Goal: Task Accomplishment & Management: Use online tool/utility

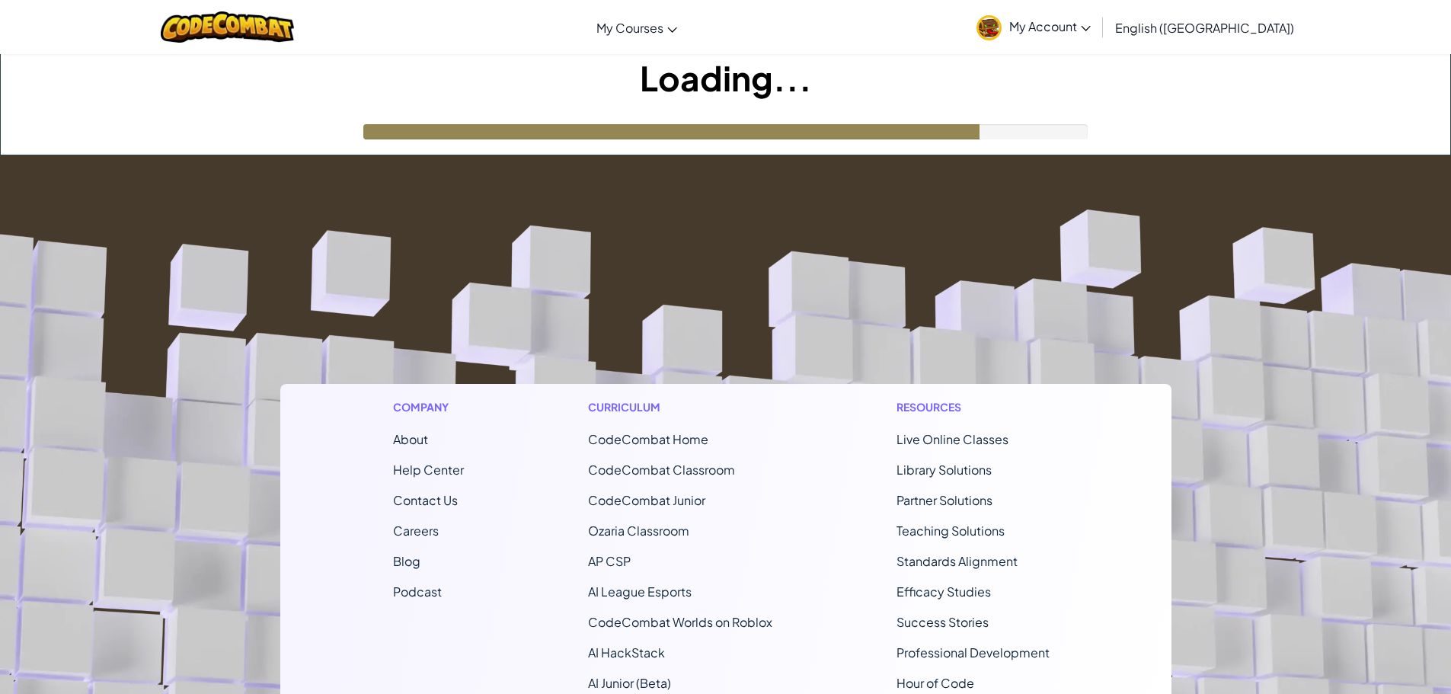
click at [1001, 32] on img at bounding box center [988, 27] width 25 height 25
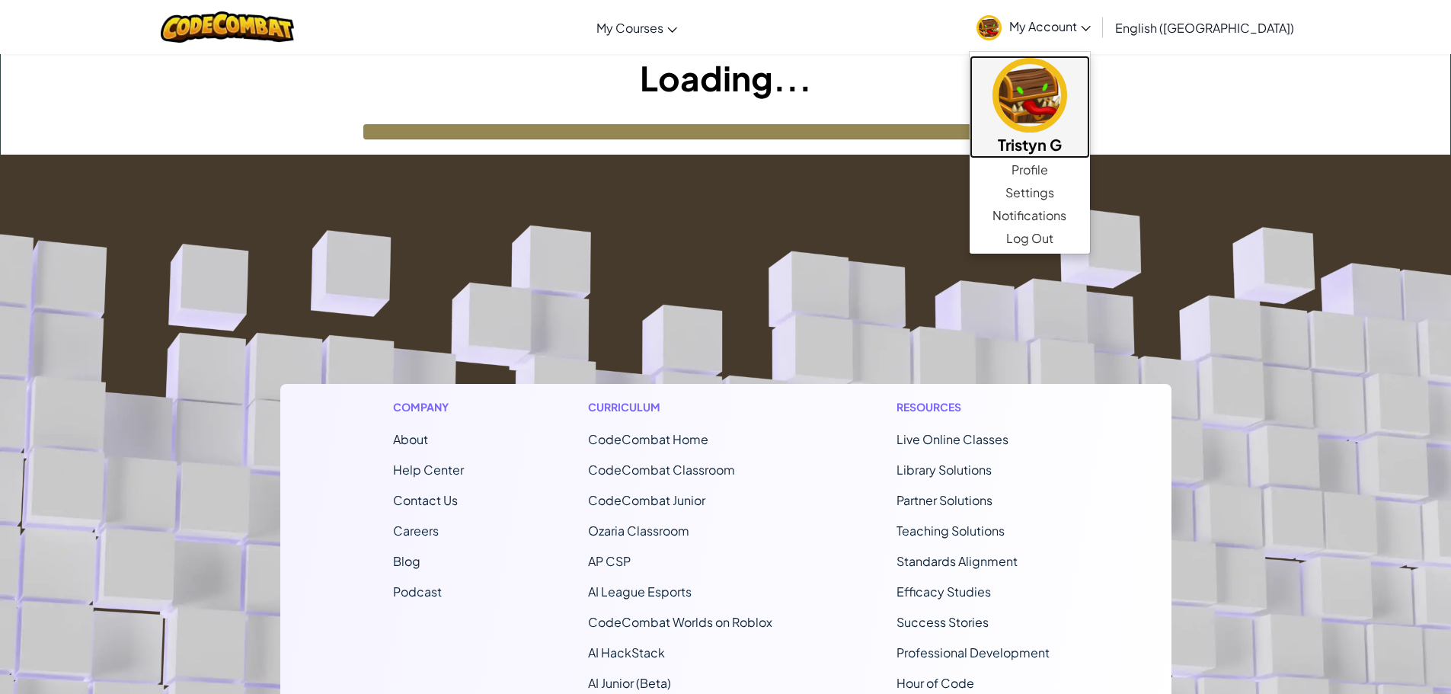
click at [1067, 86] on img at bounding box center [1029, 95] width 75 height 75
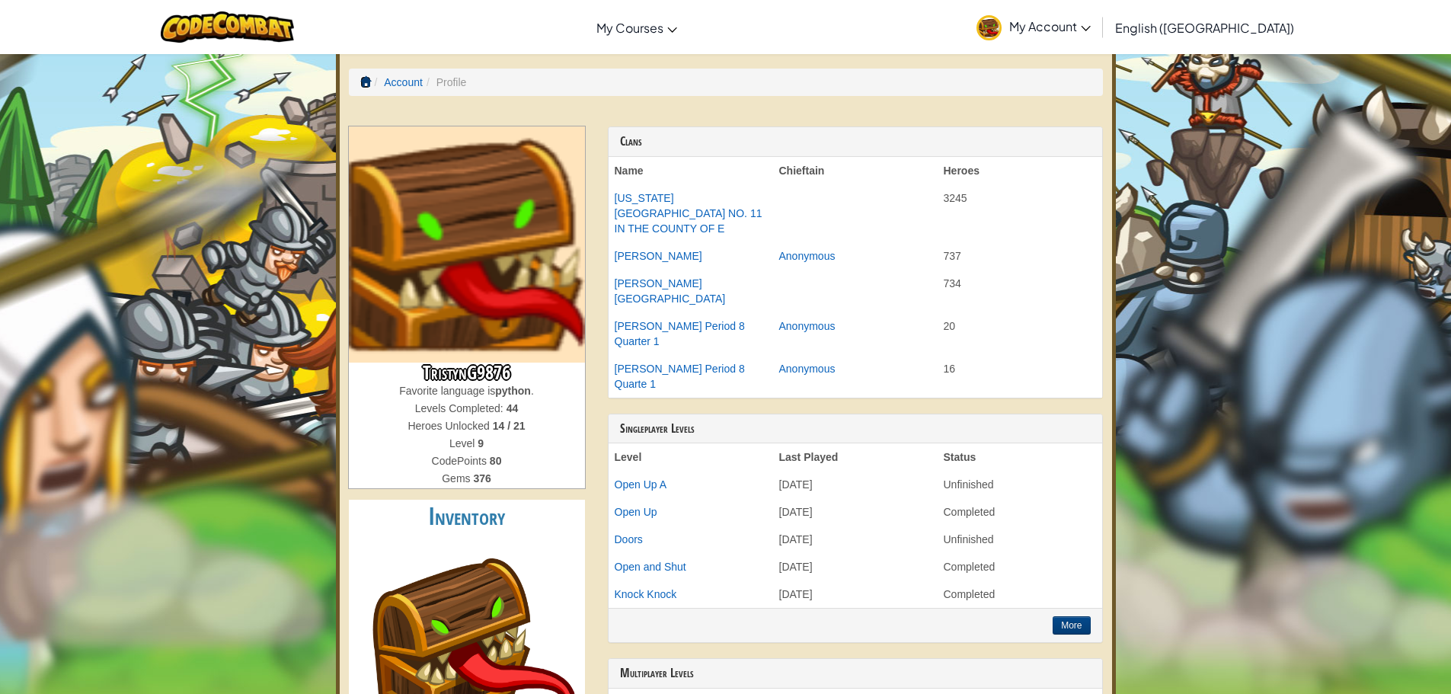
click at [359, 79] on ol "Account Profile" at bounding box center [726, 82] width 754 height 27
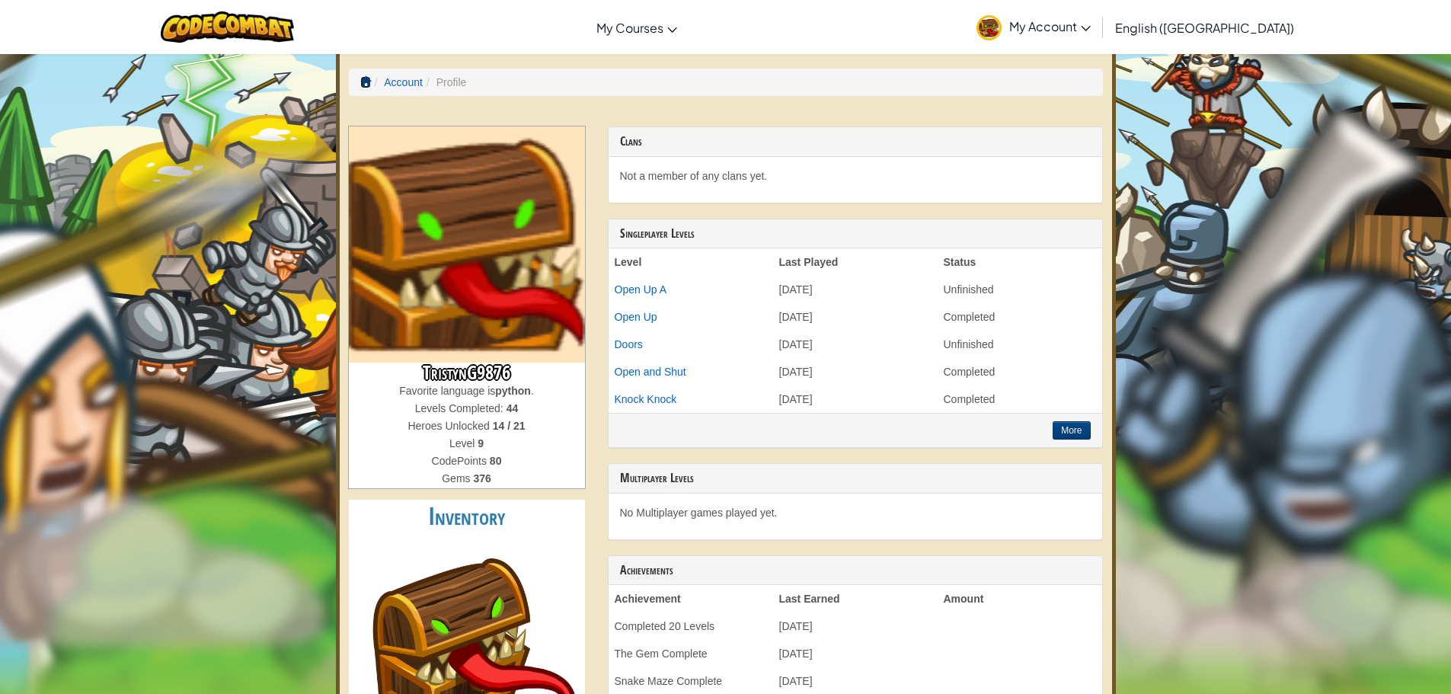
click at [364, 78] on span at bounding box center [365, 81] width 11 height 11
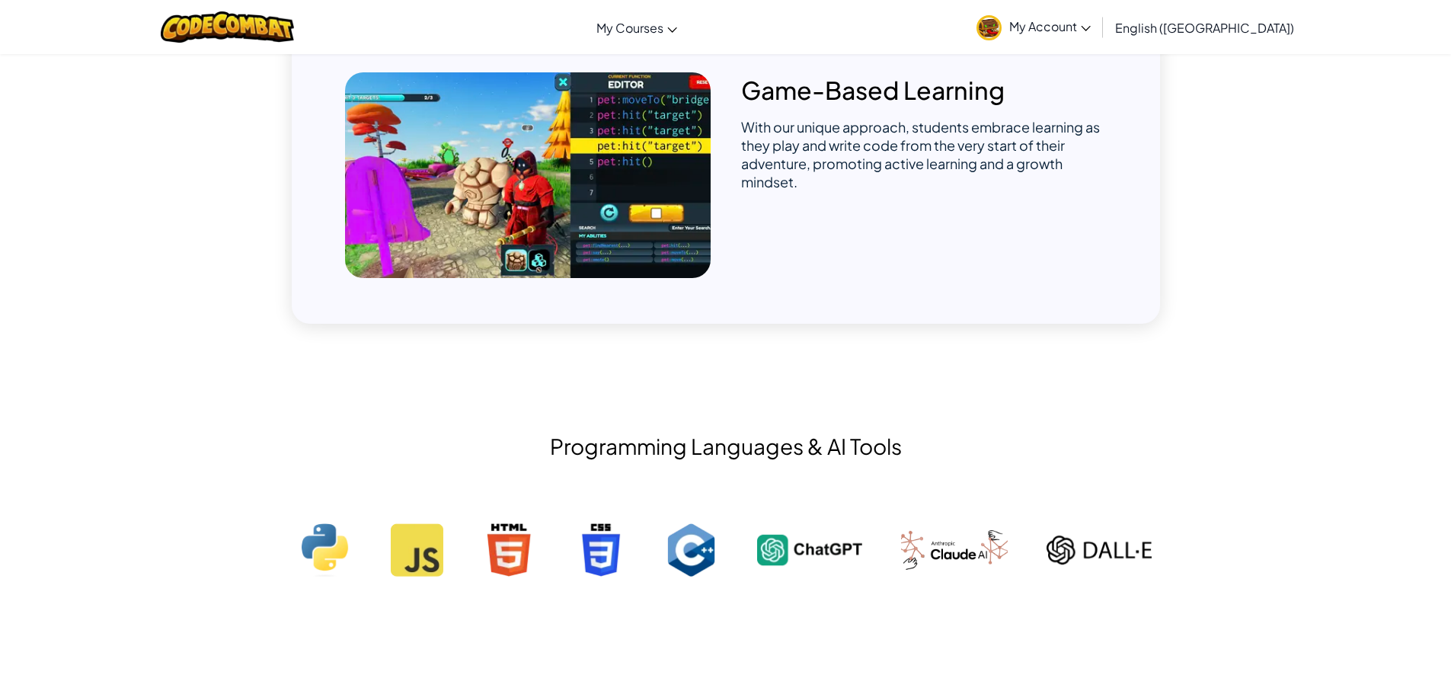
scroll to position [838, 0]
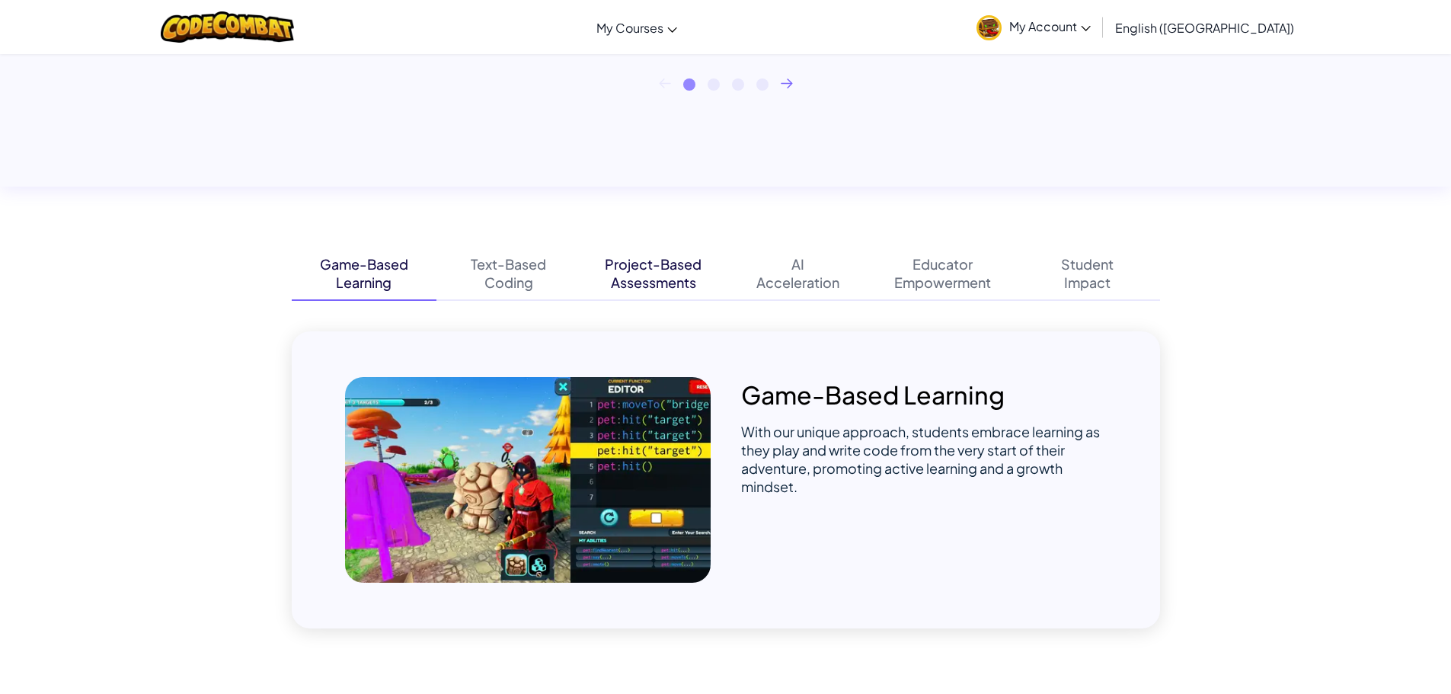
drag, startPoint x: 703, startPoint y: 291, endPoint x: 701, endPoint y: 281, distance: 10.2
drag, startPoint x: 701, startPoint y: 281, endPoint x: 639, endPoint y: 166, distance: 130.5
click at [644, 168] on div "“One thing I am able to do now, that I could not do before, is actually believe…" at bounding box center [725, 9] width 1451 height 354
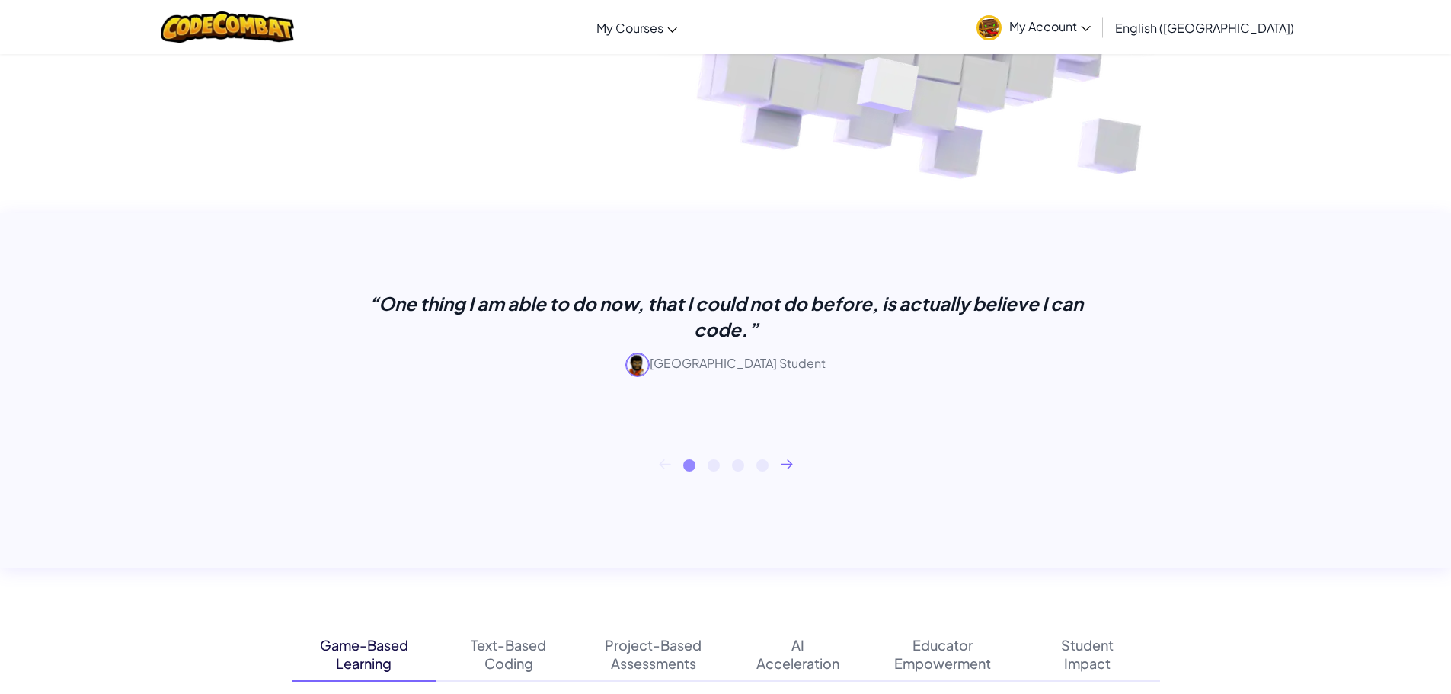
scroll to position [152, 0]
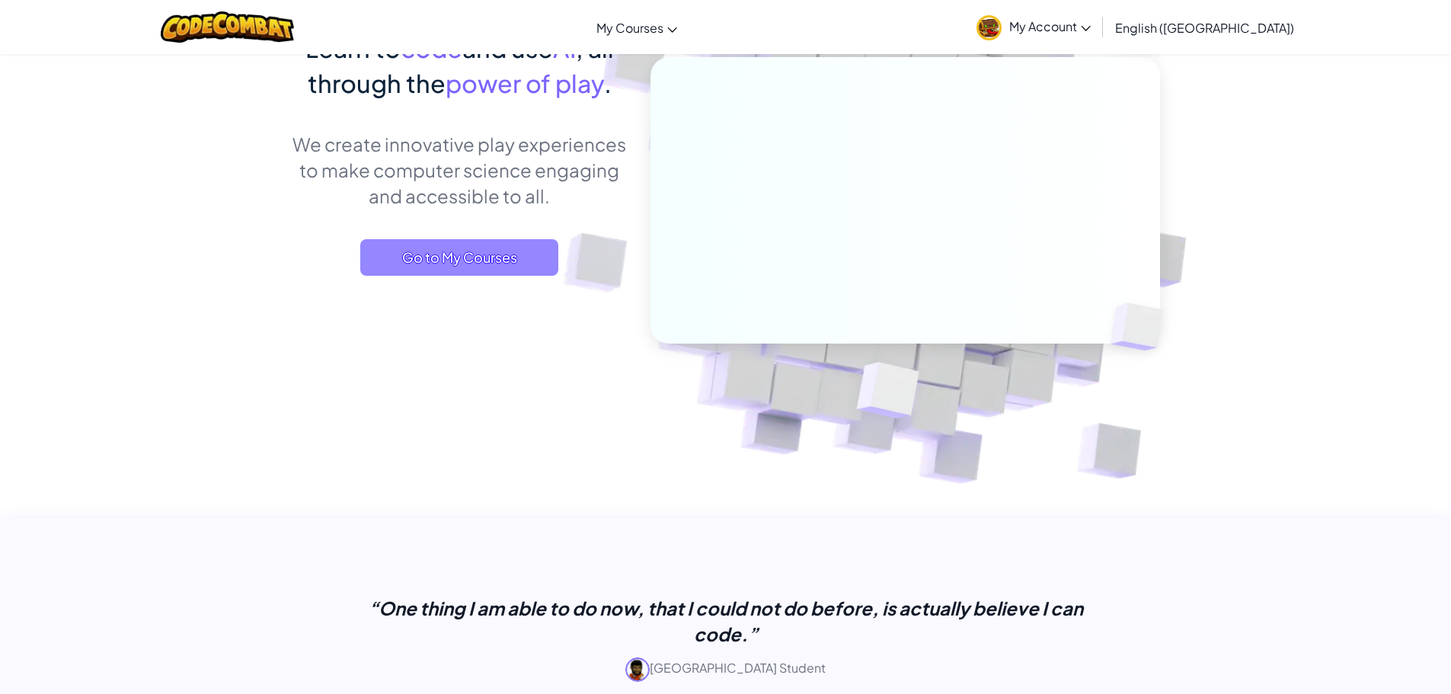
click at [516, 249] on span "Go to My Courses" at bounding box center [459, 257] width 198 height 37
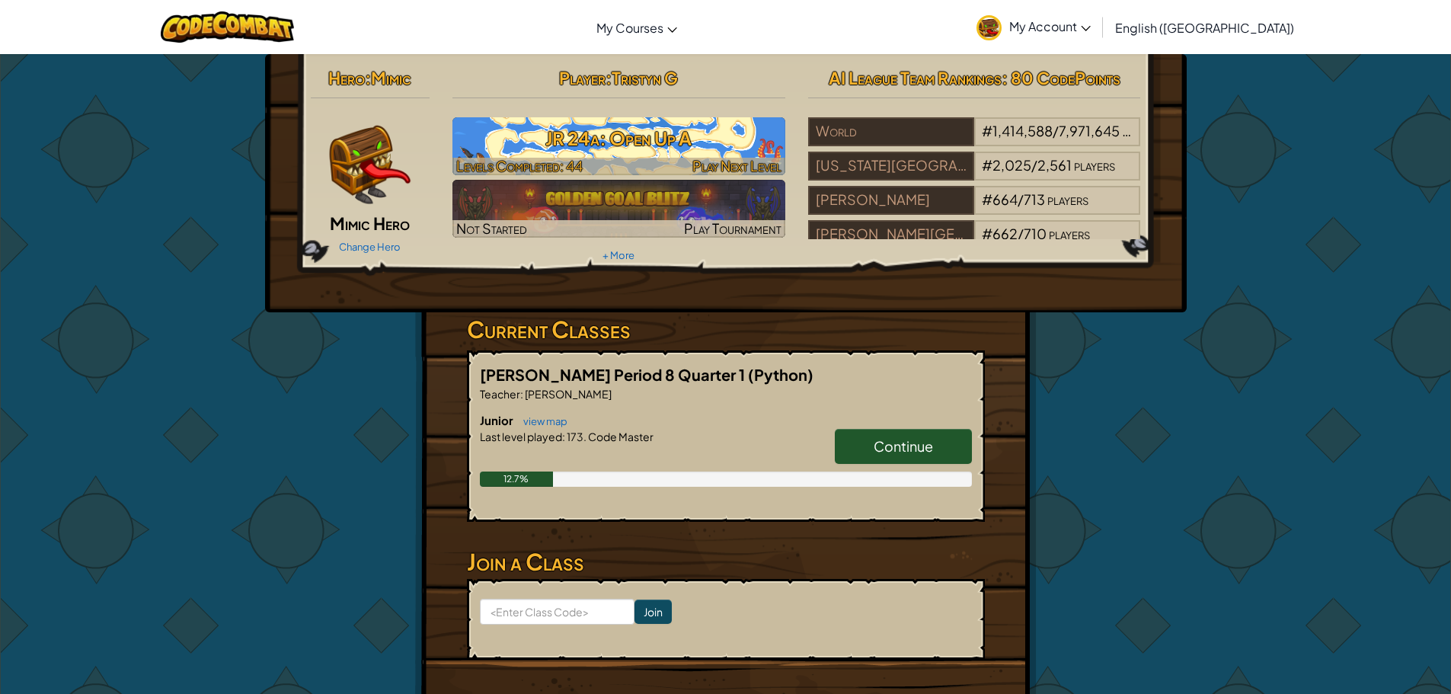
click at [774, 135] on h3 "JR 24a: Open Up A" at bounding box center [618, 138] width 333 height 34
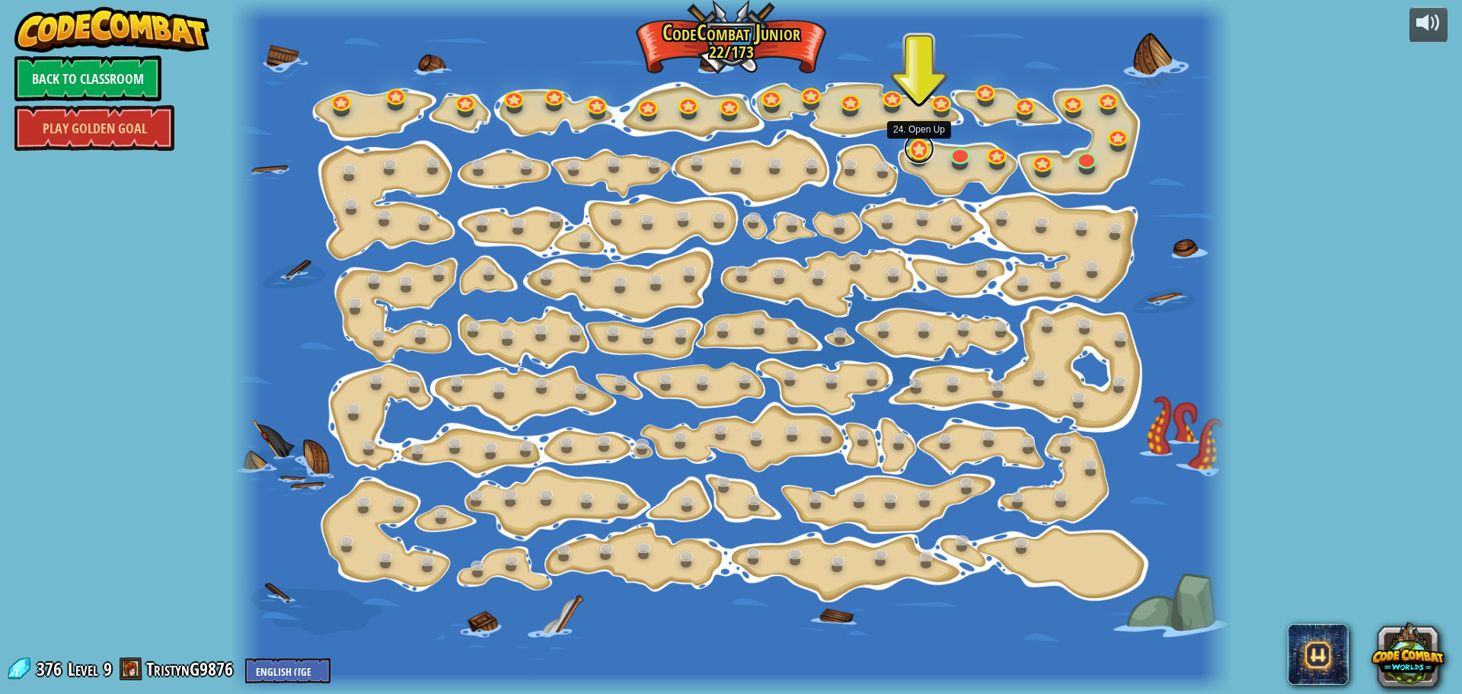
click at [918, 157] on link at bounding box center [919, 148] width 30 height 30
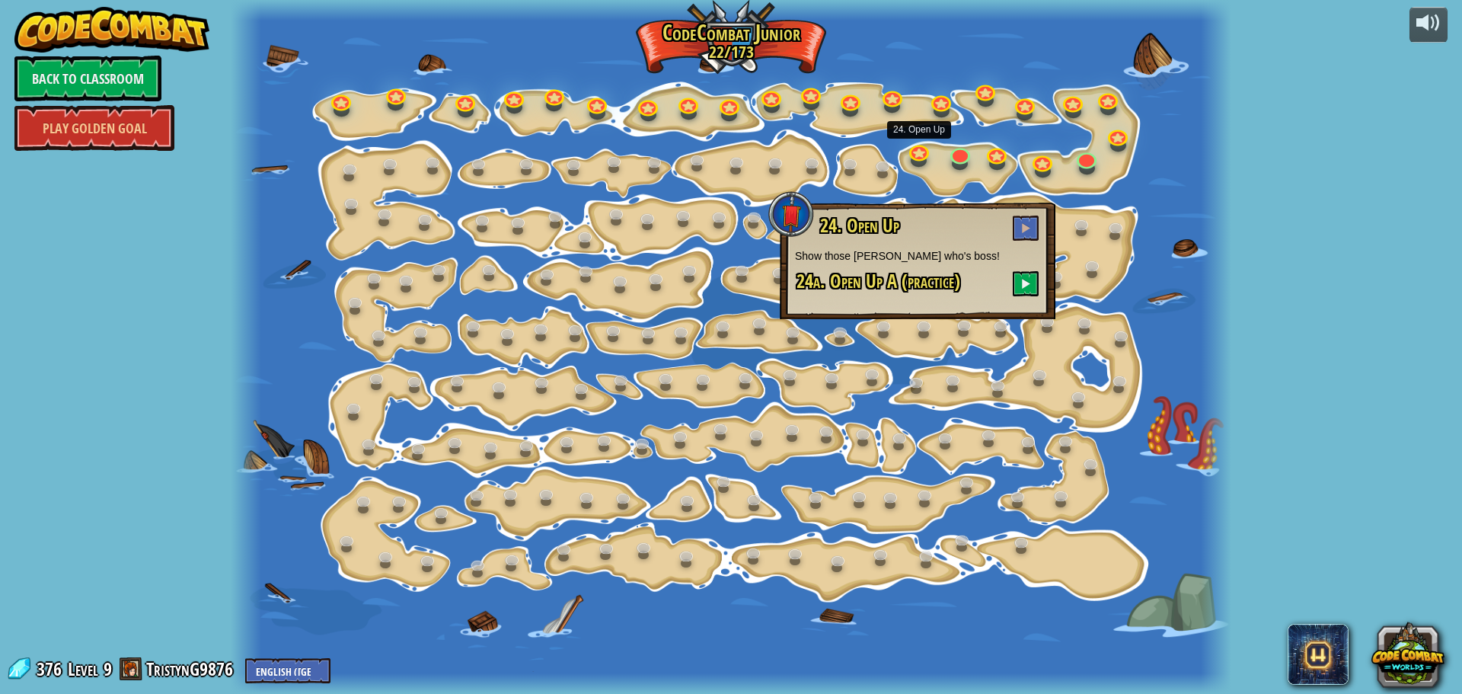
click at [1030, 269] on div "24. Open Up Show those crates who's boss! 24a. Open Up A (practice)" at bounding box center [917, 256] width 245 height 81
click at [1018, 282] on button at bounding box center [1026, 283] width 26 height 25
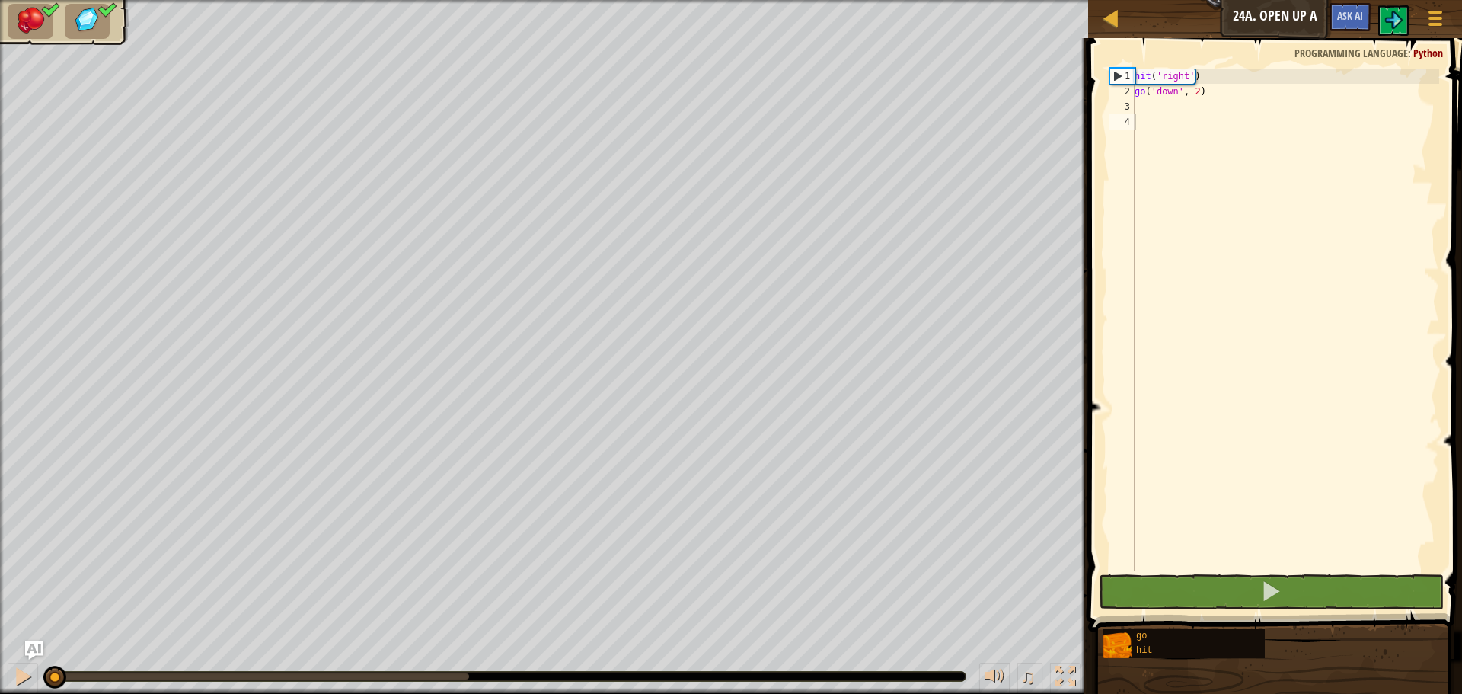
click at [1256, 571] on span at bounding box center [1277, 313] width 386 height 638
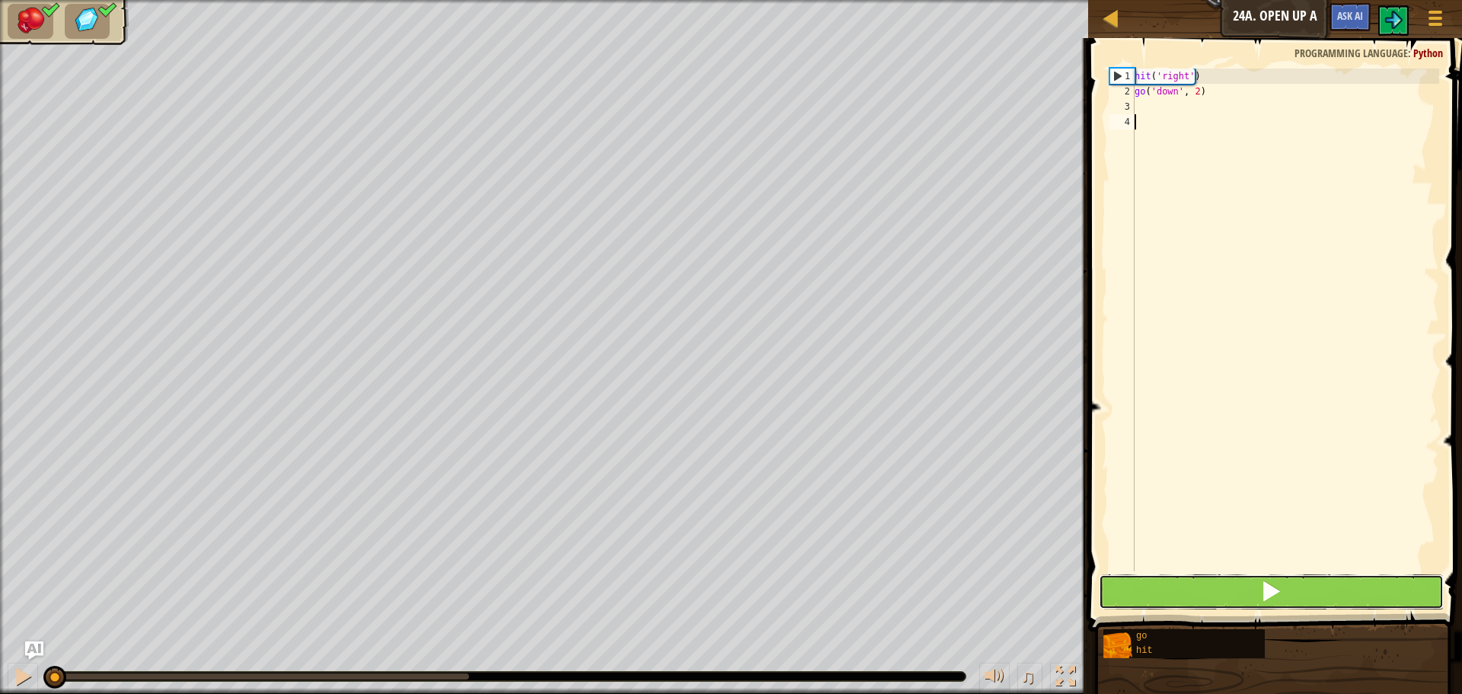
click at [1255, 596] on button at bounding box center [1271, 591] width 345 height 35
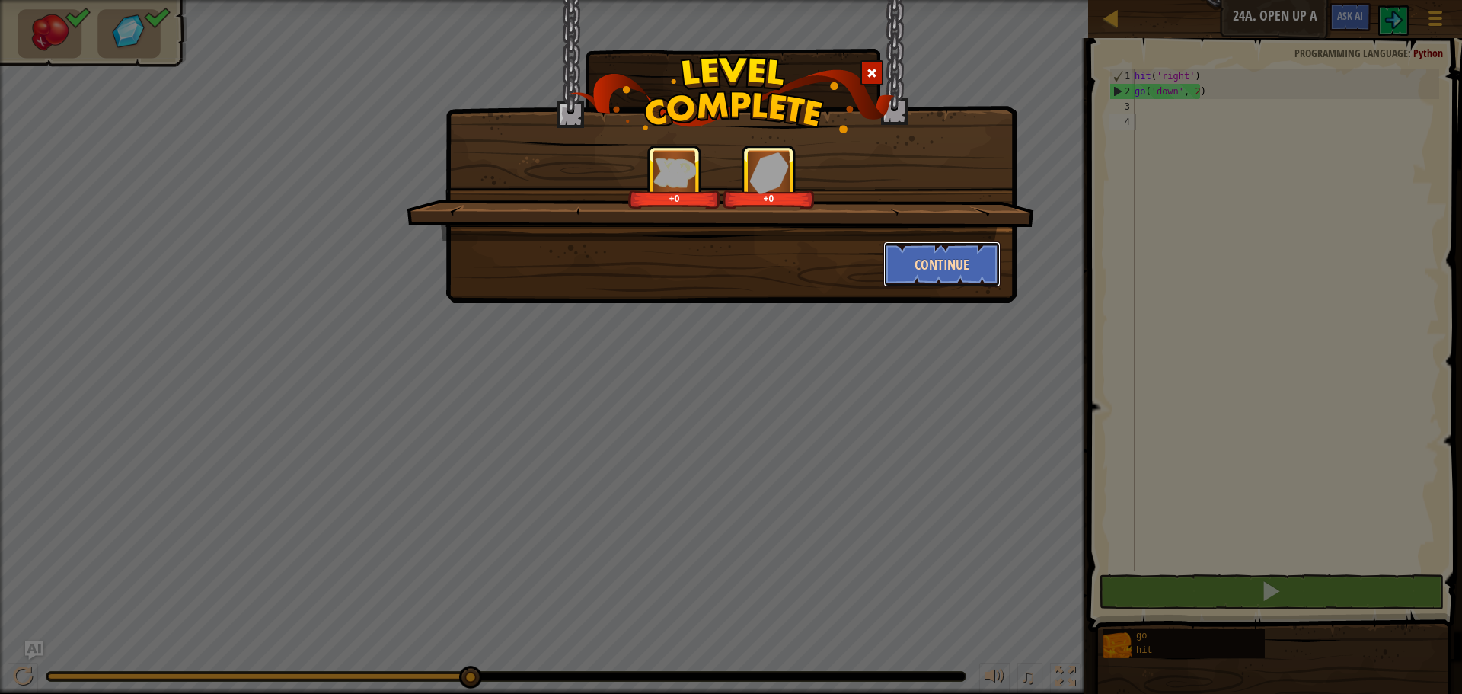
click at [979, 257] on button "Continue" at bounding box center [942, 264] width 118 height 46
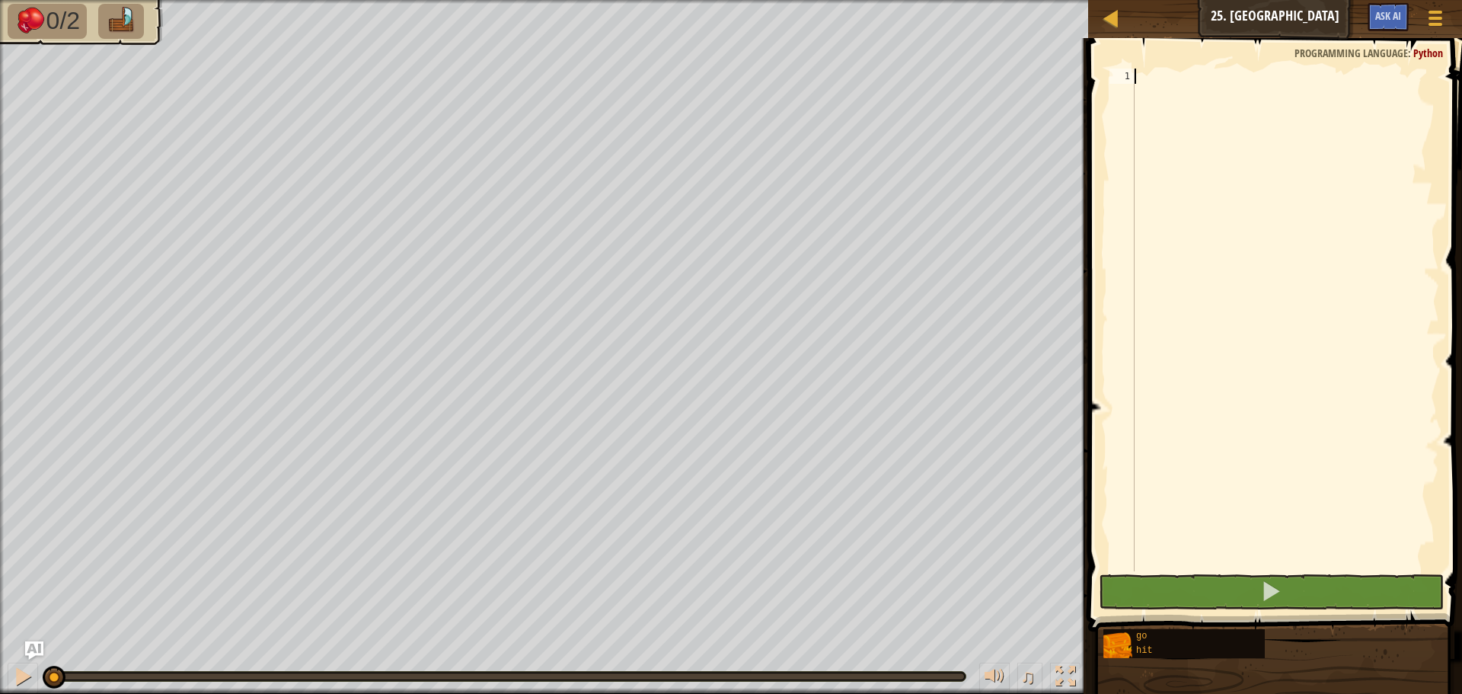
type textarea "h"
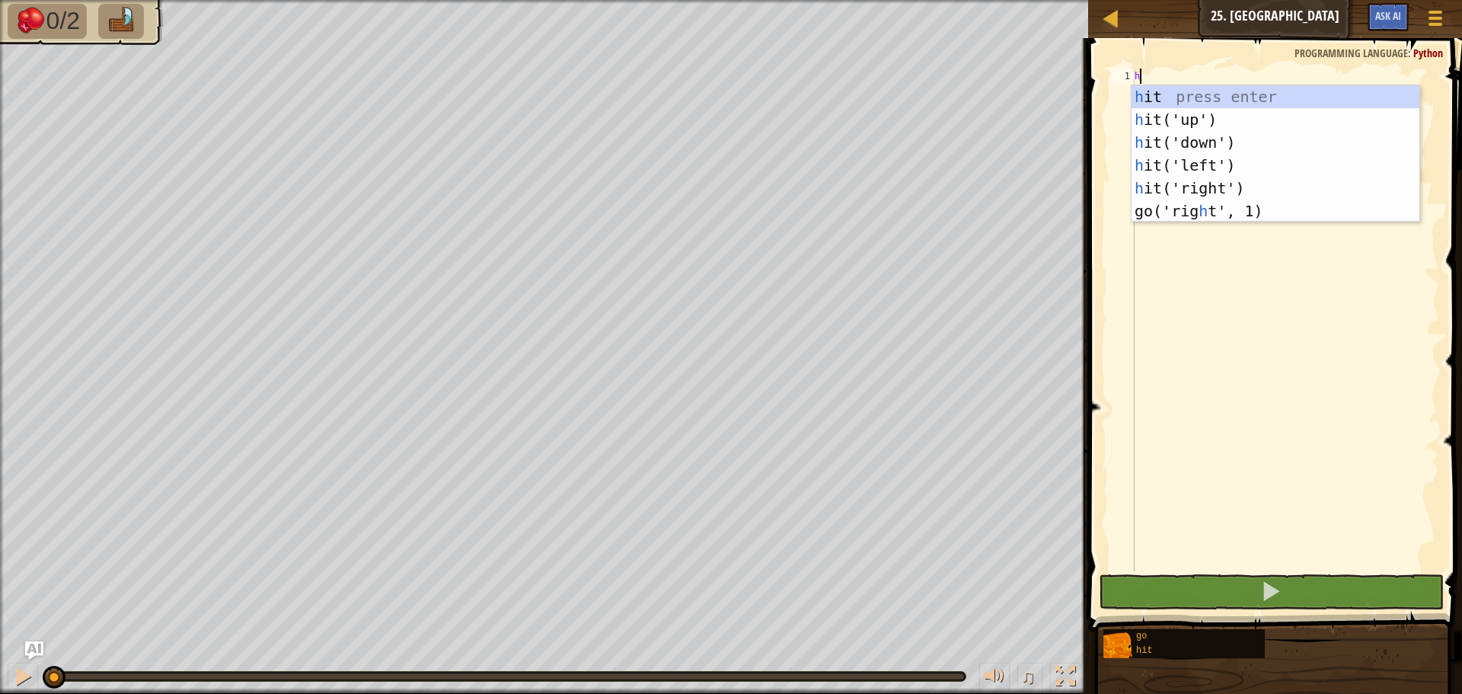
scroll to position [7, 0]
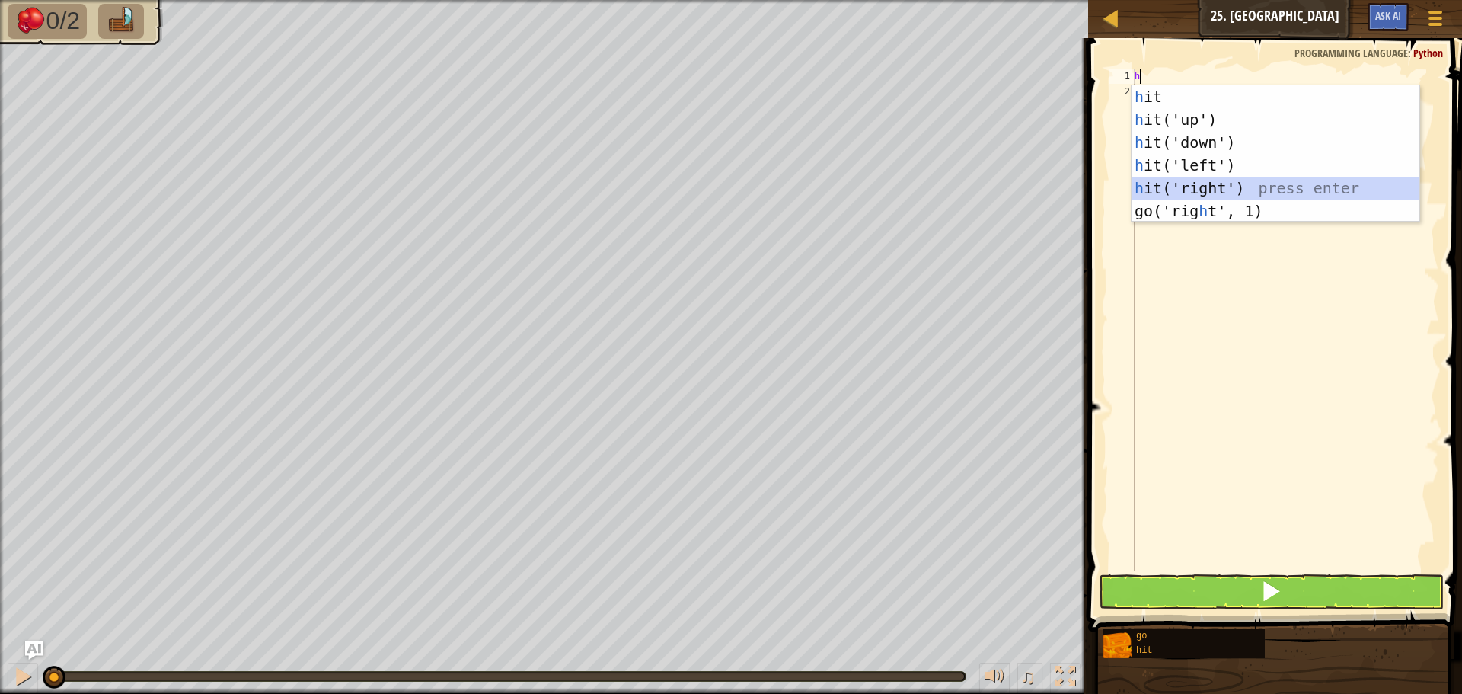
click at [1180, 186] on div "h it press enter h it('up') press enter h it('down') press enter h it('left') p…" at bounding box center [1276, 176] width 288 height 183
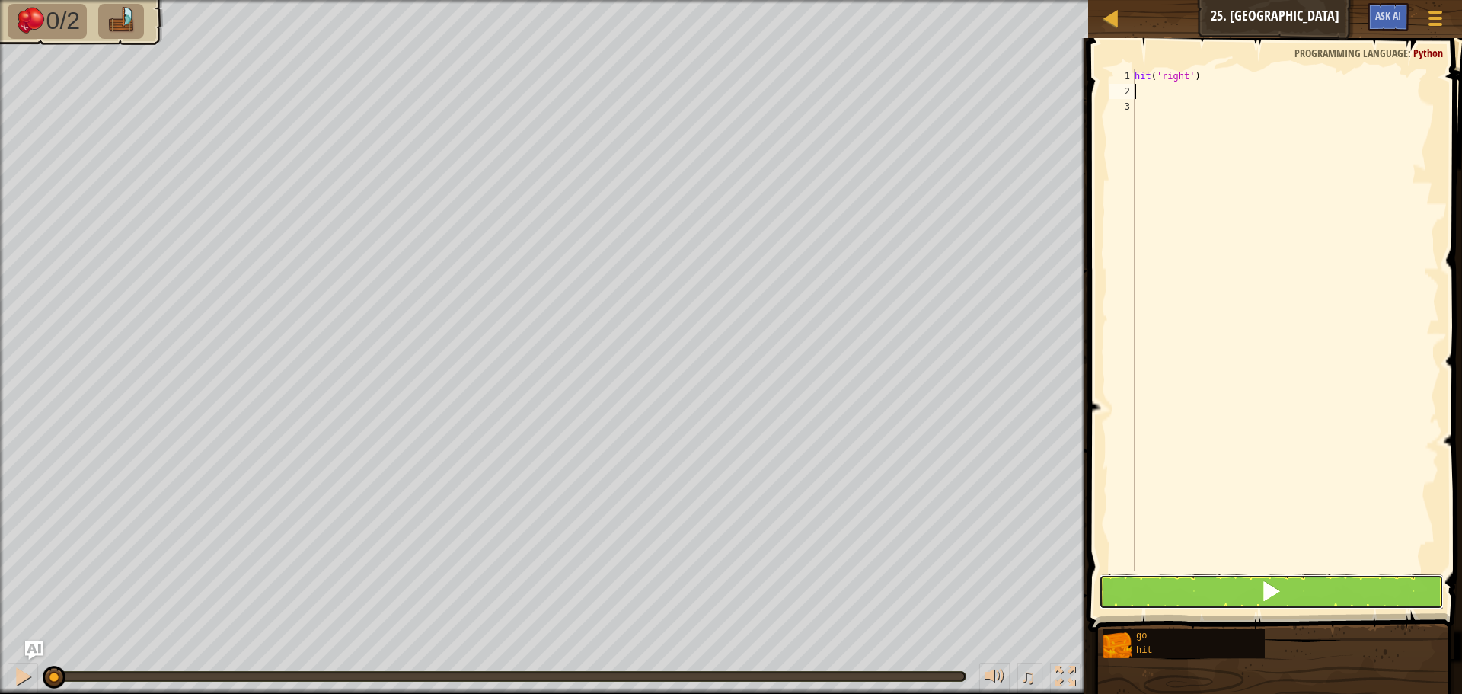
click at [1240, 599] on button at bounding box center [1271, 591] width 345 height 35
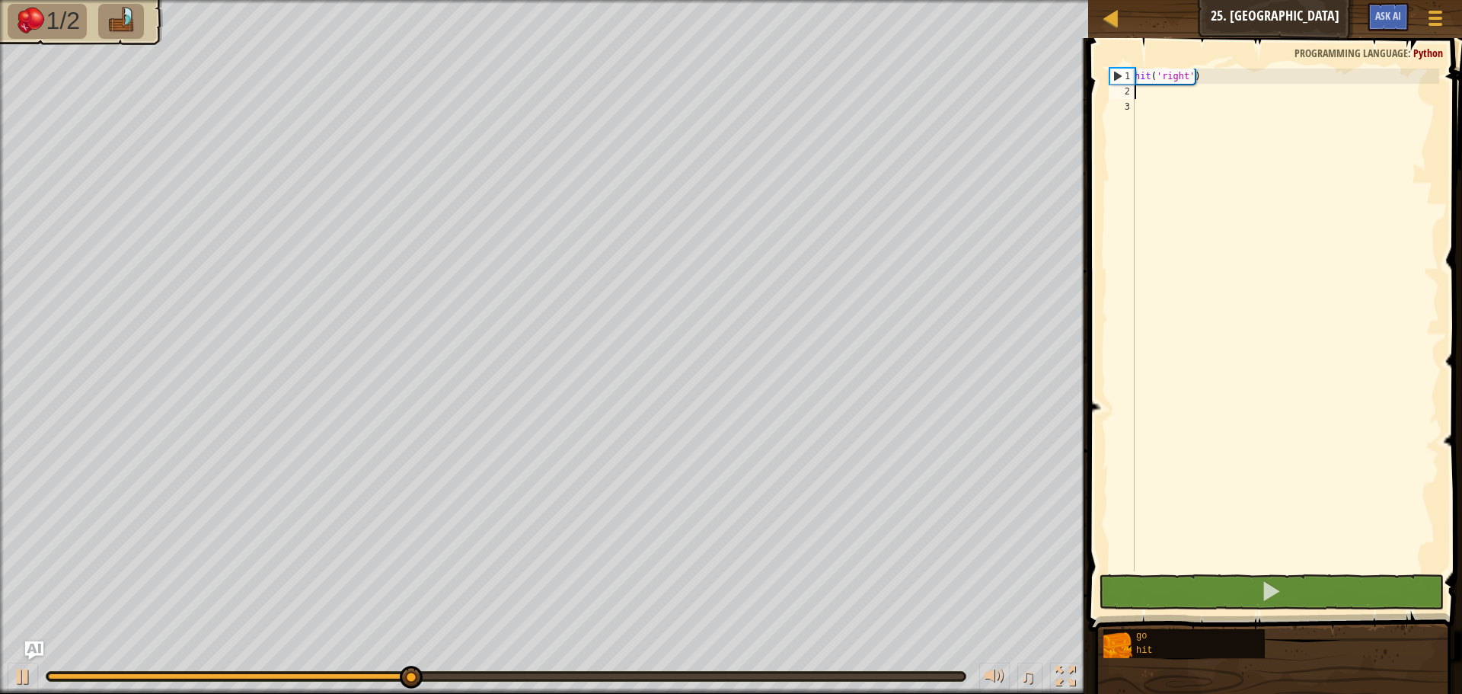
type textarea "h"
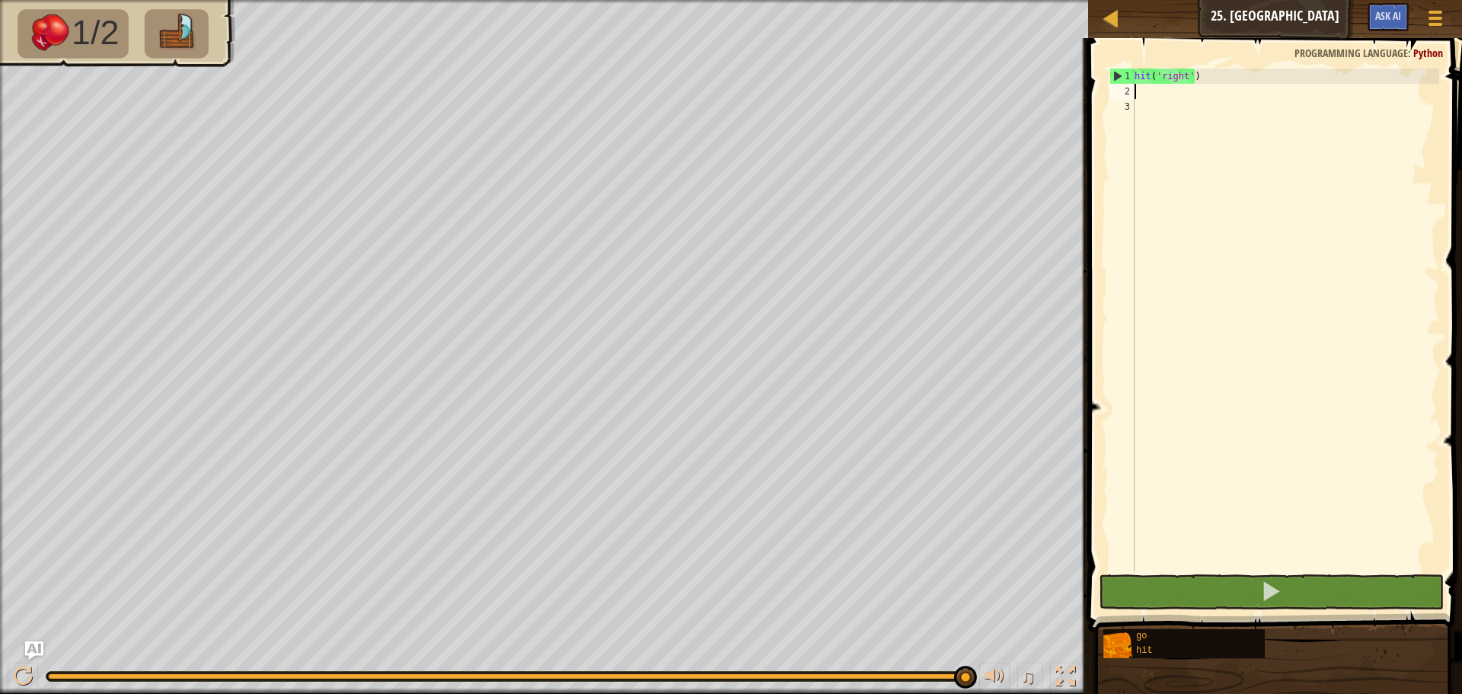
type textarea "g"
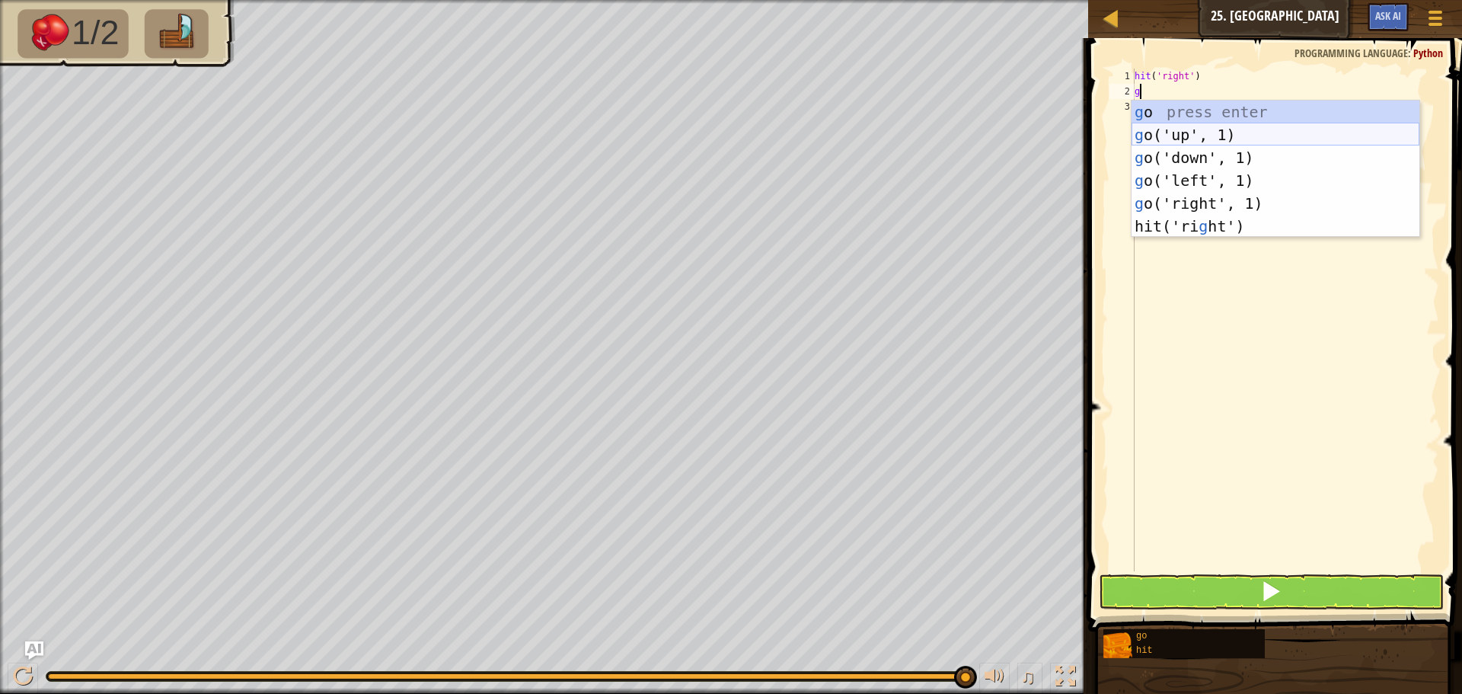
click at [1200, 135] on div "g o press enter g o('up', 1) press enter g o('down', 1) press enter g o('left',…" at bounding box center [1276, 192] width 288 height 183
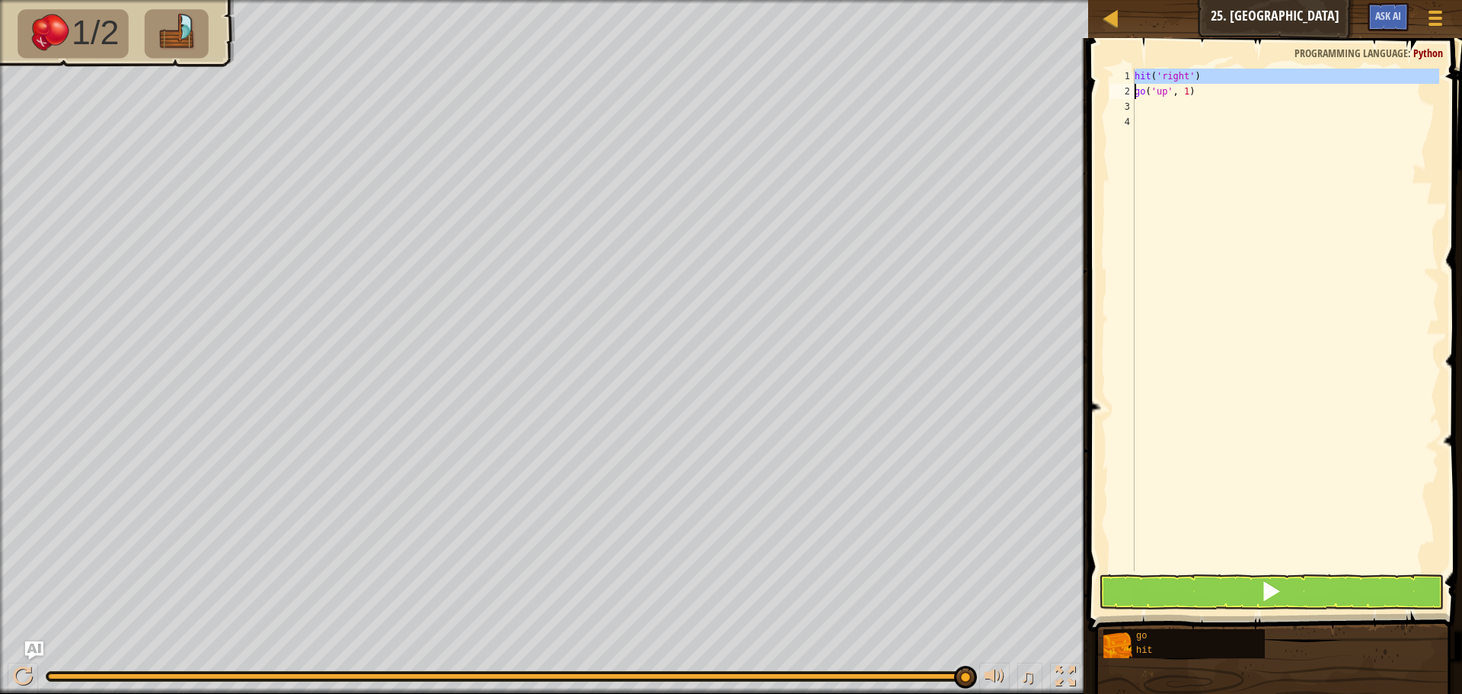
drag, startPoint x: 1132, startPoint y: 76, endPoint x: 1174, endPoint y: 73, distance: 42.8
click at [1170, 73] on div "1 2 3 4 hit ( 'right' ) go ( 'up' , 1 ) ההההההההההההההההההההההההההההההההההההההה…" at bounding box center [1272, 320] width 333 height 503
drag, startPoint x: 1195, startPoint y: 75, endPoint x: 1205, endPoint y: 78, distance: 10.4
click at [1194, 78] on div "hit ( 'right' ) go ( 'up' , 1 )" at bounding box center [1286, 335] width 308 height 533
drag, startPoint x: 1136, startPoint y: 76, endPoint x: 1189, endPoint y: 98, distance: 57.0
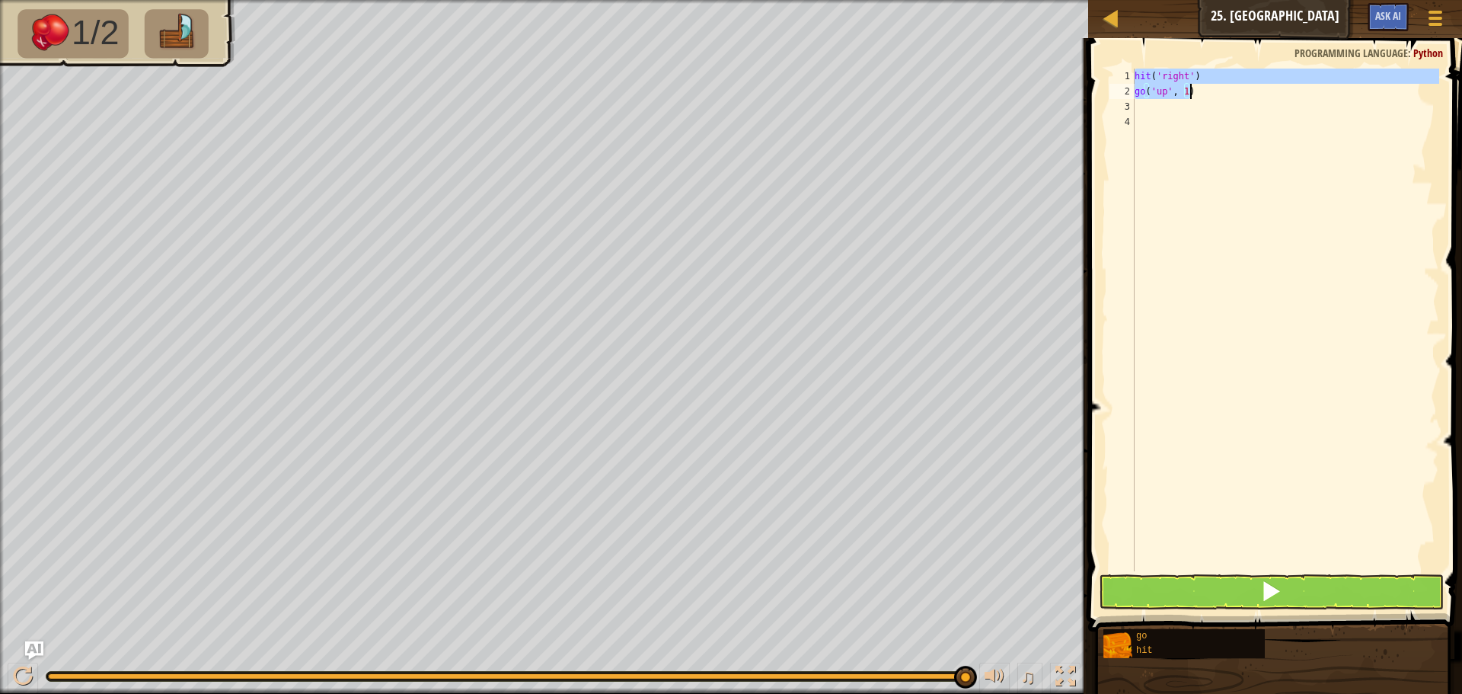
click at [1189, 98] on div "hit ( 'right' ) go ( 'up' , 1 )" at bounding box center [1286, 335] width 308 height 533
type textarea "hit('right') go('up', 1)"
click at [1135, 117] on div "hit ( 'right' ) go ( 'up' , 1 )" at bounding box center [1286, 335] width 308 height 533
click at [1136, 106] on div "hit ( 'right' ) go ( 'up' , 1 )" at bounding box center [1286, 335] width 308 height 533
paste textarea "hit('right')"
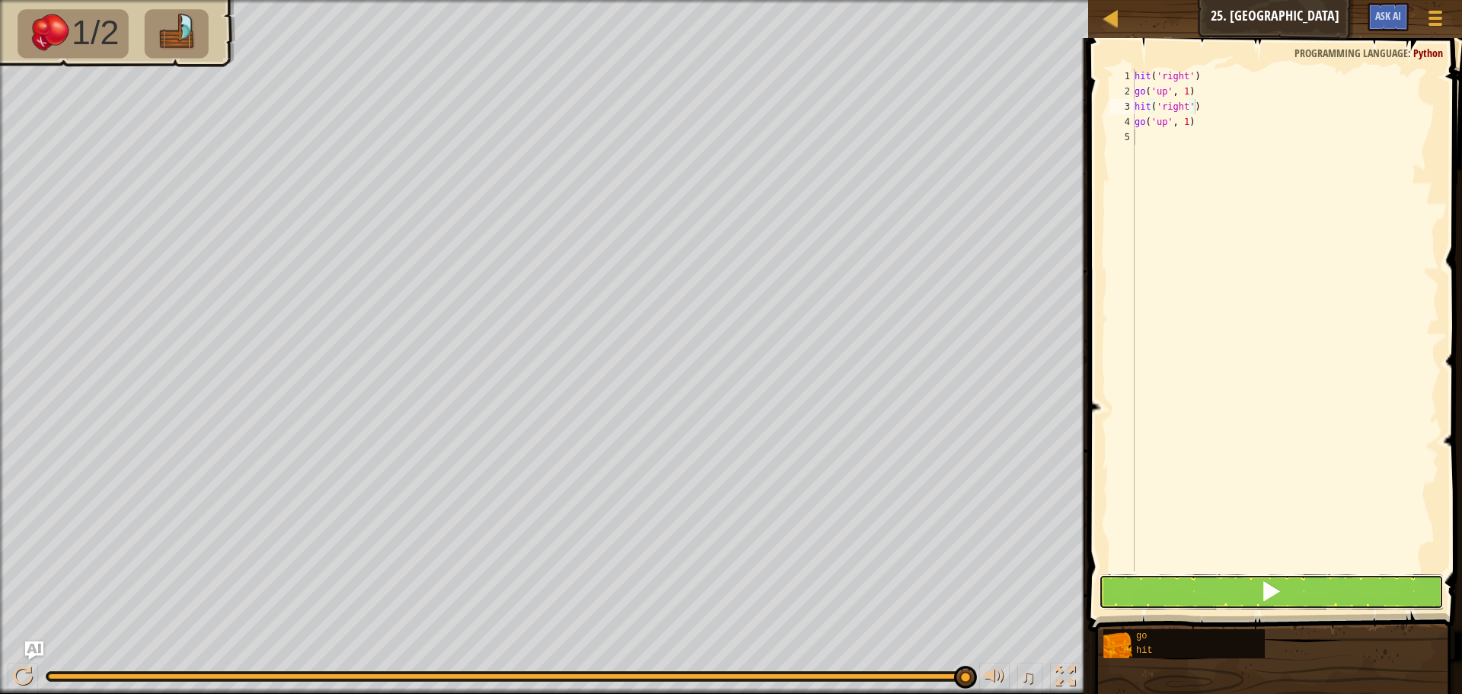
click at [1258, 586] on button at bounding box center [1271, 591] width 345 height 35
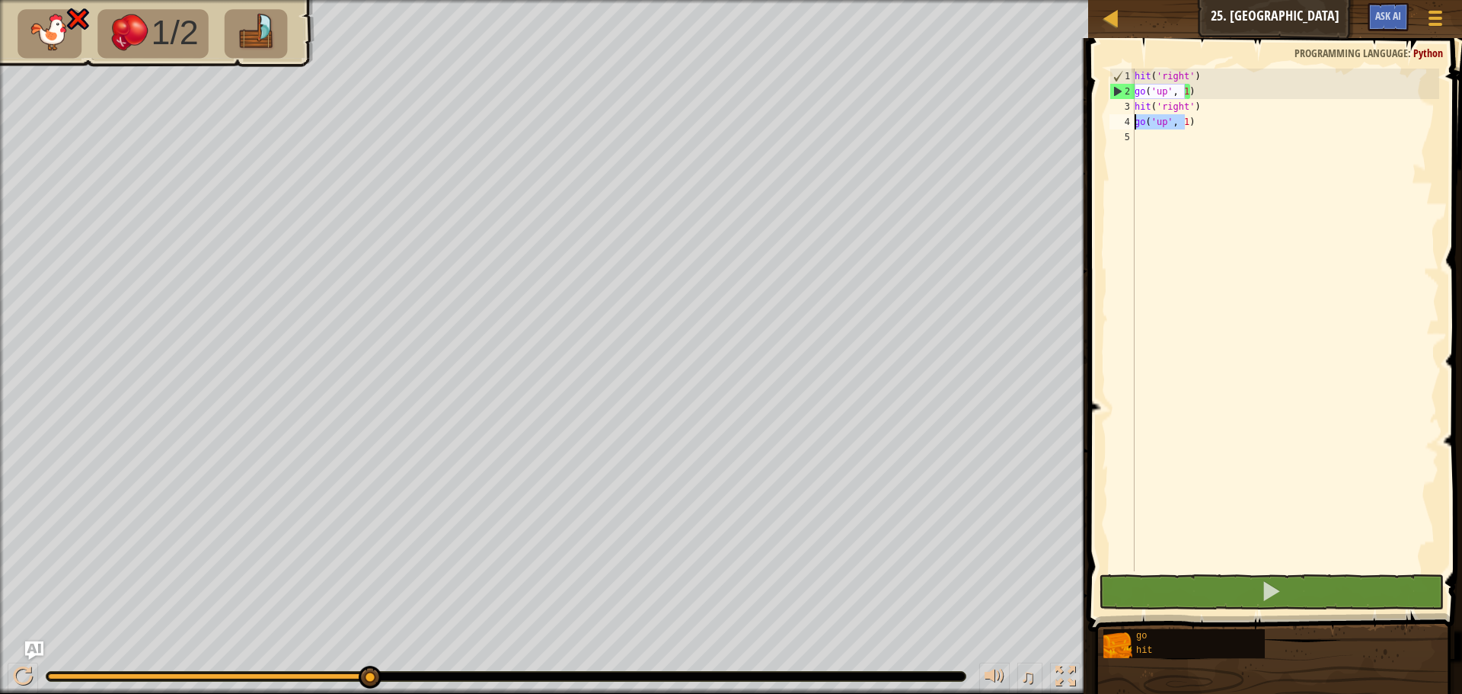
drag, startPoint x: 1187, startPoint y: 124, endPoint x: 1128, endPoint y: 123, distance: 59.4
click at [1128, 123] on div "go('up', 1) 1 2 3 4 5 hit ( 'right' ) go ( 'up' , 1 ) hit ( 'right' ) go ( 'up'…" at bounding box center [1272, 320] width 333 height 503
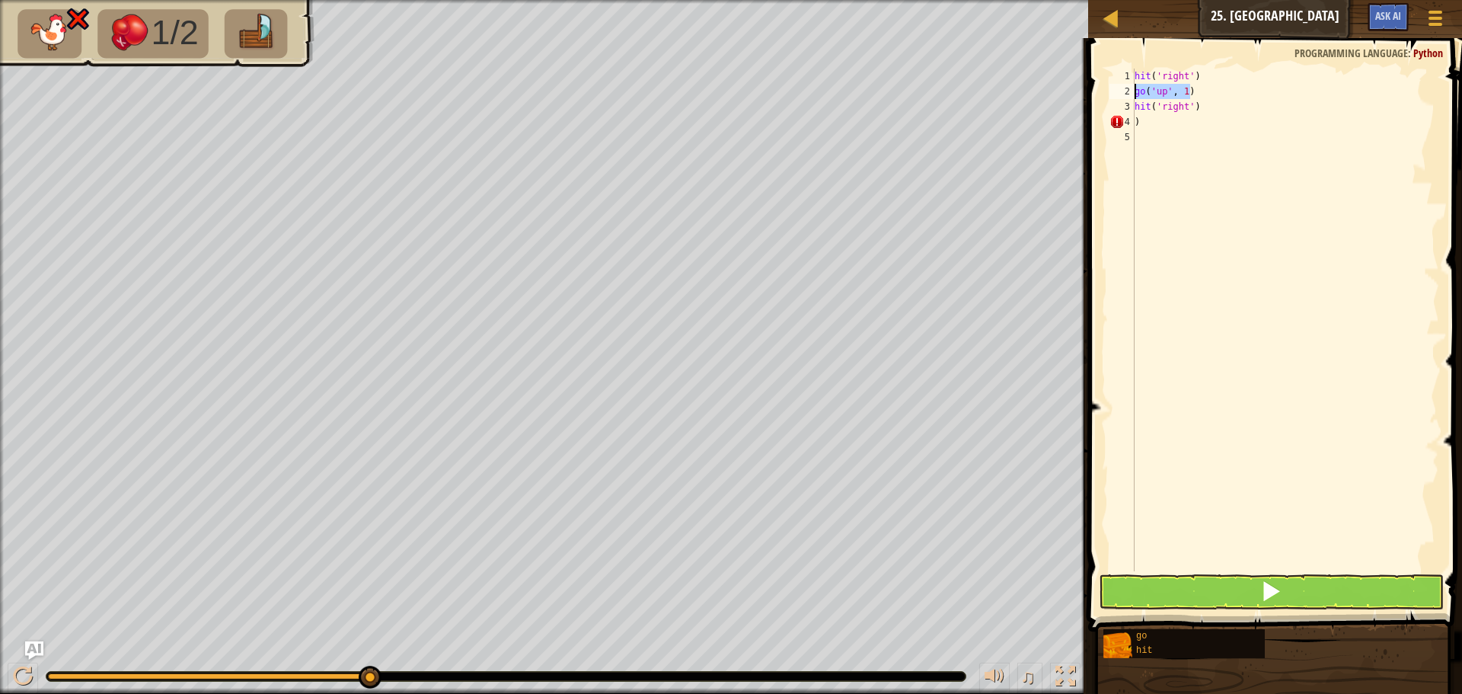
drag, startPoint x: 1188, startPoint y: 93, endPoint x: 1120, endPoint y: 90, distance: 67.8
click at [1120, 90] on div ") 1 2 3 4 5 hit ( 'right' ) go ( 'up' , 1 ) hit ( 'right' ) ) ההההההההההההההההה…" at bounding box center [1272, 320] width 333 height 503
type textarea "go('up', 1)"
type textarea "g"
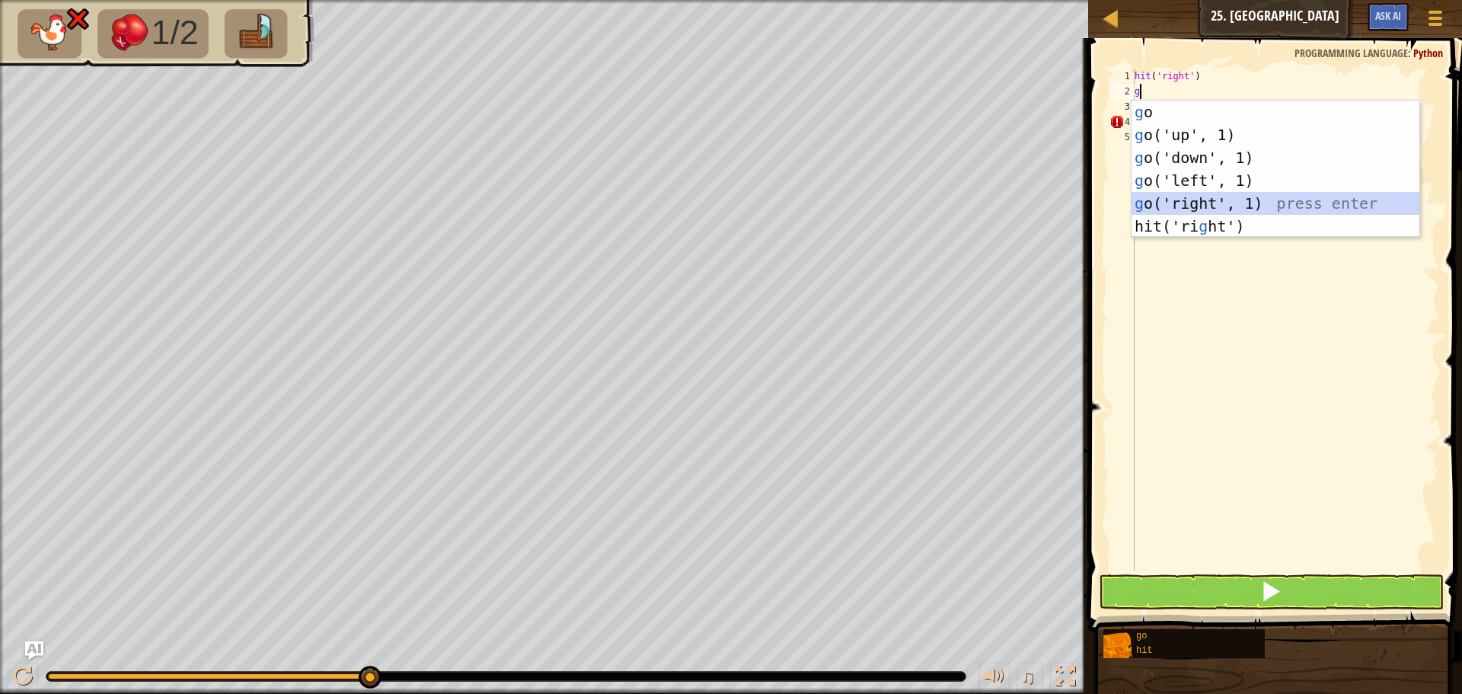
click at [1205, 195] on div "g o press enter g o('up', 1) press enter g o('down', 1) press enter g o('left',…" at bounding box center [1276, 192] width 288 height 183
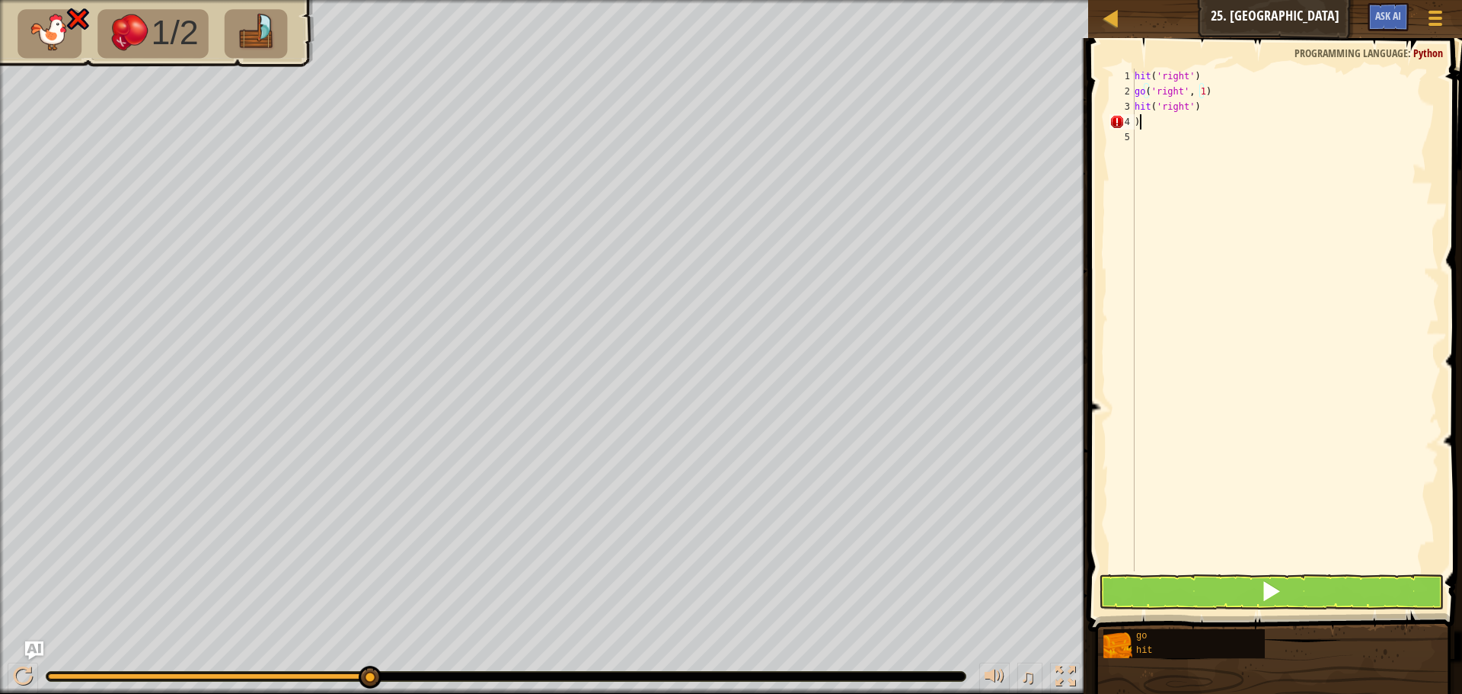
click at [1145, 120] on div "hit ( 'right' ) go ( 'right' , 1 ) hit ( 'right' ) )" at bounding box center [1286, 335] width 308 height 533
type textarea ")"
type textarea "hit('right')"
click at [1148, 118] on div "hit ( 'right' ) go ( 'right' , 1 ) hit ( 'right' )" at bounding box center [1286, 335] width 308 height 533
type textarea "h"
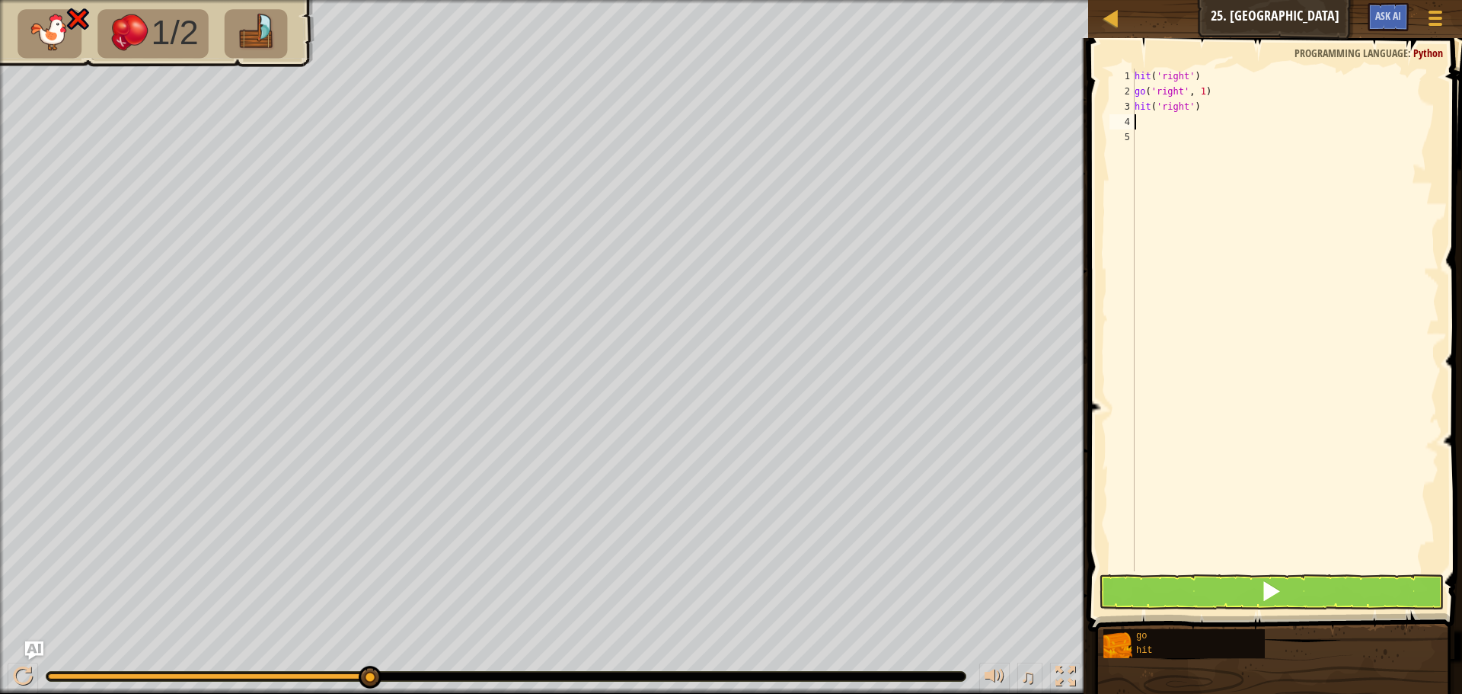
type textarea "g"
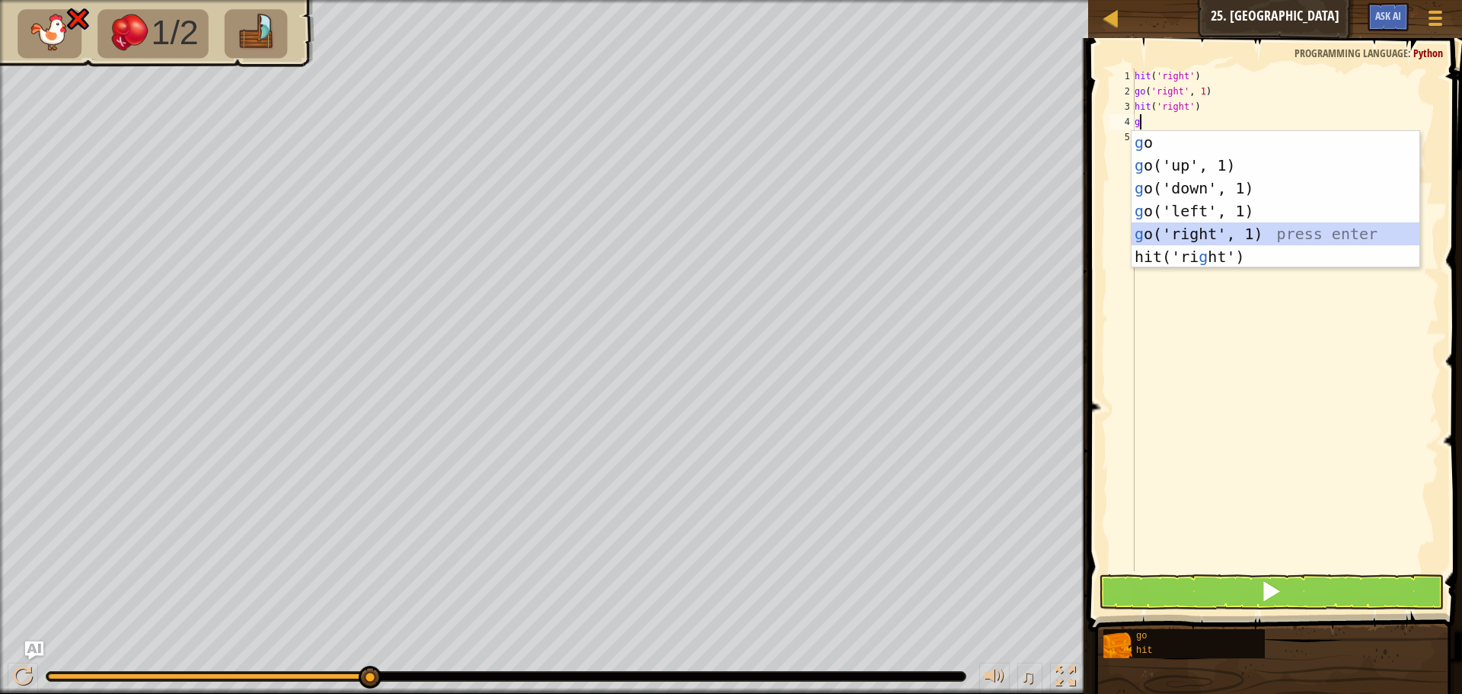
click at [1193, 230] on div "g o press enter g o('up', 1) press enter g o('down', 1) press enter g o('left',…" at bounding box center [1276, 222] width 288 height 183
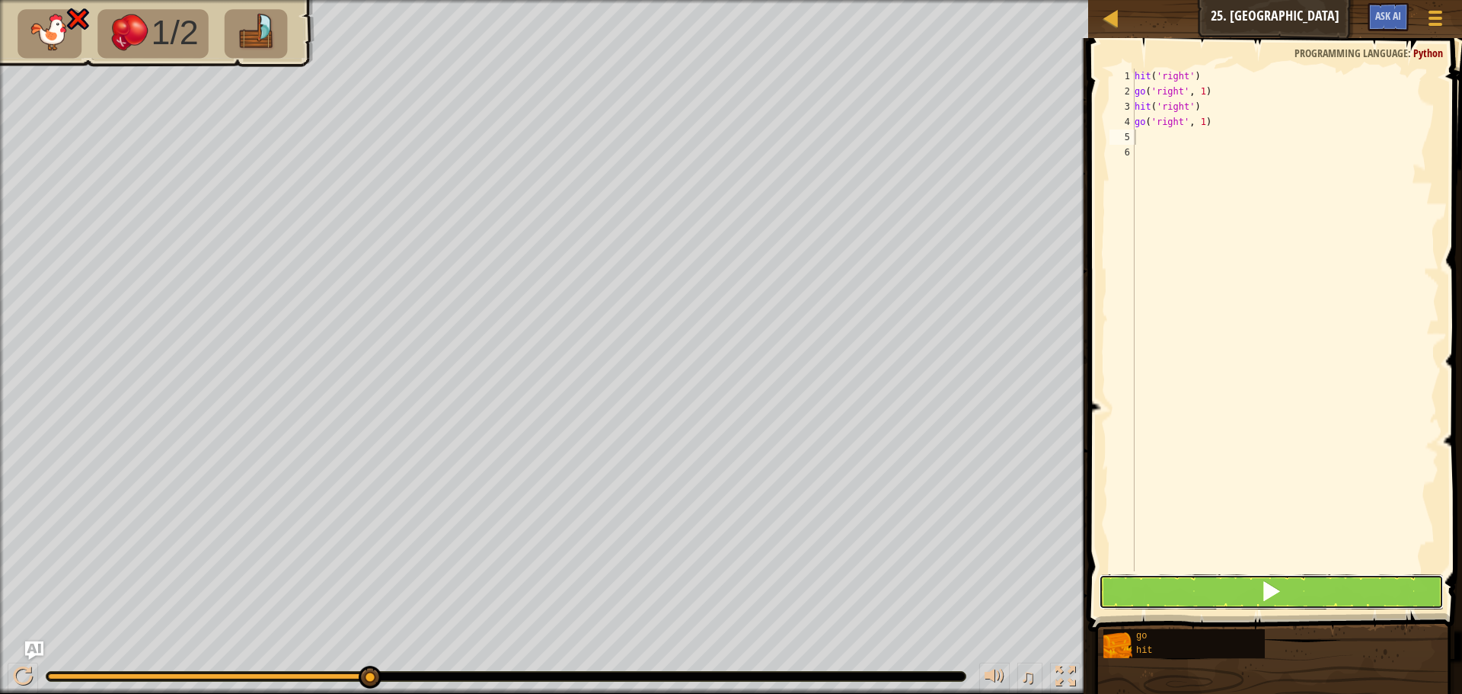
click at [1260, 586] on button at bounding box center [1271, 591] width 345 height 35
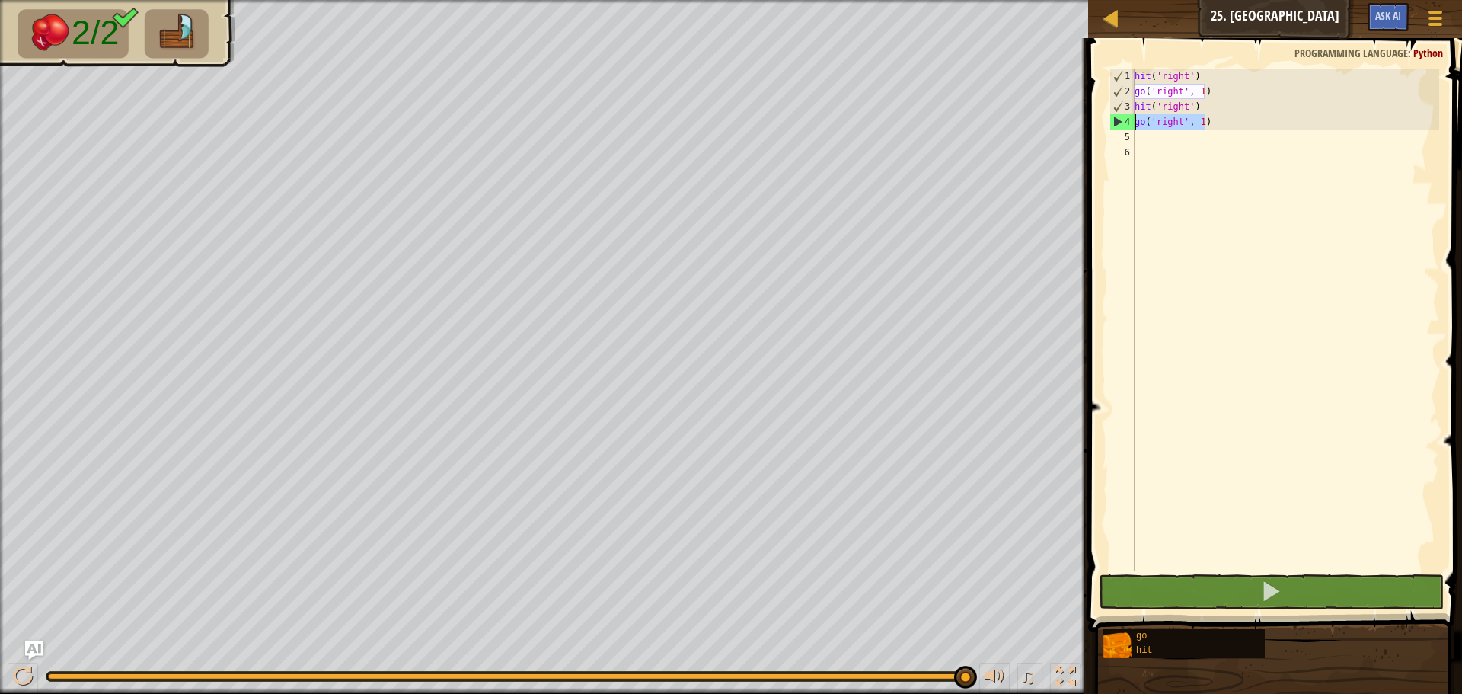
drag, startPoint x: 1206, startPoint y: 120, endPoint x: 1125, endPoint y: 123, distance: 80.8
click at [1125, 123] on div "1 2 3 4 5 6 hit ( 'right' ) go ( 'right' , 1 ) hit ( 'right' ) go ( 'right' , 1…" at bounding box center [1272, 320] width 333 height 503
type textarea "go('right', 1)"
click at [1138, 142] on div "hit ( 'right' ) go ( 'right' , 1 ) hit ( 'right' ) go ( 'right' , 1 )" at bounding box center [1286, 335] width 308 height 533
paste textarea "go('right', 1)"
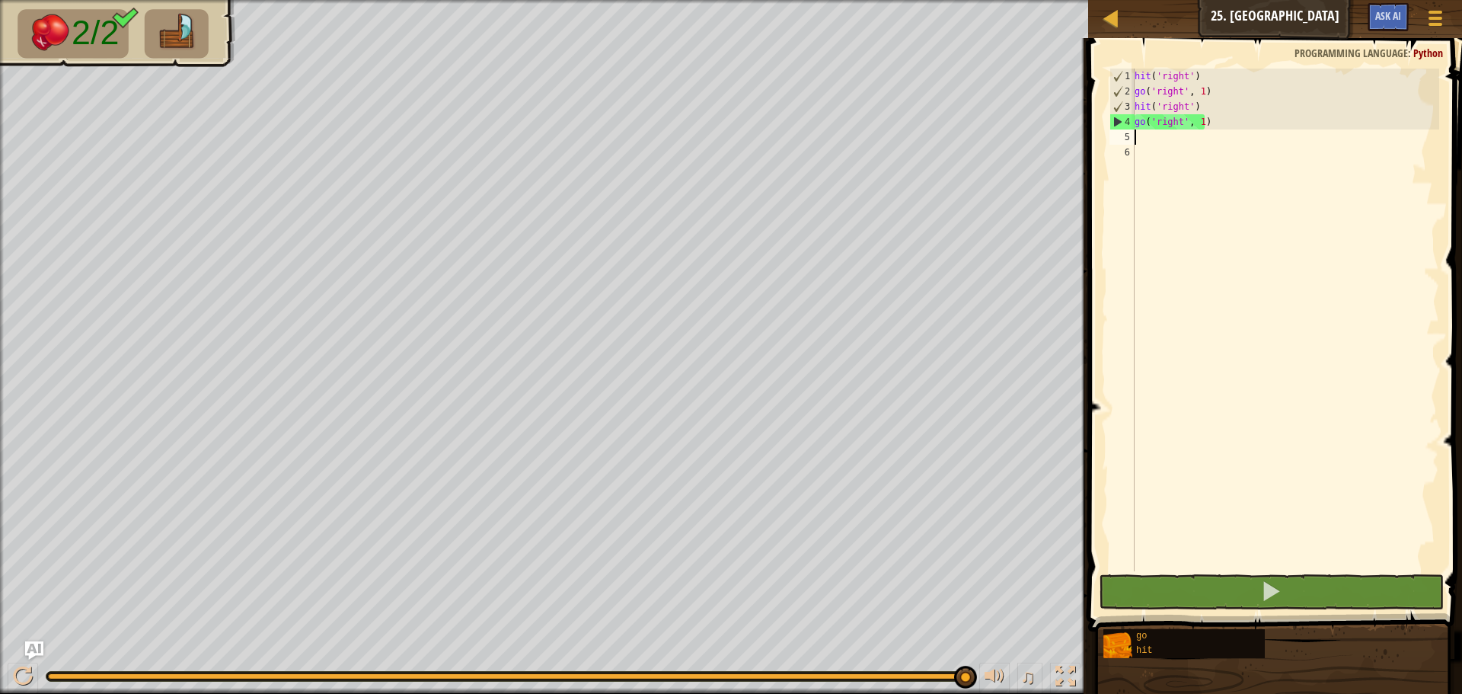
type textarea "go('right', 1)"
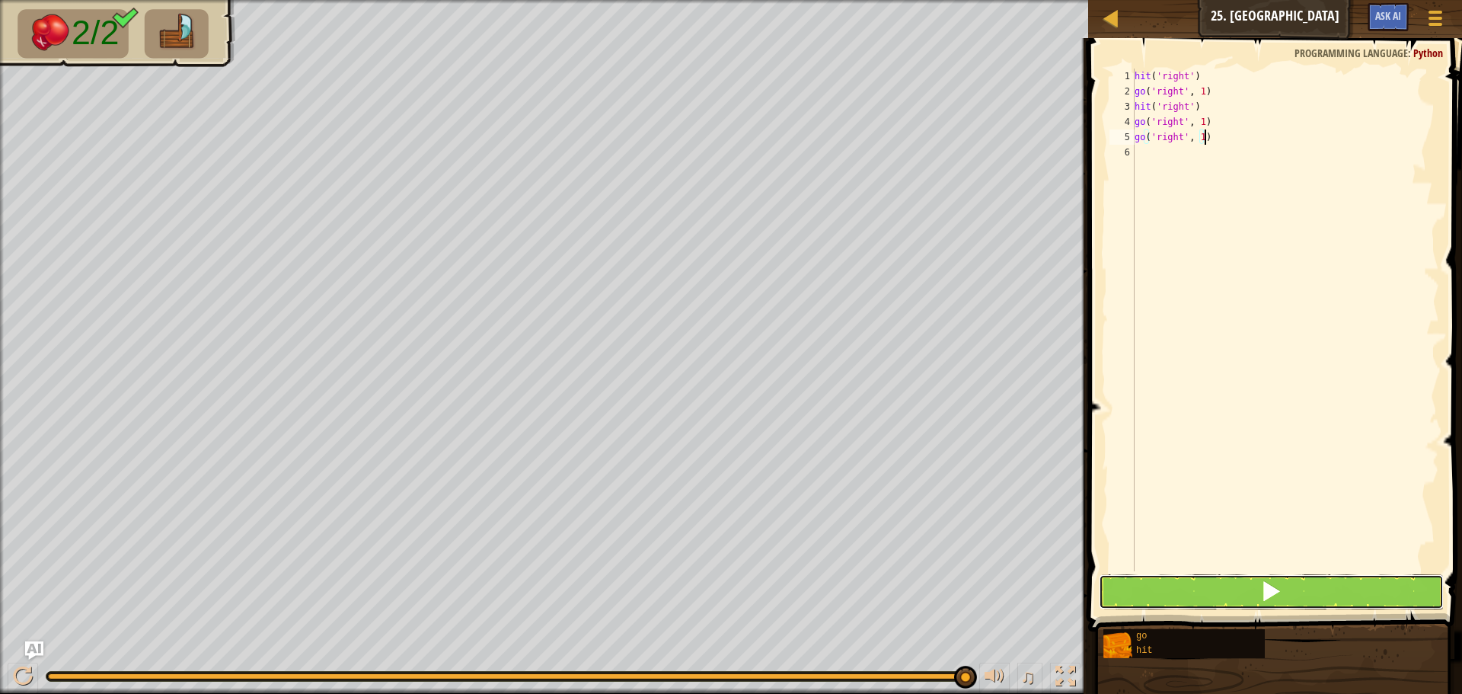
click at [1227, 592] on button at bounding box center [1271, 591] width 345 height 35
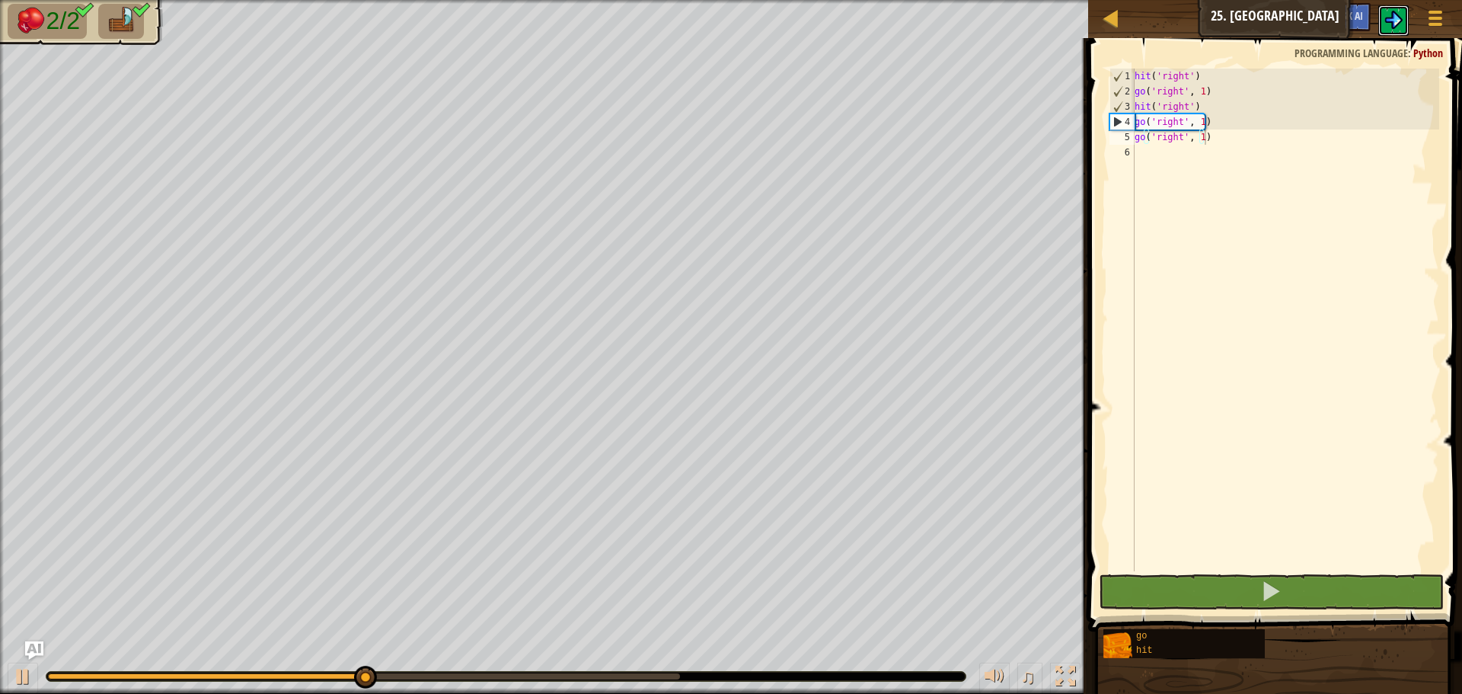
click at [1400, 16] on img at bounding box center [1393, 20] width 18 height 18
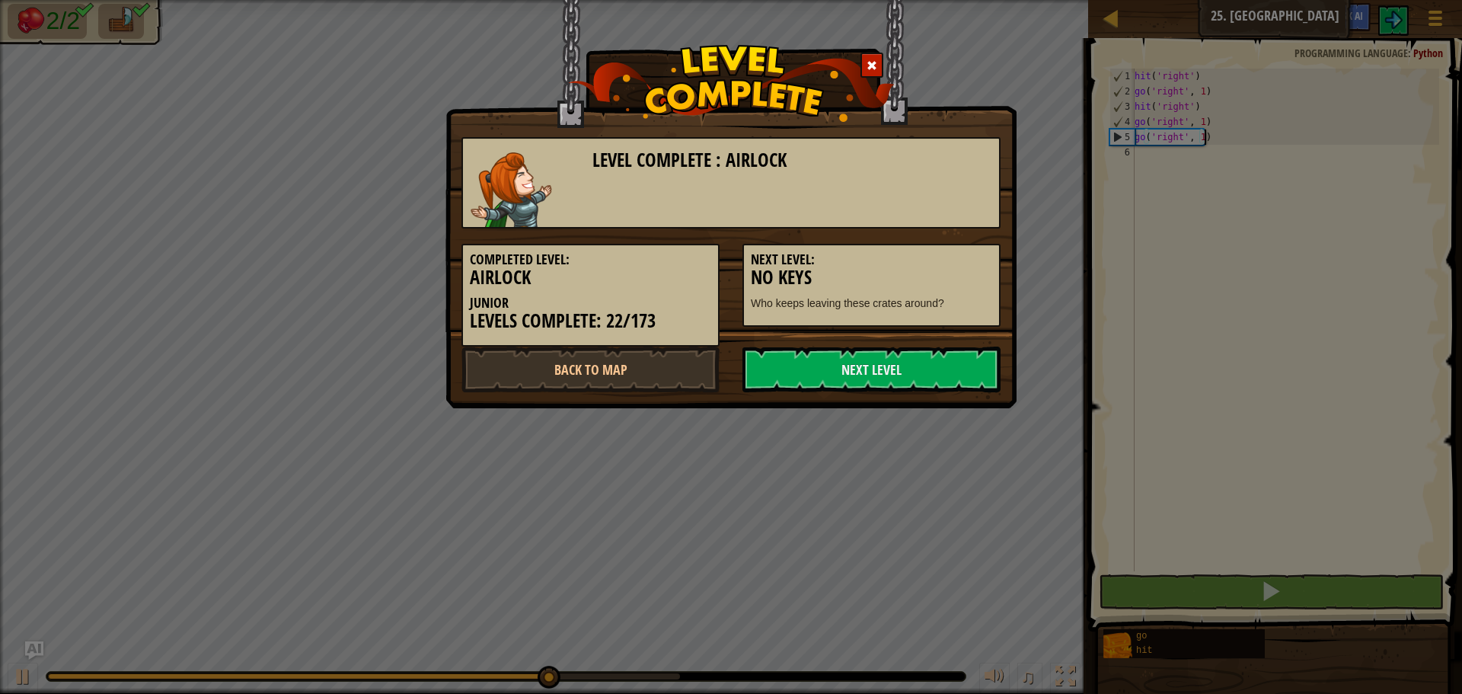
click at [907, 235] on div "Next Level: No Keys Who keeps leaving these crates around?" at bounding box center [871, 277] width 281 height 98
click at [900, 371] on link "Next Level" at bounding box center [871, 369] width 258 height 46
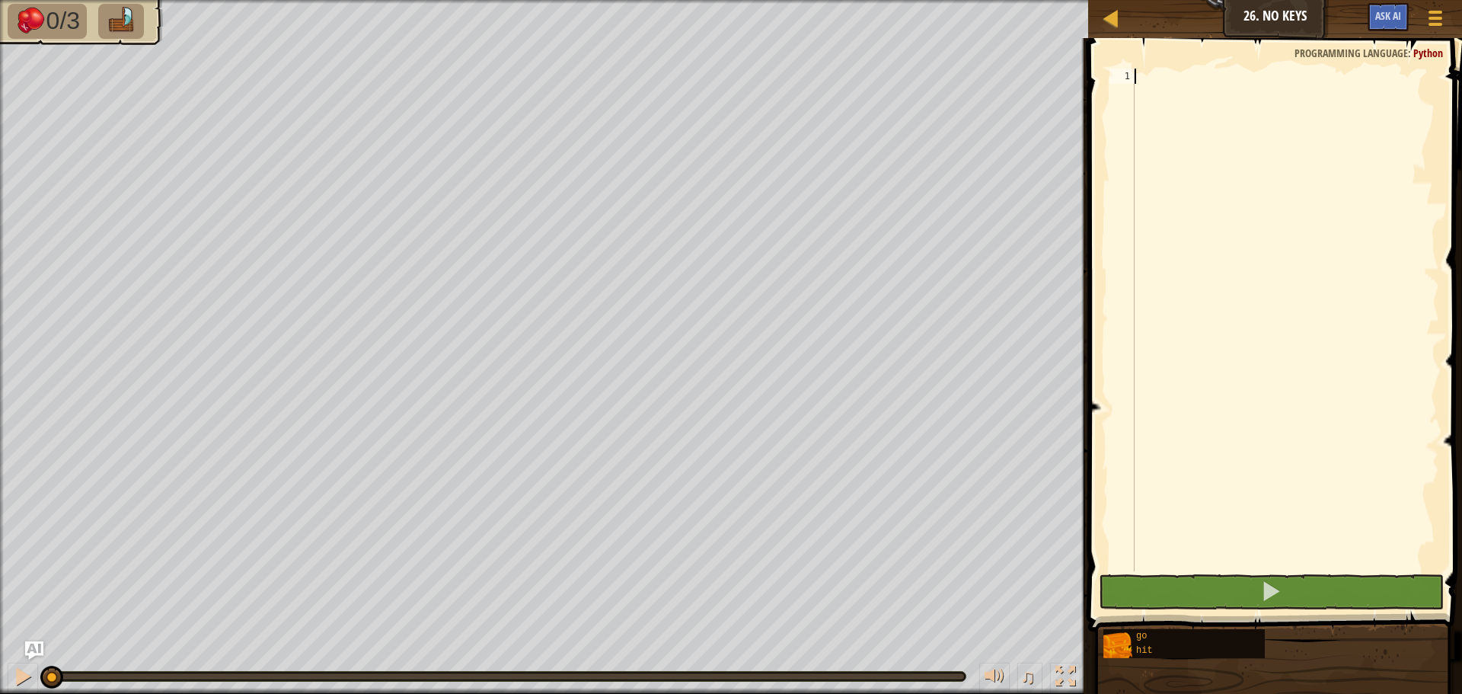
type textarea "V"
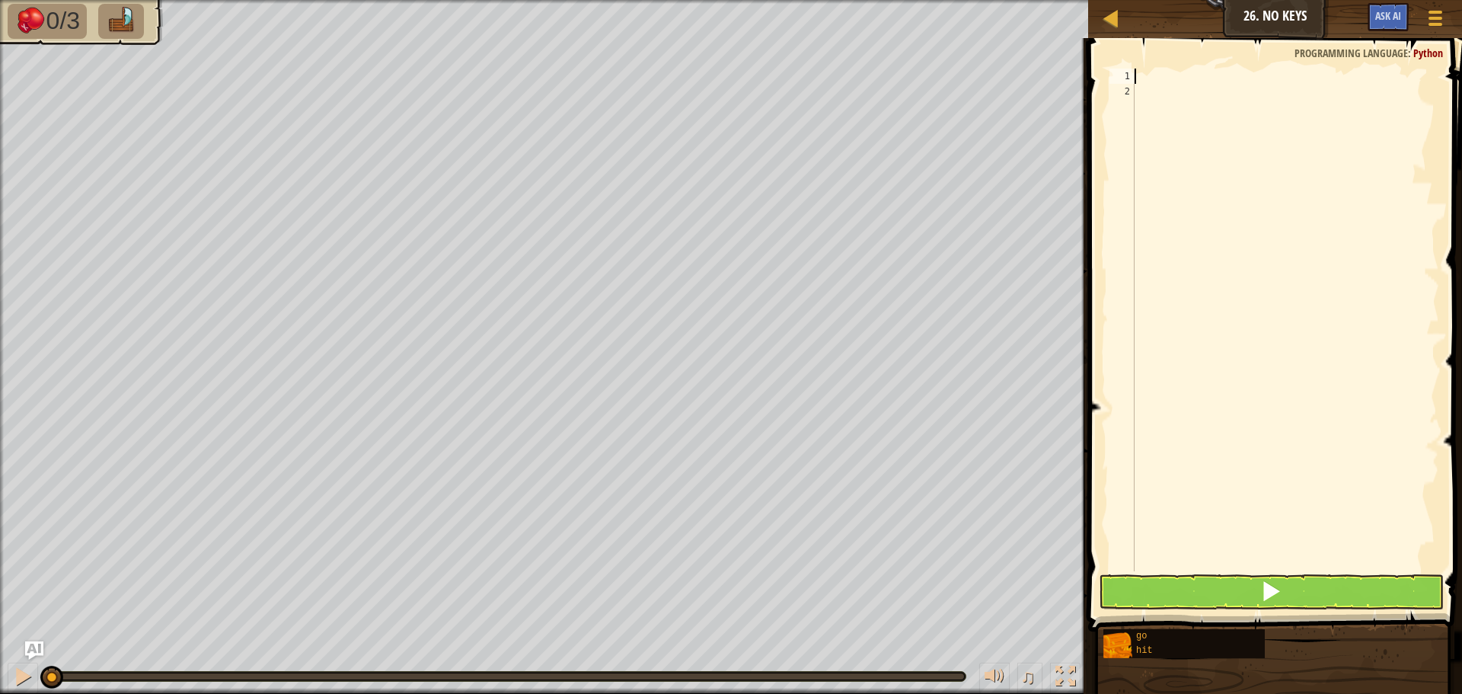
type textarea "go('right', 1)"
click at [1141, 88] on div "go ( 'right' , 1 )" at bounding box center [1286, 335] width 308 height 533
type textarea "h"
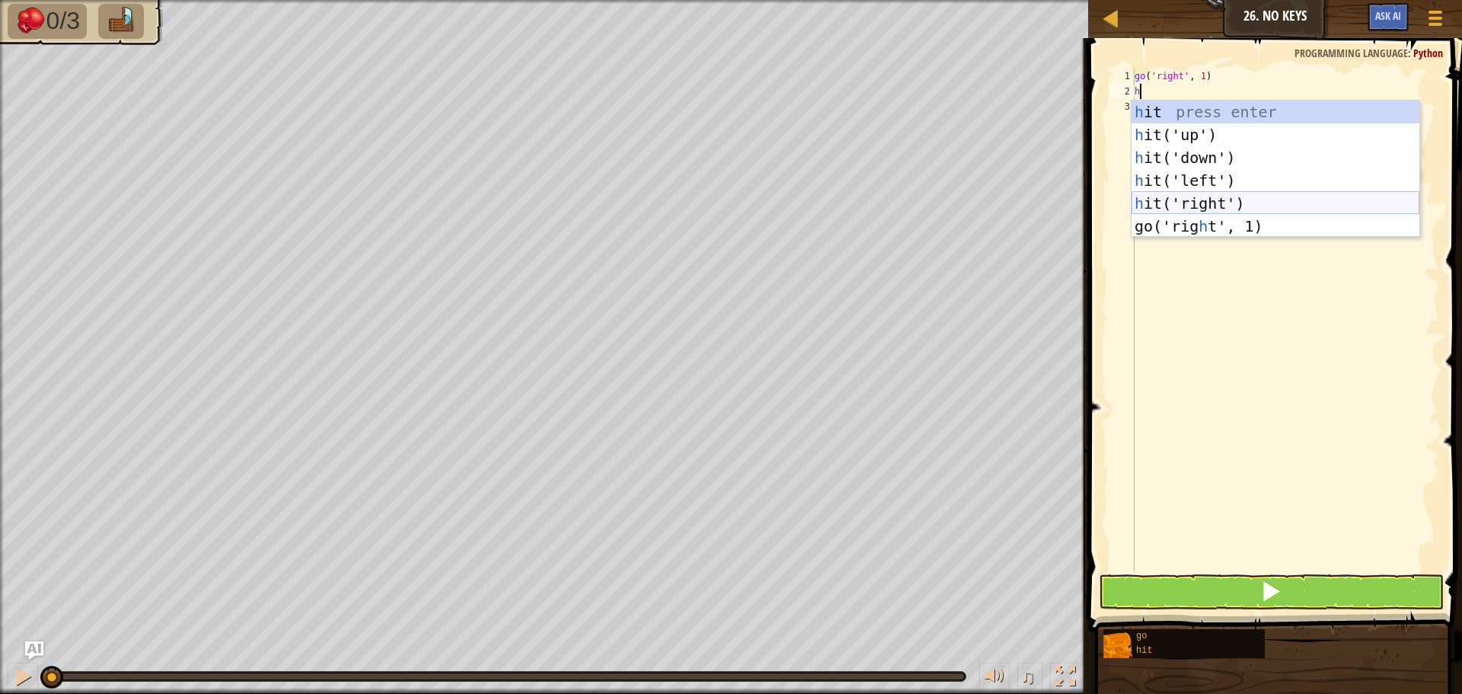
click at [1178, 198] on div "h it press enter h it('up') press enter h it('down') press enter h it('left') p…" at bounding box center [1276, 192] width 288 height 183
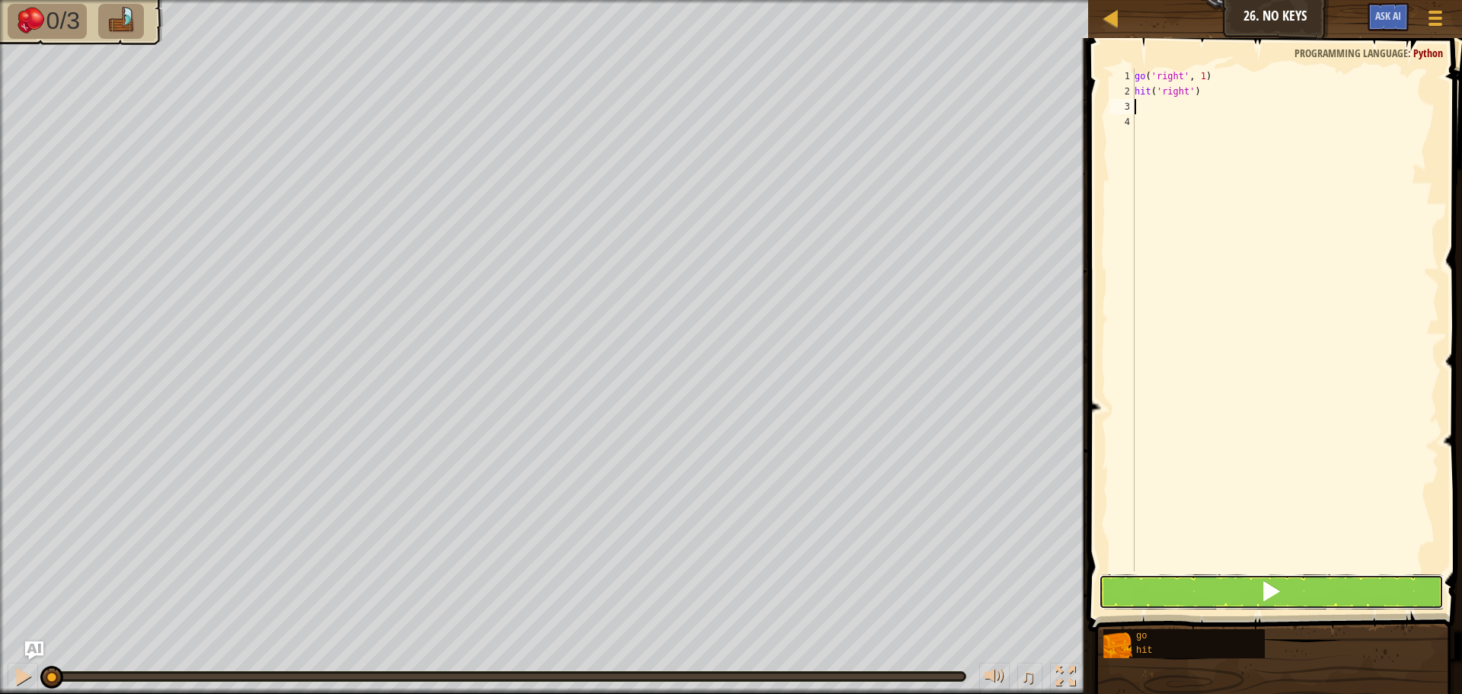
click at [1287, 592] on button at bounding box center [1271, 591] width 345 height 35
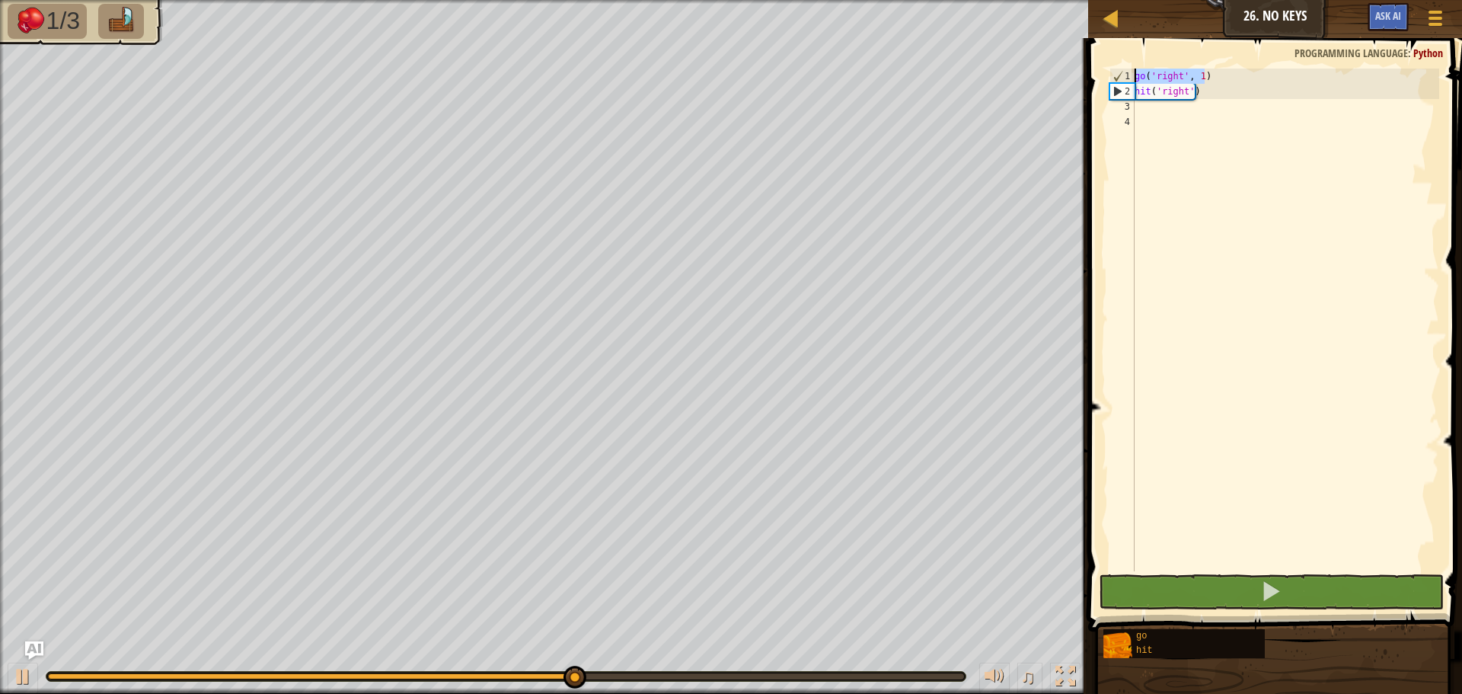
drag, startPoint x: 1205, startPoint y: 75, endPoint x: 1113, endPoint y: 74, distance: 92.1
click at [1113, 74] on div "1 2 3 4 go ( 'right' , 1 ) hit ( 'right' ) הההההההההההההההההההההההההההההההההההה…" at bounding box center [1272, 320] width 333 height 503
type textarea "go('right', 1)"
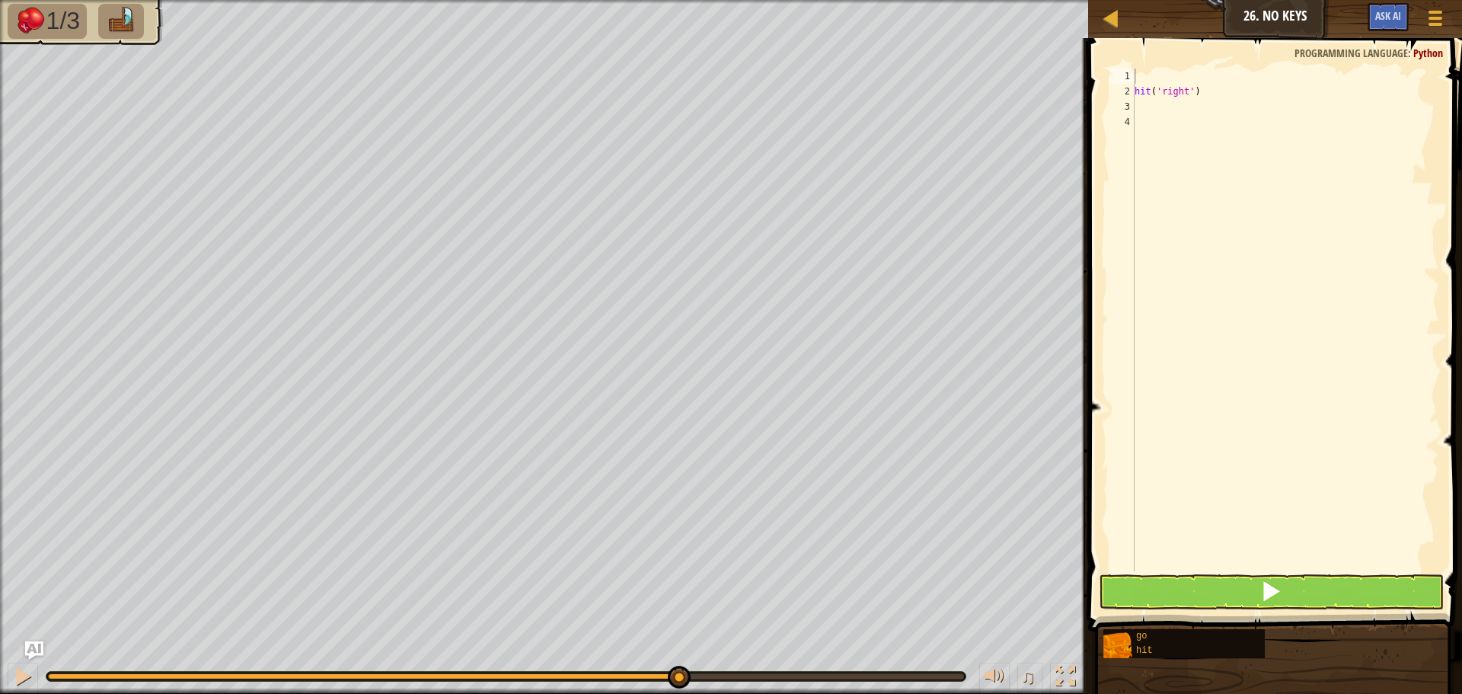
click at [1151, 62] on span at bounding box center [1277, 313] width 386 height 638
click at [1140, 102] on div "hit ( 'right' )" at bounding box center [1286, 335] width 308 height 533
type textarea "h"
click at [1147, 67] on span at bounding box center [1277, 313] width 386 height 638
click at [1142, 76] on div at bounding box center [1286, 335] width 308 height 533
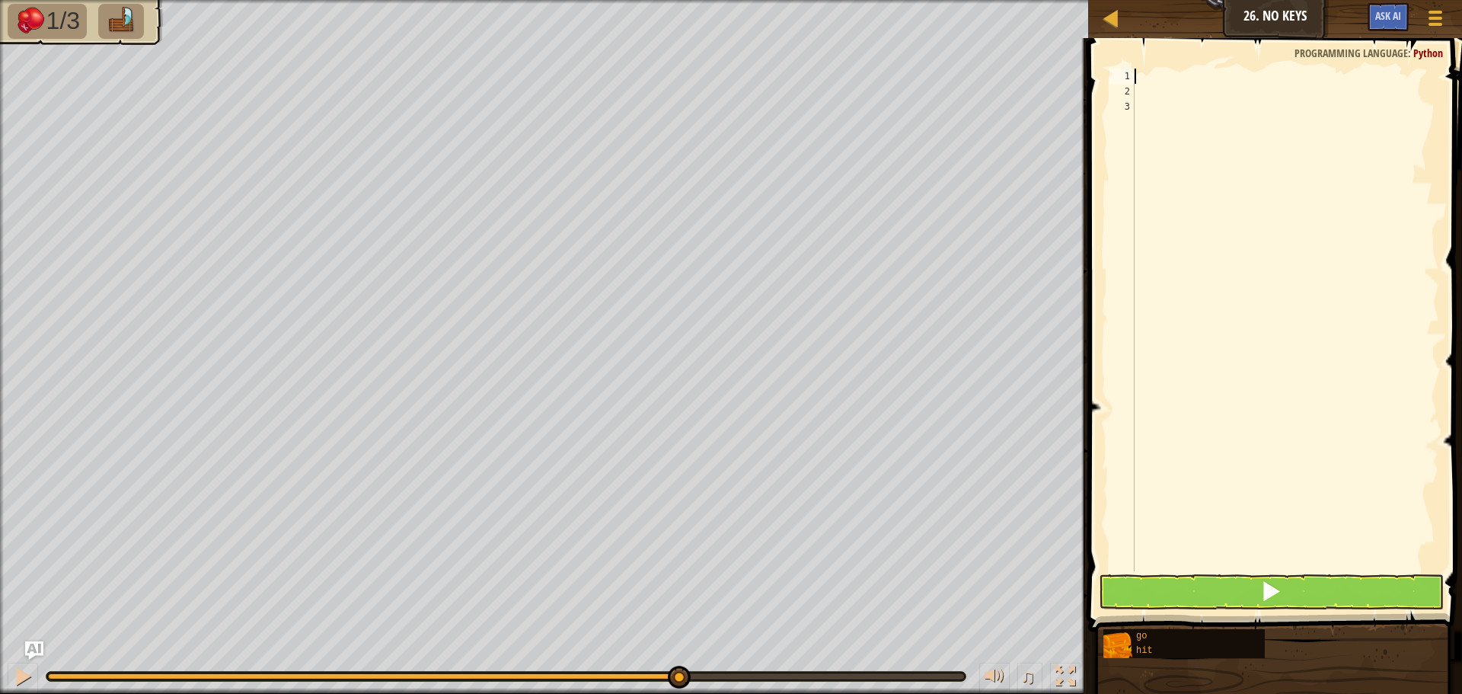
type textarea "h"
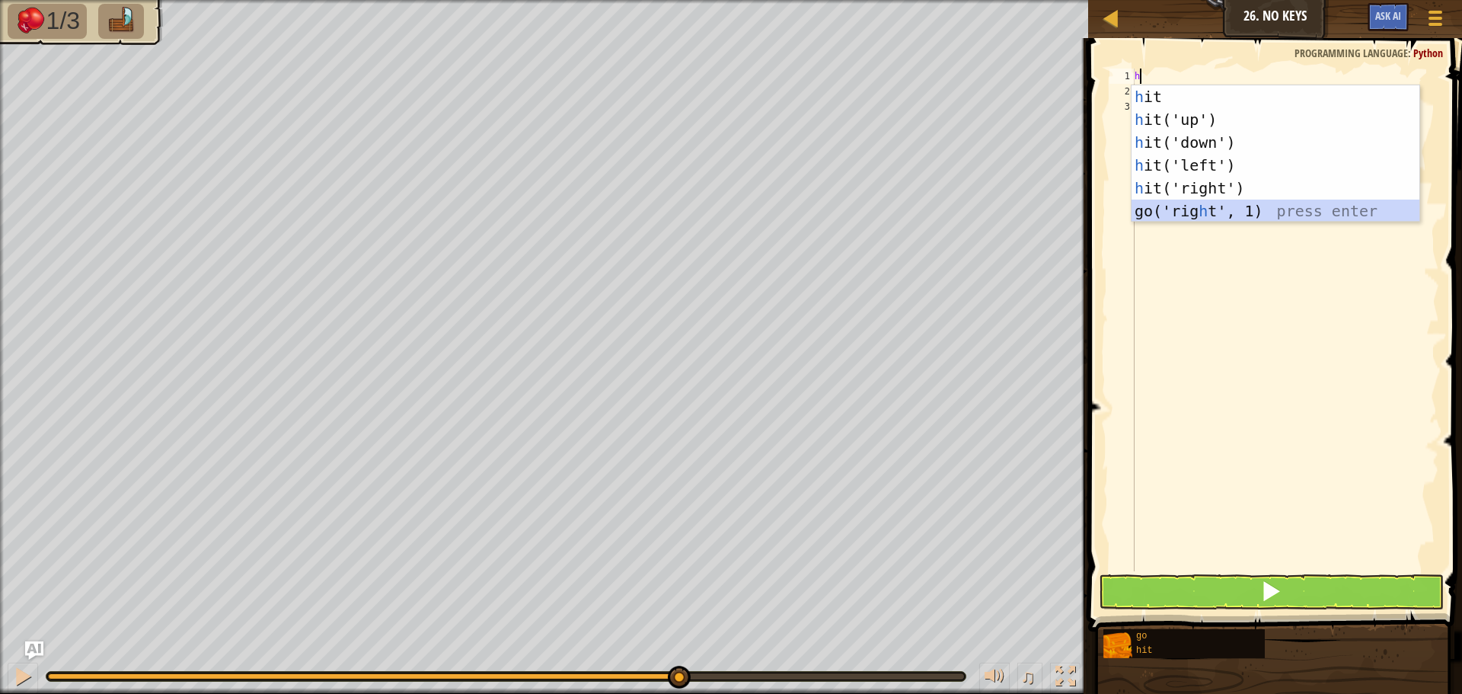
click at [1171, 212] on div "h it press enter h it('up') press enter h it('down') press enter h it('left') p…" at bounding box center [1276, 176] width 288 height 183
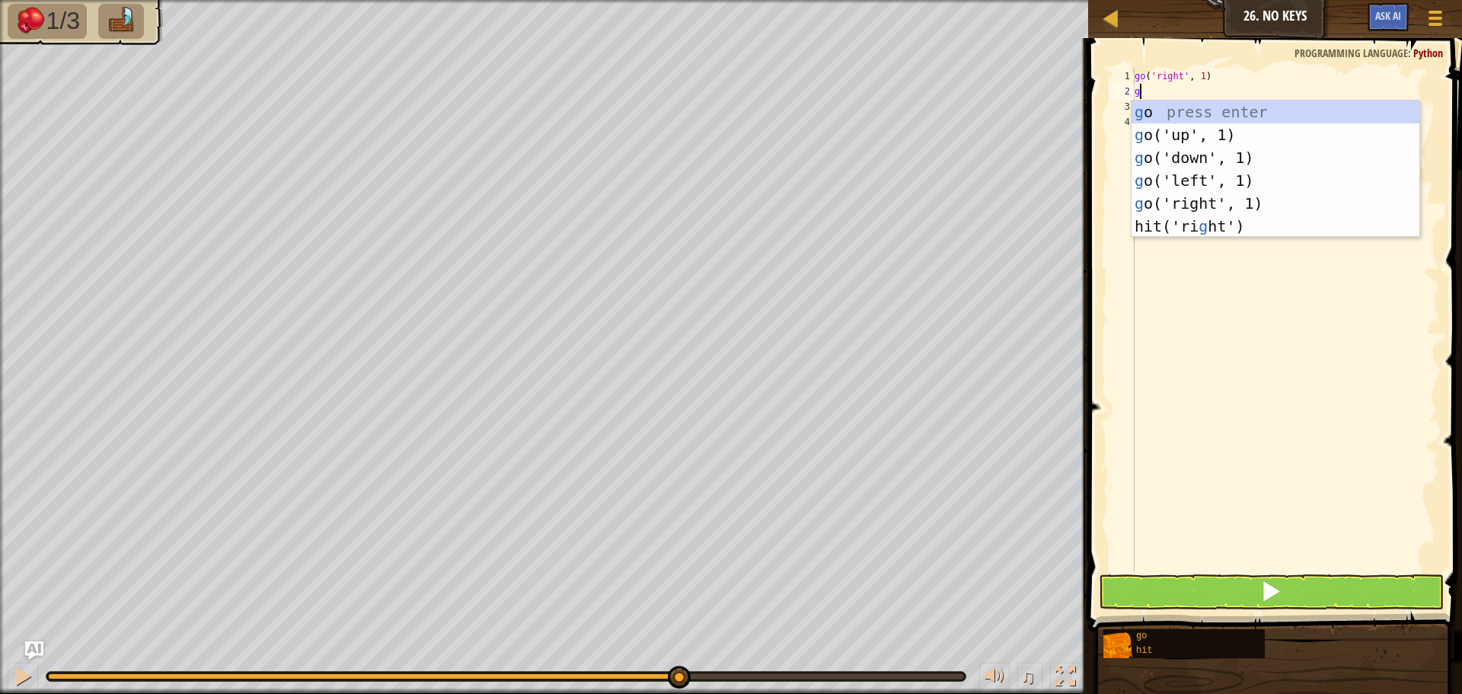
type textarea "g"
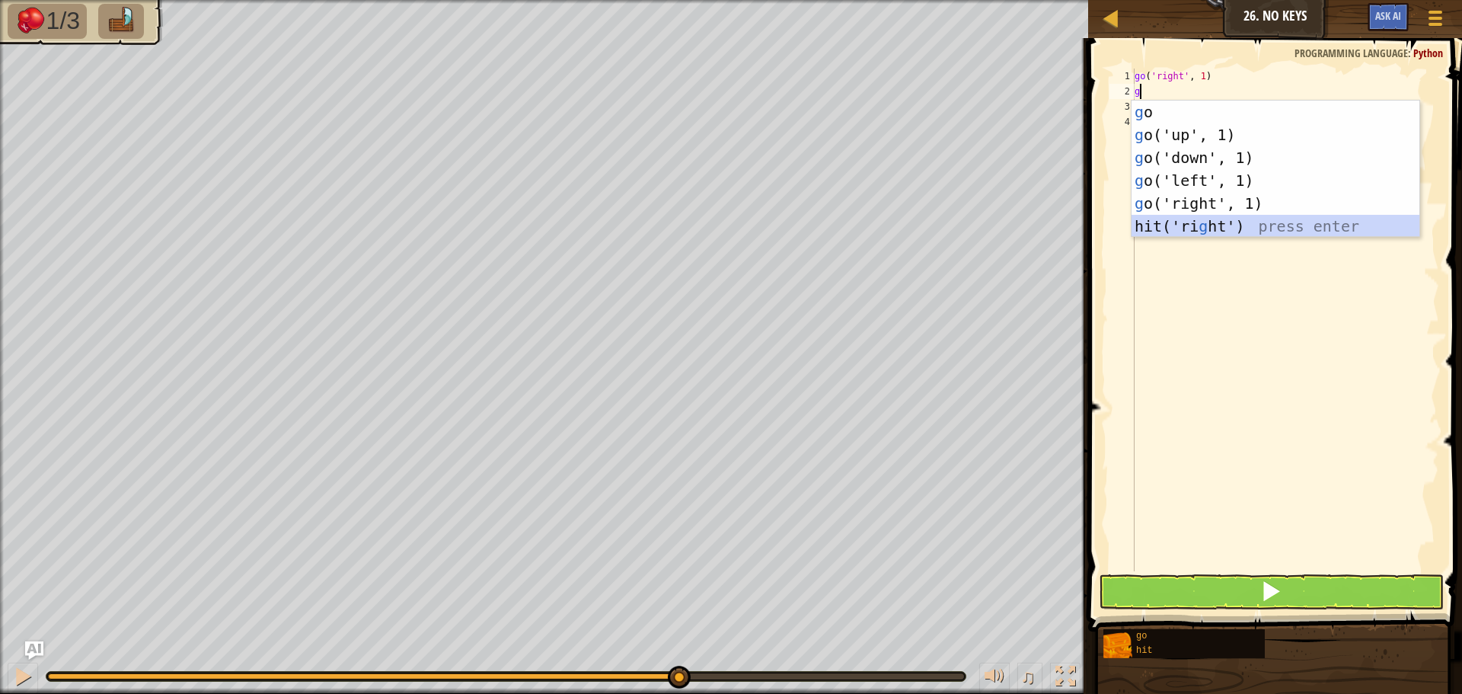
click at [1183, 222] on div "g o press enter g o('up', 1) press enter g o('down', 1) press enter g o('left',…" at bounding box center [1276, 192] width 288 height 183
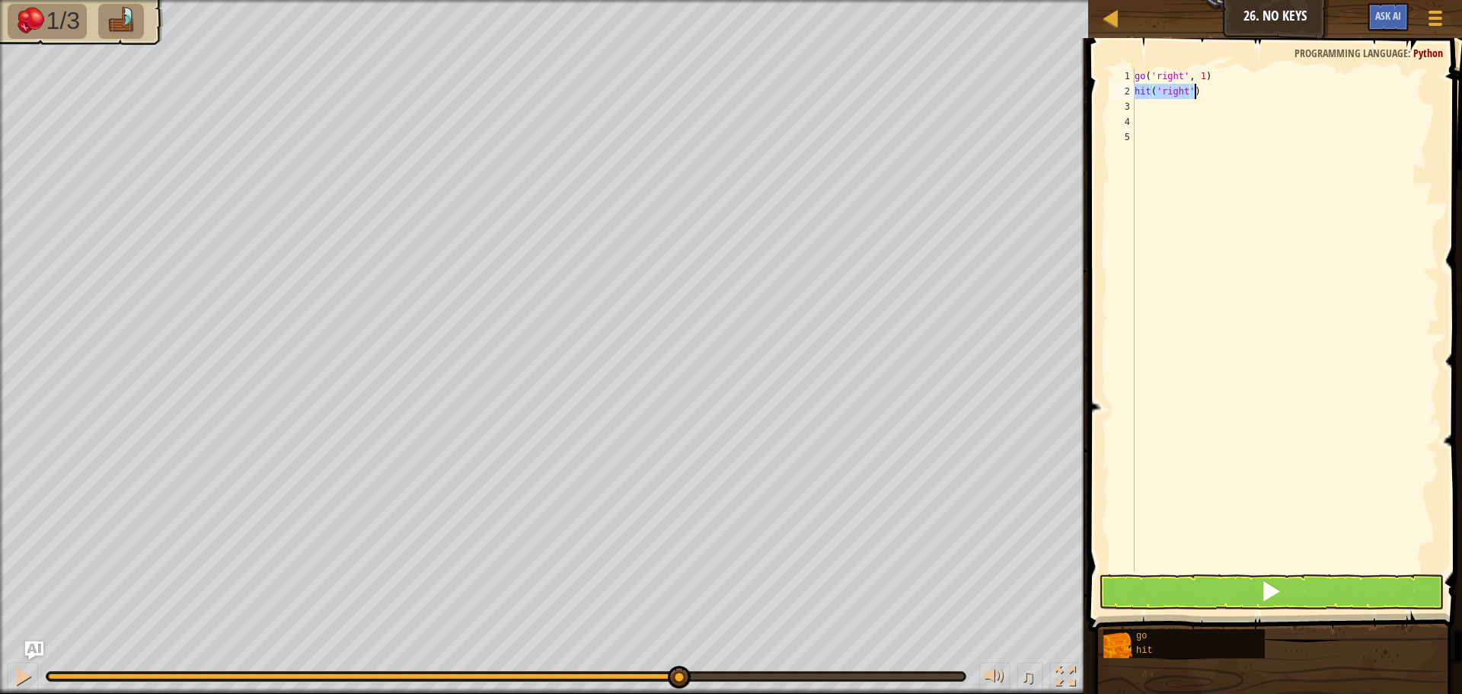
drag, startPoint x: 1136, startPoint y: 96, endPoint x: 1197, endPoint y: 95, distance: 60.9
click at [1197, 95] on div "go ( 'right' , 1 ) hit ( 'right' )" at bounding box center [1286, 335] width 308 height 533
drag, startPoint x: 1200, startPoint y: 72, endPoint x: 1148, endPoint y: 95, distance: 57.3
click at [1146, 107] on div "go ( 'right' , 1 ) hit ( 'right' )" at bounding box center [1286, 335] width 308 height 533
type textarea "hit('right')"
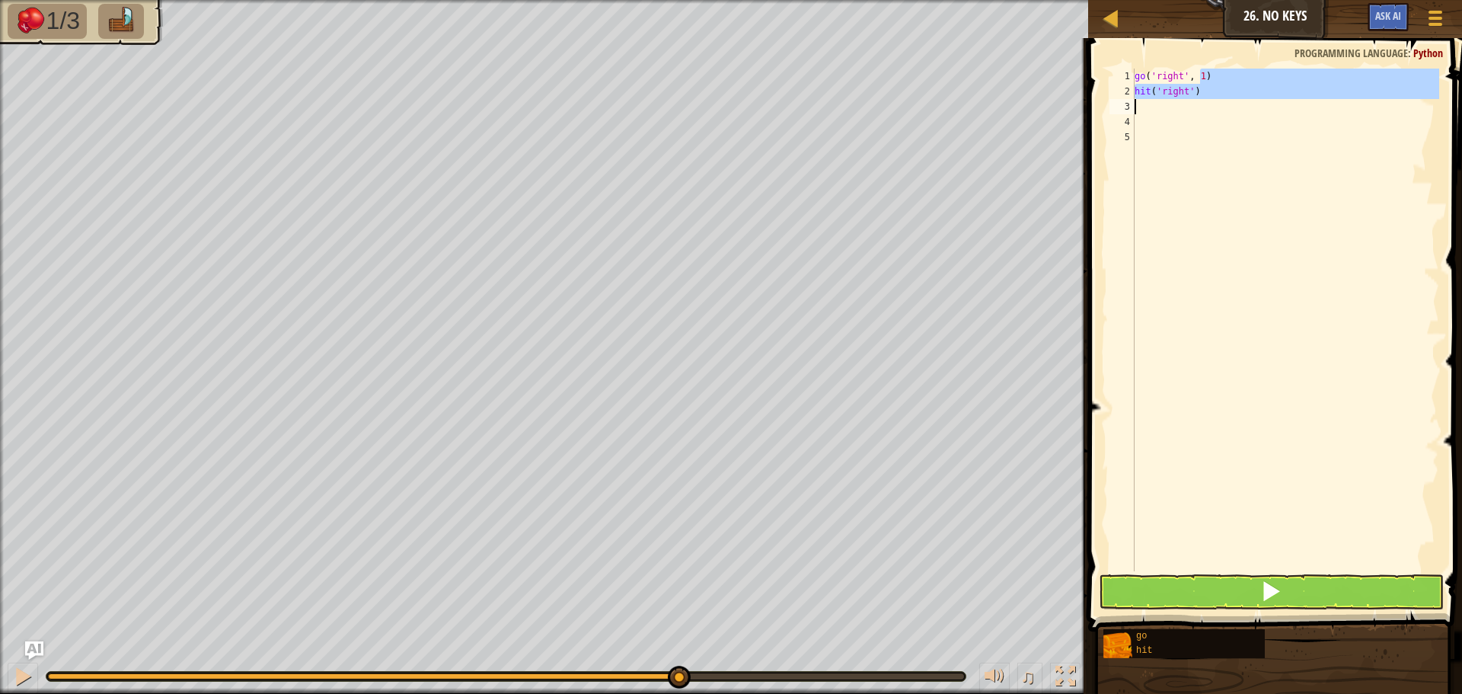
click at [1151, 56] on span at bounding box center [1277, 313] width 386 height 638
click at [1154, 81] on div "go ( 'right' , 1 ) hit ( 'right' )" at bounding box center [1286, 335] width 308 height 533
drag, startPoint x: 1151, startPoint y: 97, endPoint x: 1171, endPoint y: 91, distance: 21.4
click at [1166, 91] on div "go ( 'right' , 1 ) hit ( 'right' )" at bounding box center [1286, 335] width 308 height 533
click at [1204, 91] on div "go ( 'right' , 1 ) hit ( 'right' )" at bounding box center [1286, 335] width 308 height 533
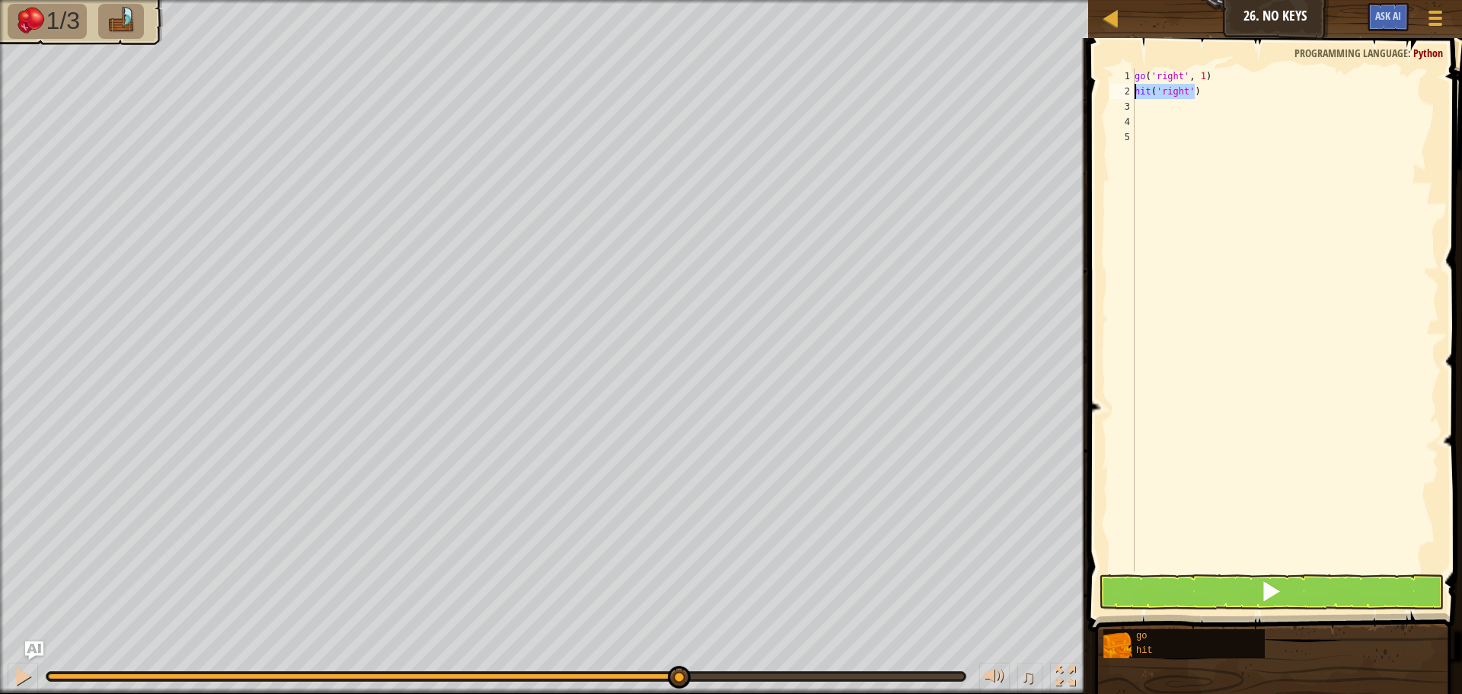
drag, startPoint x: 1192, startPoint y: 91, endPoint x: 1132, endPoint y: 88, distance: 60.2
click at [1132, 88] on div "hit('right') 1 2 3 4 5 go ( 'right' , 1 ) hit ( 'right' ) ההההההההההההההההההההה…" at bounding box center [1272, 320] width 333 height 503
click at [1135, 75] on div "go ( 'right' , 1 ) hit ( 'right' )" at bounding box center [1286, 335] width 308 height 533
paste textarea "hit('right')"
drag, startPoint x: 1200, startPoint y: 96, endPoint x: 1128, endPoint y: 99, distance: 72.4
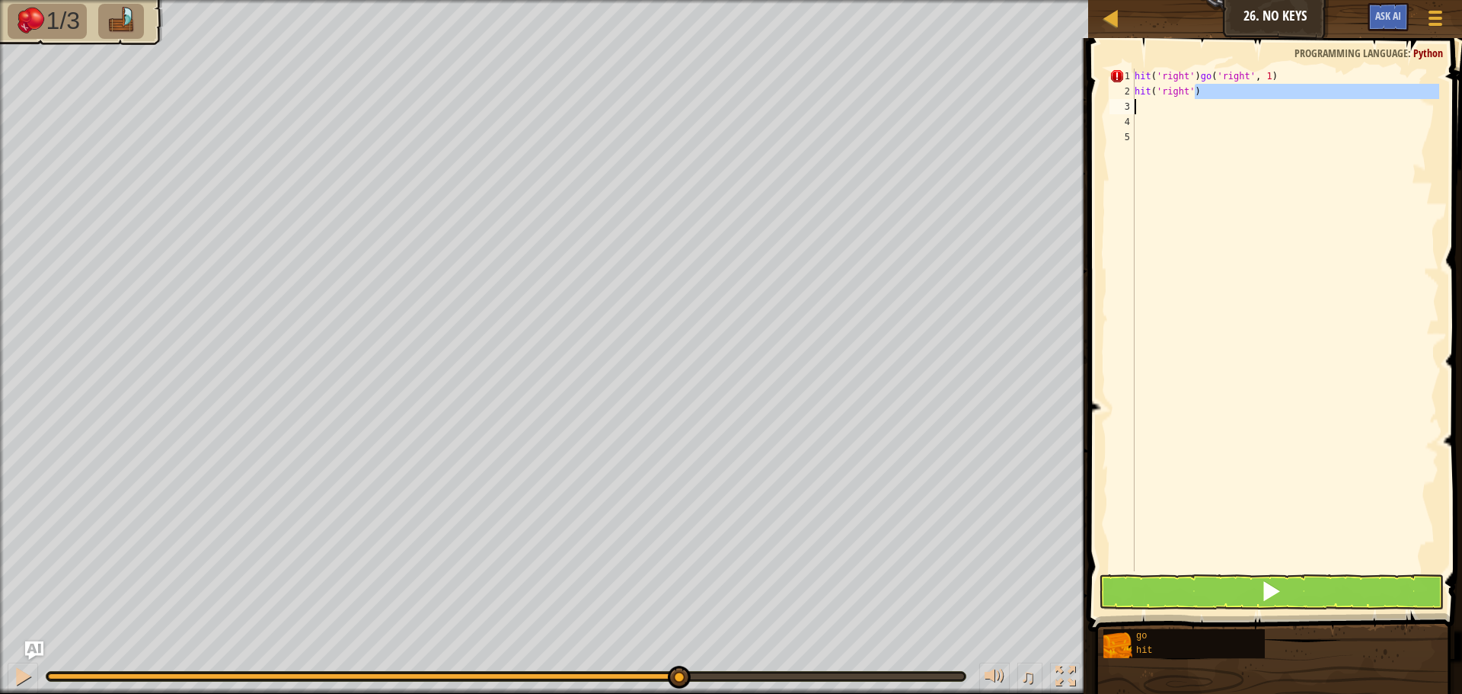
click at [1128, 99] on div "hit('right')go('right', 1) 1 2 3 4 5 hit ( 'right' ) go ( 'right' , 1 ) hit ( '…" at bounding box center [1272, 320] width 333 height 503
drag, startPoint x: 1263, startPoint y: 75, endPoint x: 1194, endPoint y: 78, distance: 69.4
click at [1194, 78] on div "hit ( 'right' ) go ( 'right' , 1 ) hit ( 'right' )" at bounding box center [1286, 335] width 308 height 533
drag, startPoint x: 1196, startPoint y: 91, endPoint x: 1116, endPoint y: 91, distance: 80.7
click at [1116, 91] on div "hit('right')go('right', 1) 1 2 3 4 5 hit ( 'right' ) go ( 'right' , 1 ) hit ( '…" at bounding box center [1272, 320] width 333 height 503
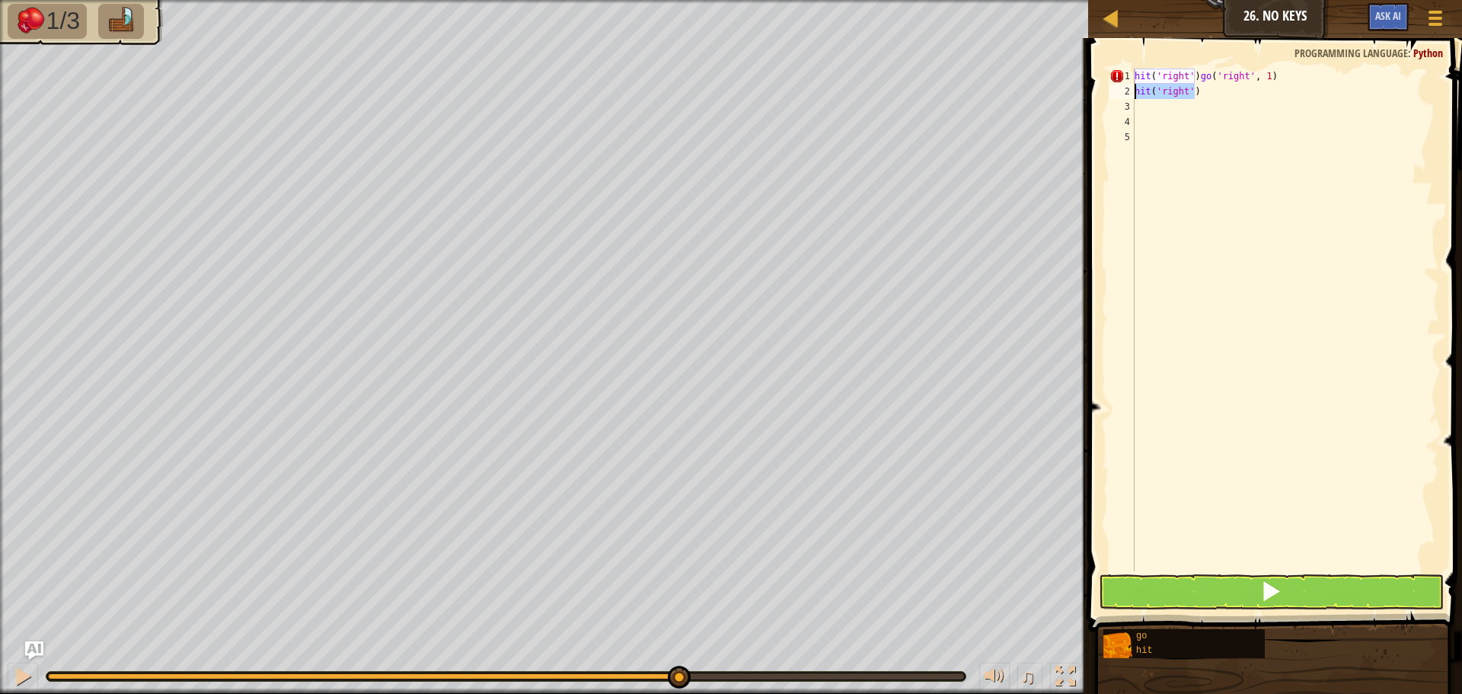
type textarea "hit('right')"
paste textarea "go('right', 1)"
drag, startPoint x: 1271, startPoint y: 78, endPoint x: 1197, endPoint y: 78, distance: 73.9
click at [1197, 78] on div "hit ( 'right' ) go ( 'right' , 1 ) go ( 'right' , 1 )" at bounding box center [1286, 335] width 308 height 533
click at [1235, 589] on button at bounding box center [1271, 591] width 345 height 35
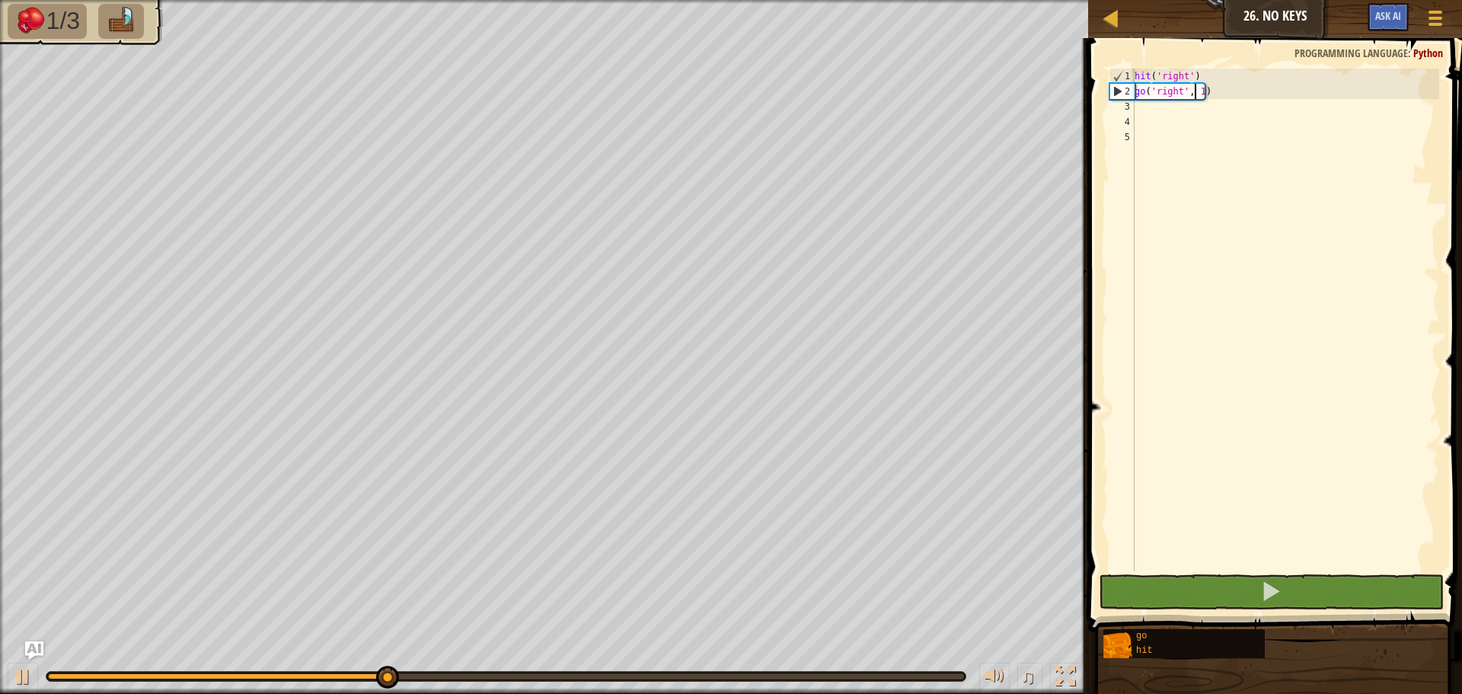
click at [1196, 87] on div "hit ( 'right' ) go ( 'right' , 1 )" at bounding box center [1286, 335] width 308 height 533
click at [1196, 88] on div "hit ( 'right' ) go ( 'right' , 1 )" at bounding box center [1286, 335] width 308 height 533
click at [1199, 88] on div "hit ( 'right' ) go ( 'right' , 1 )" at bounding box center [1286, 335] width 308 height 533
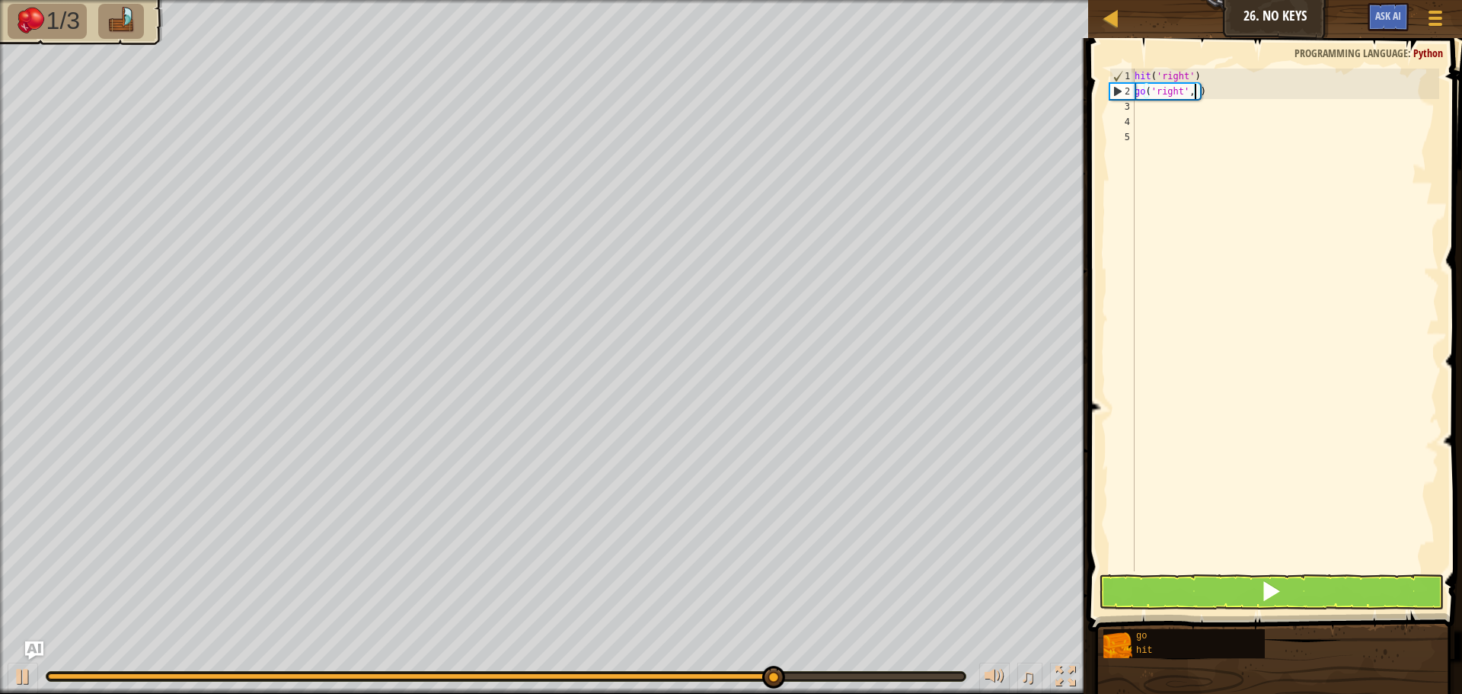
type textarea "go('right', 2)"
click at [1148, 117] on div "hit ( 'right' ) go ( 'right' , 2 )" at bounding box center [1286, 335] width 308 height 533
type textarea "h"
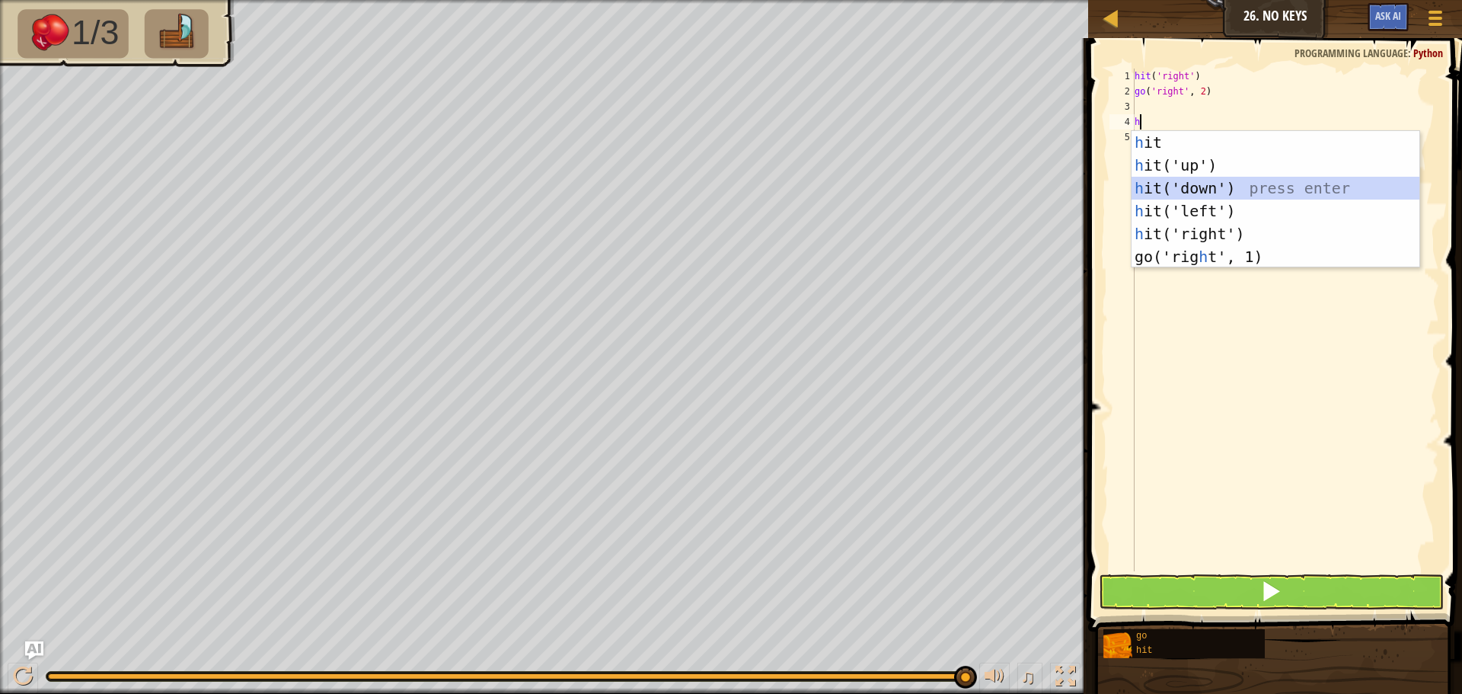
click at [1208, 180] on div "h it press enter h it('up') press enter h it('down') press enter h it('left') p…" at bounding box center [1276, 222] width 288 height 183
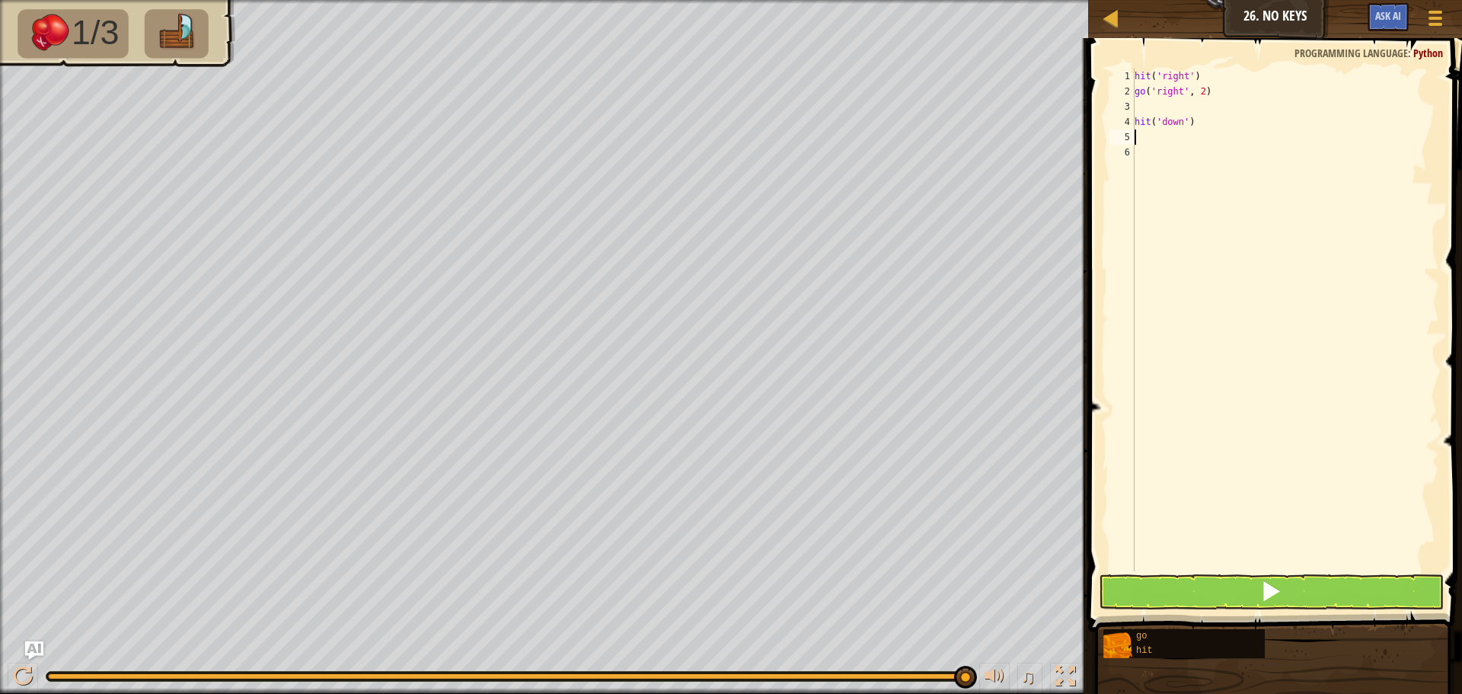
type textarea "g"
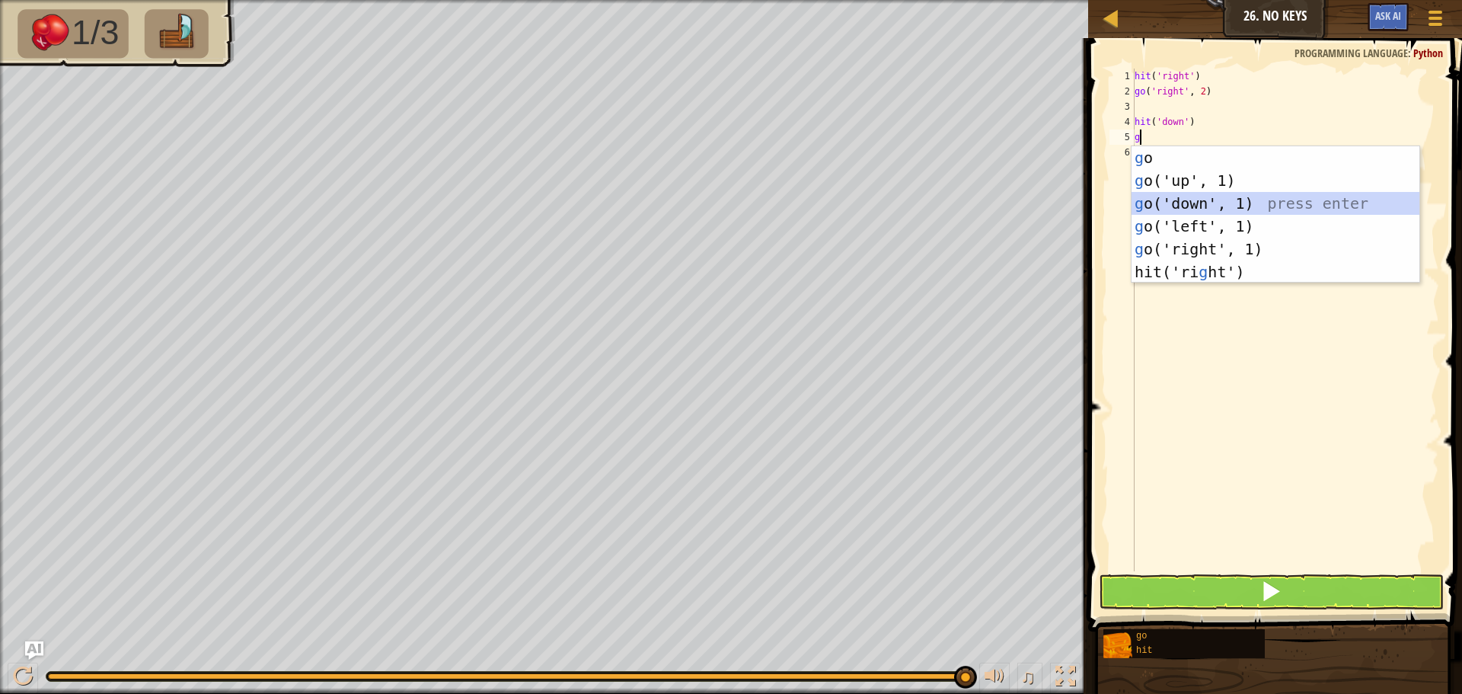
click at [1179, 211] on div "g o press enter g o('up', 1) press enter g o('down', 1) press enter g o('left',…" at bounding box center [1276, 237] width 288 height 183
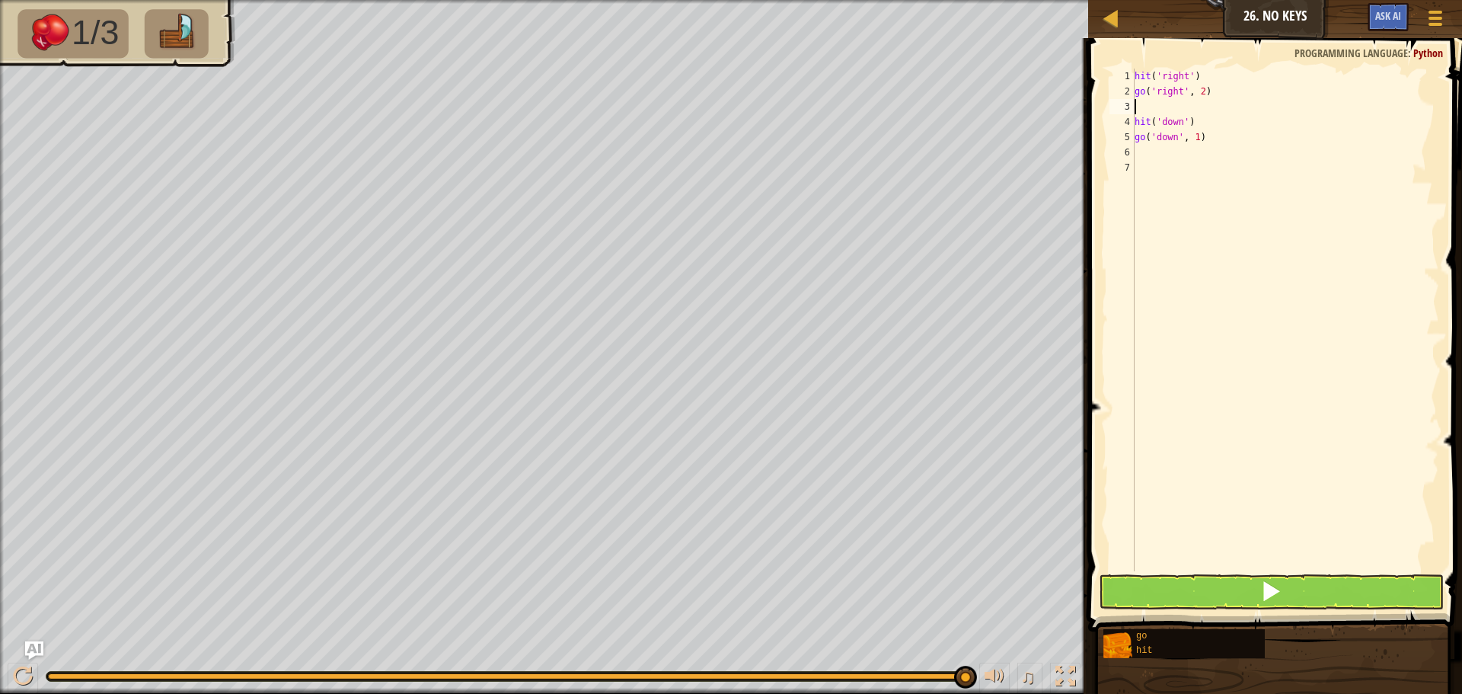
click at [1148, 111] on div "hit ( 'right' ) go ( 'right' , 2 ) hit ( 'down' ) go ( 'down' , 1 )" at bounding box center [1286, 335] width 308 height 533
click at [1194, 121] on div "hit ( 'right' ) go ( 'right' , 2 ) hit ( 'down' ) go ( 'down' , 1 )" at bounding box center [1286, 335] width 308 height 533
type textarea "go('down', 2)"
click at [1141, 136] on div "hit ( 'right' ) go ( 'right' , 2 ) hit ( 'down' ) go ( 'down' , 2 )" at bounding box center [1286, 335] width 308 height 533
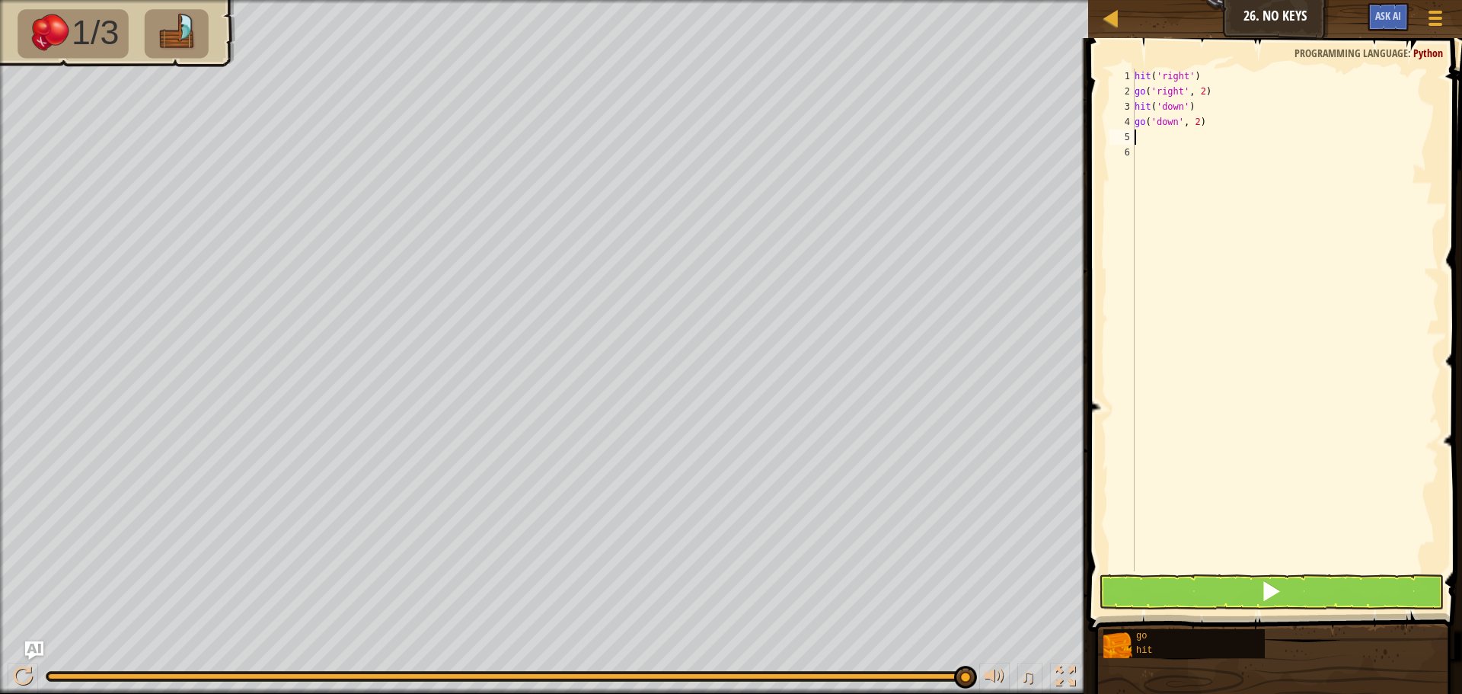
scroll to position [7, 0]
type textarea "h"
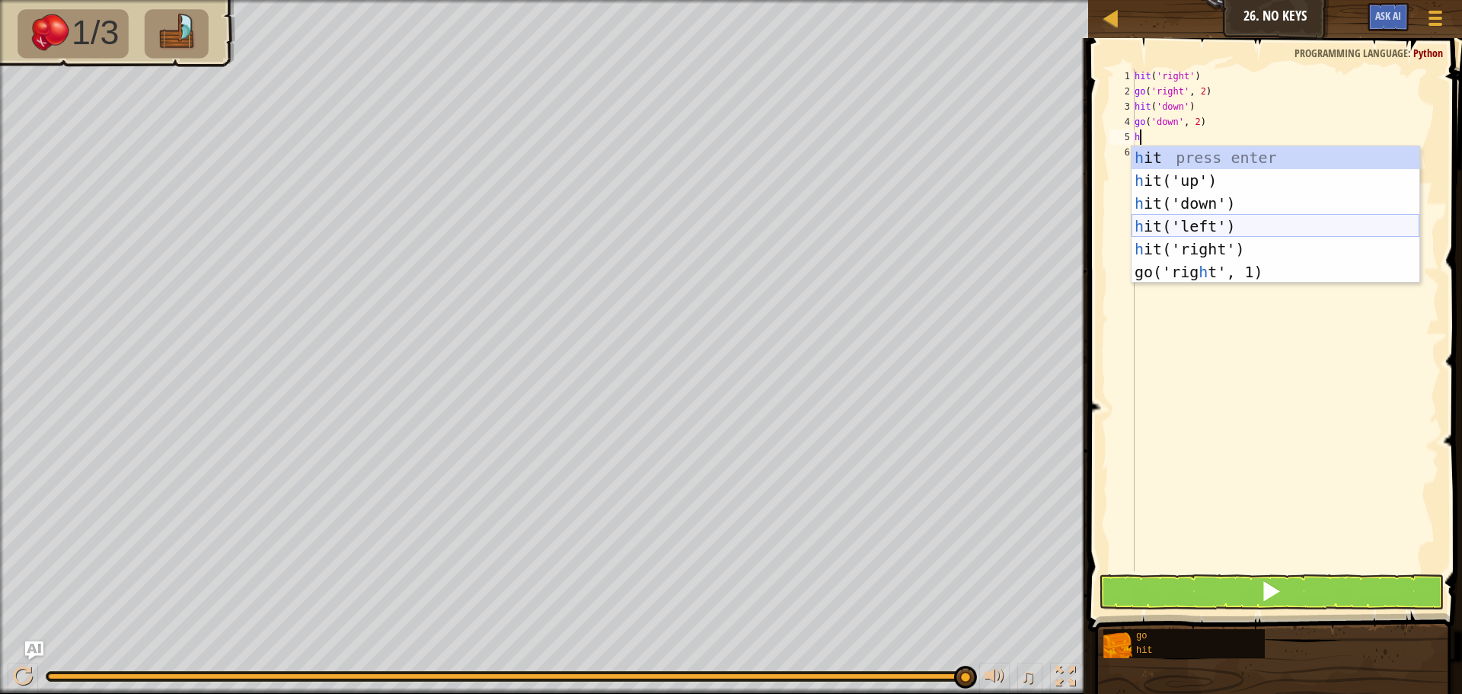
click at [1183, 222] on div "h it press enter h it('up') press enter h it('down') press enter h it('left') p…" at bounding box center [1276, 237] width 288 height 183
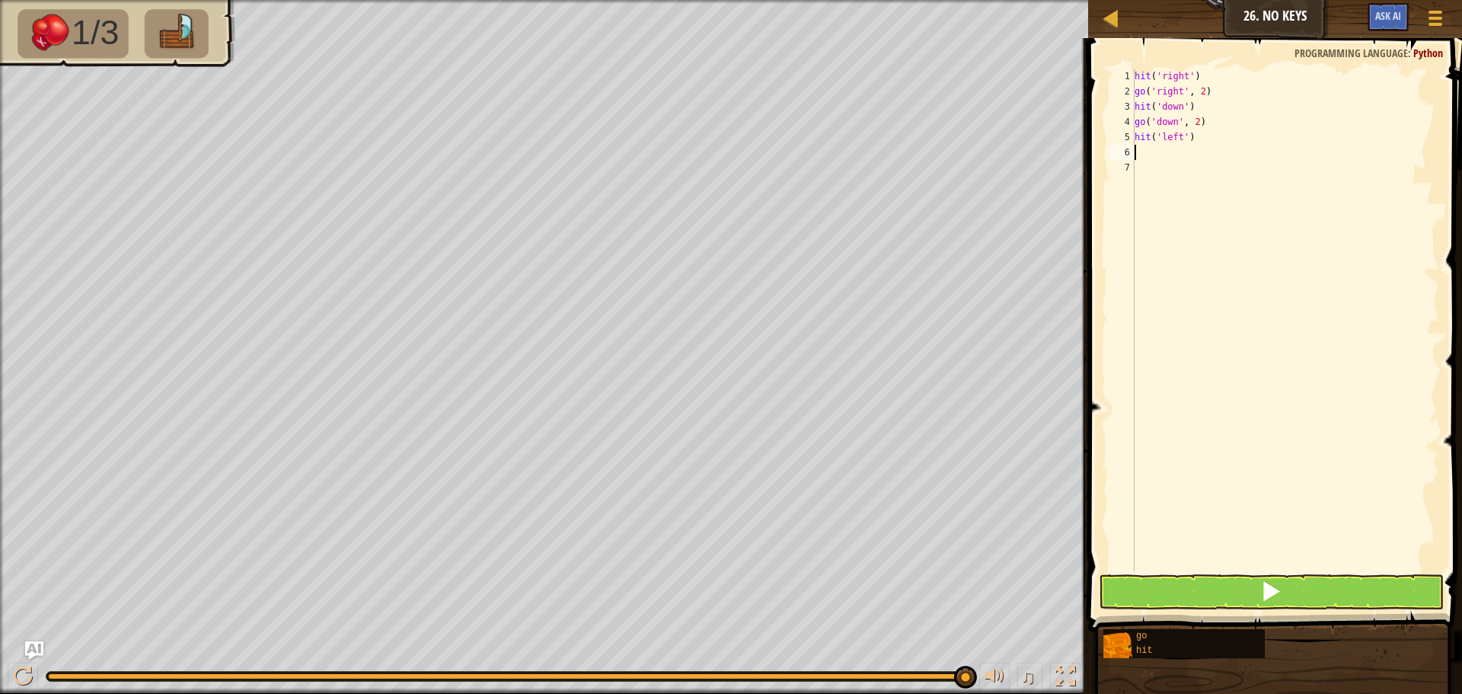
click at [1146, 154] on div "hit ( 'right' ) go ( 'right' , 2 ) hit ( 'down' ) go ( 'down' , 2 ) hit ( 'left…" at bounding box center [1286, 335] width 308 height 533
type textarea "g"
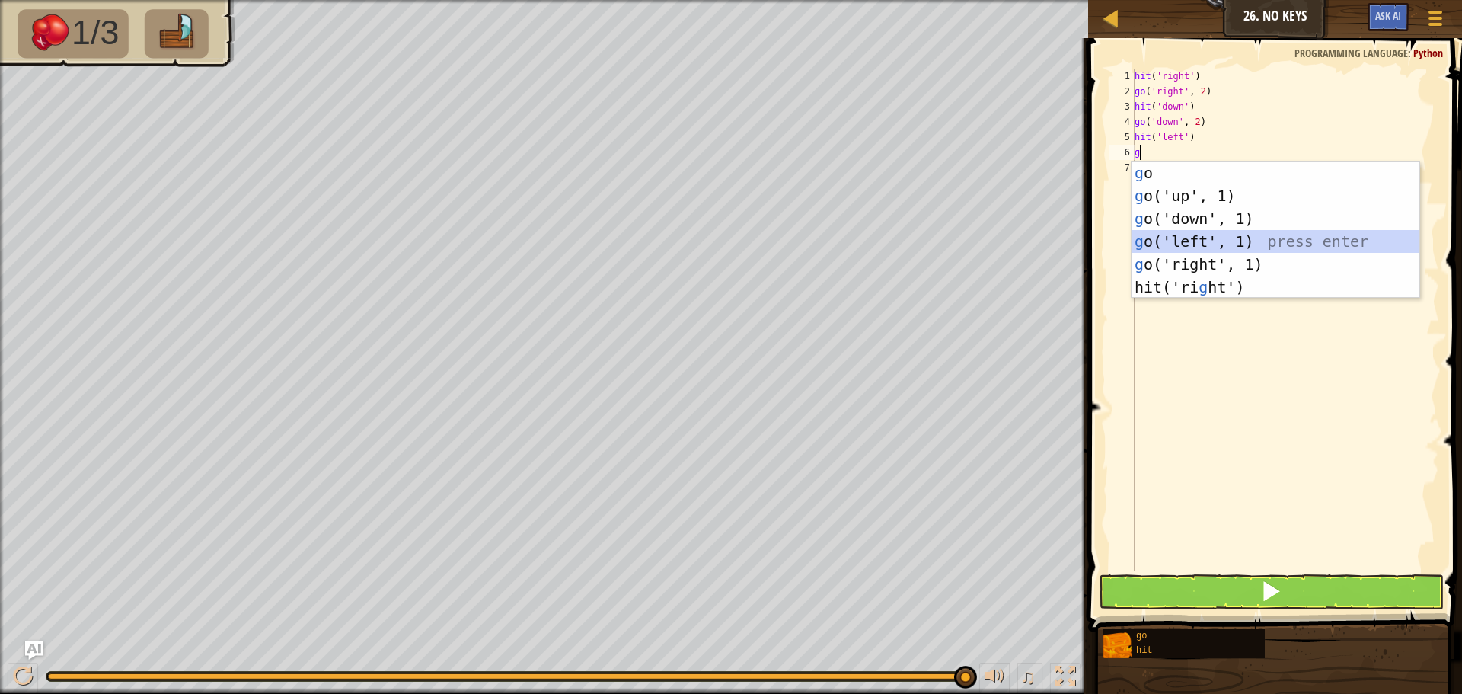
click at [1205, 244] on div "g o press enter g o('up', 1) press enter g o('down', 1) press enter g o('left',…" at bounding box center [1276, 252] width 288 height 183
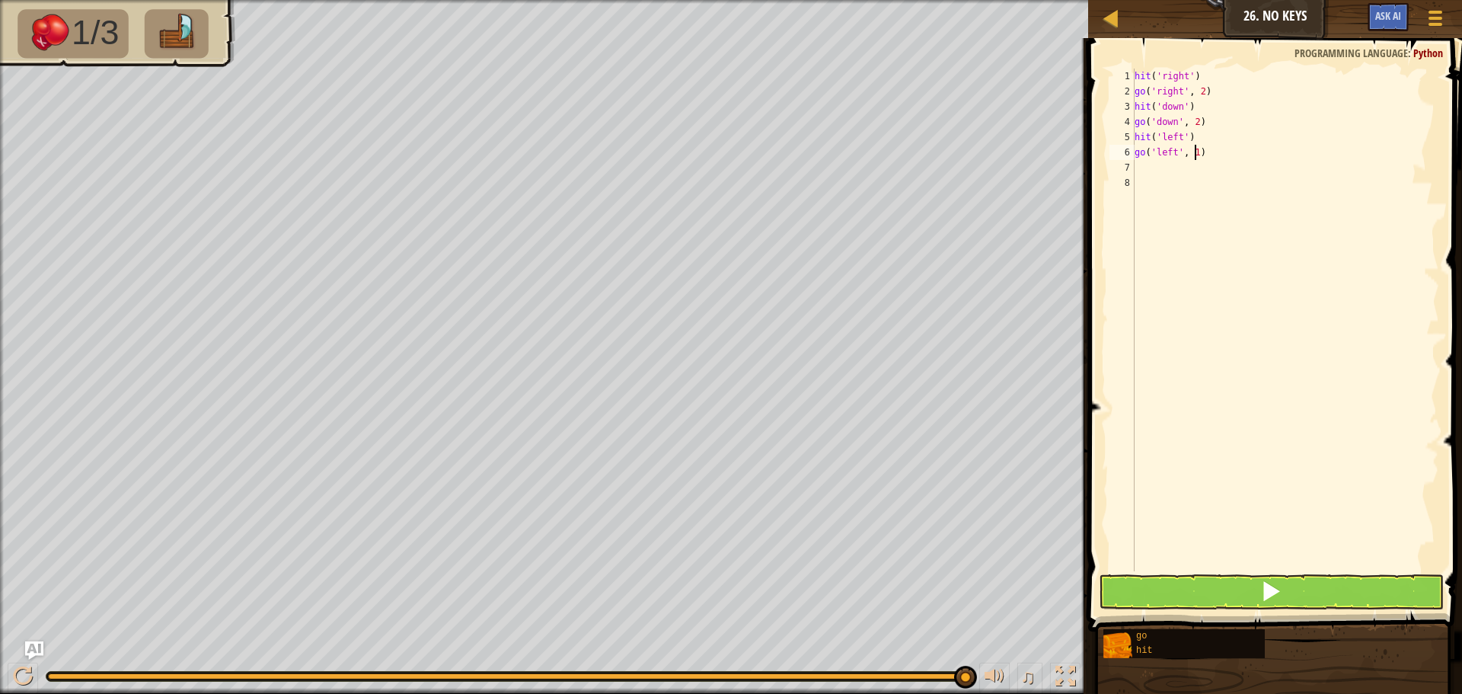
click at [1196, 151] on div "hit ( 'right' ) go ( 'right' , 2 ) hit ( 'down' ) go ( 'down' , 2 ) hit ( 'left…" at bounding box center [1286, 335] width 308 height 533
type textarea "go('left', 3)"
click at [1313, 573] on span at bounding box center [1277, 313] width 386 height 638
click at [1318, 583] on button at bounding box center [1271, 591] width 345 height 35
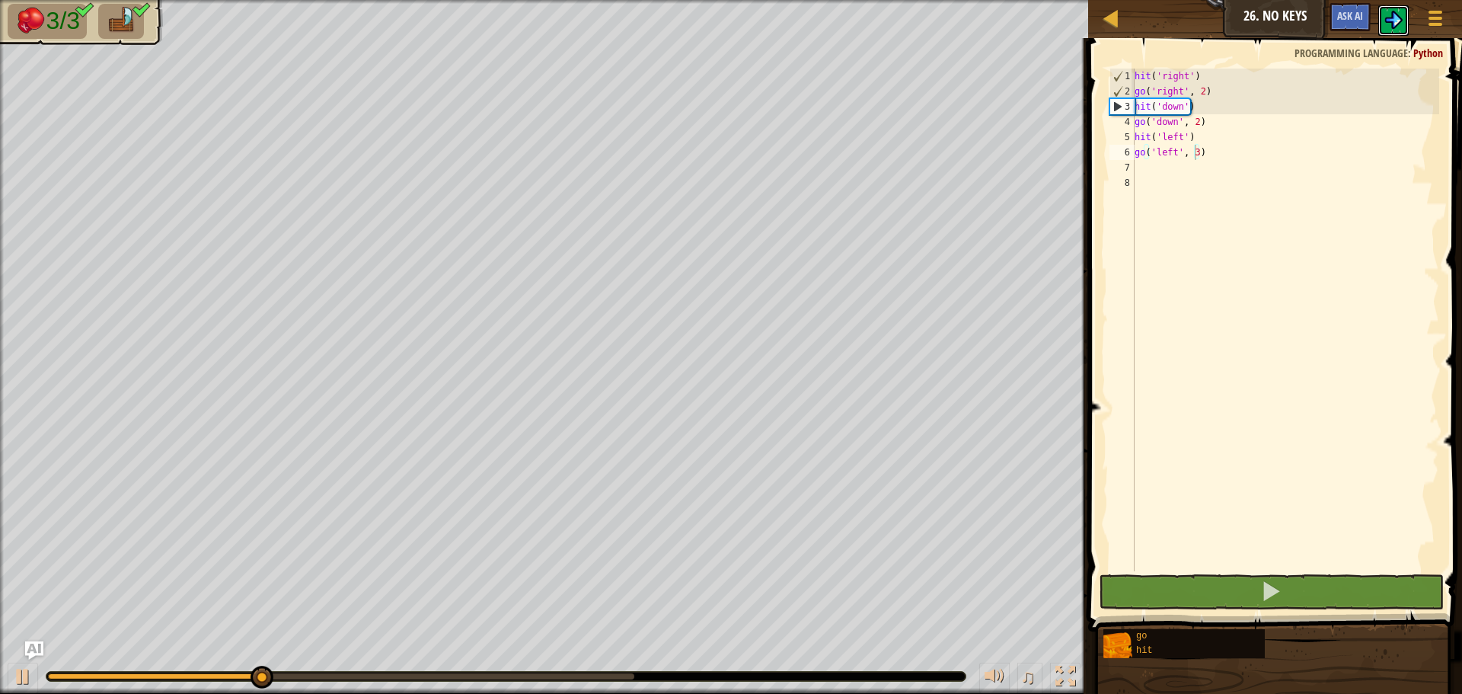
click at [1398, 23] on img at bounding box center [1393, 20] width 18 height 18
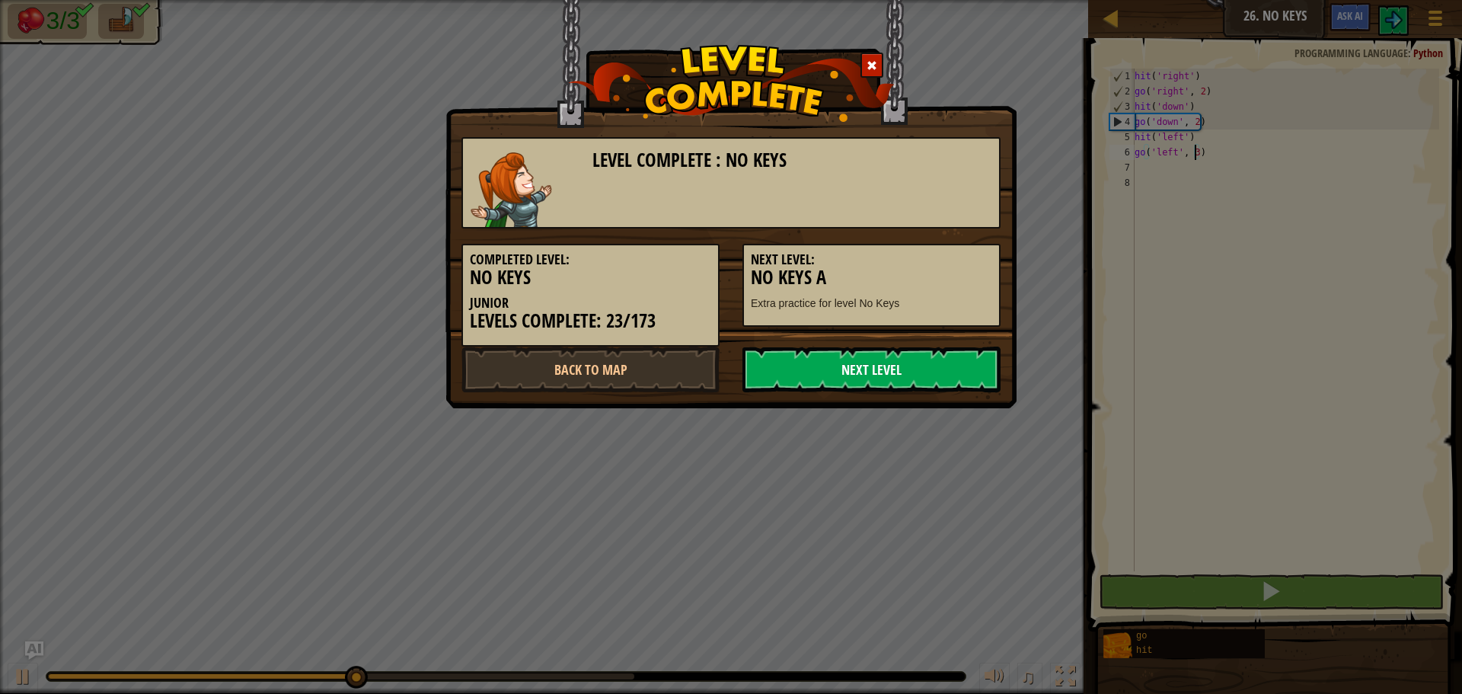
click at [893, 362] on link "Next Level" at bounding box center [871, 369] width 258 height 46
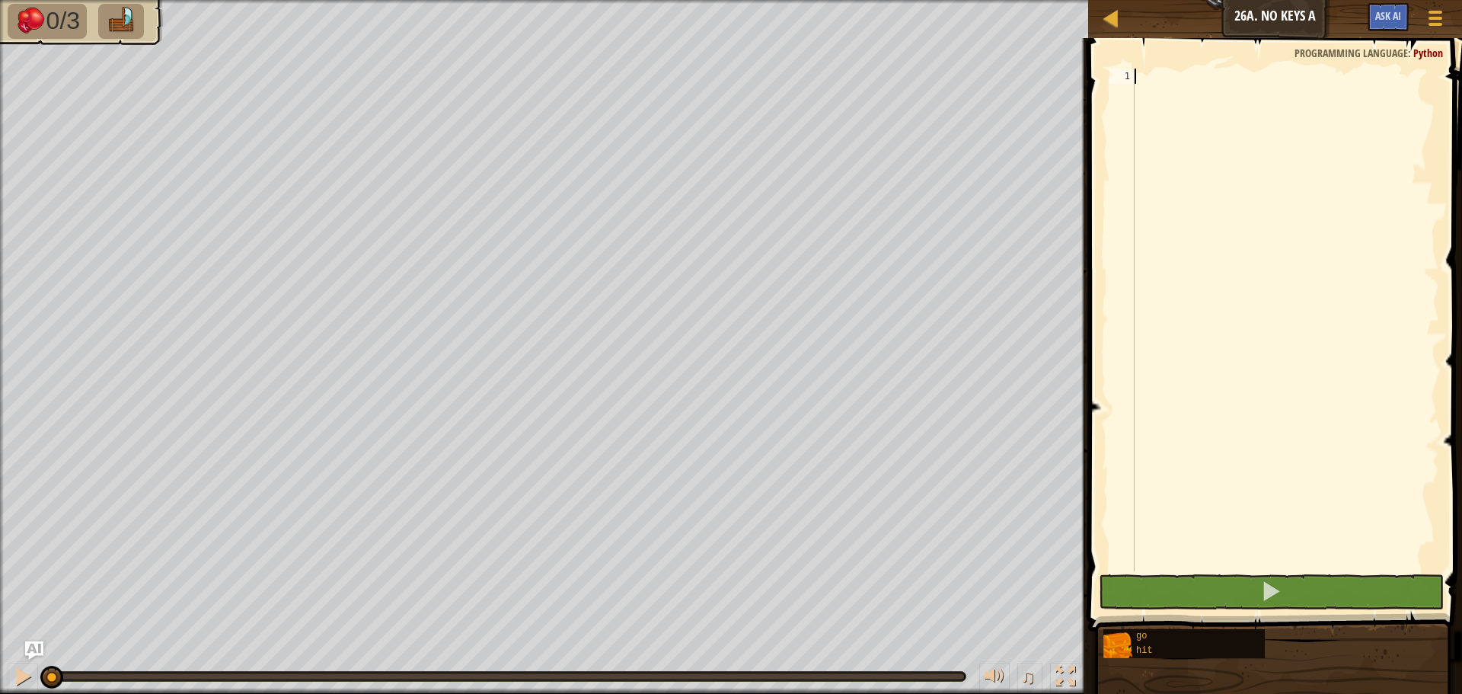
type textarea "h"
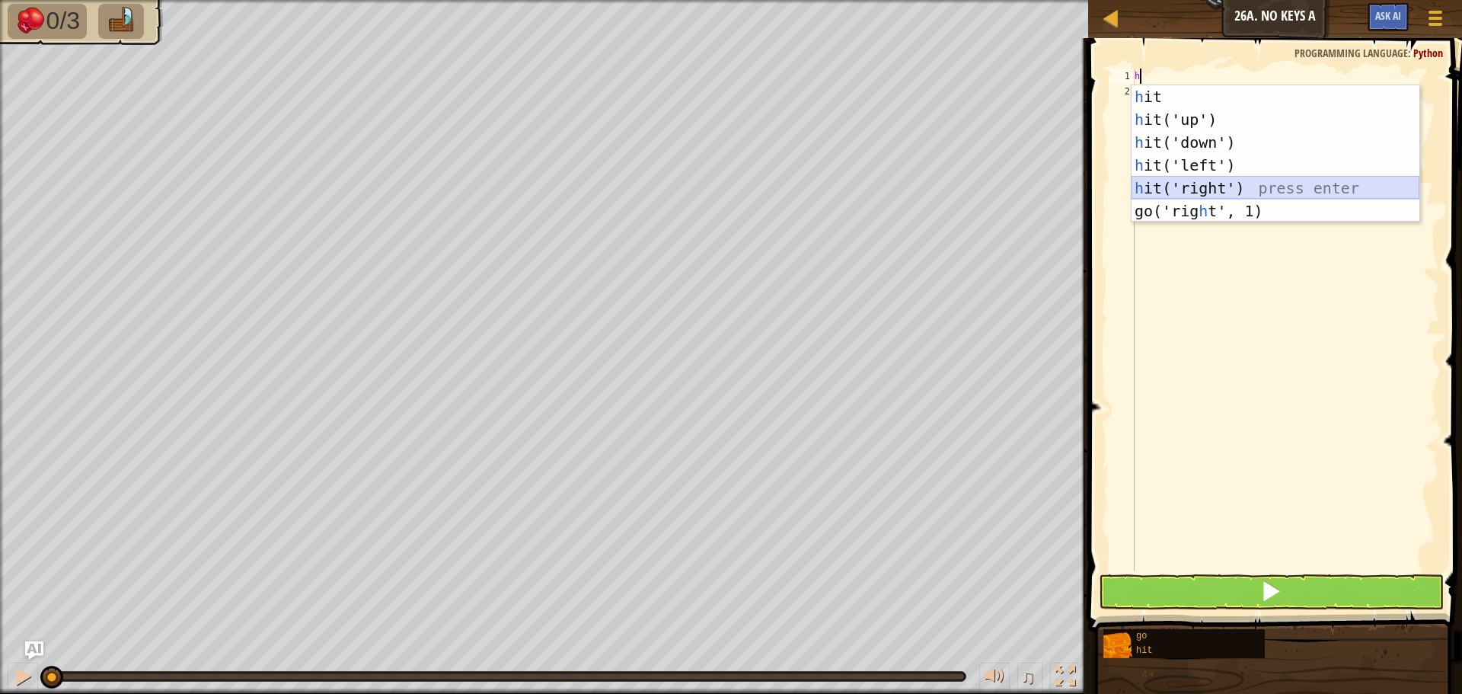
click at [1200, 192] on div "h it press enter h it('up') press enter h it('down') press enter h it('left') p…" at bounding box center [1276, 176] width 288 height 183
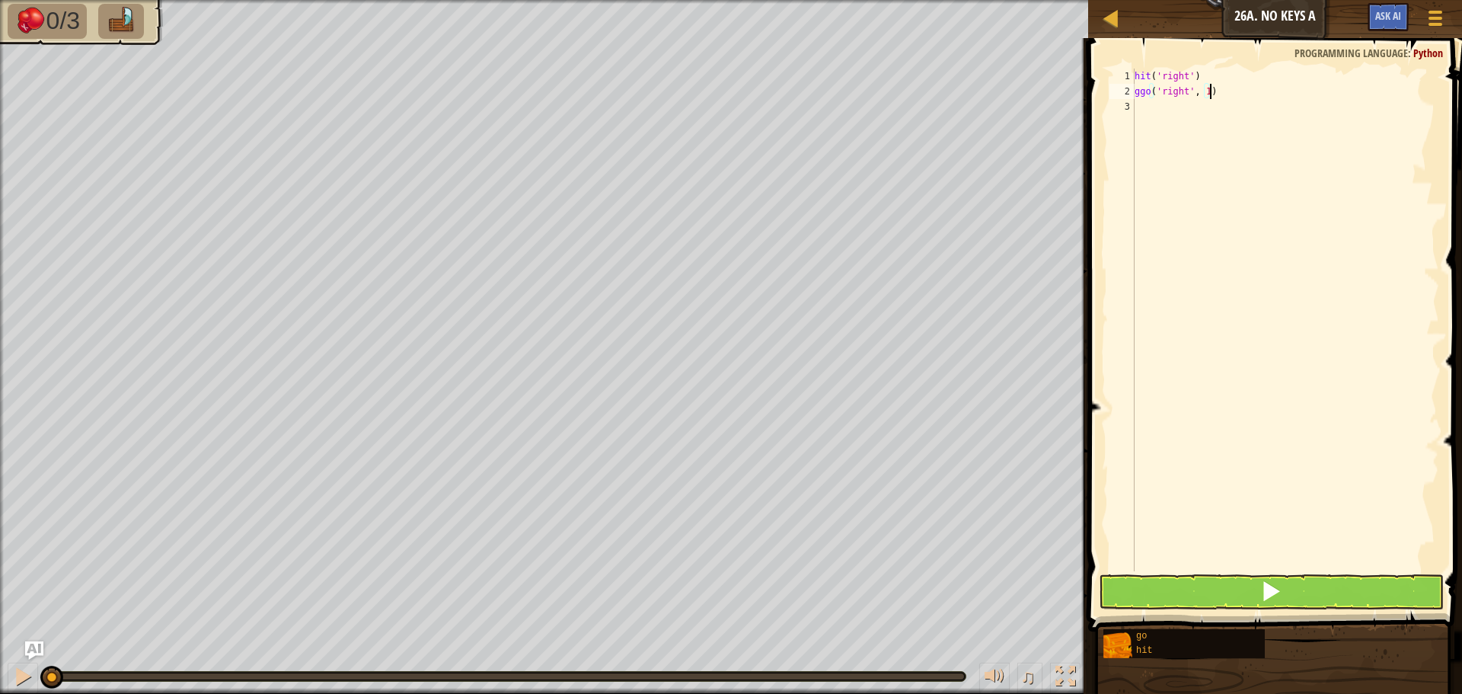
click at [1138, 94] on div "hit ( 'right' ) ggo ( 'right' , 1 )" at bounding box center [1286, 335] width 308 height 533
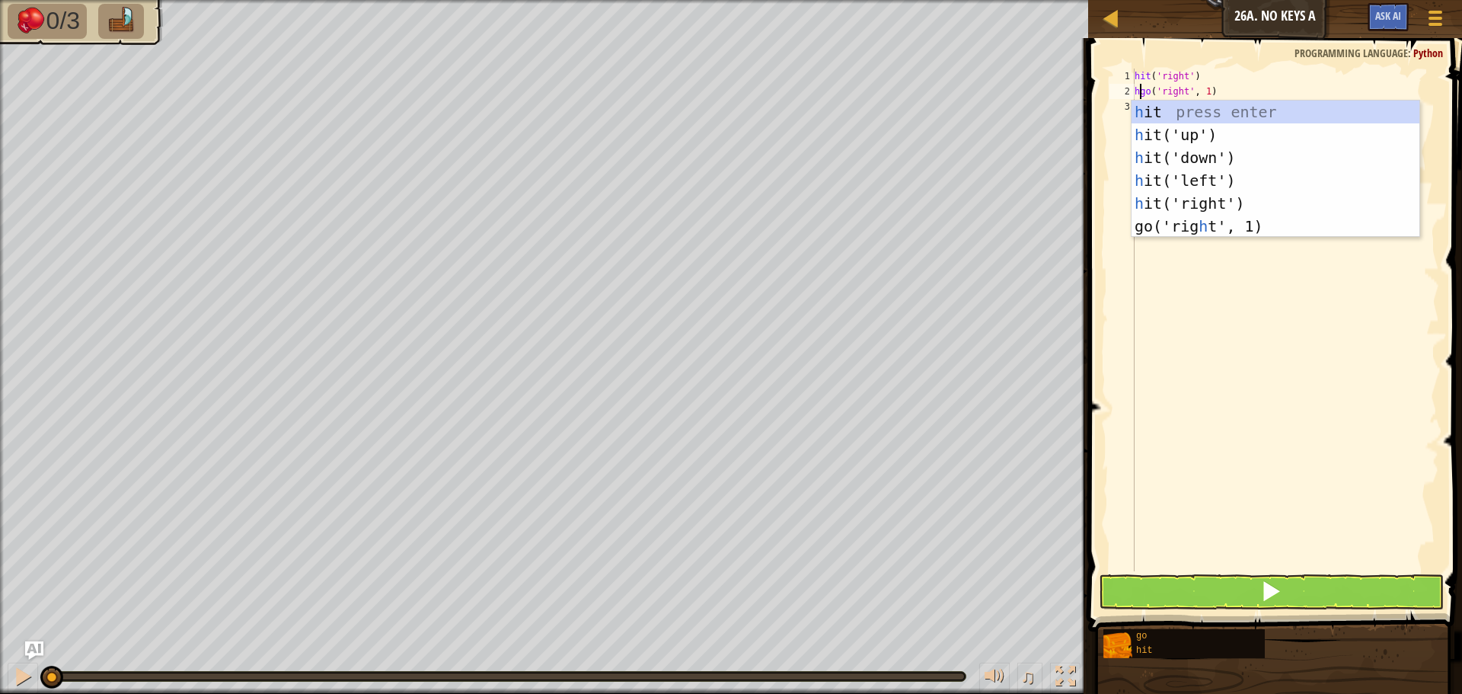
scroll to position [7, 1]
click at [1196, 129] on div "h it press enter h it('up') press enter h it('down') press enter h it('left') p…" at bounding box center [1276, 192] width 288 height 183
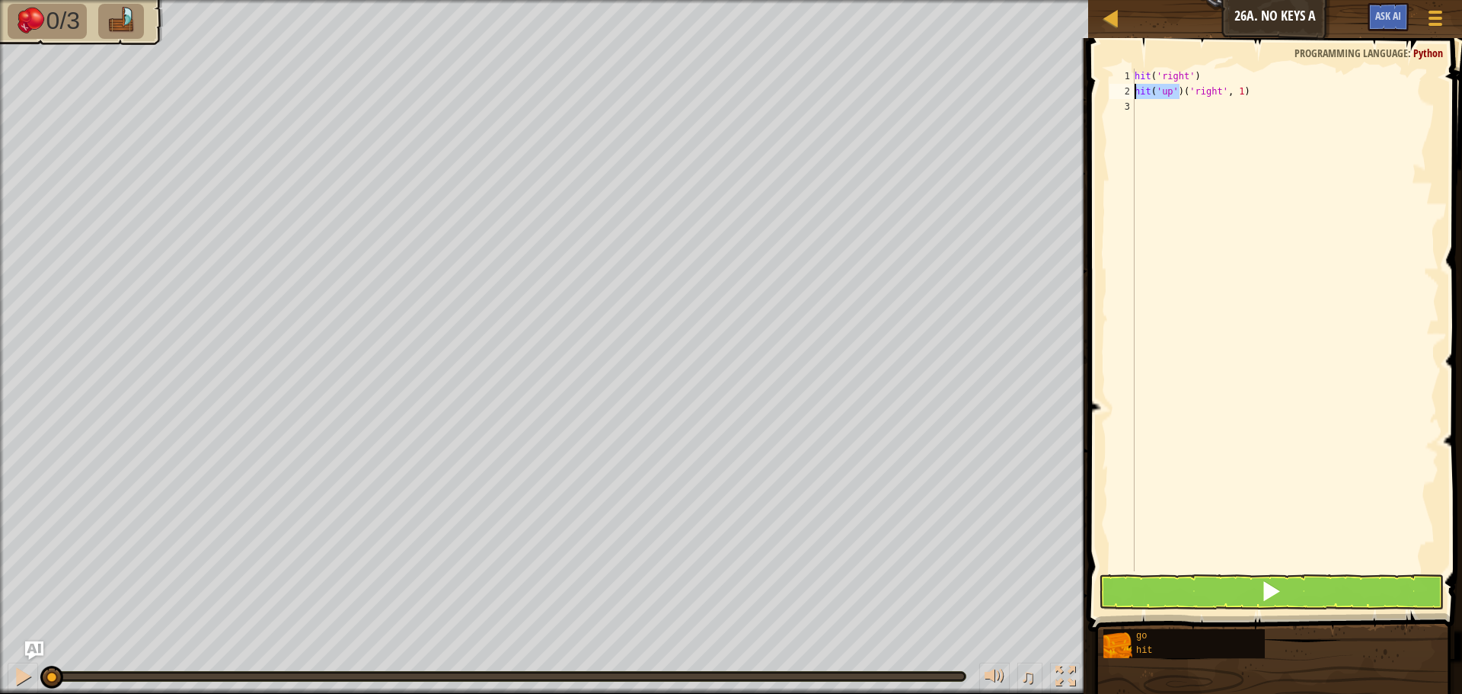
drag, startPoint x: 1179, startPoint y: 94, endPoint x: 1135, endPoint y: 96, distance: 43.5
click at [1135, 96] on div "hit ( 'right' ) hit ( 'up' ) ( 'right' , 1 )" at bounding box center [1286, 335] width 308 height 533
type textarea "('right', 1)"
click at [1136, 106] on div "hit ( 'right' ) ( 'right' , 1 )" at bounding box center [1286, 335] width 308 height 533
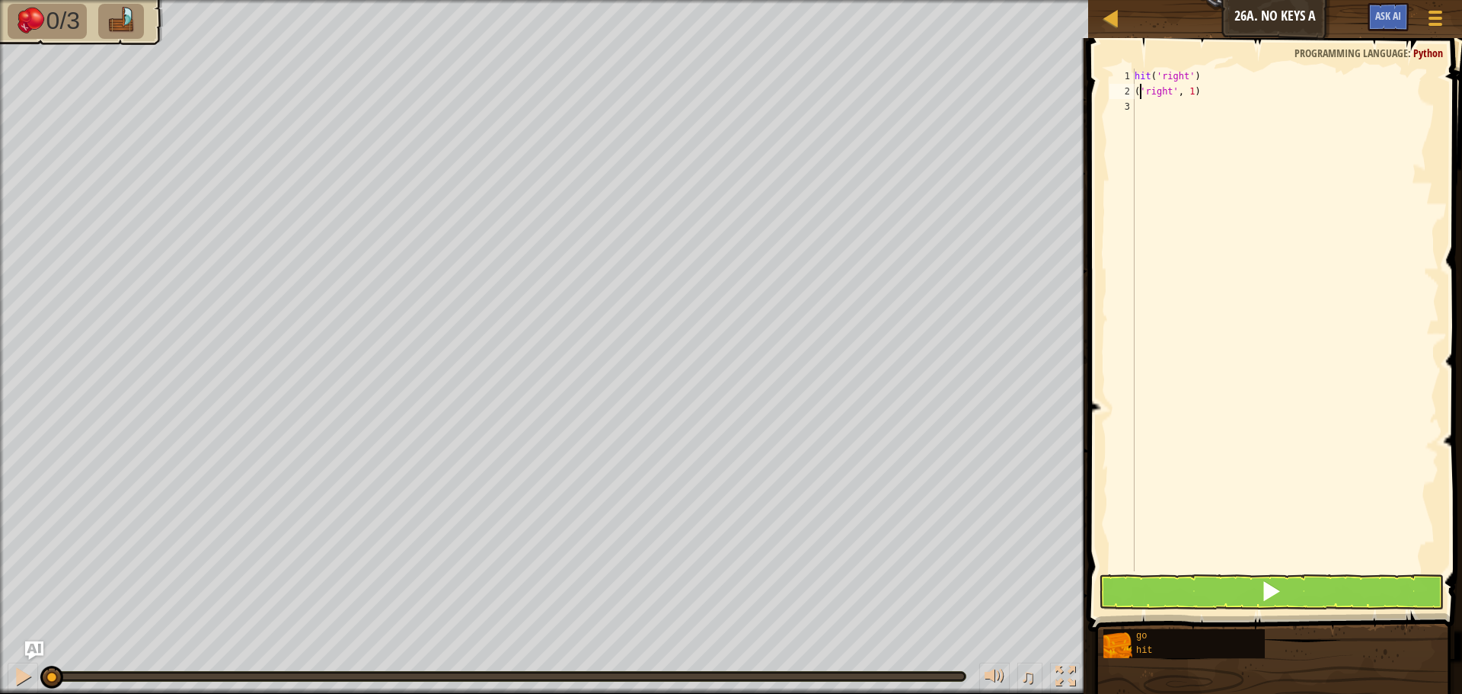
click at [1140, 89] on div "hit ( 'right' ) ( 'right' , 1 )" at bounding box center [1286, 335] width 308 height 533
type textarea "'right', 1)"
click at [1138, 108] on div "hit ( 'right' ) 'right' , 1 )" at bounding box center [1286, 335] width 308 height 533
click at [1140, 92] on div "hit ( 'right' ) 'right' , 1 )" at bounding box center [1286, 335] width 308 height 533
type textarea "'right', 1)"
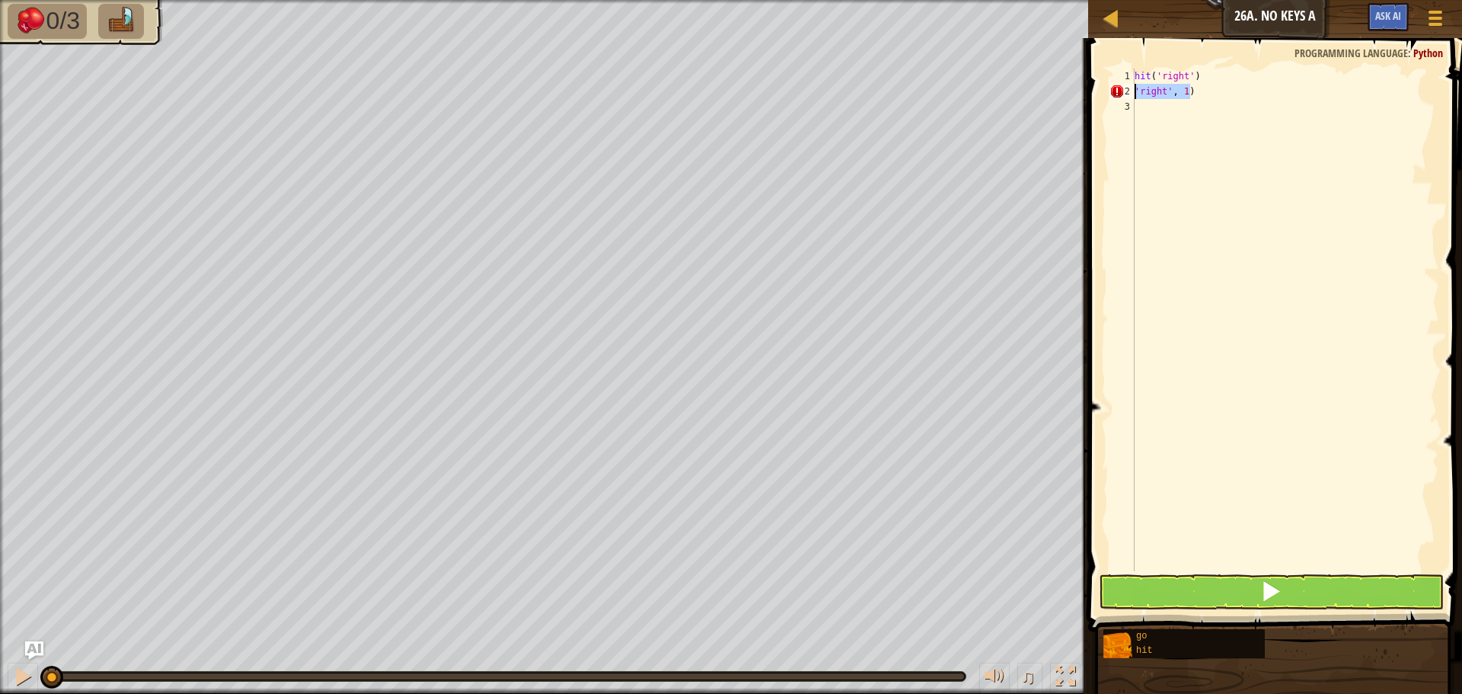
drag, startPoint x: 1188, startPoint y: 87, endPoint x: 1136, endPoint y: 96, distance: 52.6
click at [1136, 96] on div "hit ( 'right' ) 'right' , 1 )" at bounding box center [1286, 335] width 308 height 533
type textarea "go('right', 1)"
click at [1138, 108] on div "hit ( 'right' ) go ( 'right' , 1 )" at bounding box center [1286, 335] width 308 height 533
type textarea "h"
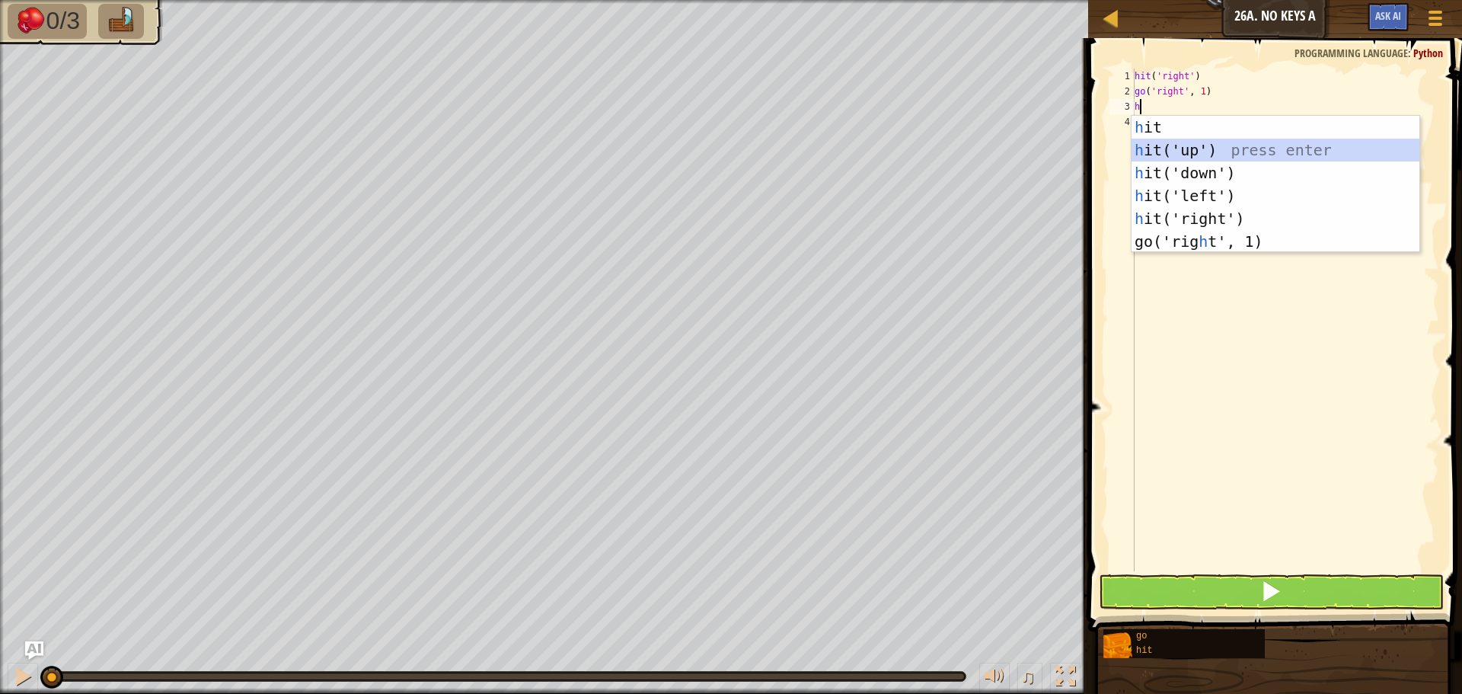
click at [1181, 145] on div "h it press enter h it('up') press enter h it('down') press enter h it('left') p…" at bounding box center [1276, 207] width 288 height 183
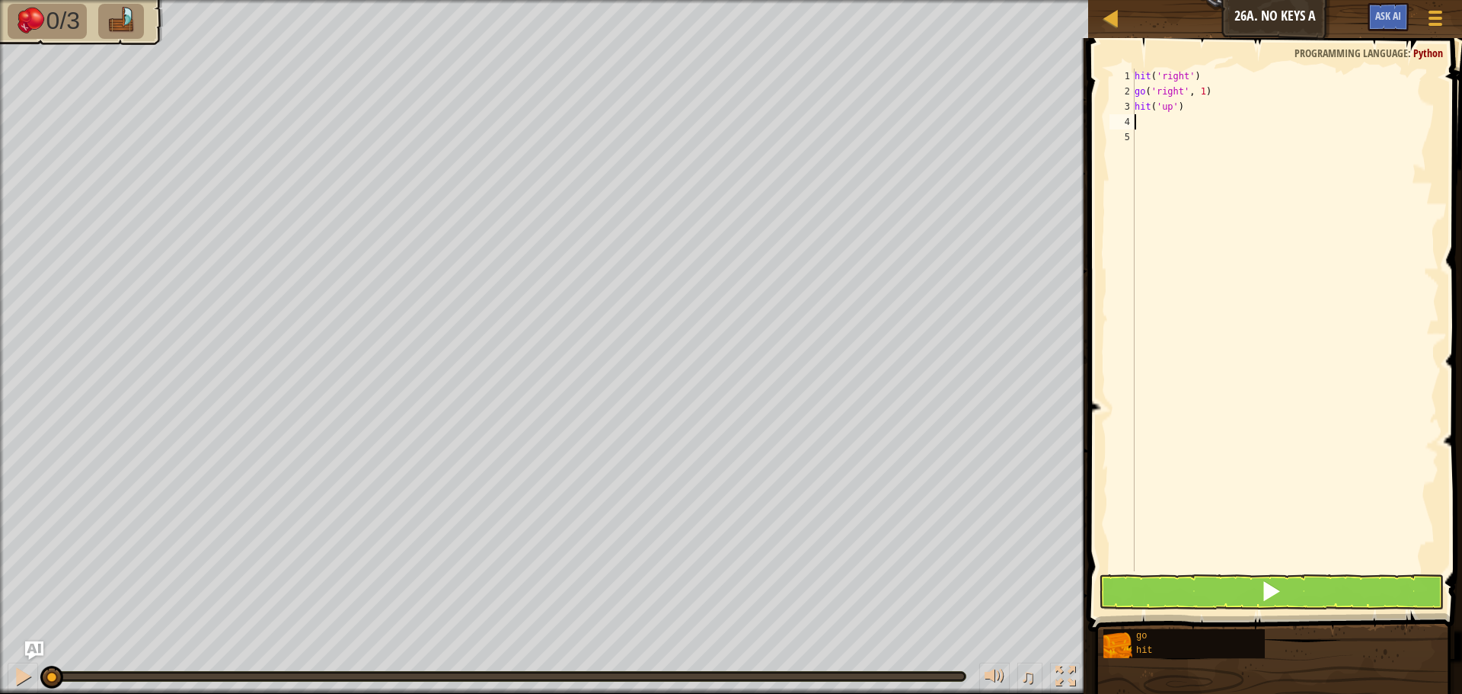
type textarea "g"
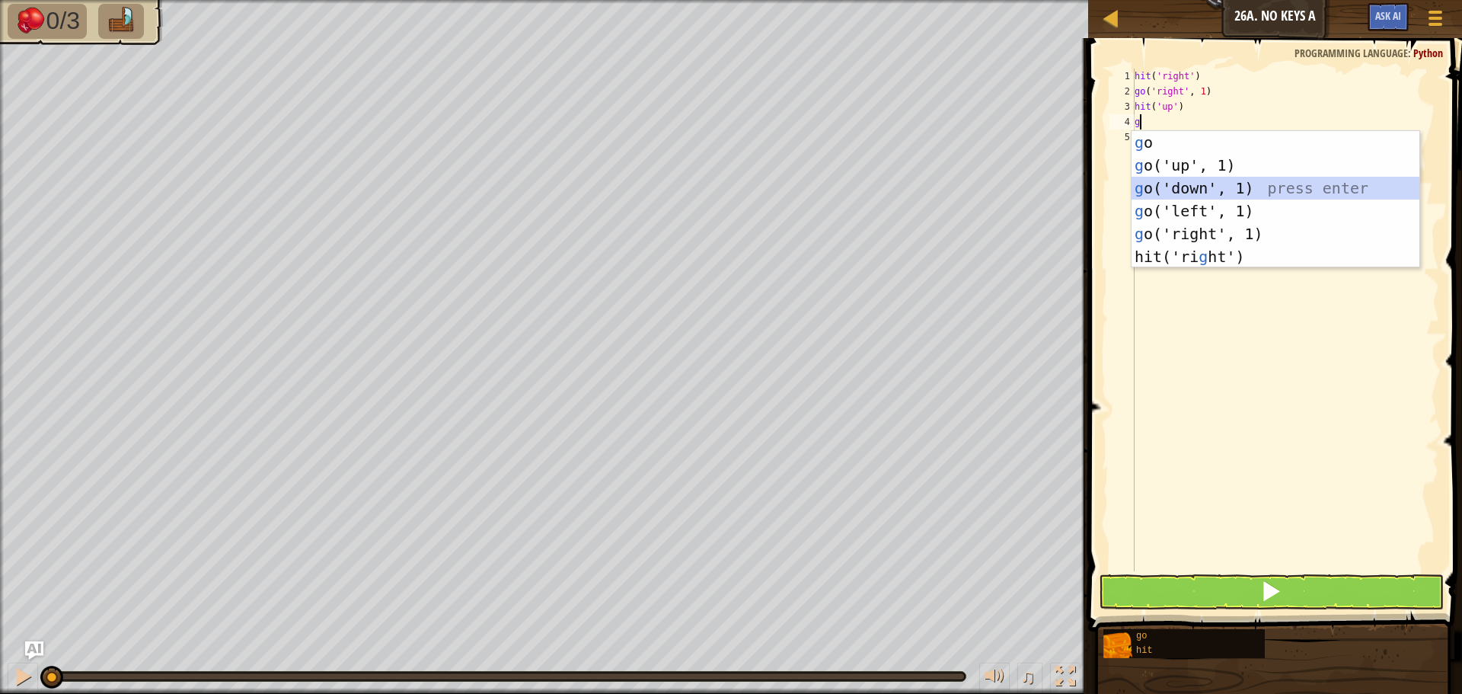
click at [1188, 190] on div "g o press enter g o('up', 1) press enter g o('down', 1) press enter g o('left',…" at bounding box center [1276, 222] width 288 height 183
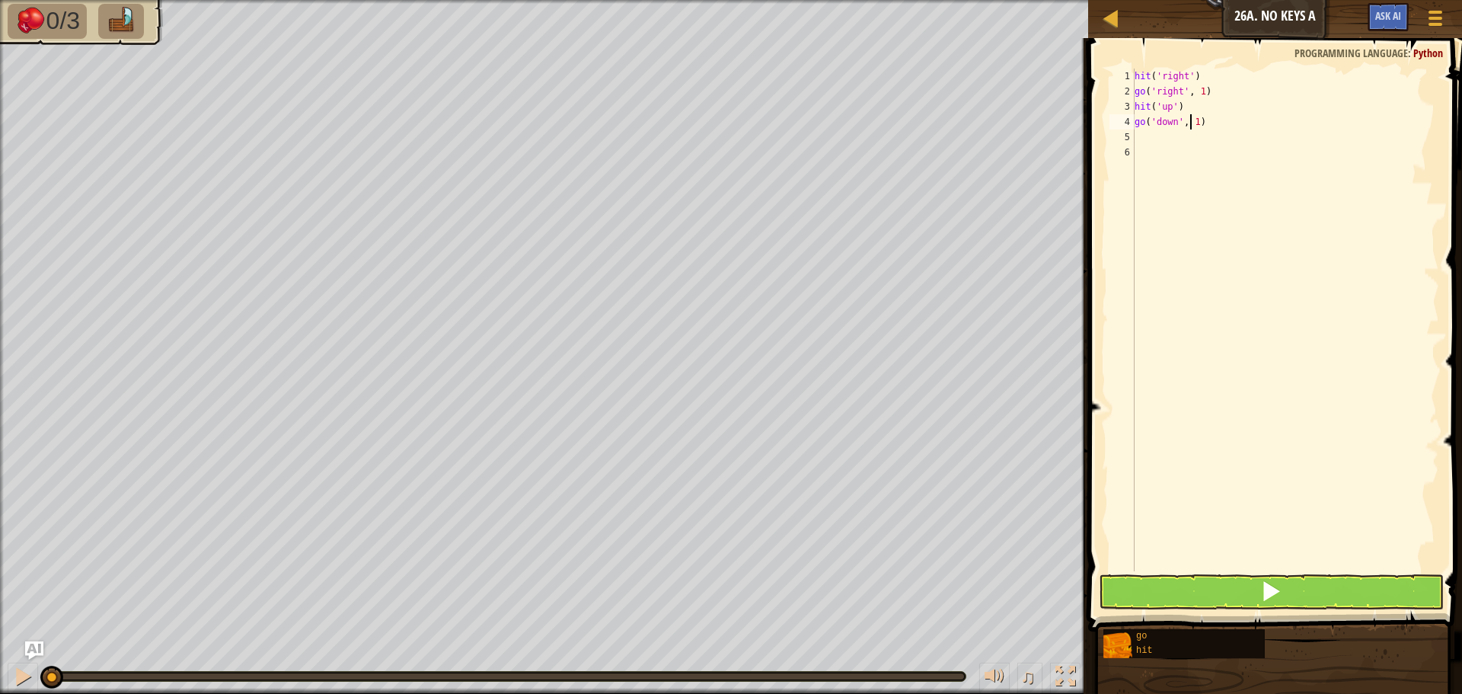
click at [1192, 119] on div "hit ( 'right' ) go ( 'right' , 1 ) hit ( 'up' ) go ( 'down' , 1 )" at bounding box center [1286, 335] width 308 height 533
click at [1197, 123] on div "hit ( 'right' ) go ( 'right' , 1 ) hit ( 'up' ) go ( 'down' , 1 )" at bounding box center [1286, 335] width 308 height 533
type textarea "go('down', 3)"
click at [1141, 135] on div "hit ( 'right' ) go ( 'right' , 1 ) hit ( 'up' ) go ( 'down' , 3 )" at bounding box center [1286, 335] width 308 height 533
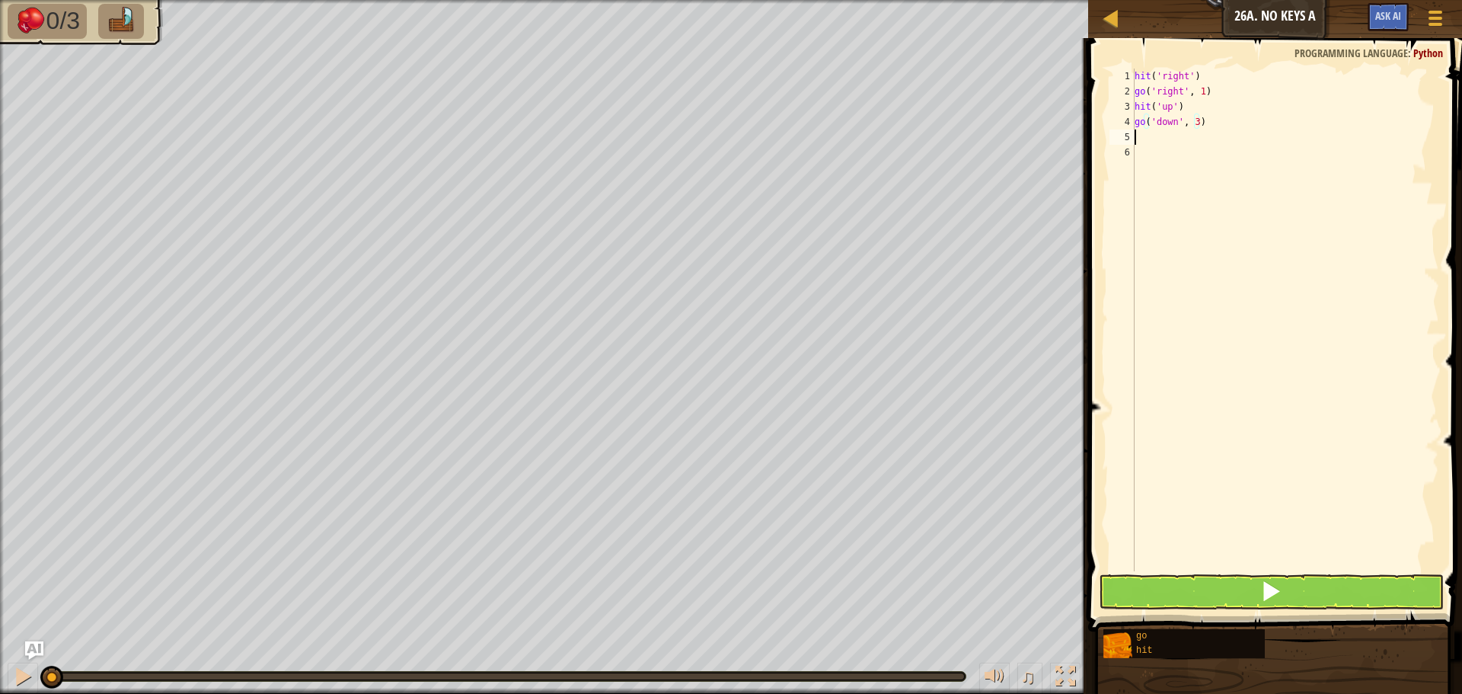
scroll to position [7, 0]
type textarea "h"
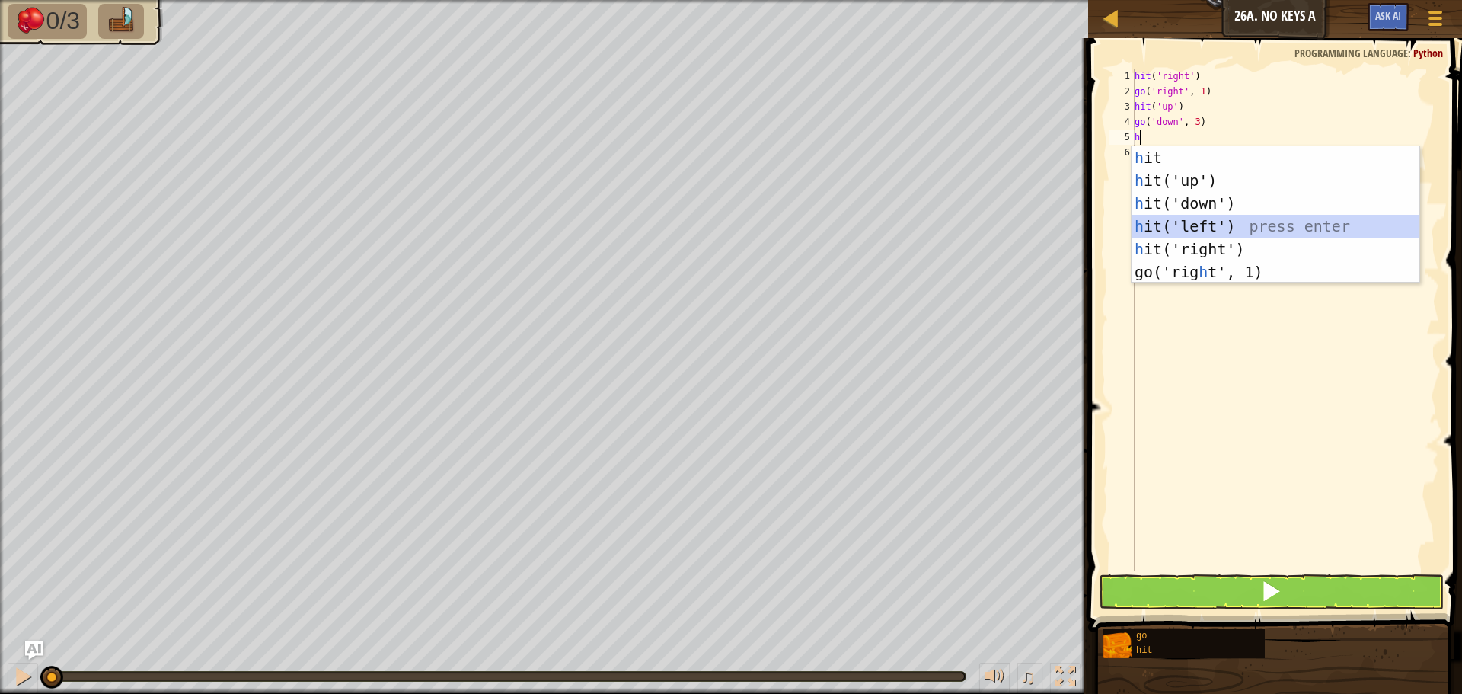
click at [1199, 225] on div "h it press enter h it('up') press enter h it('down') press enter h it('left') p…" at bounding box center [1276, 237] width 288 height 183
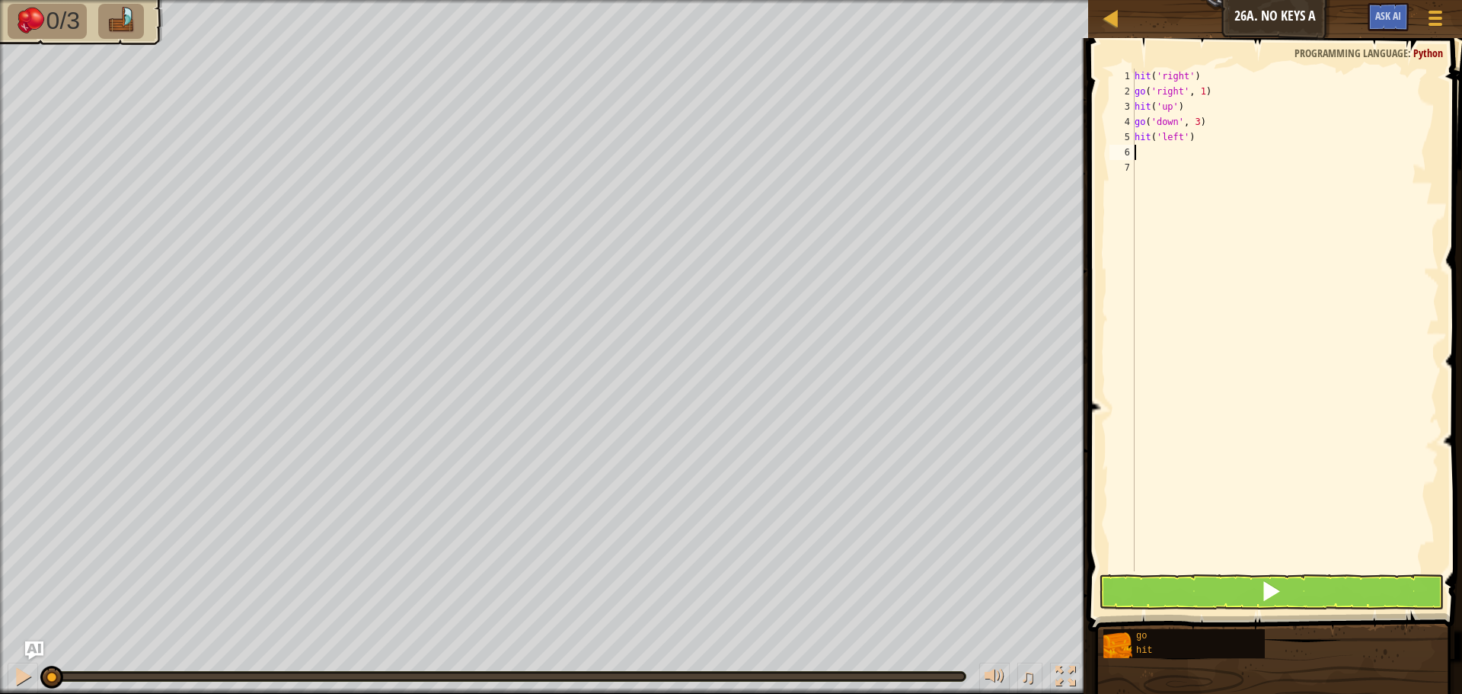
type textarea "g"
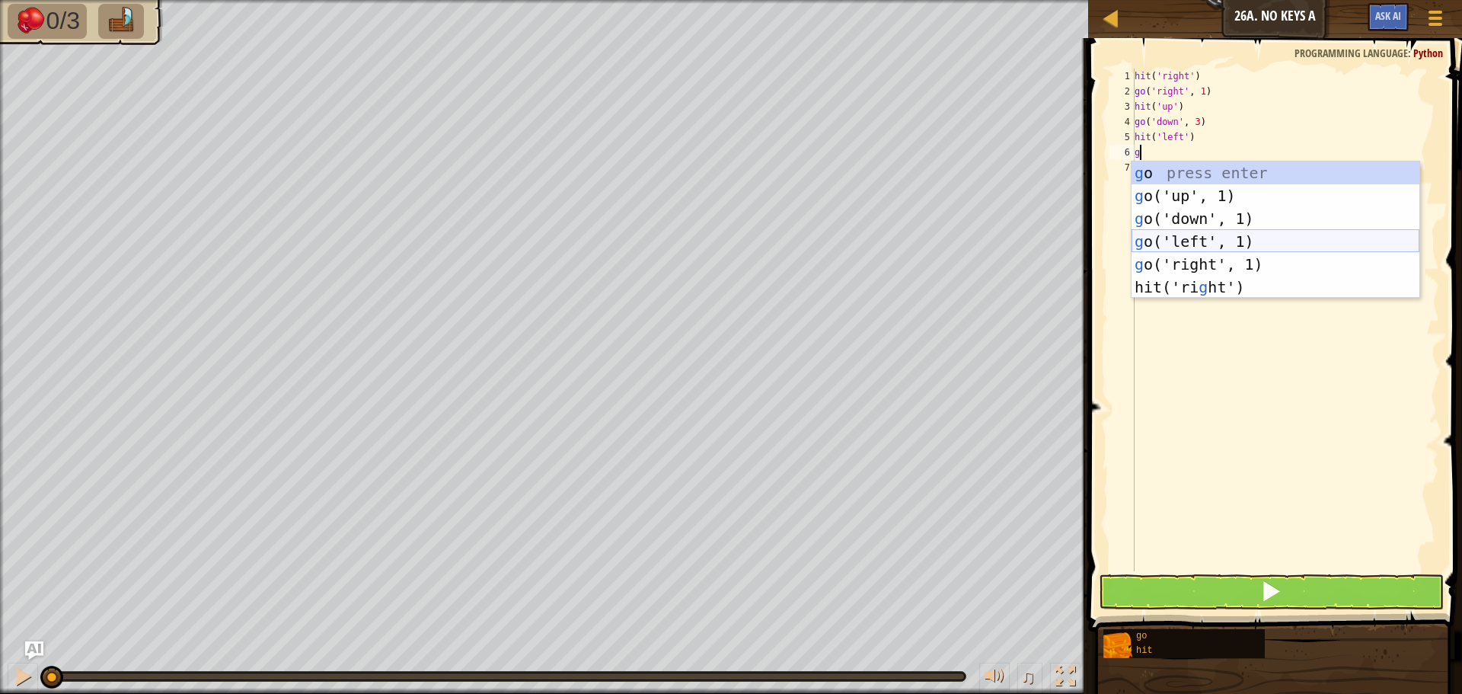
click at [1168, 243] on div "g o press enter g o('up', 1) press enter g o('down', 1) press enter g o('left',…" at bounding box center [1276, 252] width 288 height 183
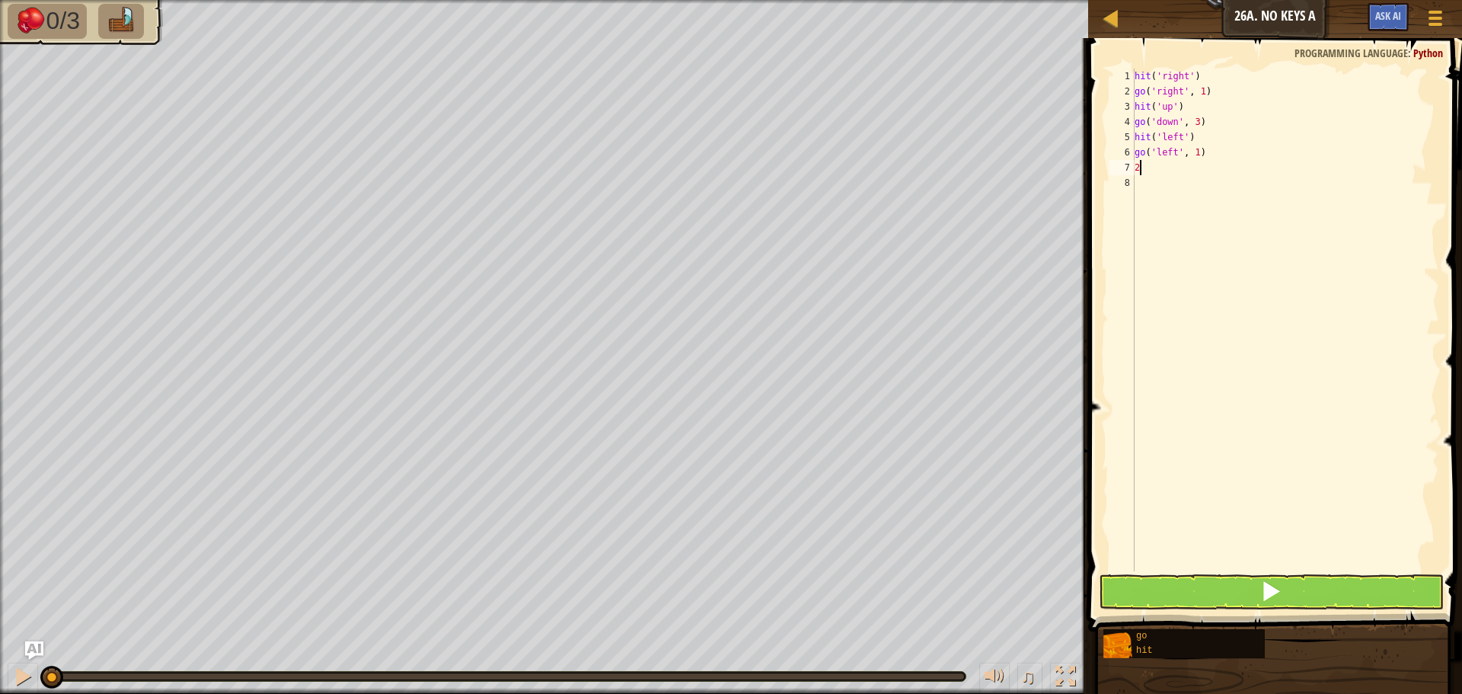
click at [1192, 160] on div "hit ( 'right' ) go ( 'right' , 1 ) hit ( 'up' ) go ( 'down' , 3 ) hit ( 'left' …" at bounding box center [1286, 335] width 308 height 533
click at [1192, 152] on div "hit ( 'right' ) go ( 'right' , 1 ) hit ( 'up' ) go ( 'down' , 3 ) hit ( 'left' …" at bounding box center [1286, 335] width 308 height 533
click at [1195, 151] on div "hit ( 'right' ) go ( 'right' , 1 ) hit ( 'up' ) go ( 'down' , 3 ) hit ( 'left' …" at bounding box center [1286, 335] width 308 height 533
click at [1146, 168] on div "hit ( 'right' ) go ( 'right' , 1 ) hit ( 'up' ) go ( 'down' , 3 ) hit ( 'left' …" at bounding box center [1286, 335] width 308 height 533
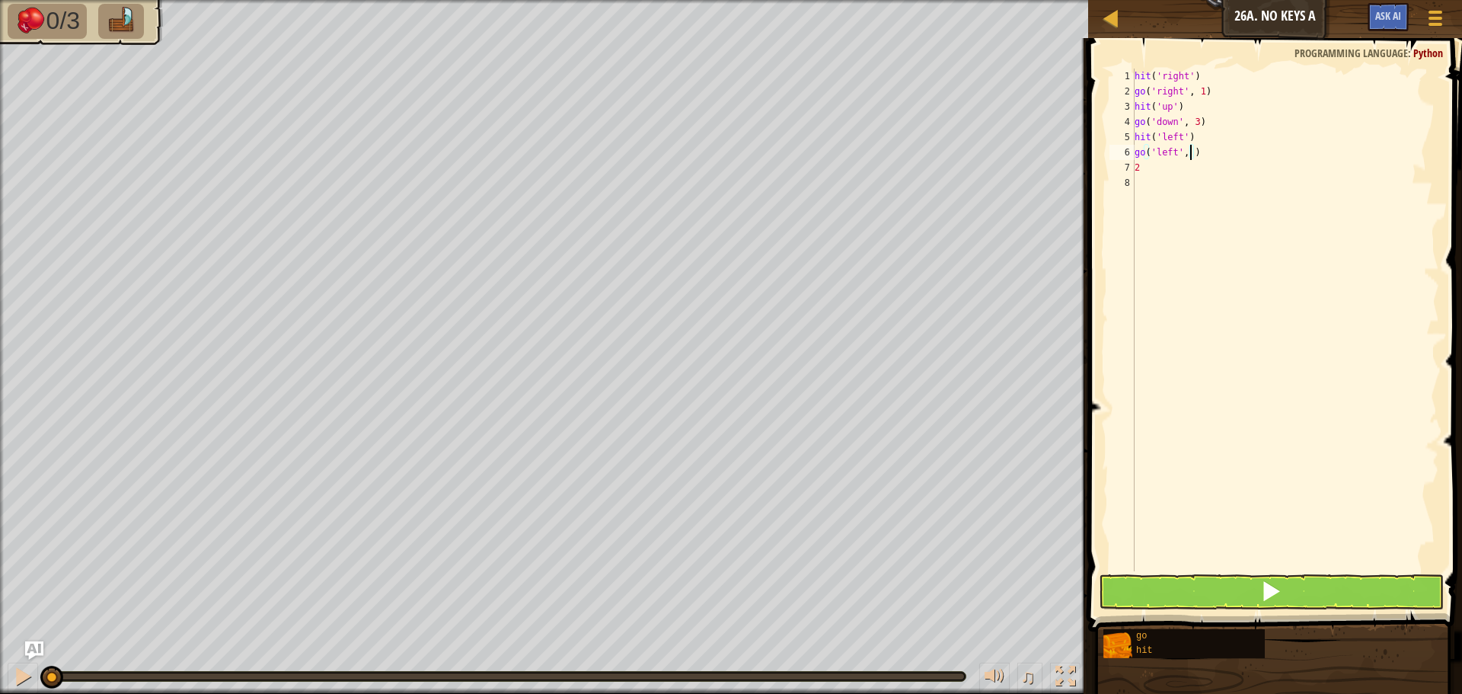
type textarea "2"
click at [1365, 598] on button at bounding box center [1271, 591] width 345 height 35
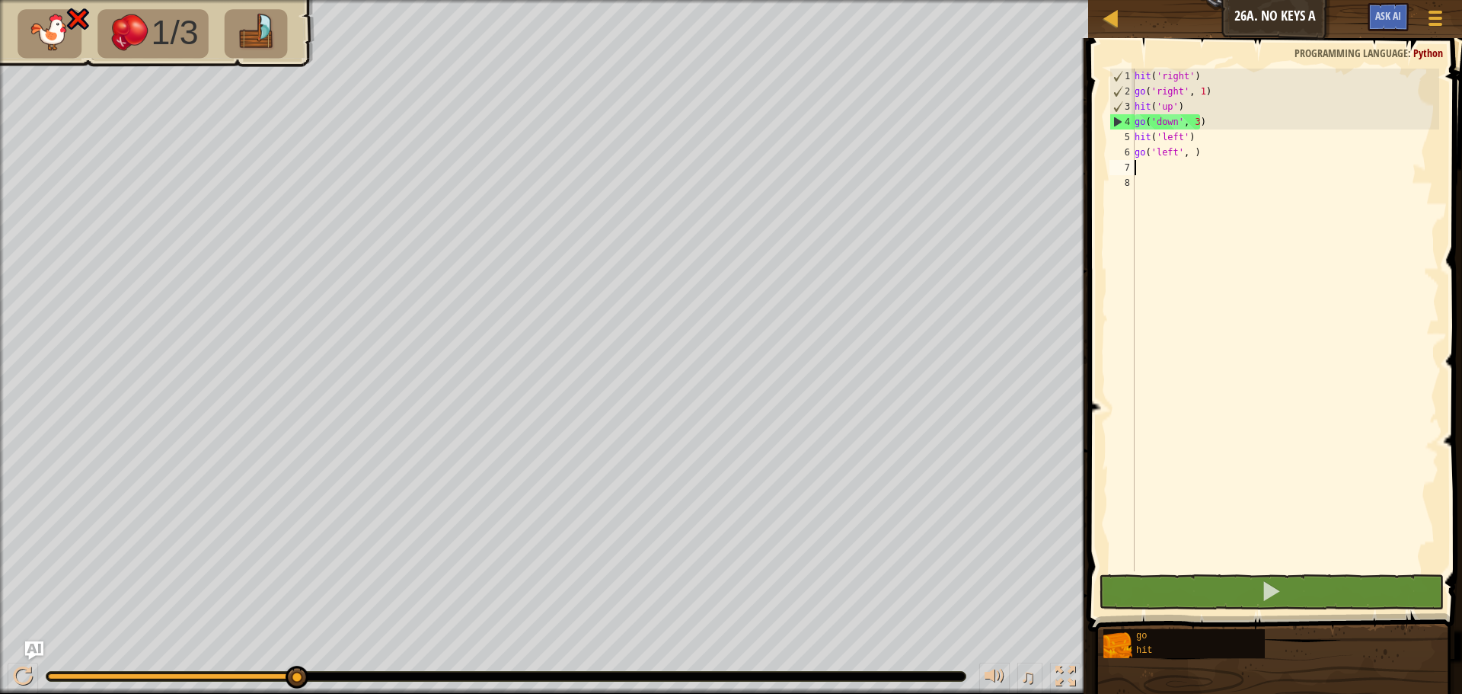
click at [1199, 91] on div "hit ( 'right' ) go ( 'right' , 1 ) hit ( 'up' ) go ( 'down' , 3 ) hit ( 'left' …" at bounding box center [1286, 335] width 308 height 533
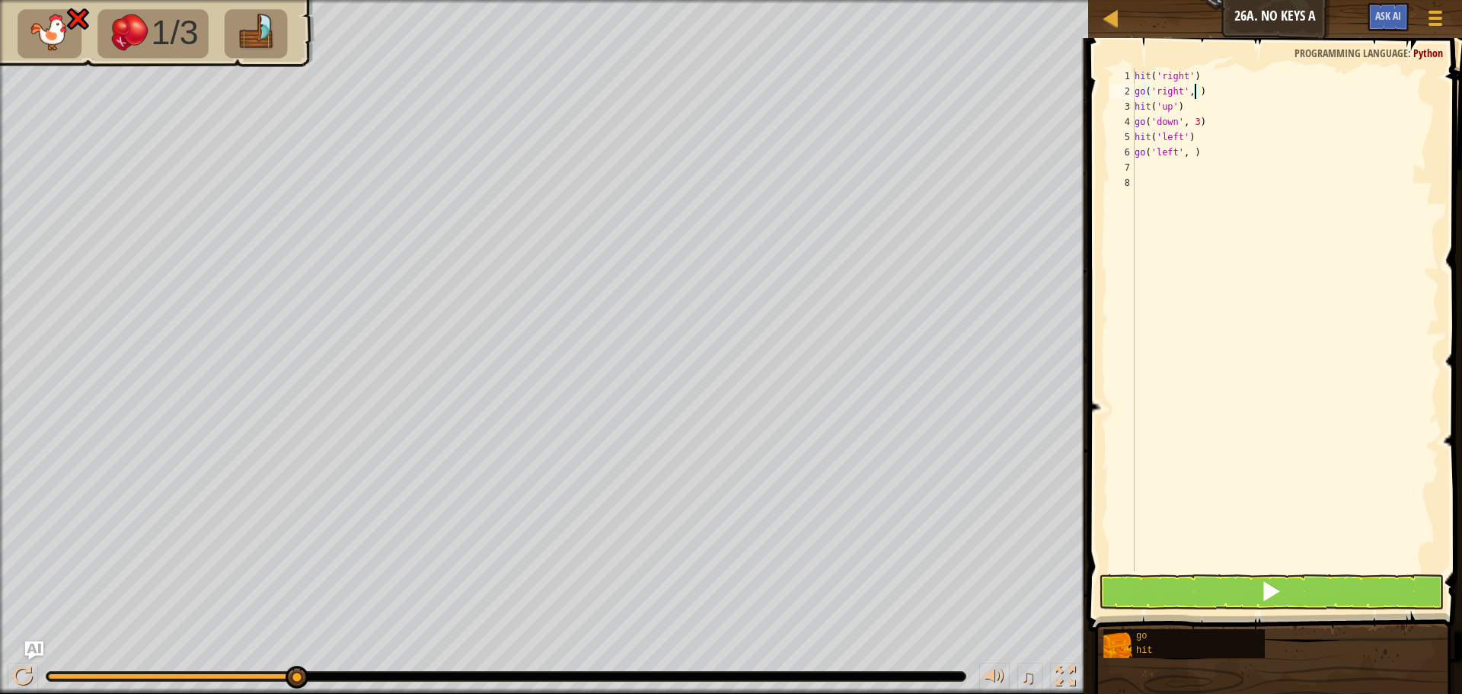
scroll to position [7, 5]
click at [1293, 595] on button at bounding box center [1271, 591] width 345 height 35
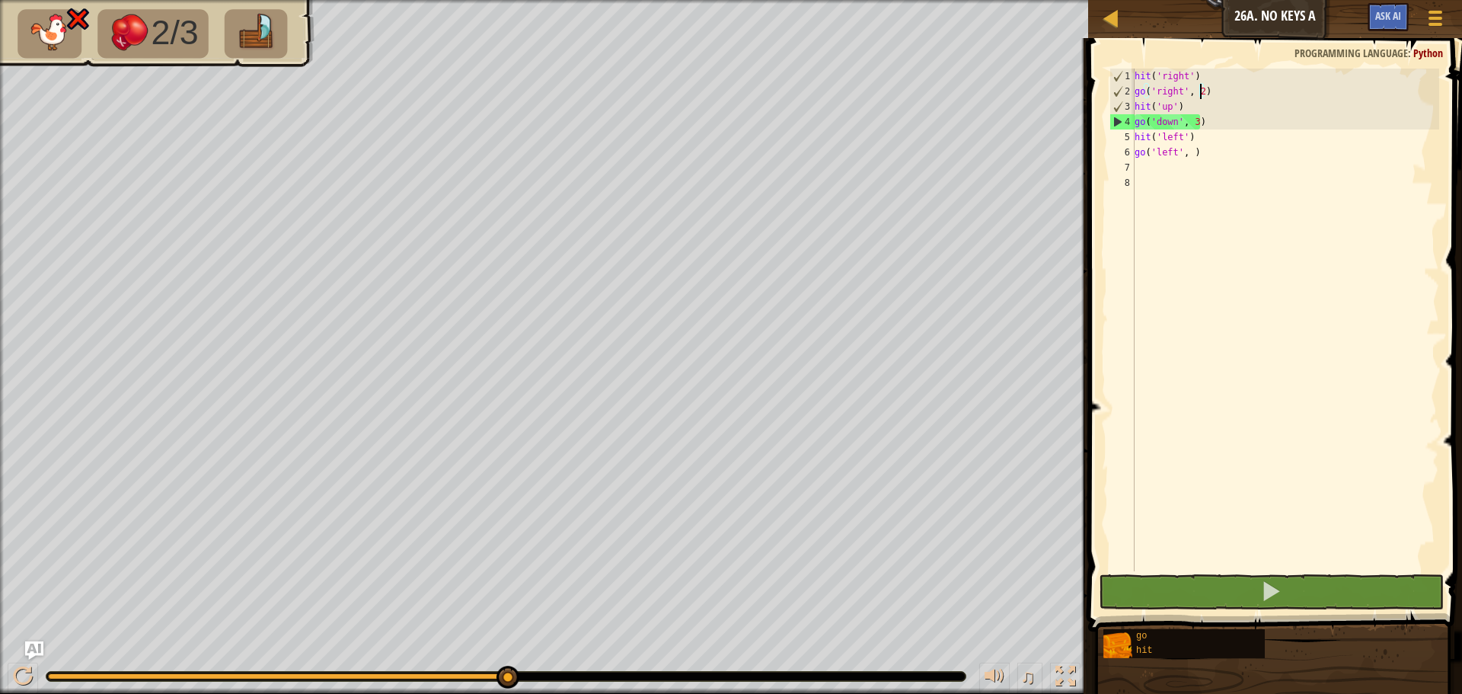
click at [1198, 125] on div "hit ( 'right' ) go ( 'right' , 2 ) hit ( 'up' ) go ( 'down' , 3 ) hit ( 'left' …" at bounding box center [1286, 335] width 308 height 533
click at [1195, 123] on div "hit ( 'right' ) go ( 'right' , 2 ) hit ( 'up' ) go ( 'down' , 3 ) hit ( 'left' …" at bounding box center [1286, 335] width 308 height 533
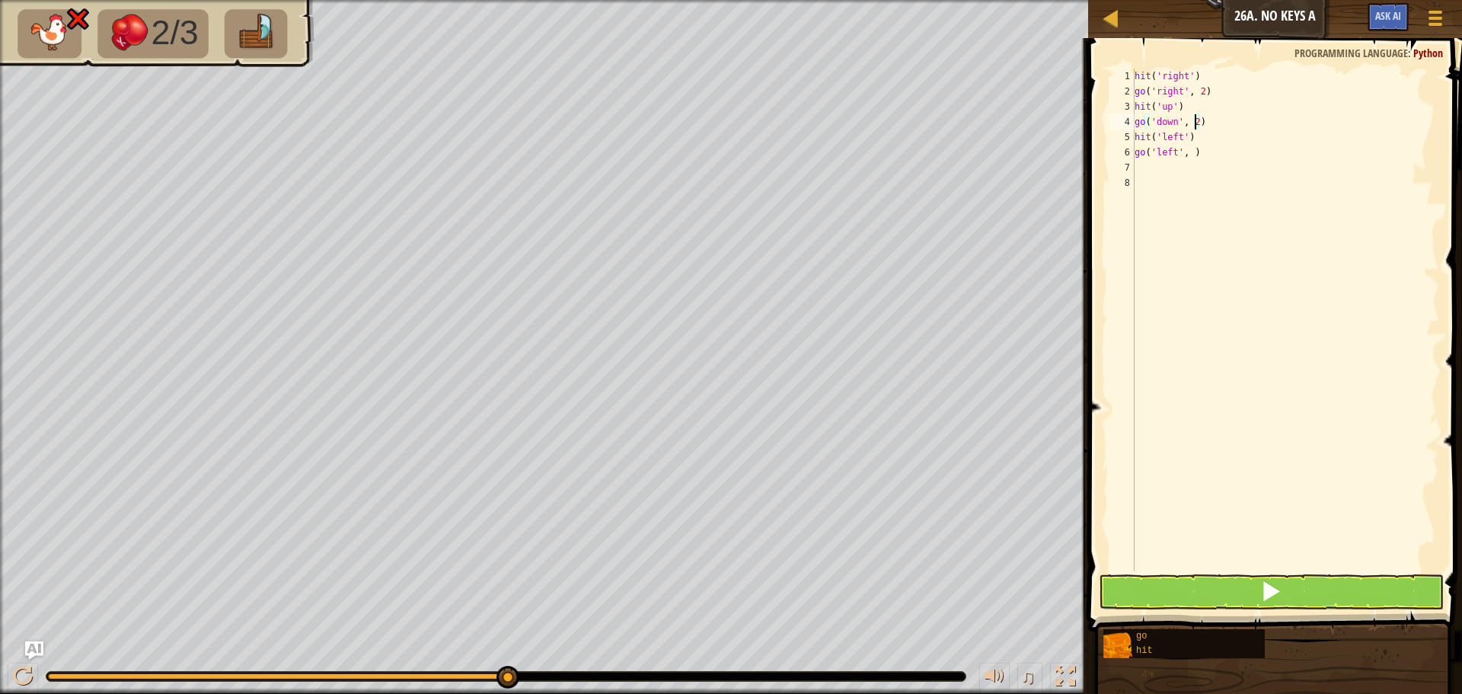
click at [1289, 573] on span at bounding box center [1277, 313] width 386 height 638
click at [1288, 587] on button at bounding box center [1271, 591] width 345 height 35
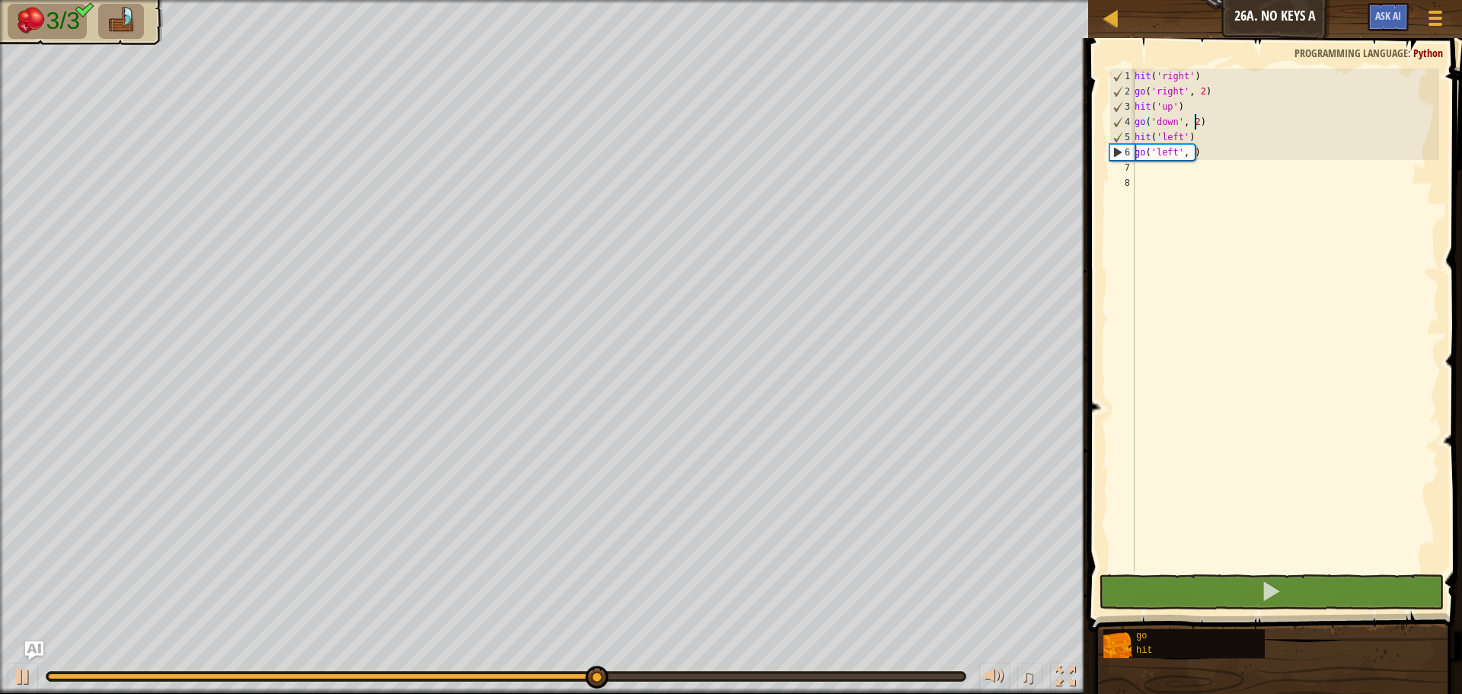
click at [1187, 154] on div "hit ( 'right' ) go ( 'right' , 2 ) hit ( 'up' ) go ( 'down' , 2 ) hit ( 'left' …" at bounding box center [1286, 335] width 308 height 533
click at [1194, 154] on div "hit ( 'right' ) go ( 'right' , 2 ) hit ( 'up' ) go ( 'down' , 2 ) hit ( 'left' …" at bounding box center [1286, 335] width 308 height 533
click at [1183, 154] on div "hit ( 'right' ) go ( 'right' , 2 ) hit ( 'up' ) go ( 'down' , 2 ) hit ( 'left' …" at bounding box center [1286, 335] width 308 height 533
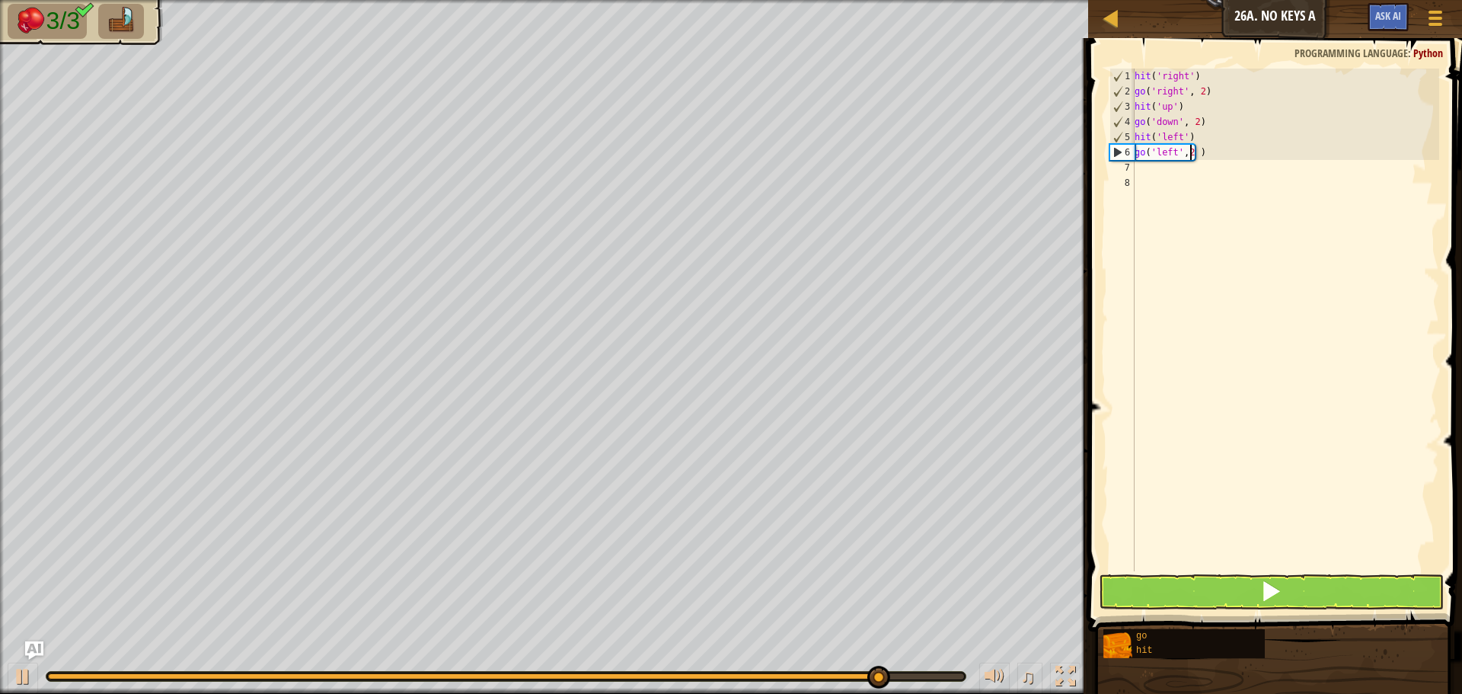
type textarea "go('left',2 )"
click at [1271, 597] on span at bounding box center [1270, 590] width 21 height 21
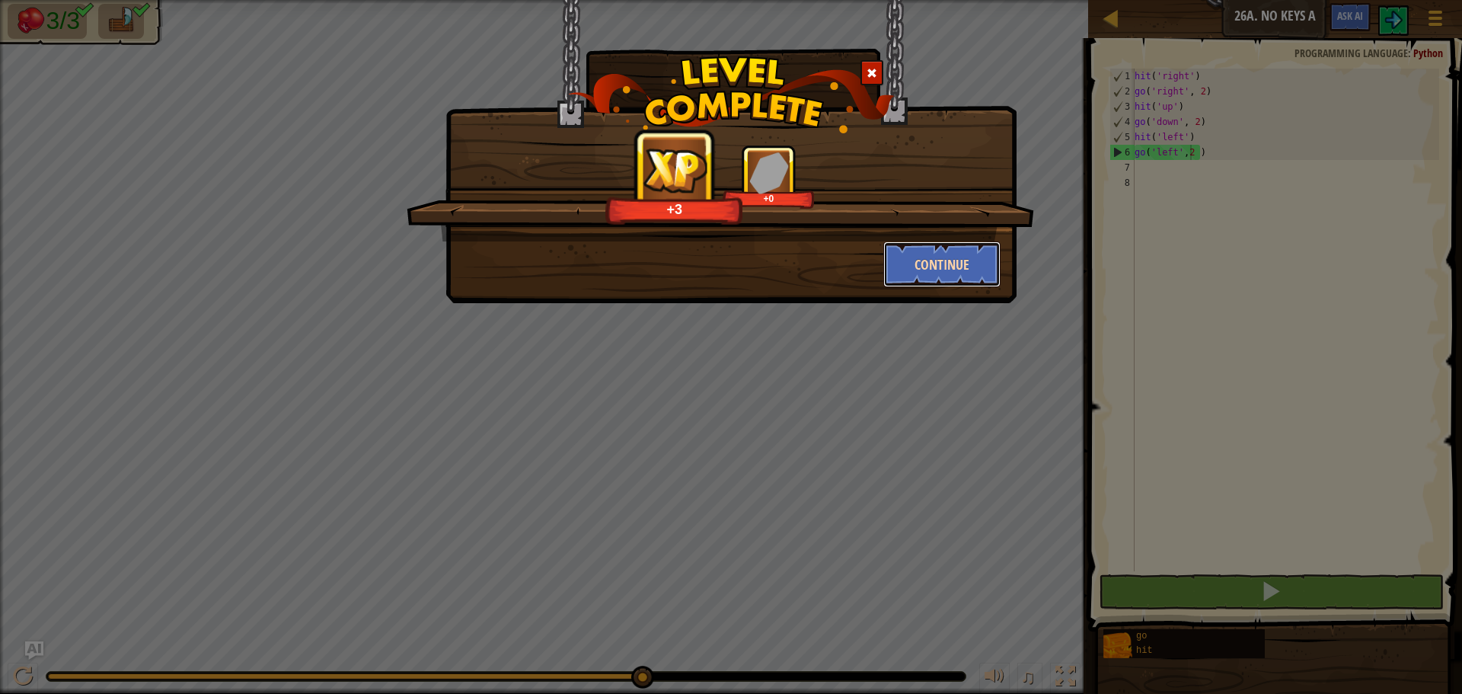
click at [929, 271] on button "Continue" at bounding box center [942, 264] width 118 height 46
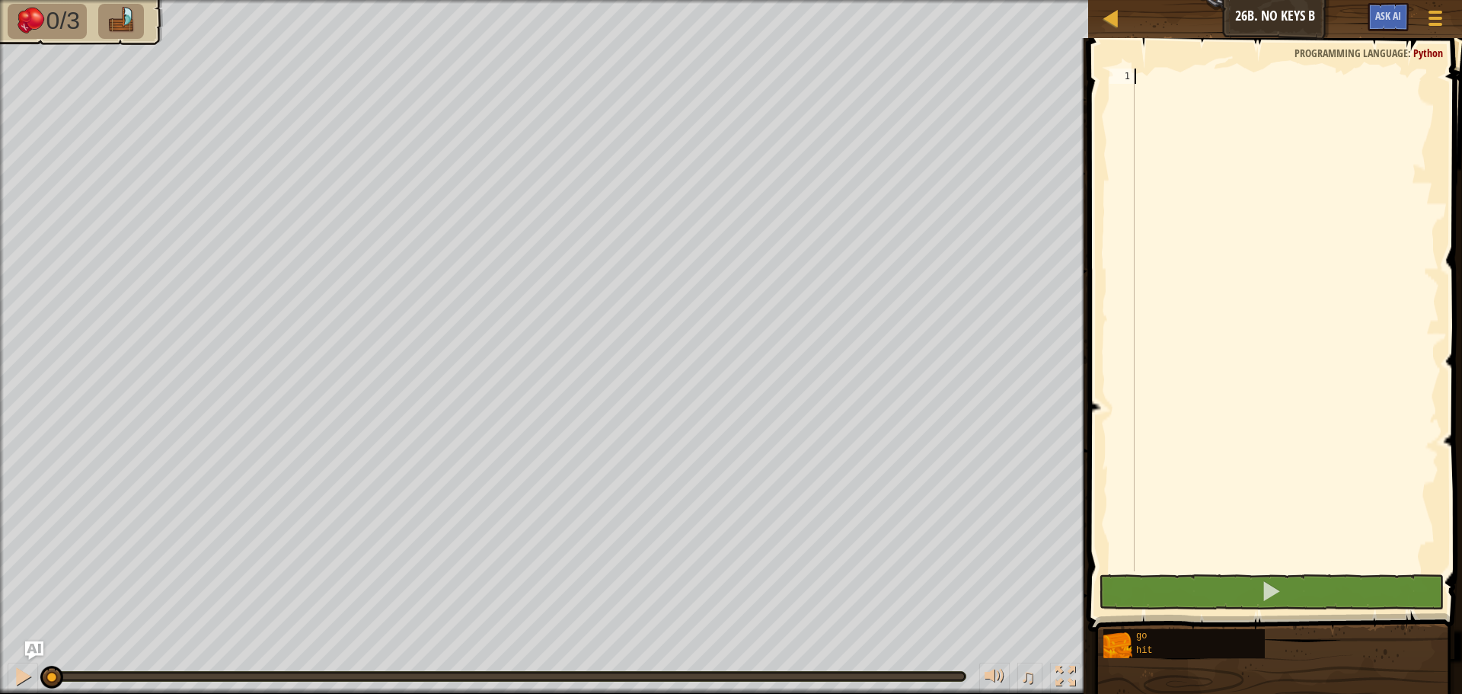
type textarea "hh"
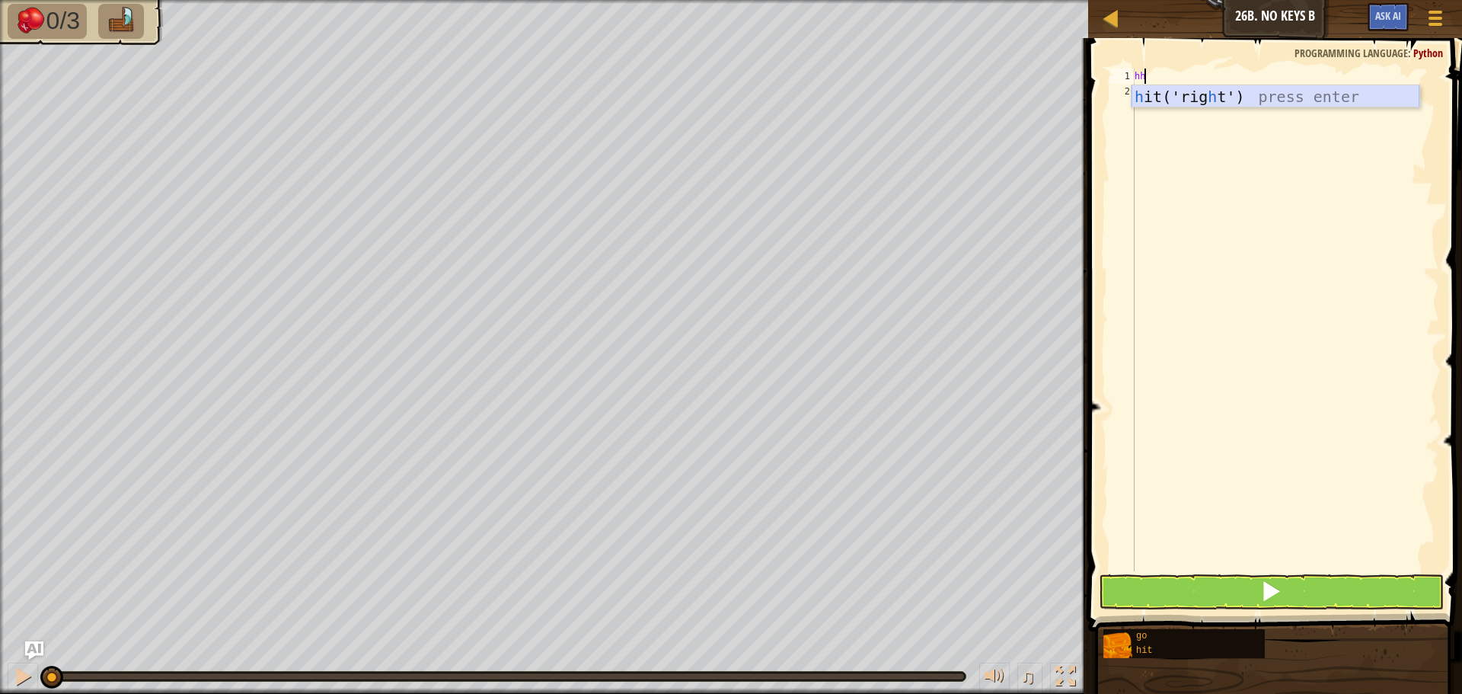
click at [1210, 101] on div "h it('rig h t') press enter" at bounding box center [1276, 119] width 288 height 69
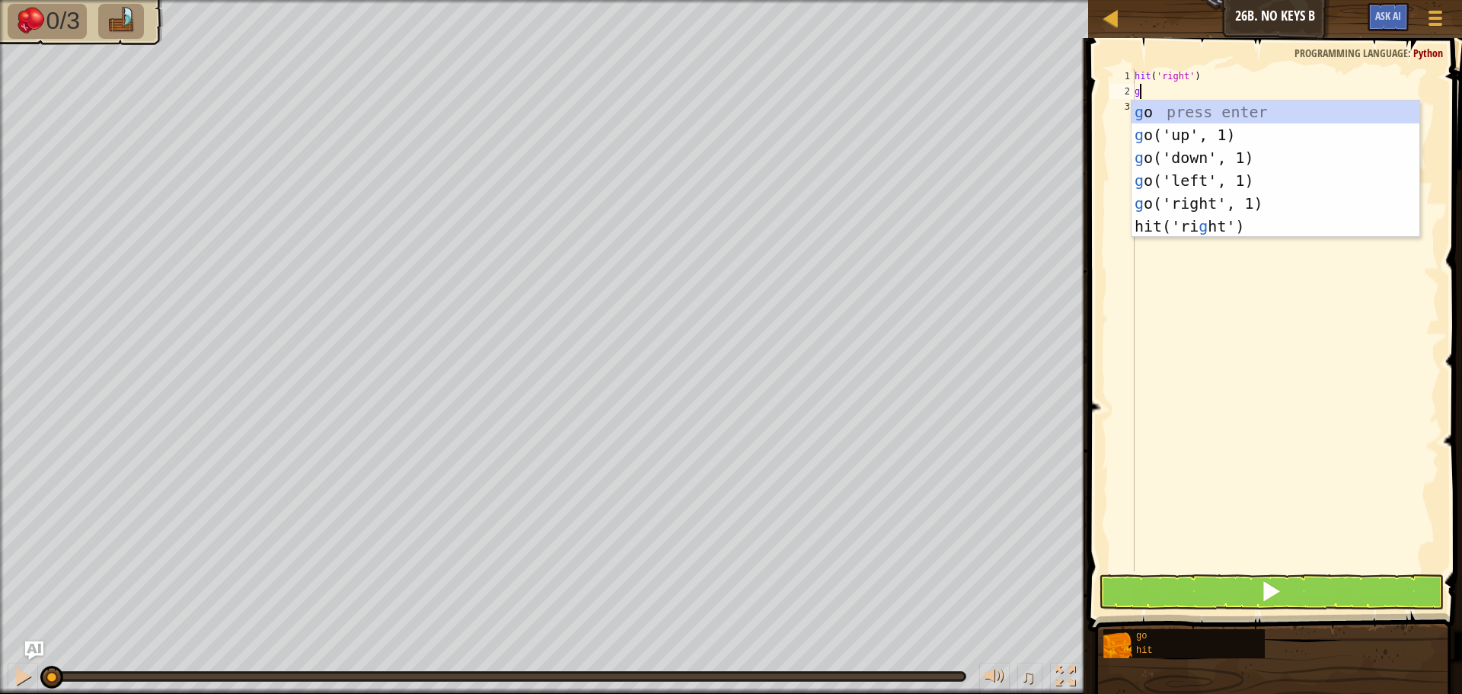
type textarea "gr"
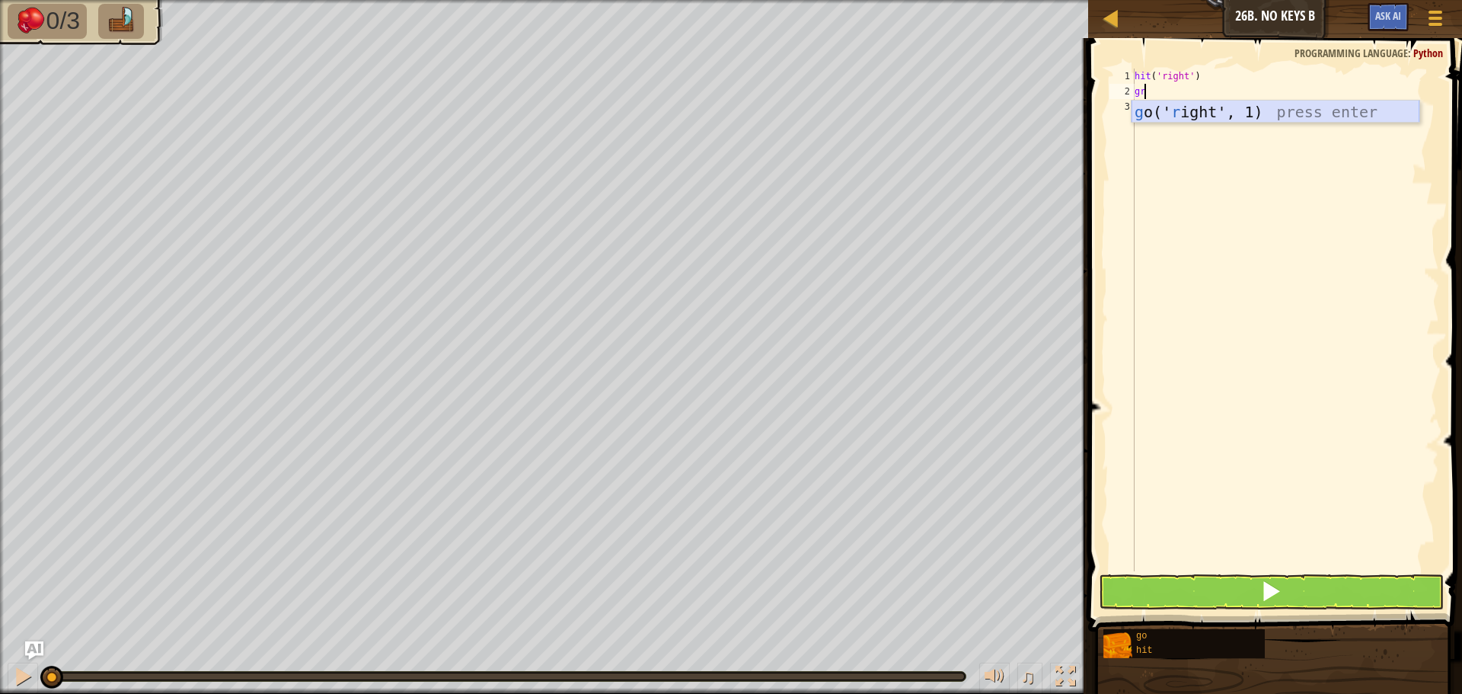
click at [1218, 111] on div "g o(' r ight', 1) press enter" at bounding box center [1276, 135] width 288 height 69
click at [1202, 91] on div "hit ( 'right' ) go ( 'right' , 1 )" at bounding box center [1286, 335] width 308 height 533
type textarea "go('right', 2)"
click at [1138, 110] on div "hit ( 'right' ) go ( 'right' , 2 )" at bounding box center [1286, 335] width 308 height 533
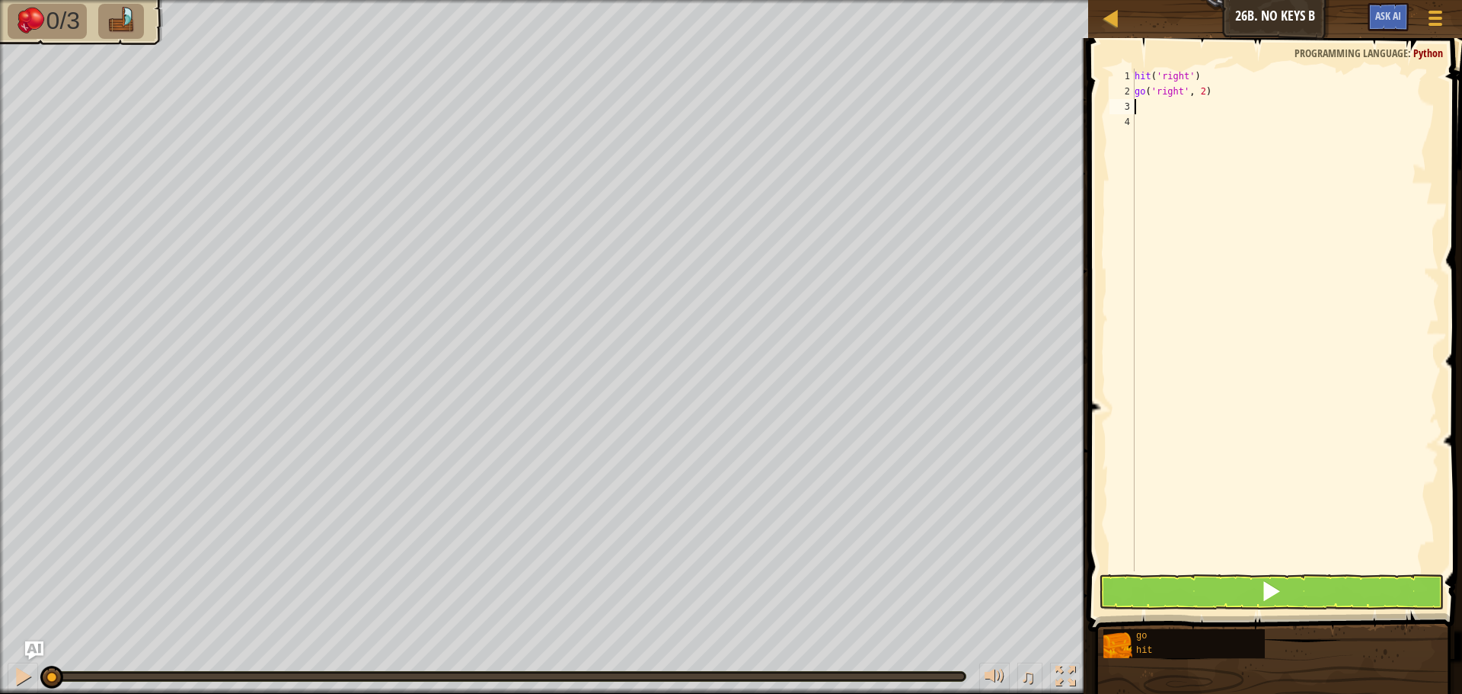
scroll to position [7, 0]
click at [1295, 604] on button at bounding box center [1271, 591] width 345 height 35
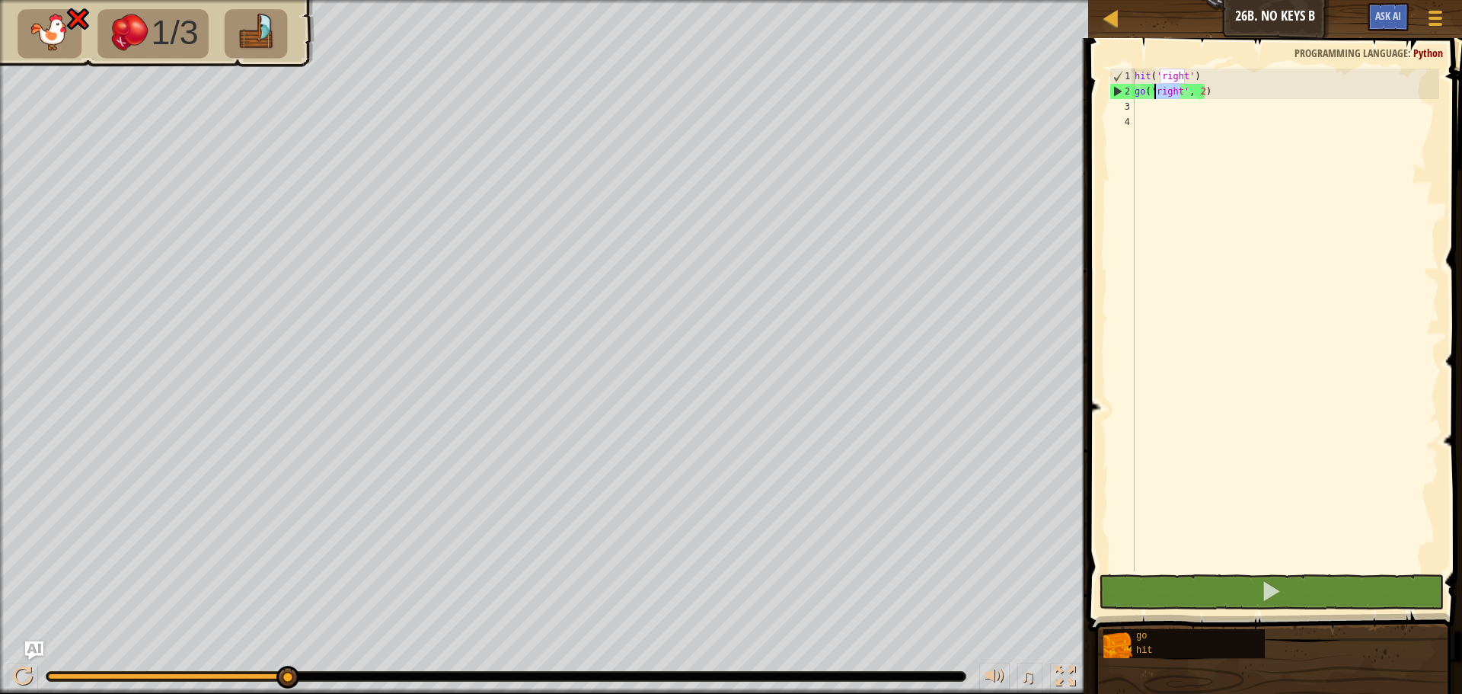
drag, startPoint x: 1179, startPoint y: 92, endPoint x: 1154, endPoint y: 94, distance: 25.2
click at [1154, 94] on div "hit ( 'right' ) go ( 'right' , 2 )" at bounding box center [1286, 335] width 308 height 533
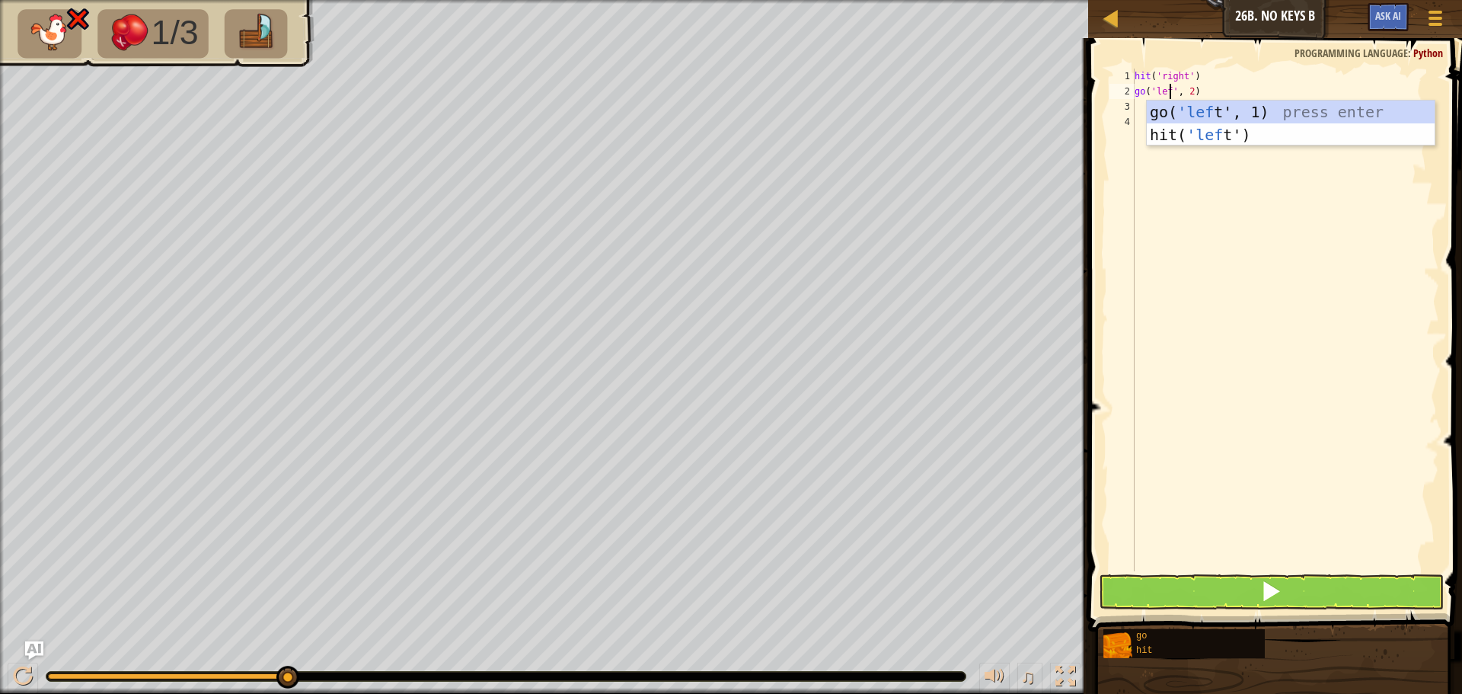
type textarea "go('left', 2)"
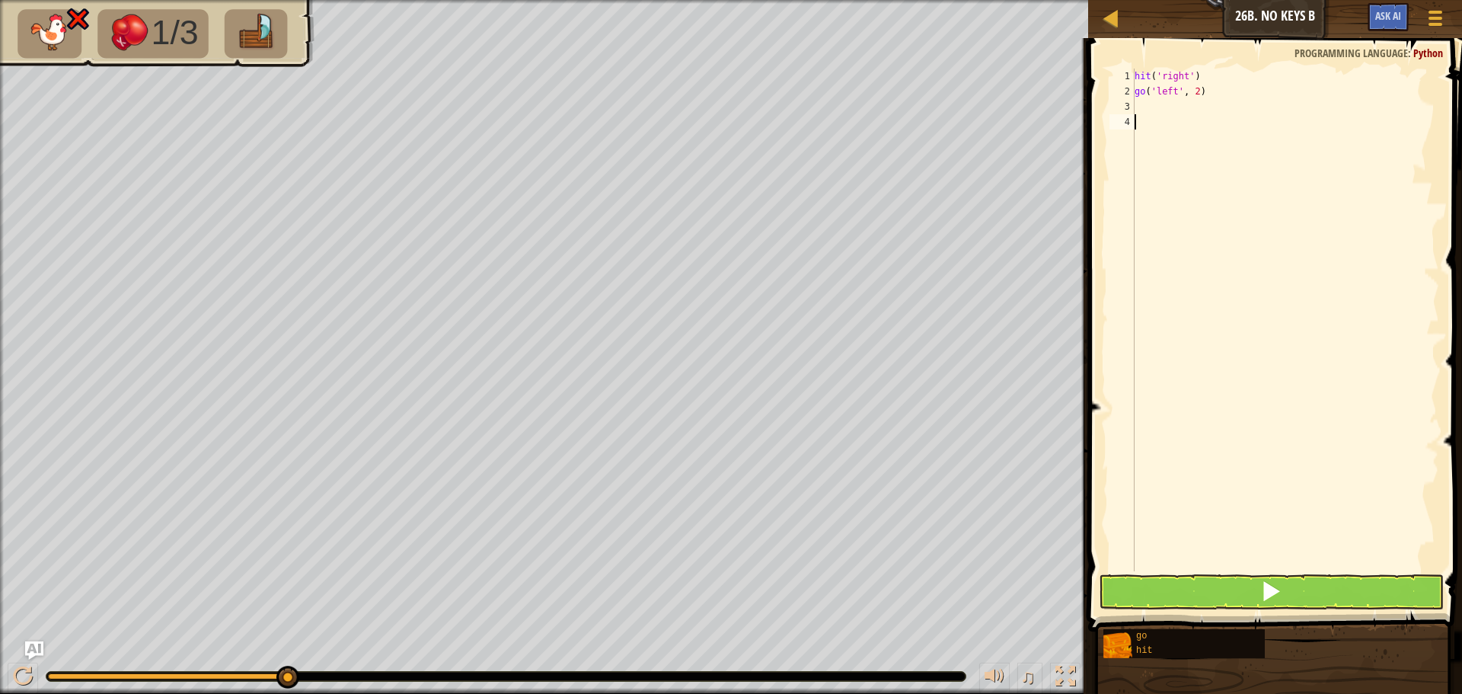
click at [1194, 174] on div "hit ( 'right' ) go ( 'left' , 2 )" at bounding box center [1286, 335] width 308 height 533
click at [1148, 113] on div "hit ( 'right' ) go ( 'left' , 2 )" at bounding box center [1286, 335] width 308 height 533
type textarea "h"
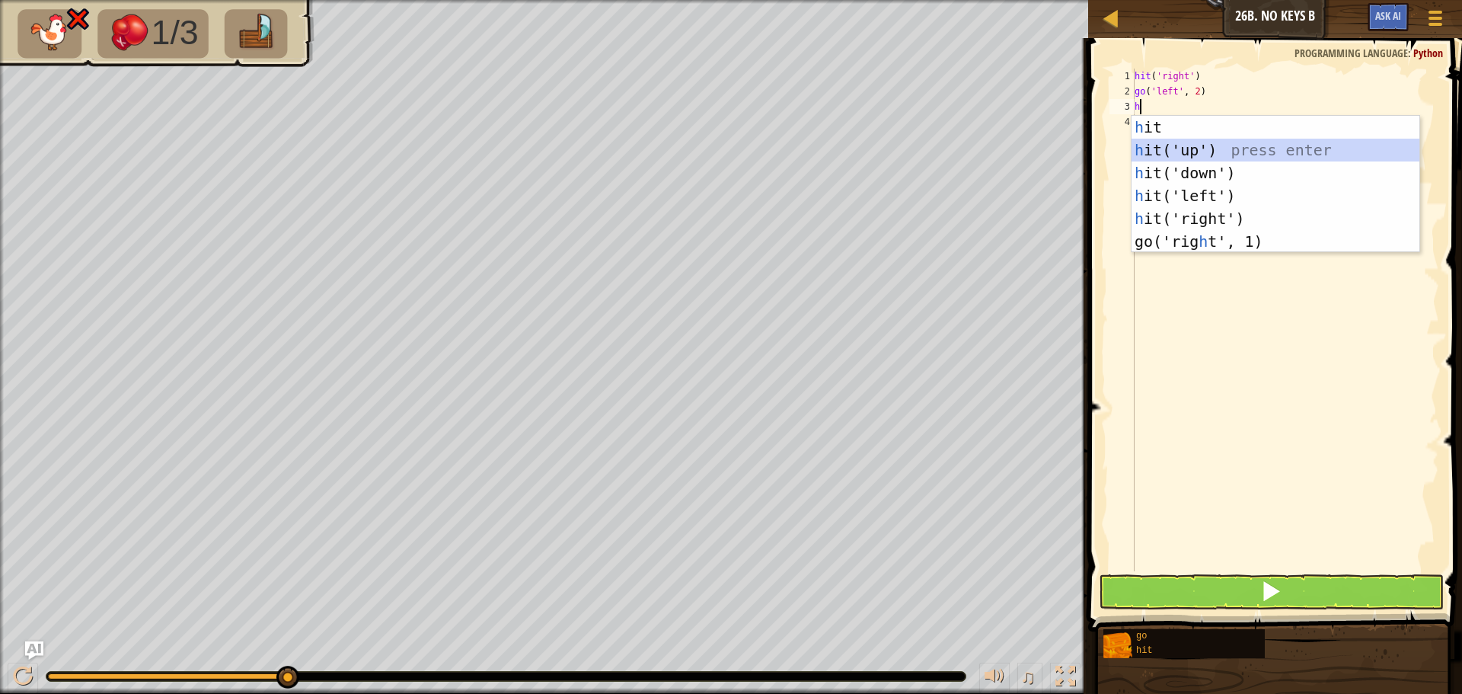
click at [1174, 142] on div "h it press enter h it('up') press enter h it('down') press enter h it('left') p…" at bounding box center [1276, 207] width 288 height 183
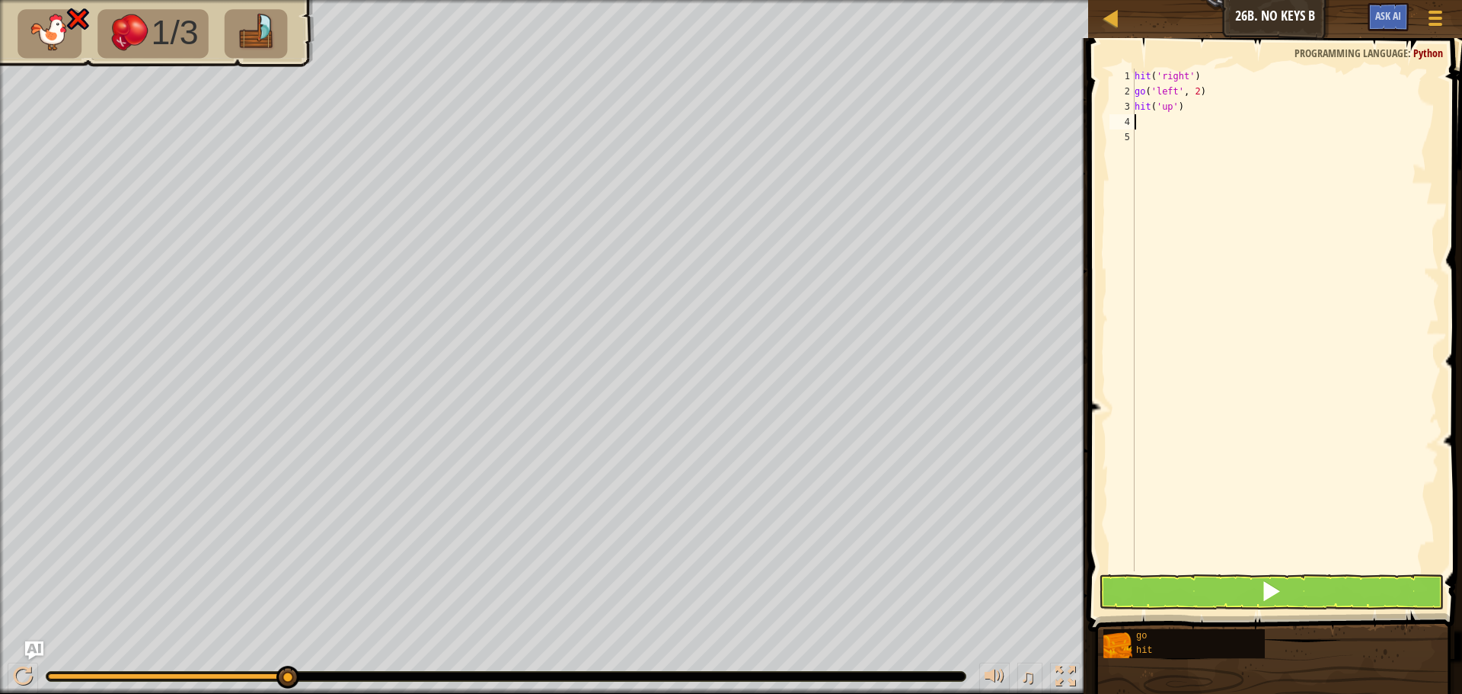
type textarea "h"
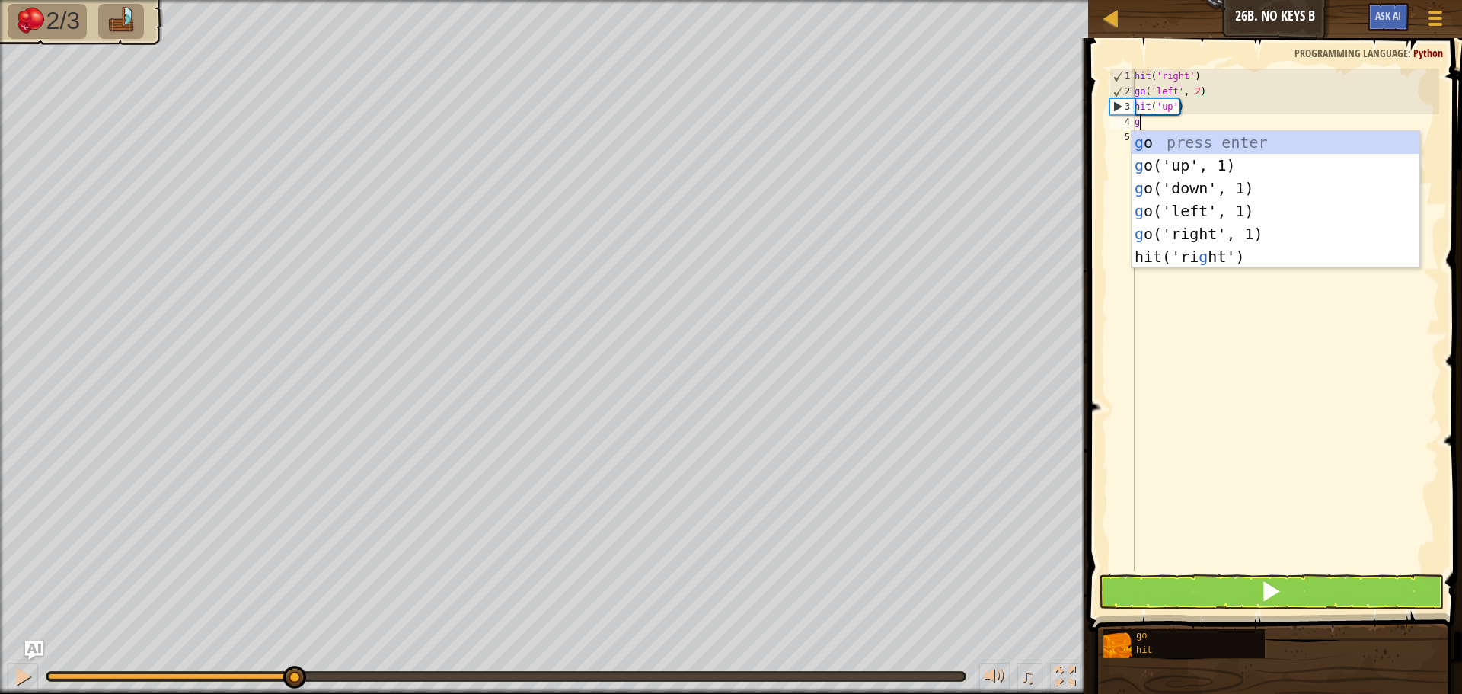
type textarea "gd"
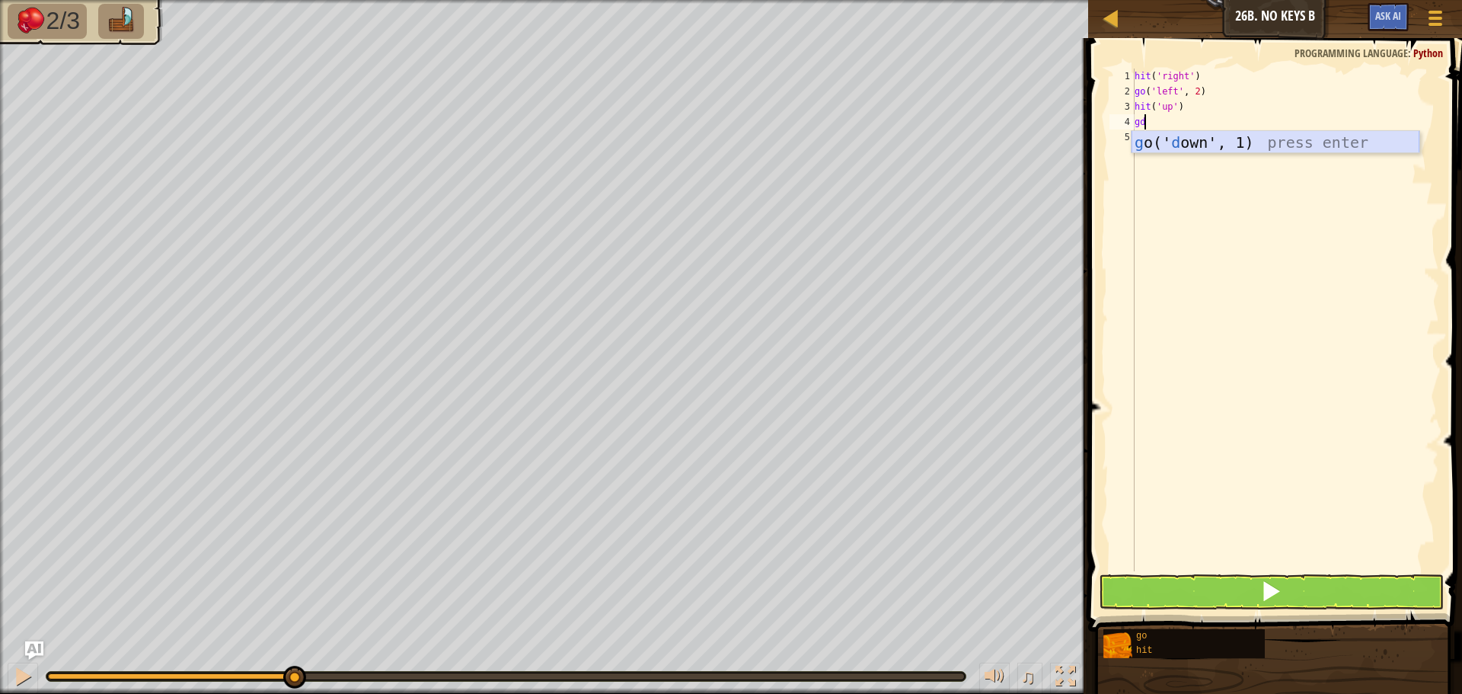
click at [1196, 145] on div "g o(' d own', 1) press enter" at bounding box center [1276, 165] width 288 height 69
click at [1194, 123] on div "hit ( 'right' ) go ( 'left' , 2 ) hit ( 'up' ) go ( 'down' , 1 ) 2" at bounding box center [1286, 335] width 308 height 533
click at [1146, 136] on div "hit ( 'right' ) go ( 'left' , 2 ) hit ( 'up' ) go ( 'down' , 2 ) 2" at bounding box center [1286, 335] width 308 height 533
type textarea "2"
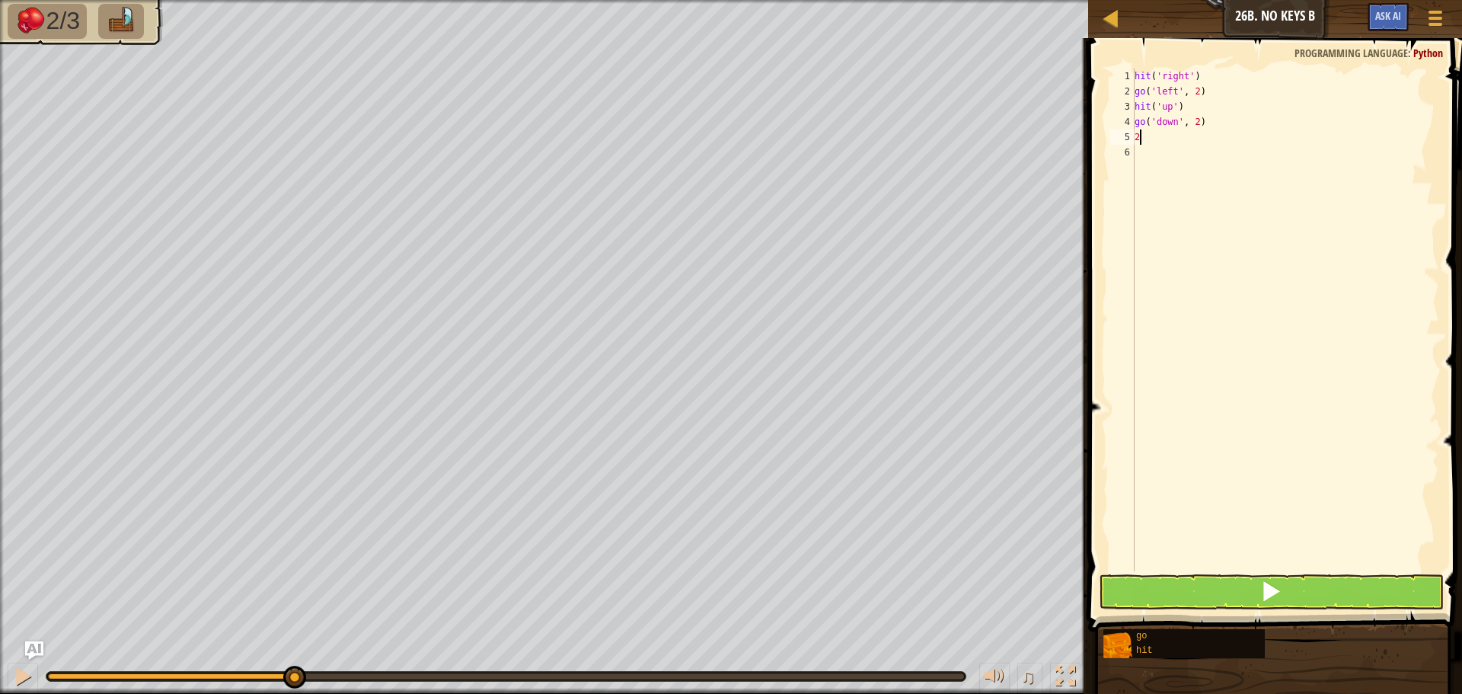
scroll to position [7, 0]
type textarea "h"
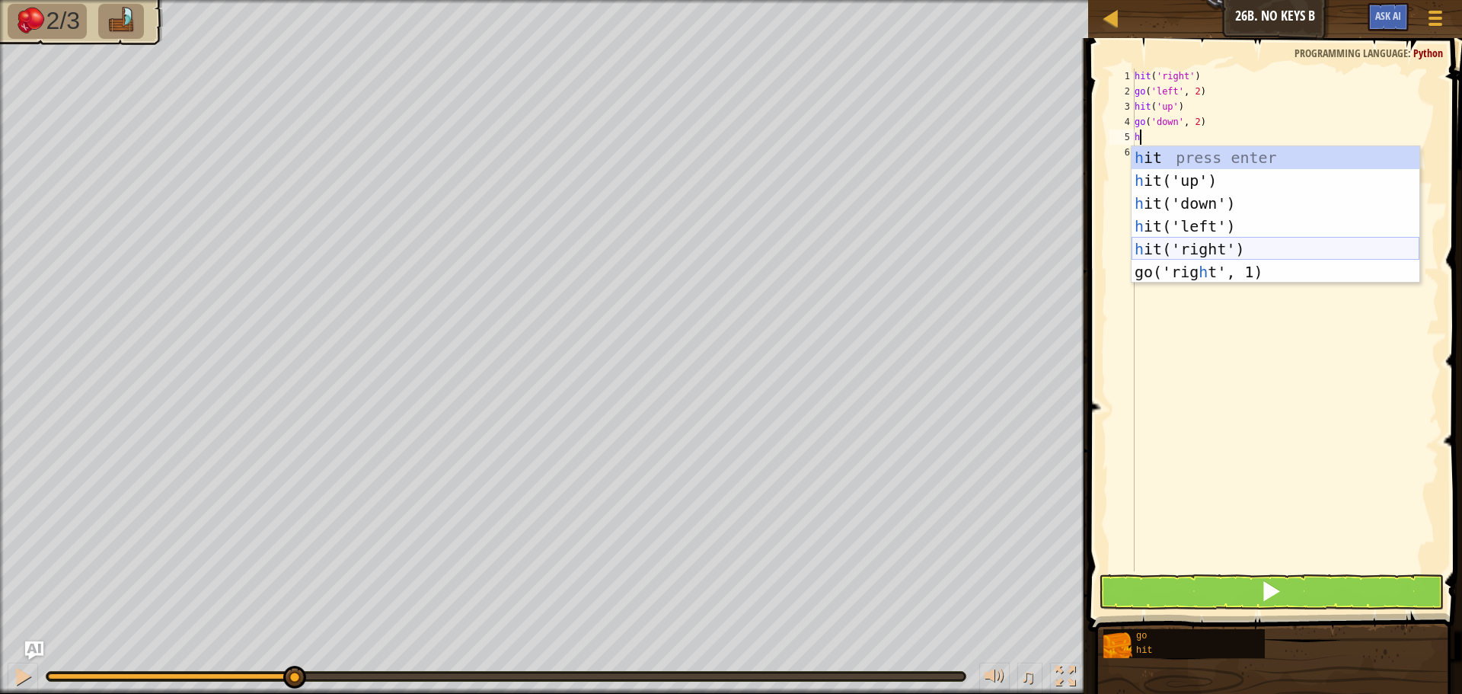
click at [1168, 248] on div "h it press enter h it('up') press enter h it('down') press enter h it('left') p…" at bounding box center [1276, 237] width 288 height 183
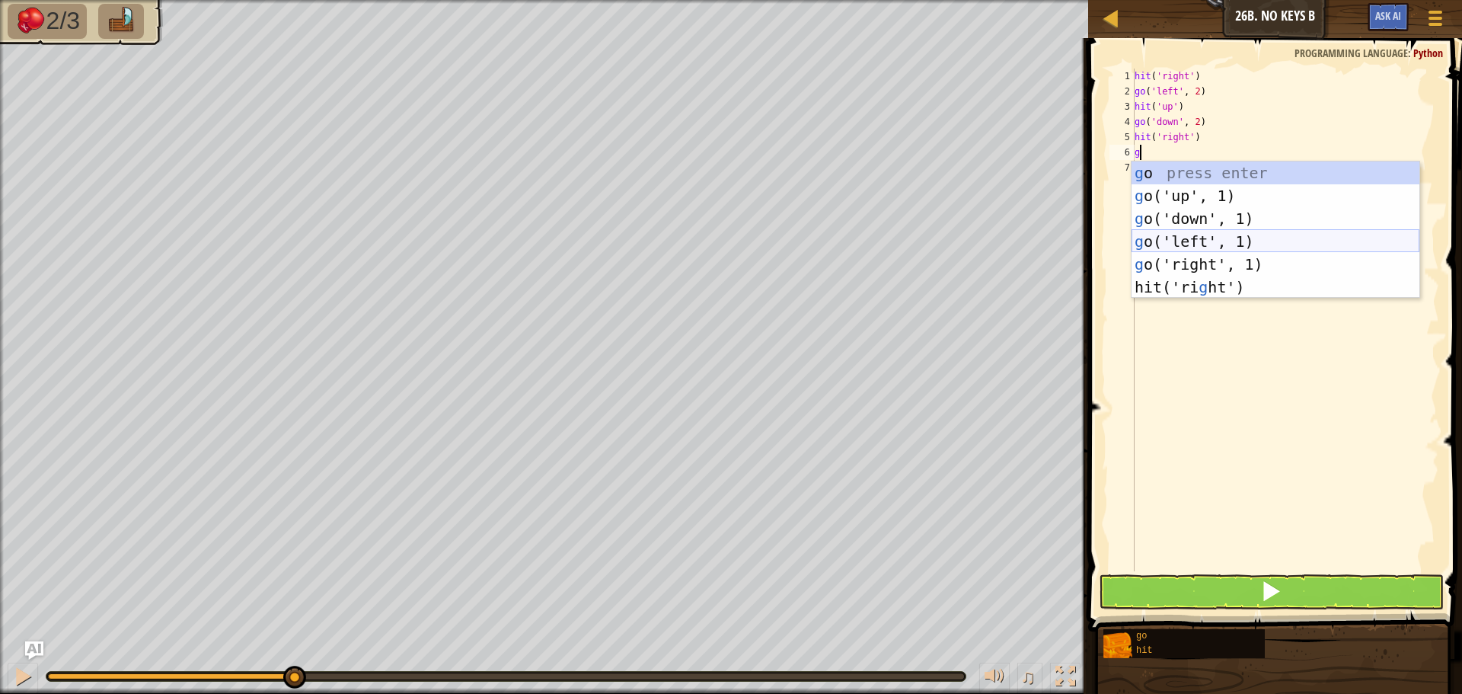
type textarea "gg"
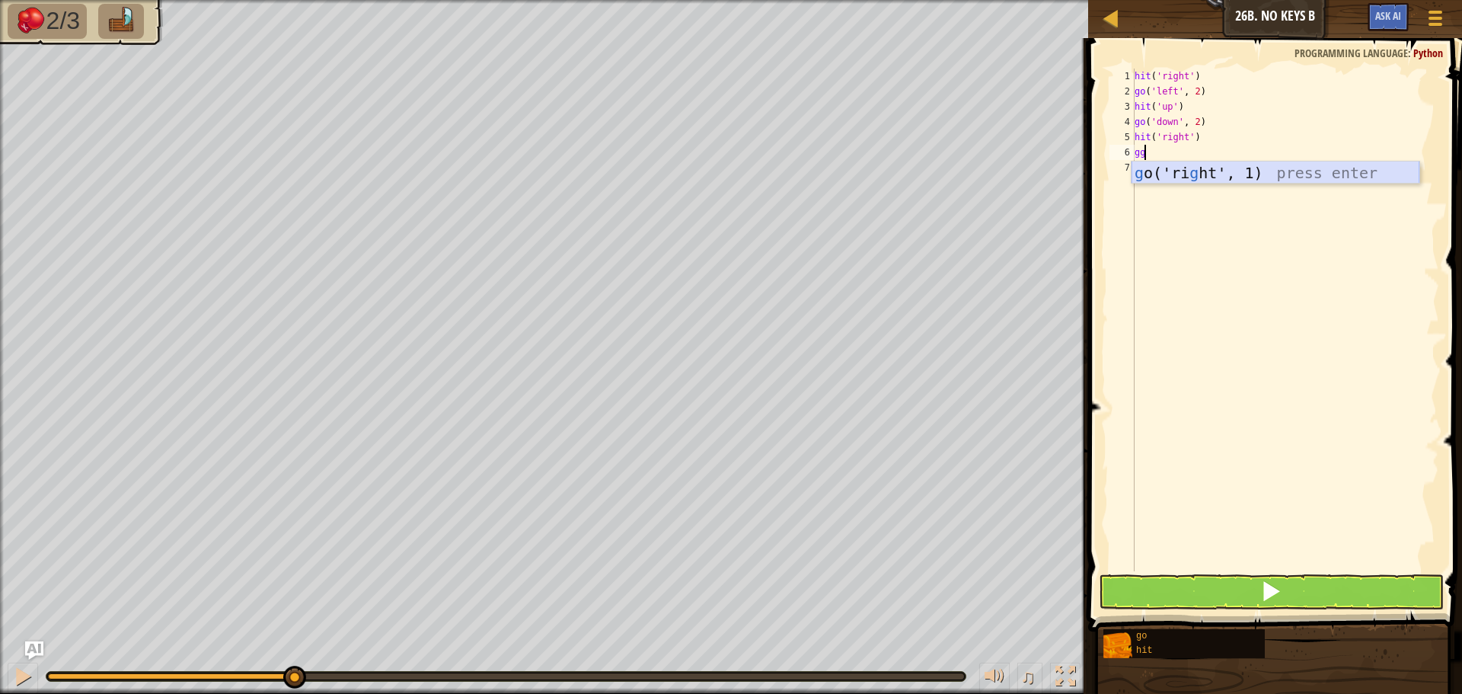
click at [1206, 170] on div "g o('ri g ht', 1) press enter" at bounding box center [1276, 195] width 288 height 69
click at [1200, 147] on div "hit ( 'right' ) go ( 'left' , 2 ) hit ( 'up' ) go ( 'down' , 2 ) hit ( 'right' …" at bounding box center [1286, 335] width 308 height 533
type textarea "go('right', 2)"
click at [1253, 598] on button at bounding box center [1271, 591] width 345 height 35
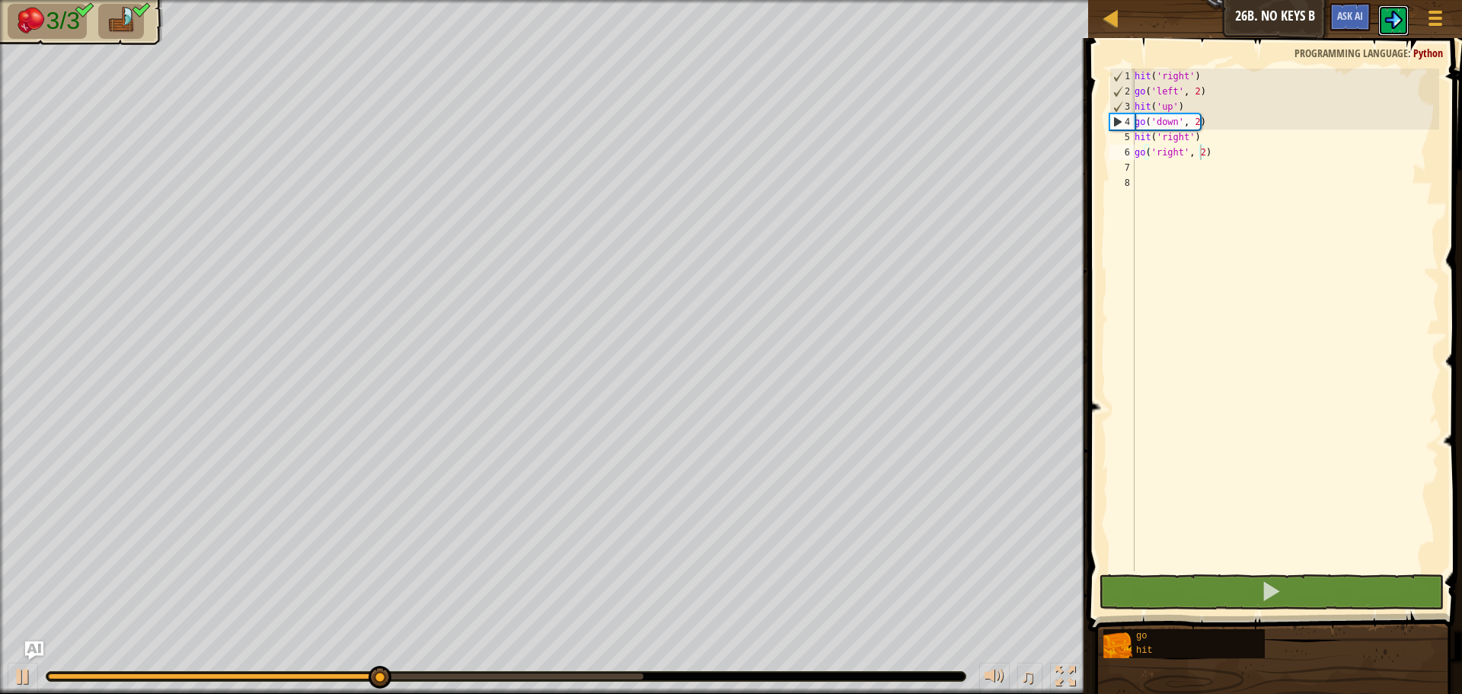
click at [1392, 22] on img at bounding box center [1393, 20] width 18 height 18
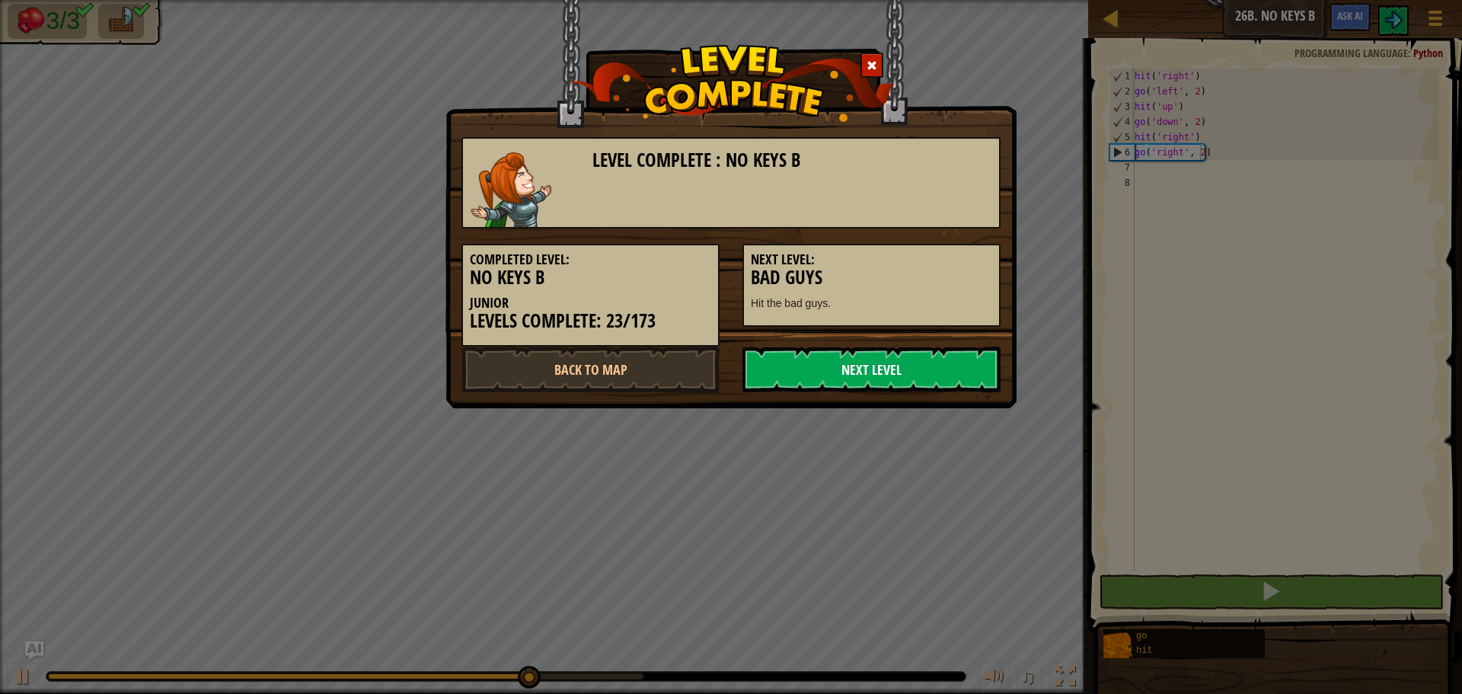
click at [879, 353] on link "Next Level" at bounding box center [871, 369] width 258 height 46
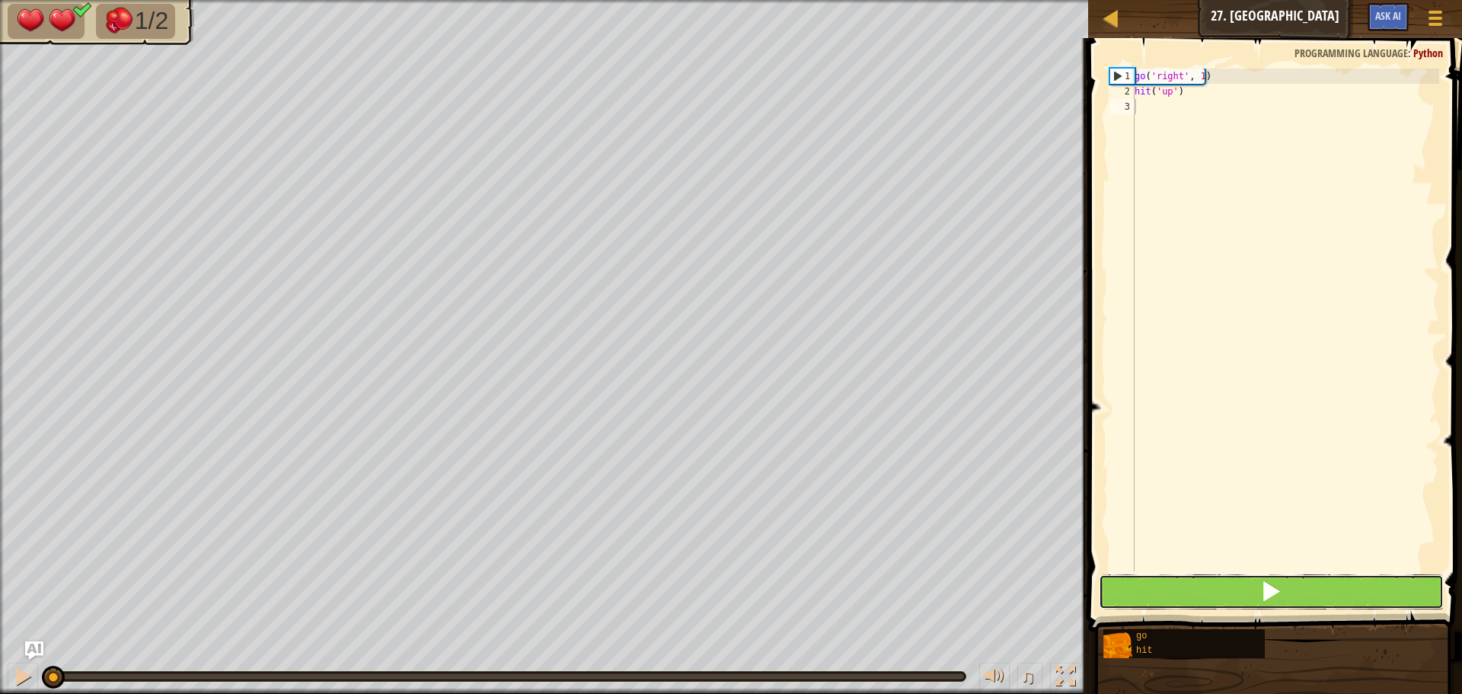
click at [1256, 583] on button at bounding box center [1271, 591] width 345 height 35
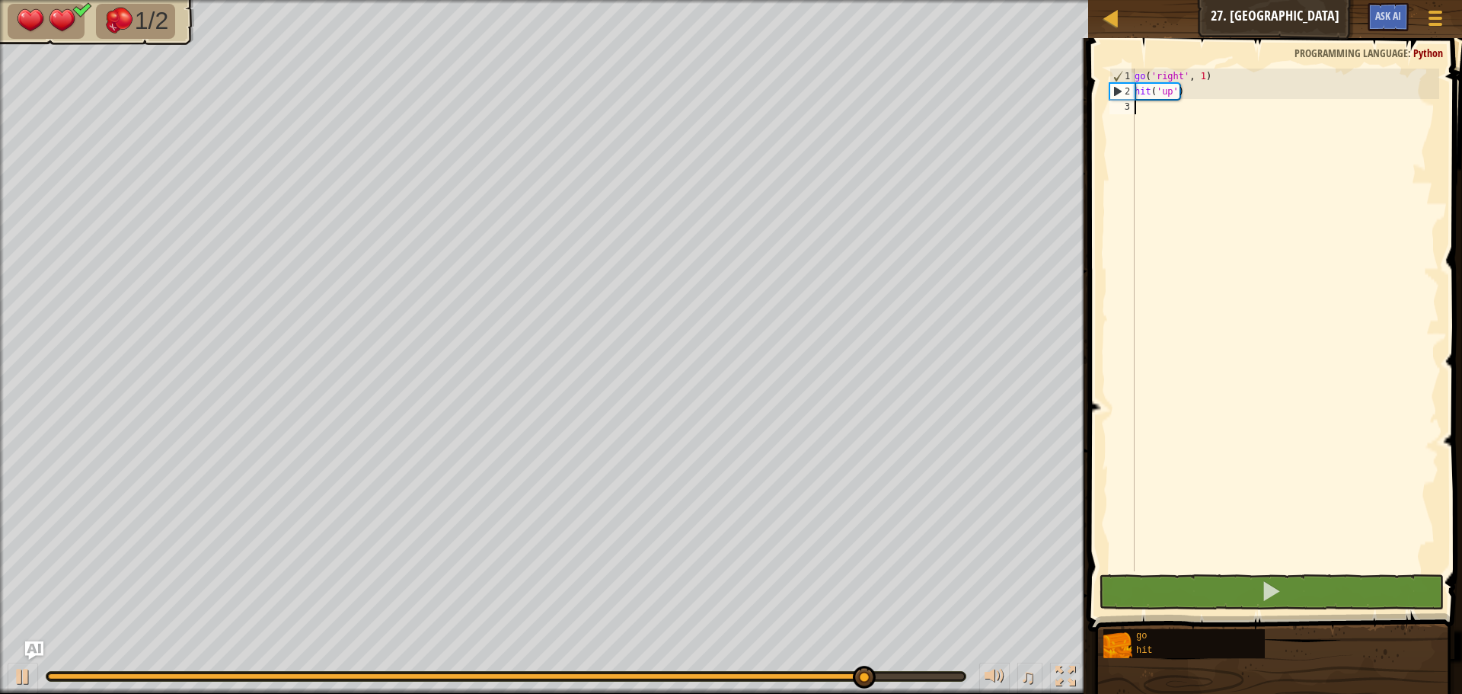
click at [1257, 564] on div "go ( 'right' , 1 ) hit ( 'up' )" at bounding box center [1286, 335] width 308 height 533
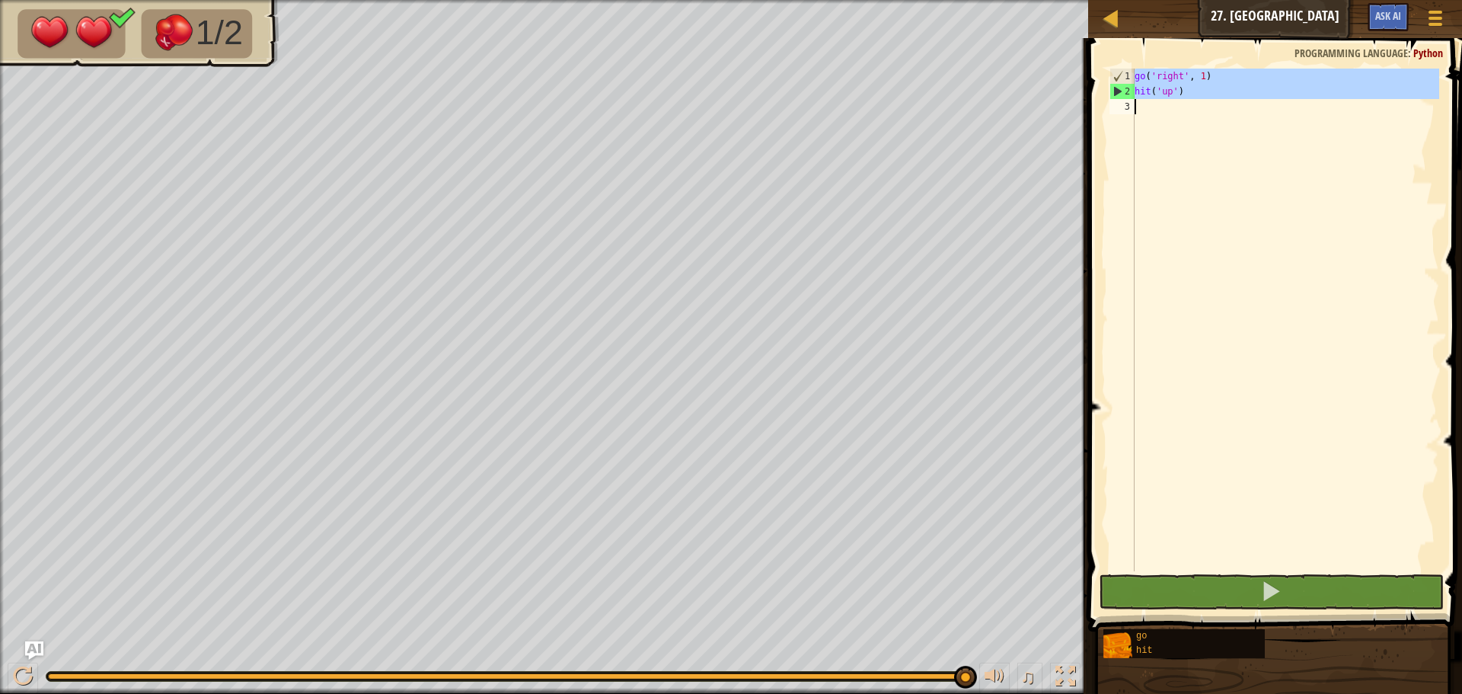
drag, startPoint x: 1136, startPoint y: 75, endPoint x: 1177, endPoint y: 101, distance: 48.2
click at [1177, 101] on div "go ( 'right' , 1 ) hit ( 'up' )" at bounding box center [1286, 335] width 308 height 533
type textarea "hit('up')"
click at [1141, 110] on div "go ( 'right' , 1 ) hit ( 'up' )" at bounding box center [1286, 320] width 308 height 503
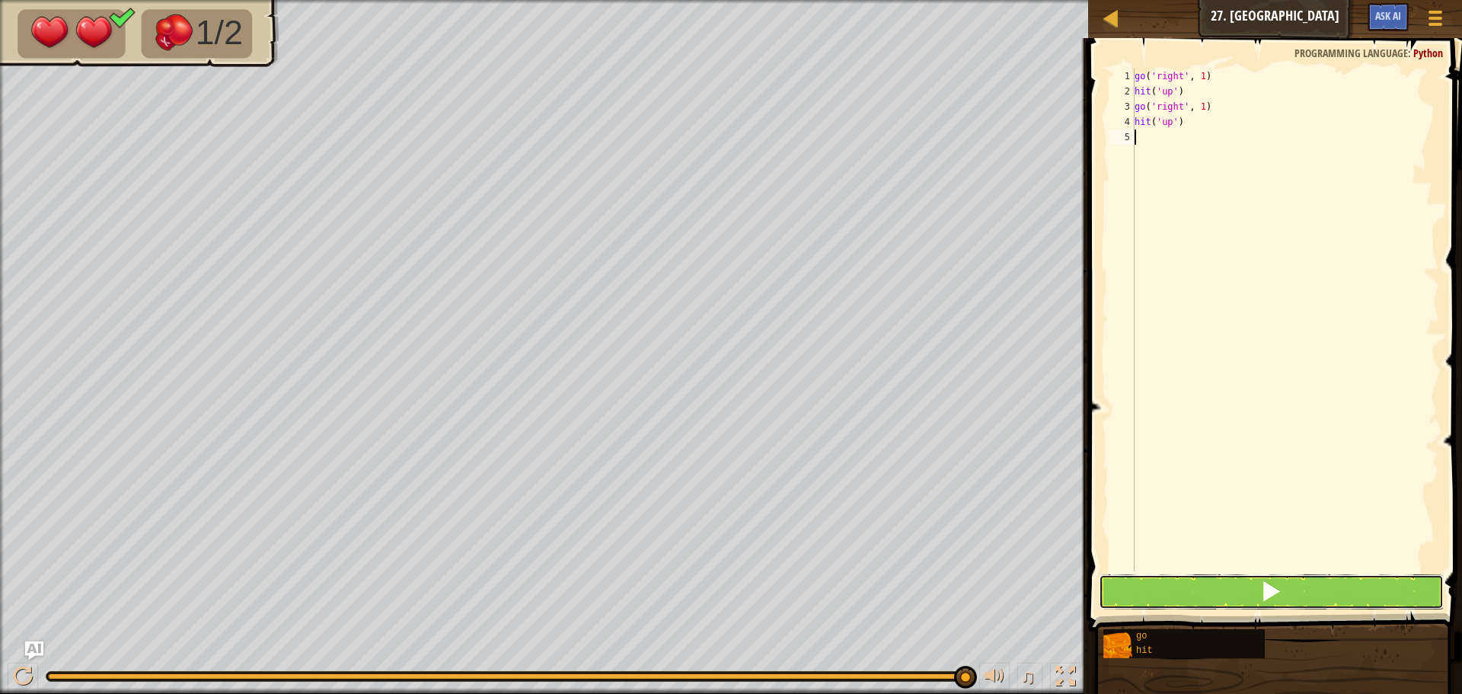
click at [1274, 589] on span at bounding box center [1270, 590] width 21 height 21
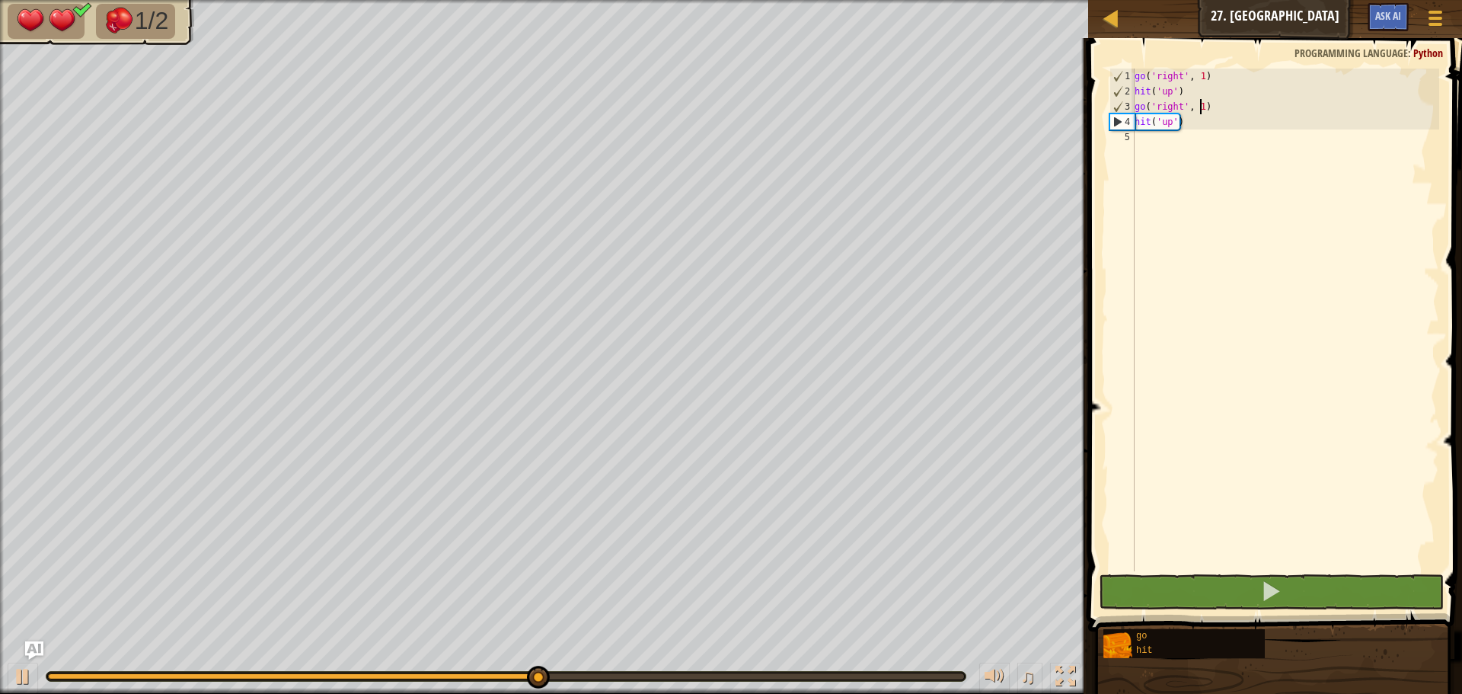
click at [1201, 111] on div "go ( 'right' , 1 ) hit ( 'up' ) go ( 'right' , 1 ) hit ( 'up' )" at bounding box center [1286, 335] width 308 height 533
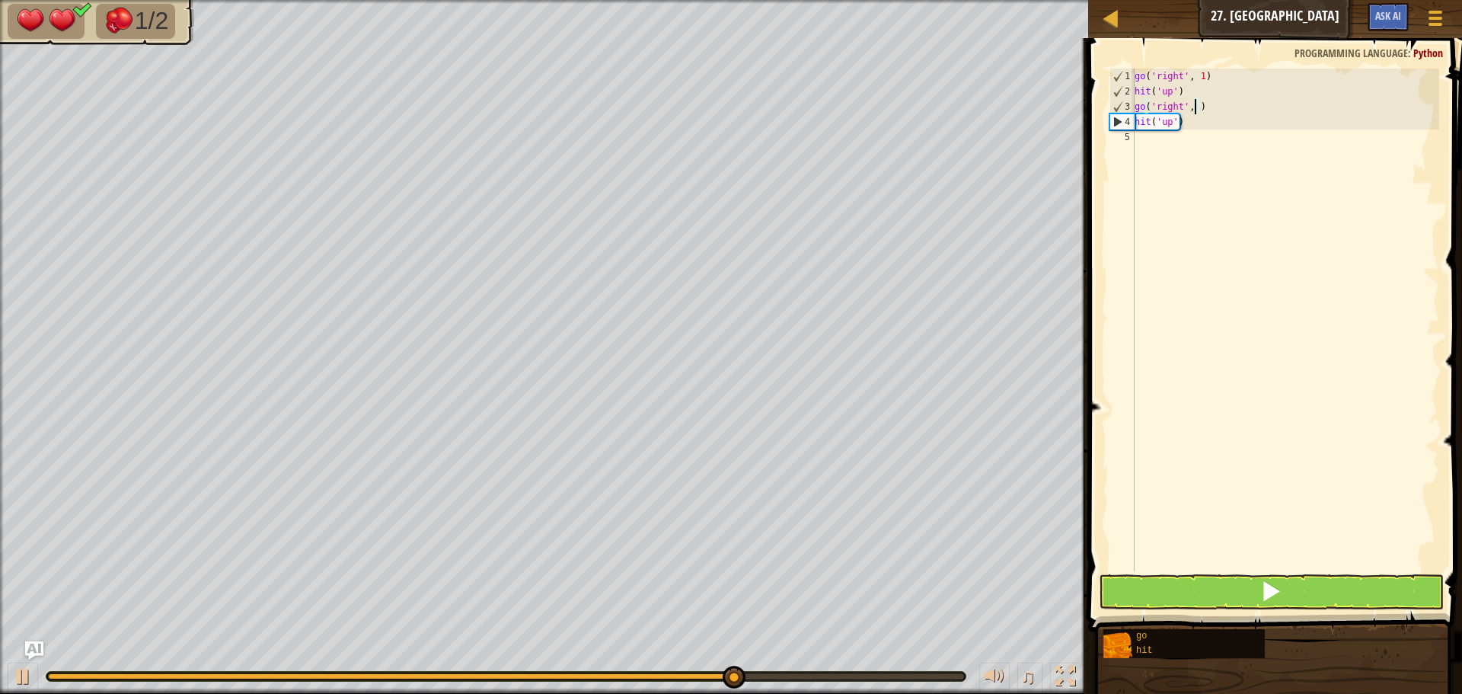
scroll to position [7, 5]
type textarea "go('right', 2)"
drag, startPoint x: 1272, startPoint y: 582, endPoint x: 1272, endPoint y: 573, distance: 9.1
click at [1272, 574] on button at bounding box center [1271, 591] width 345 height 35
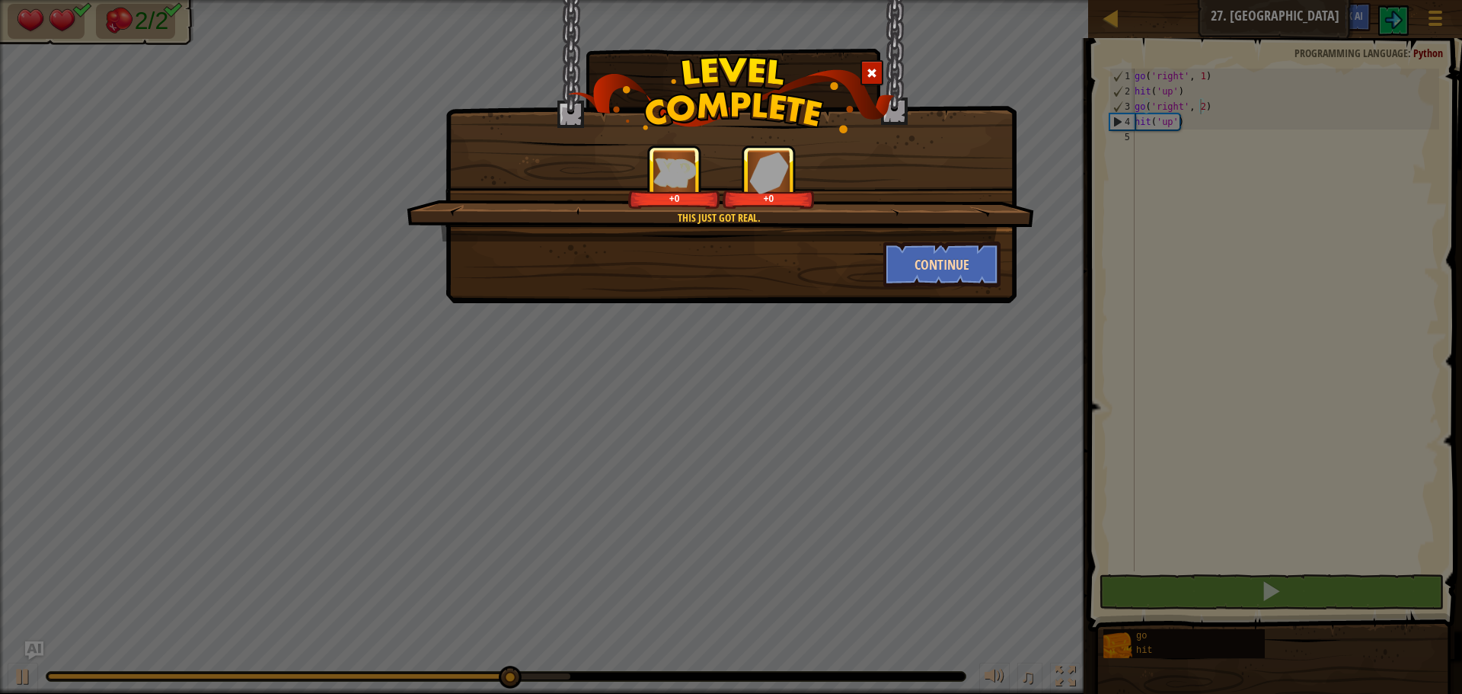
drag, startPoint x: 962, startPoint y: 237, endPoint x: 952, endPoint y: 253, distance: 18.8
click at [961, 238] on div "This just got real. +0 +0" at bounding box center [720, 193] width 627 height 97
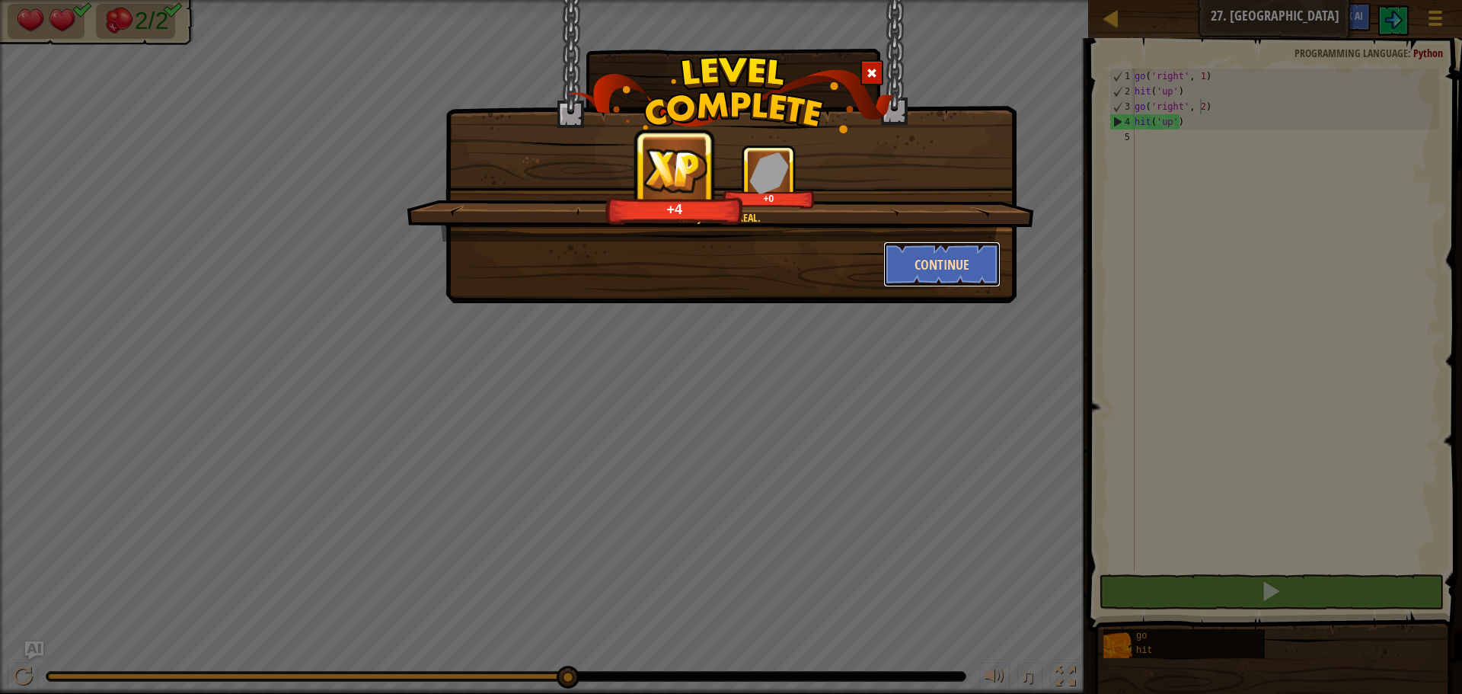
click at [947, 273] on button "Continue" at bounding box center [942, 264] width 118 height 46
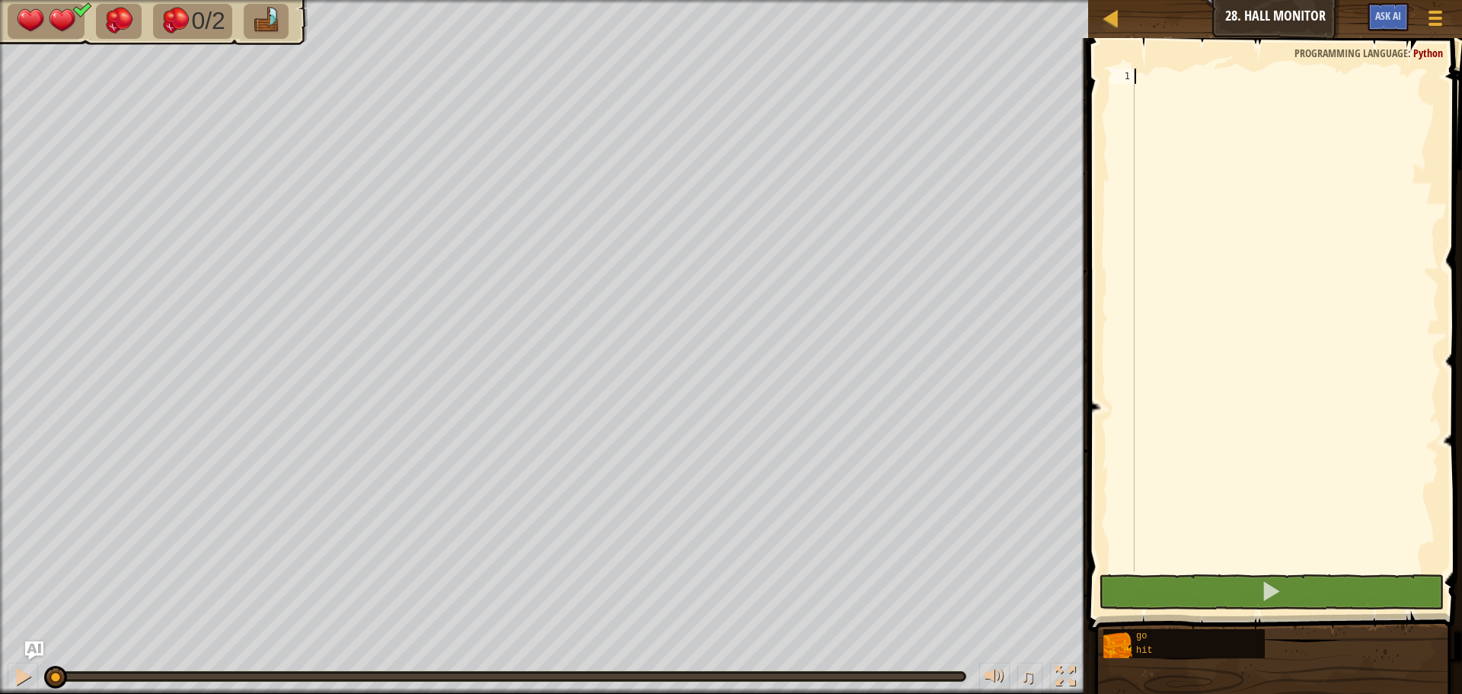
type textarea "h"
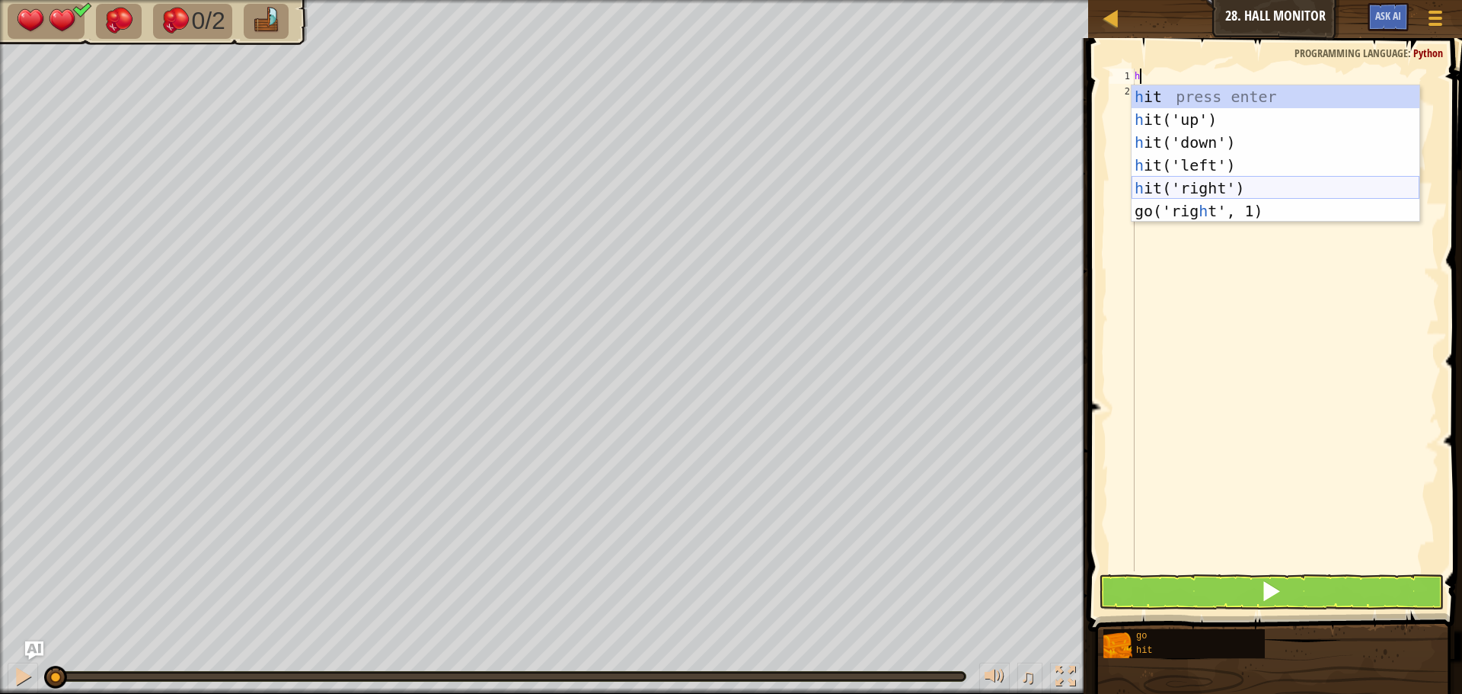
click at [1191, 185] on div "h it press enter h it('up') press enter h it('down') press enter h it('left') p…" at bounding box center [1276, 176] width 288 height 183
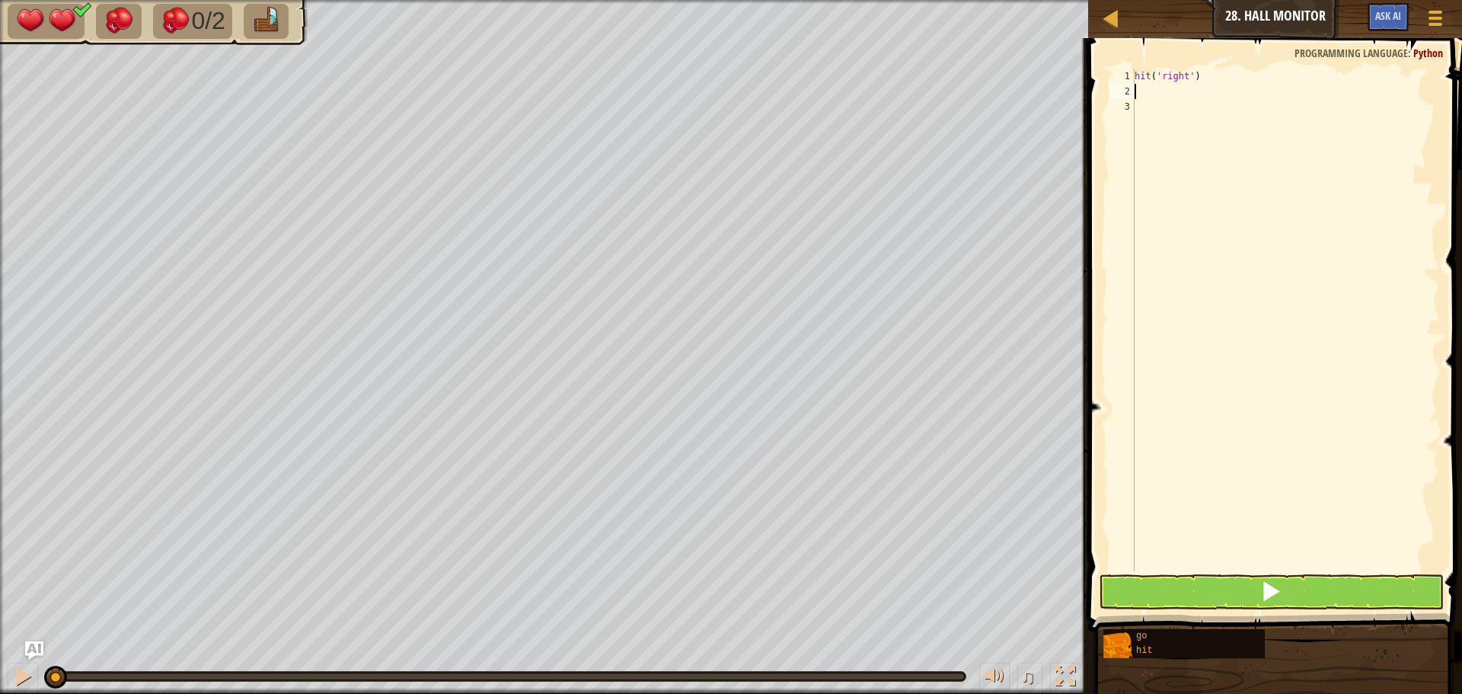
type textarea "h"
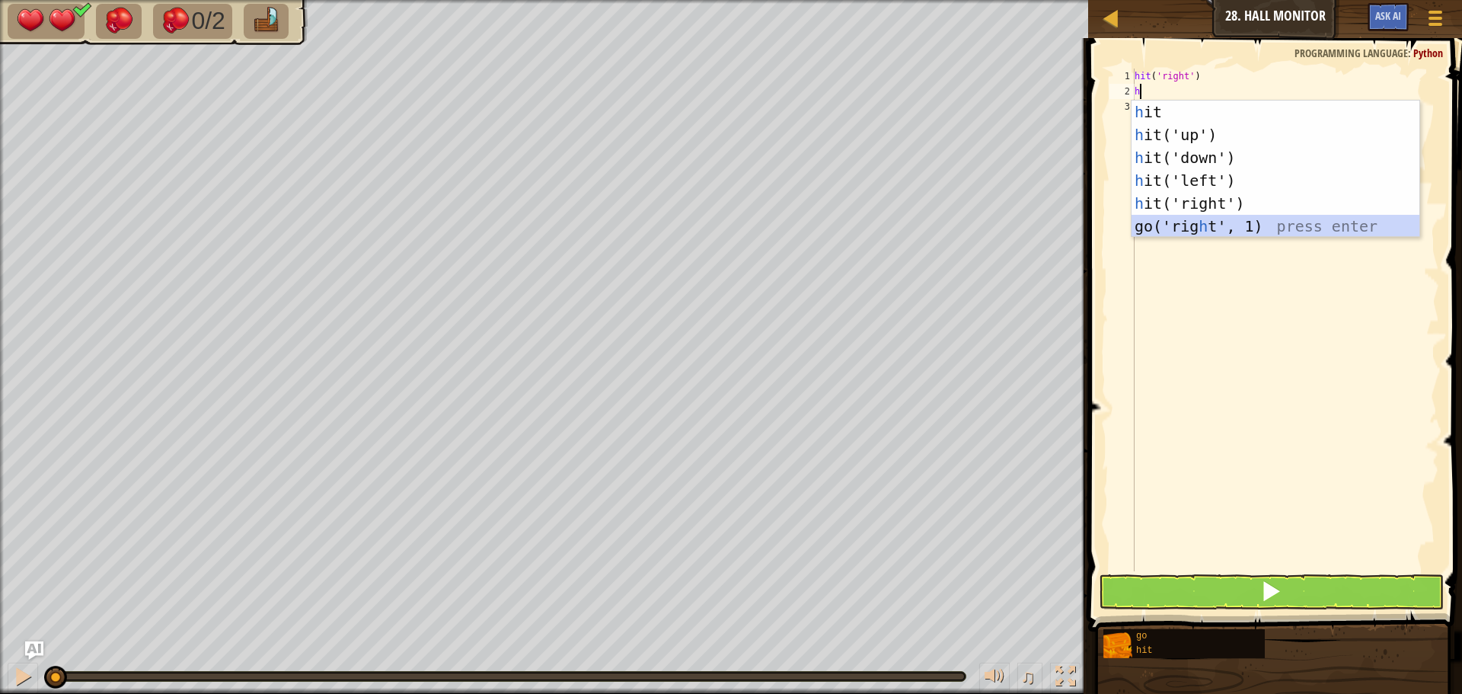
click at [1200, 228] on div "h it press enter h it('up') press enter h it('down') press enter h it('left') p…" at bounding box center [1276, 192] width 288 height 183
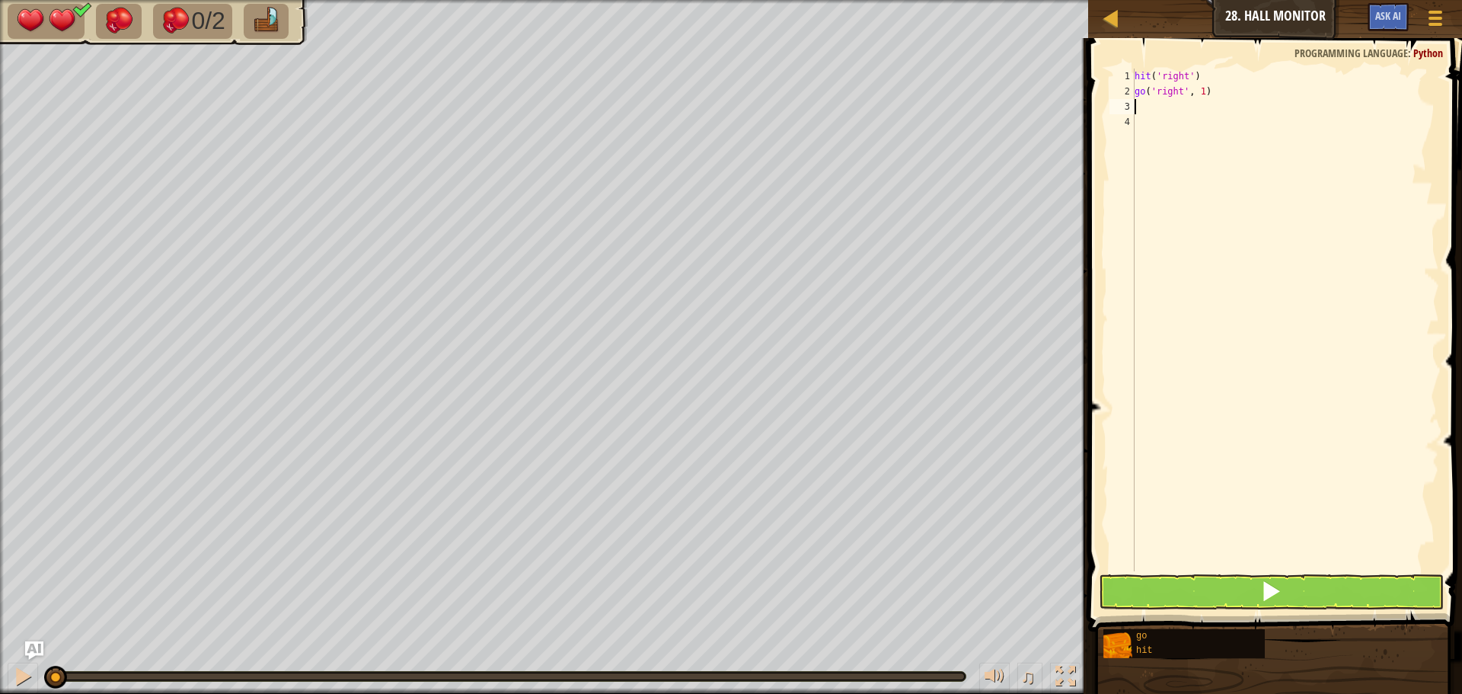
click at [1196, 94] on div "hit ( 'right' ) go ( 'right' , 1 )" at bounding box center [1286, 335] width 308 height 533
type textarea "go('right',21)"
click at [1139, 104] on div "hit ( 'right' ) go ( 'right' , 21 )" at bounding box center [1286, 335] width 308 height 533
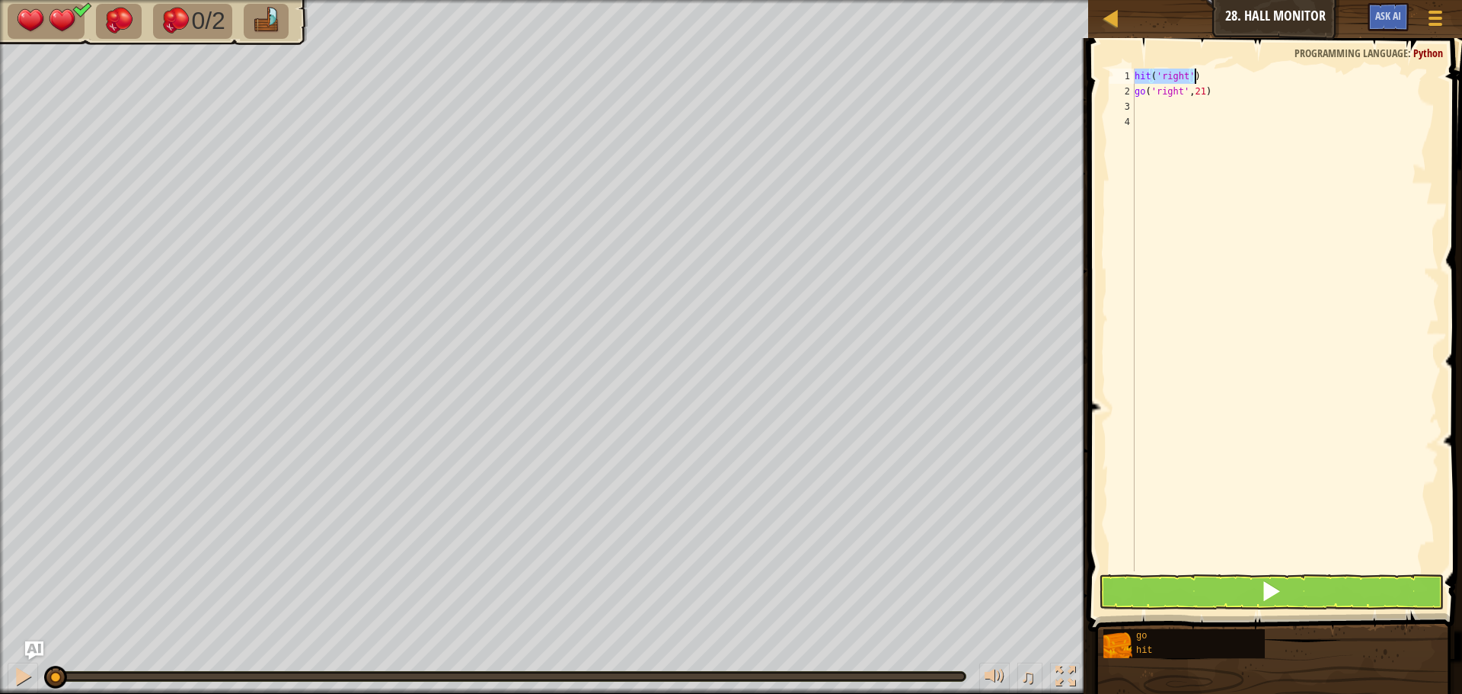
drag, startPoint x: 1135, startPoint y: 74, endPoint x: 1201, endPoint y: 77, distance: 66.3
click at [1201, 77] on div "hit ( 'right' ) go ( 'right' , 21 )" at bounding box center [1286, 335] width 308 height 533
click at [1135, 97] on div "hit('right') 1 2 3 4 hit ( 'right' ) go ( 'right' , 21 ) הההההההההההההההההההההה…" at bounding box center [1272, 320] width 333 height 503
type textarea "go('right',21)"
click at [1150, 123] on div "hit ( 'right' ) go ( 'right' , 21 )" at bounding box center [1286, 335] width 308 height 533
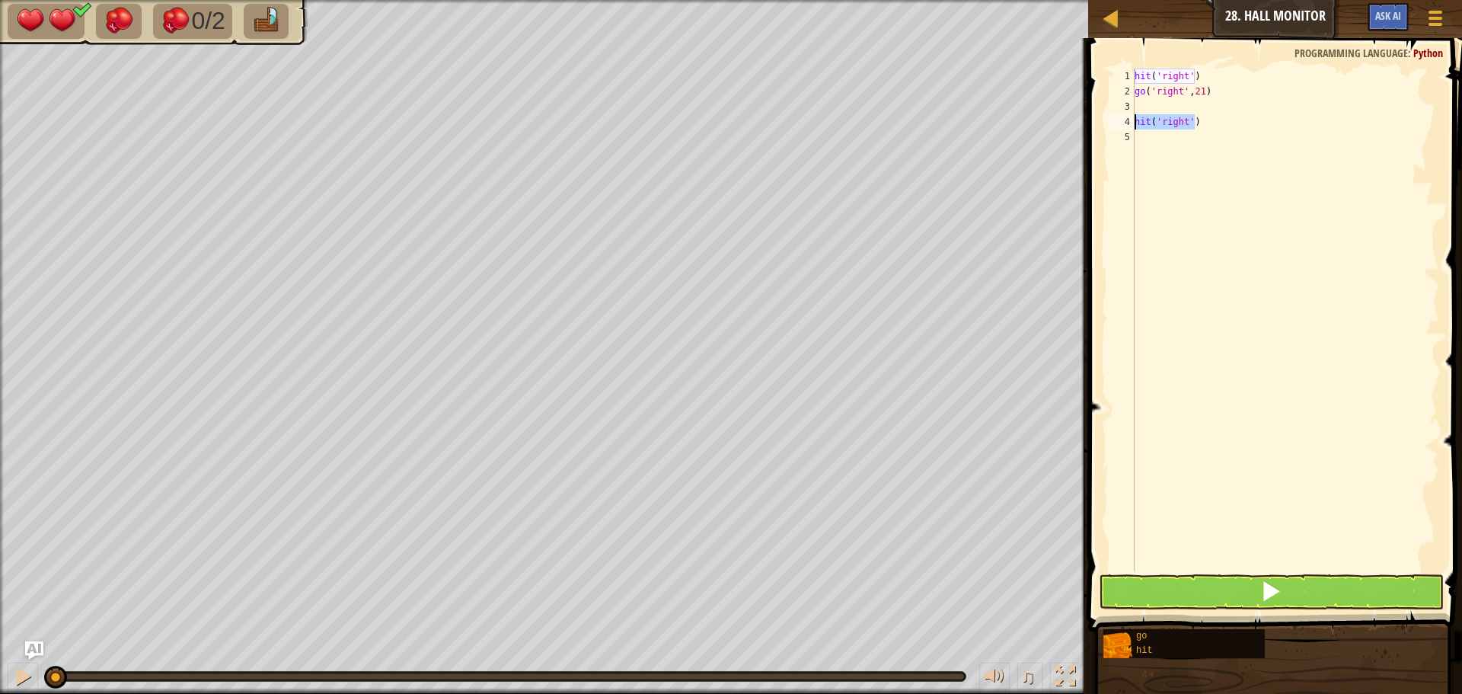
drag, startPoint x: 1193, startPoint y: 123, endPoint x: 1132, endPoint y: 126, distance: 61.8
click at [1132, 126] on div "hit('right') 1 2 3 4 5 hit ( 'right' ) go ( 'right' , 21 ) hit ( 'right' ) הההה…" at bounding box center [1272, 320] width 333 height 503
click at [1133, 100] on div "3" at bounding box center [1121, 106] width 25 height 15
type textarea "hit('right')"
drag, startPoint x: 1194, startPoint y: 126, endPoint x: 1142, endPoint y: 128, distance: 51.8
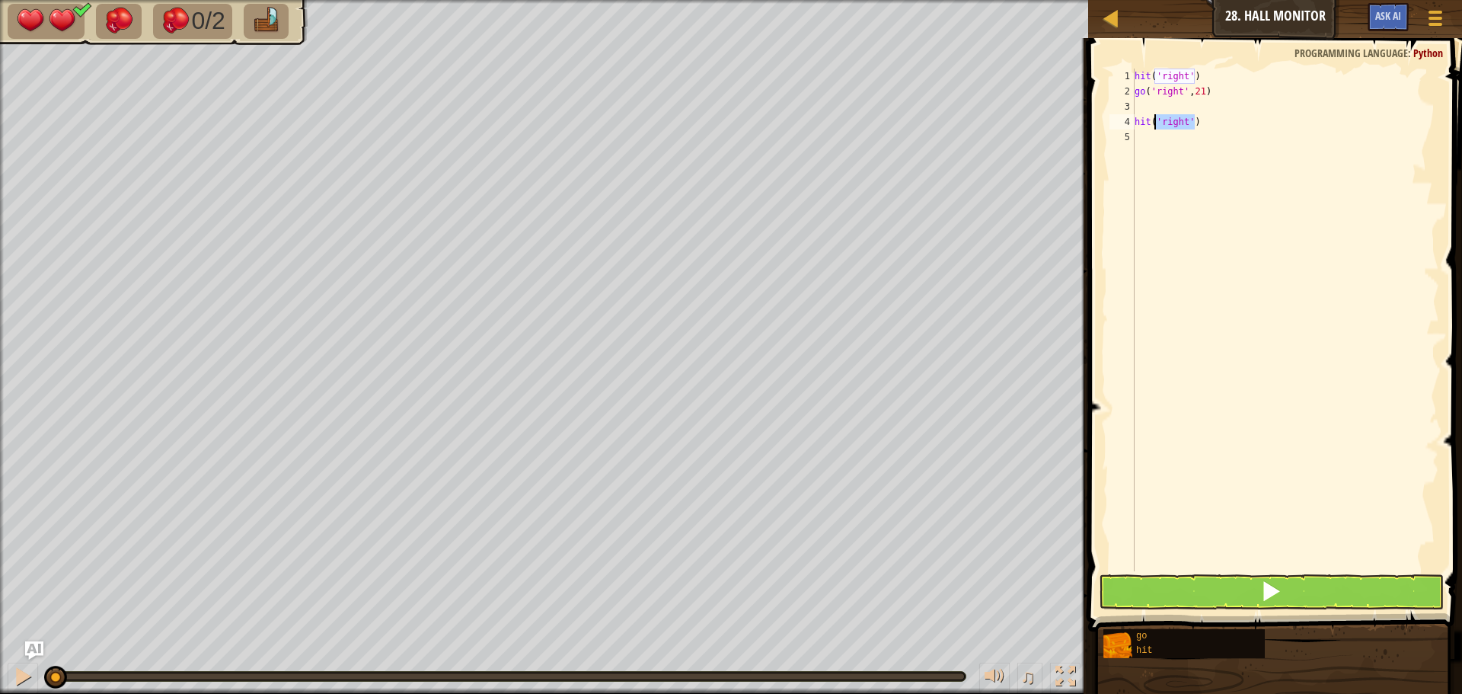
click at [1142, 128] on div "hit ( 'right' ) go ( 'right' , 21 ) hit ( 'right' )" at bounding box center [1286, 335] width 308 height 533
type textarea "h"
click at [1138, 104] on div "hit ( 'right' ) go ( 'right' , 21 )" at bounding box center [1286, 335] width 308 height 533
drag, startPoint x: 1346, startPoint y: 599, endPoint x: 1323, endPoint y: 464, distance: 137.5
click at [1341, 580] on button at bounding box center [1271, 591] width 345 height 35
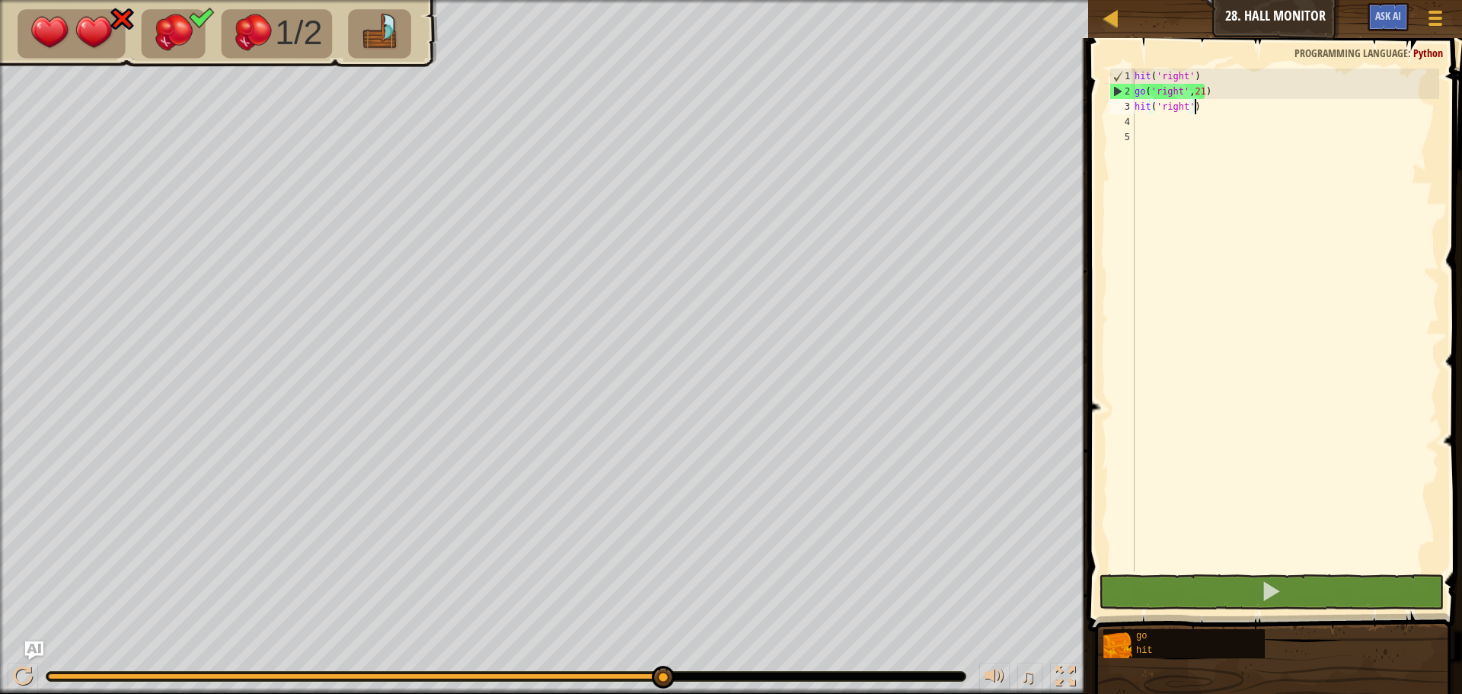
click at [1200, 92] on div "hit ( 'right' ) go ( 'right' , 21 ) hit ( 'right' )" at bounding box center [1286, 335] width 308 height 533
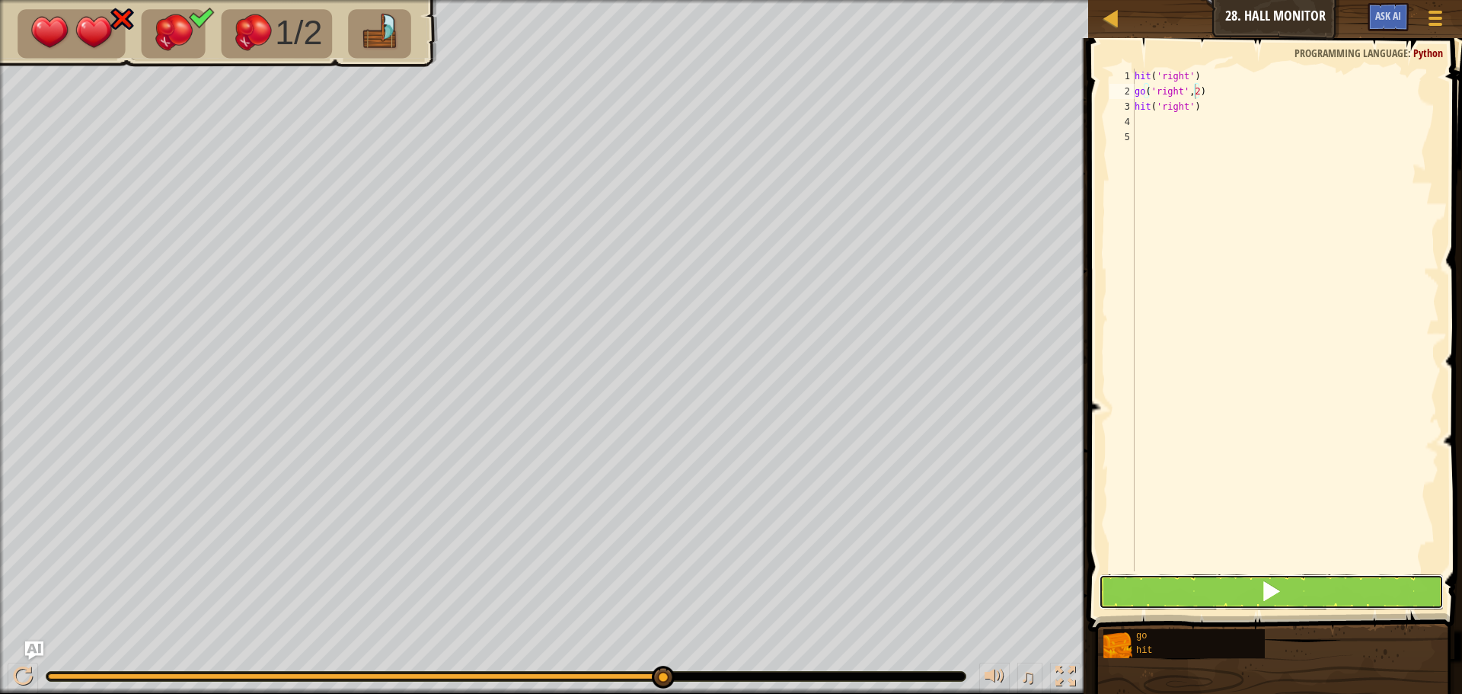
click at [1319, 586] on button at bounding box center [1271, 591] width 345 height 35
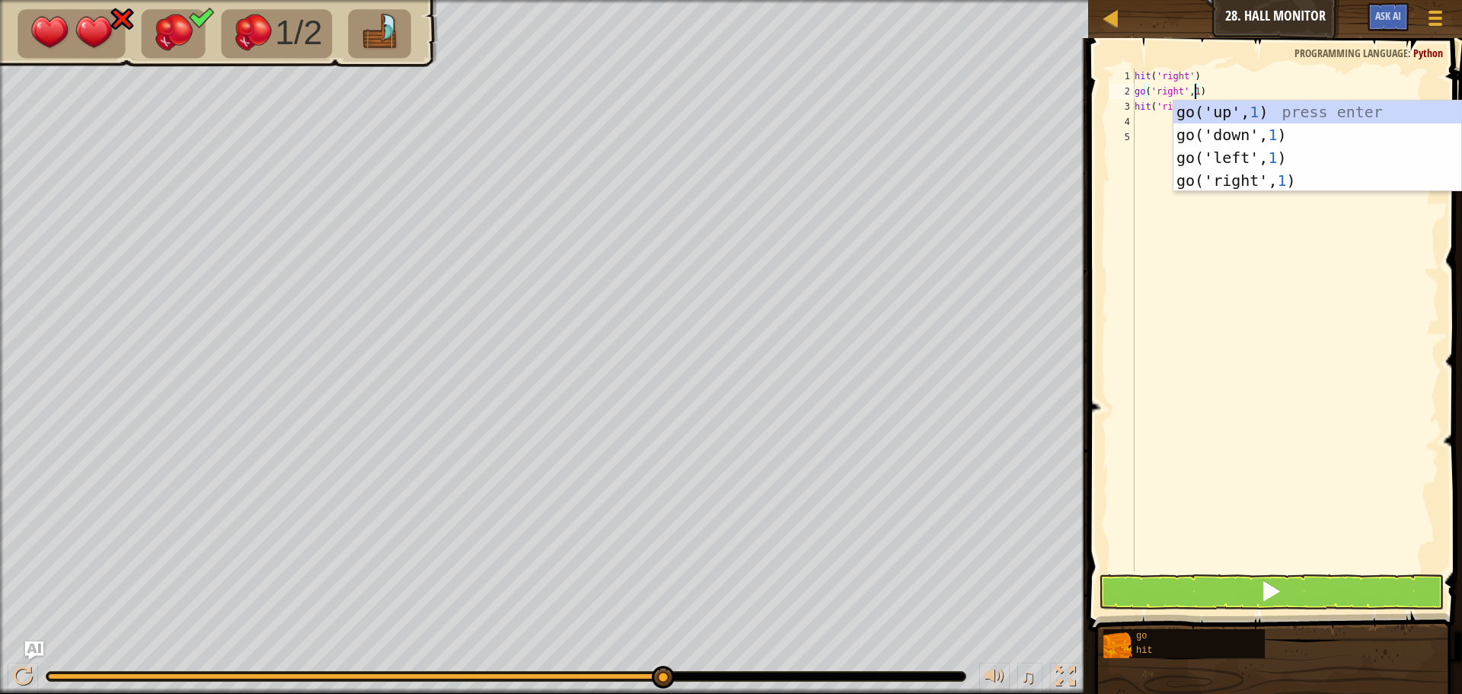
type textarea "go('right',1)"
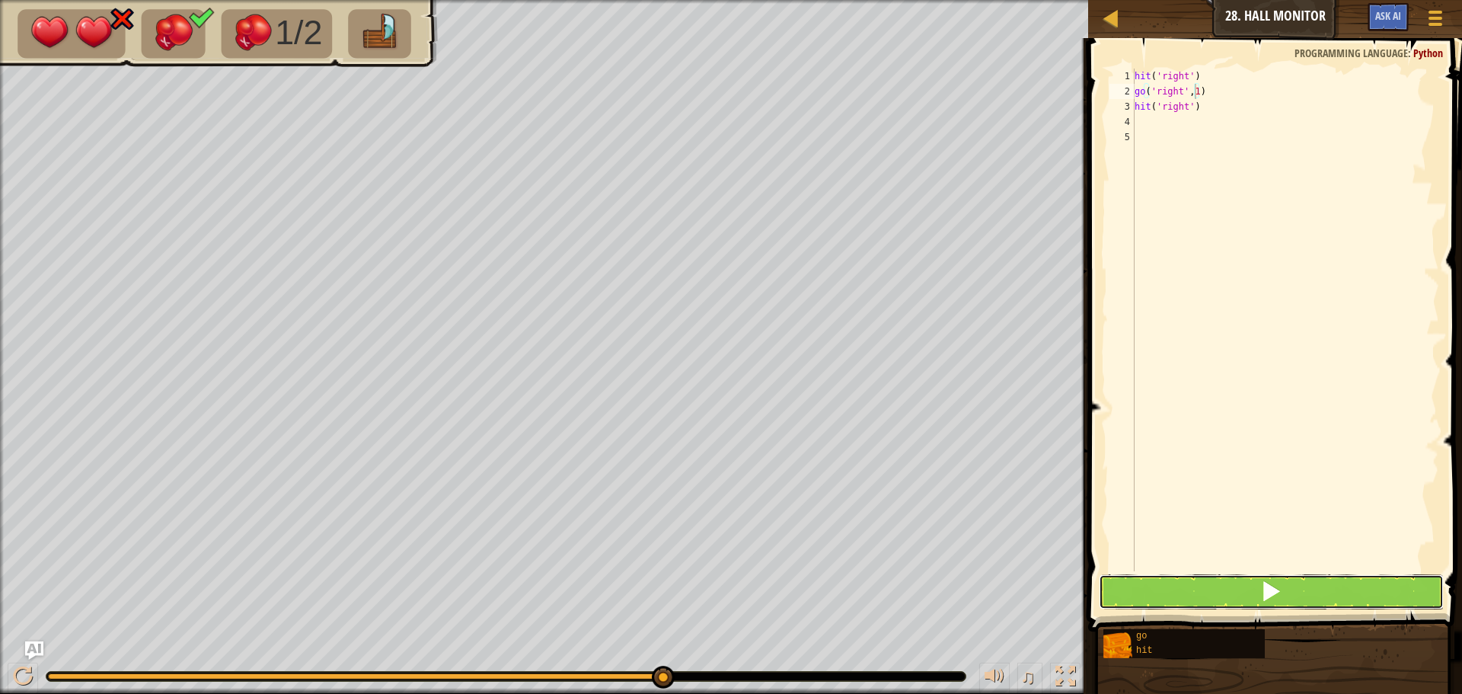
click at [1327, 588] on button at bounding box center [1271, 591] width 345 height 35
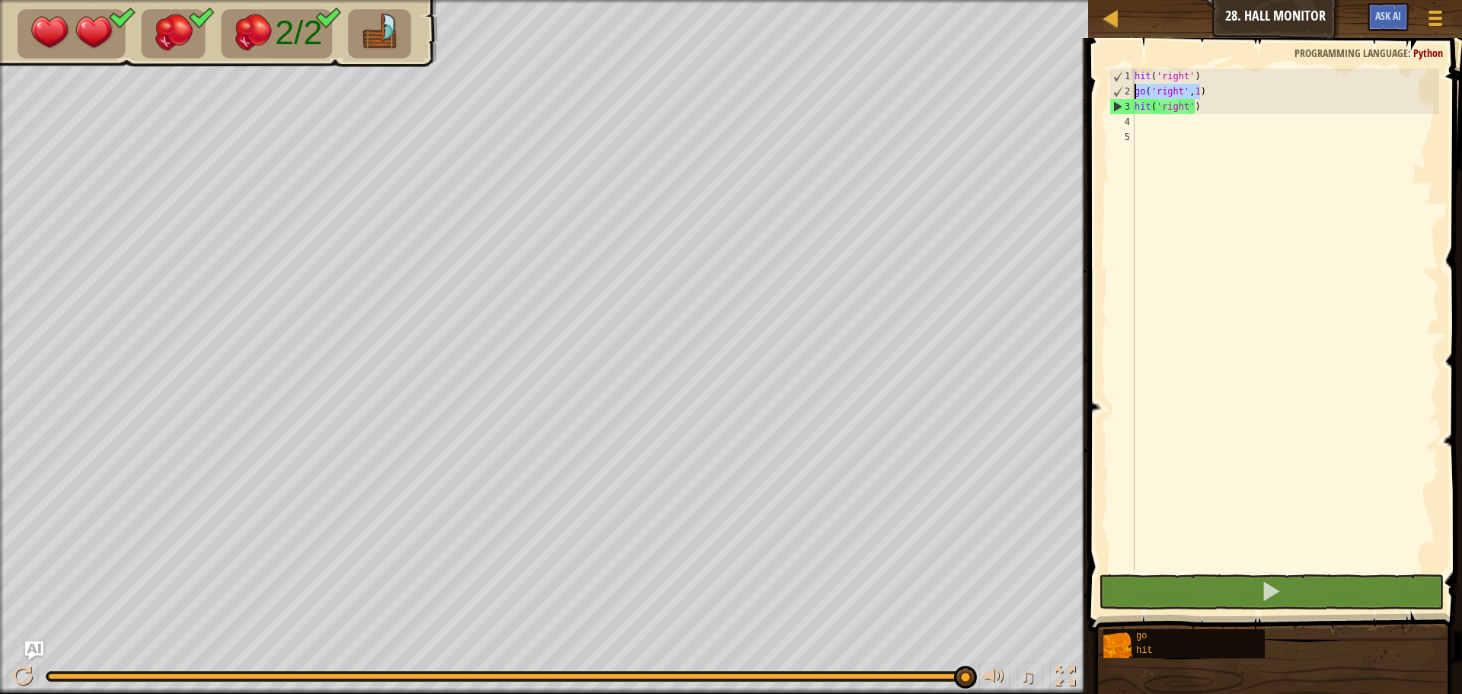
drag, startPoint x: 1198, startPoint y: 97, endPoint x: 1132, endPoint y: 98, distance: 65.5
click at [1132, 98] on div "go('right',1) 1 2 3 4 5 hit ( 'right' ) go ( 'right' , 1 ) hit ( 'right' ) הההה…" at bounding box center [1272, 320] width 333 height 503
click at [1138, 123] on div "hit ( 'right' ) go ( 'right' , 1 ) hit ( 'right' )" at bounding box center [1286, 335] width 308 height 533
paste textarea "go('right',1)"
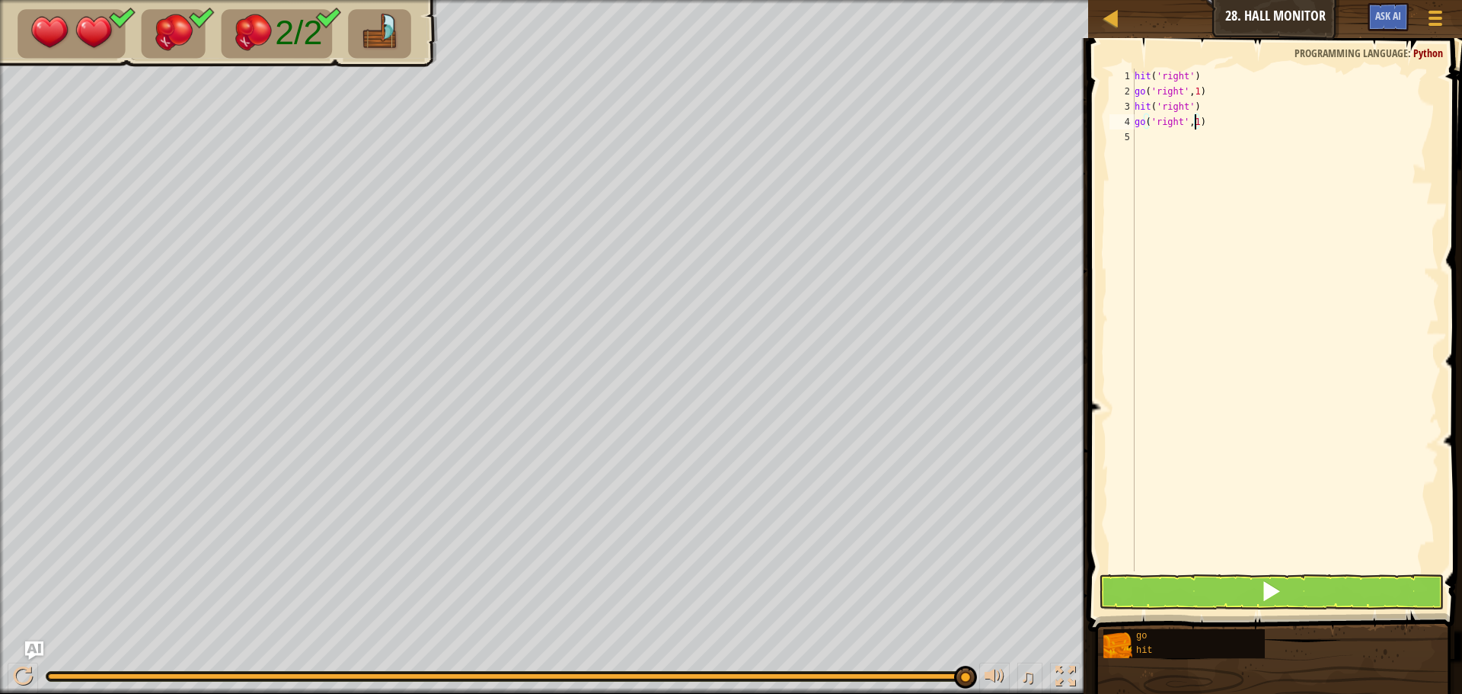
click at [1195, 120] on div "hit ( 'right' ) go ( 'right' , 1 ) hit ( 'right' ) go ( 'right' , 1 )" at bounding box center [1286, 335] width 308 height 533
type textarea "go('right',3)"
click at [1269, 599] on span at bounding box center [1270, 590] width 21 height 21
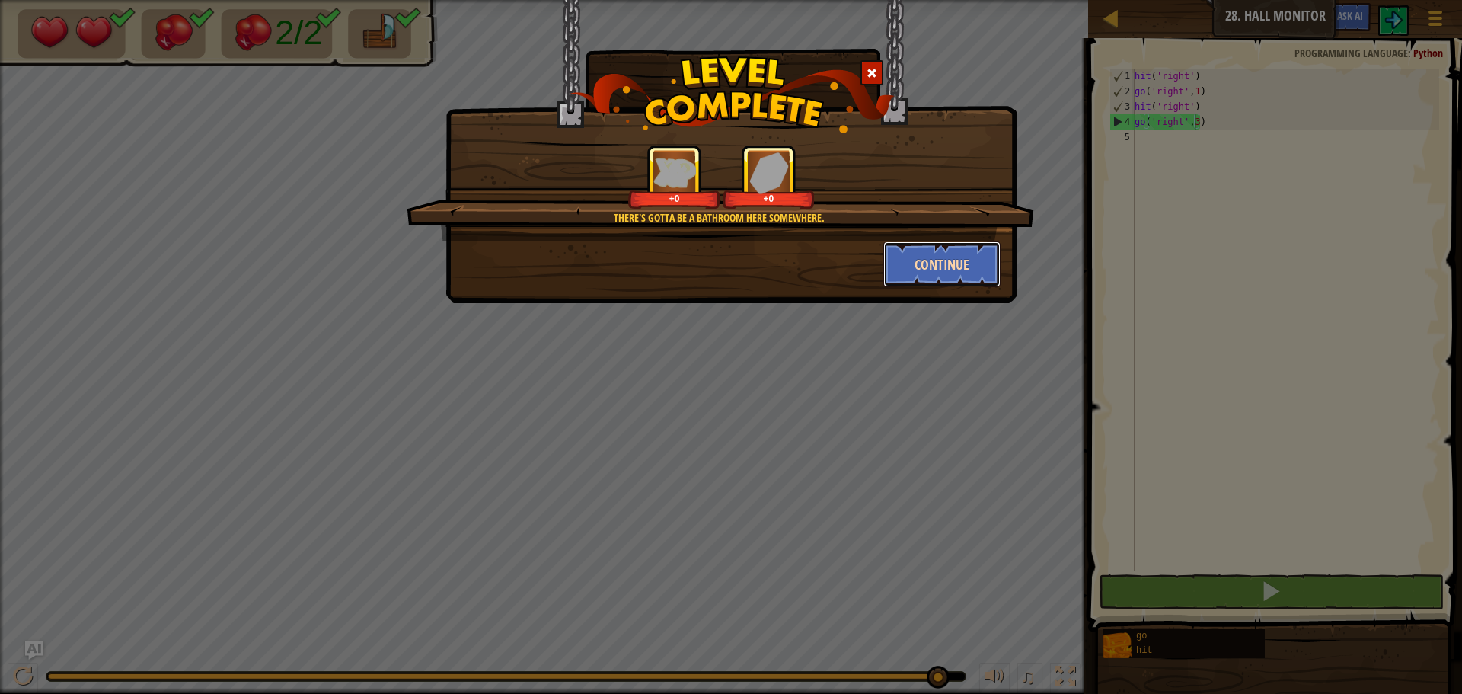
click at [916, 251] on button "Continue" at bounding box center [942, 264] width 118 height 46
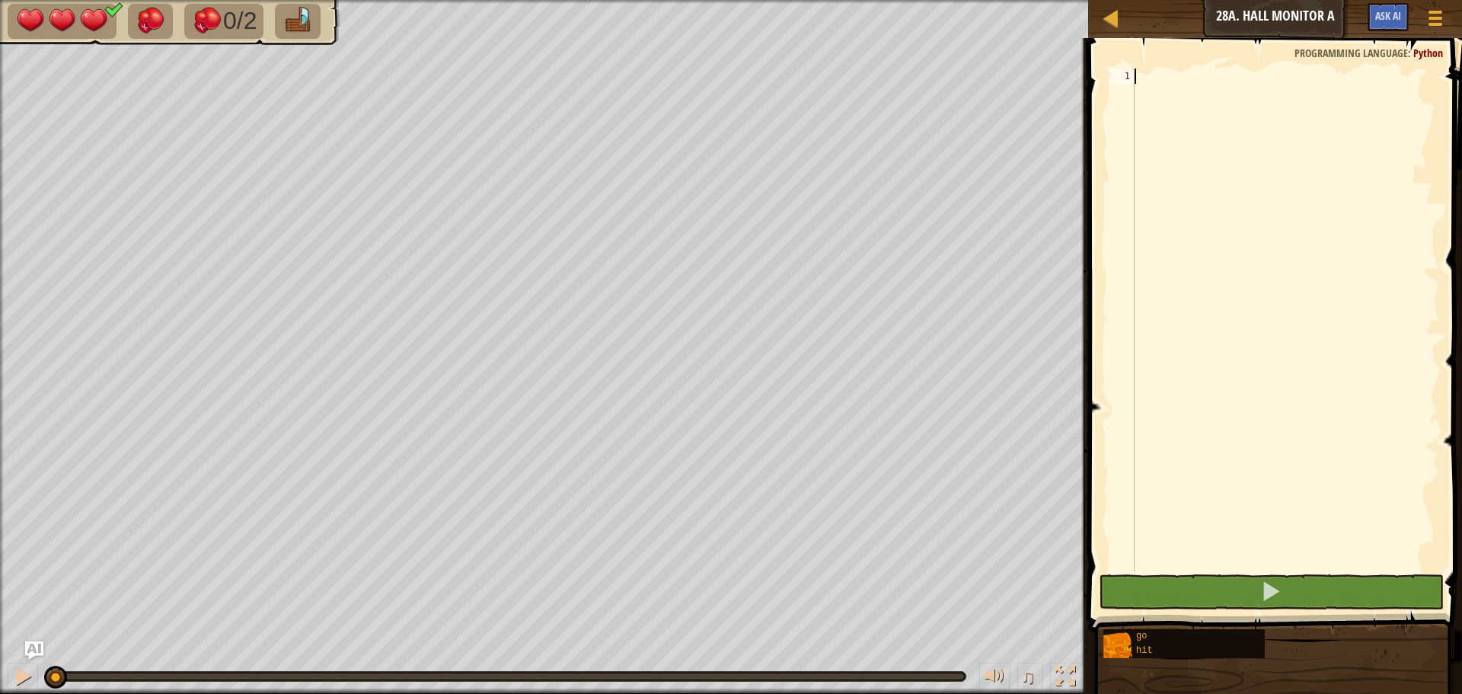
type textarea "h"
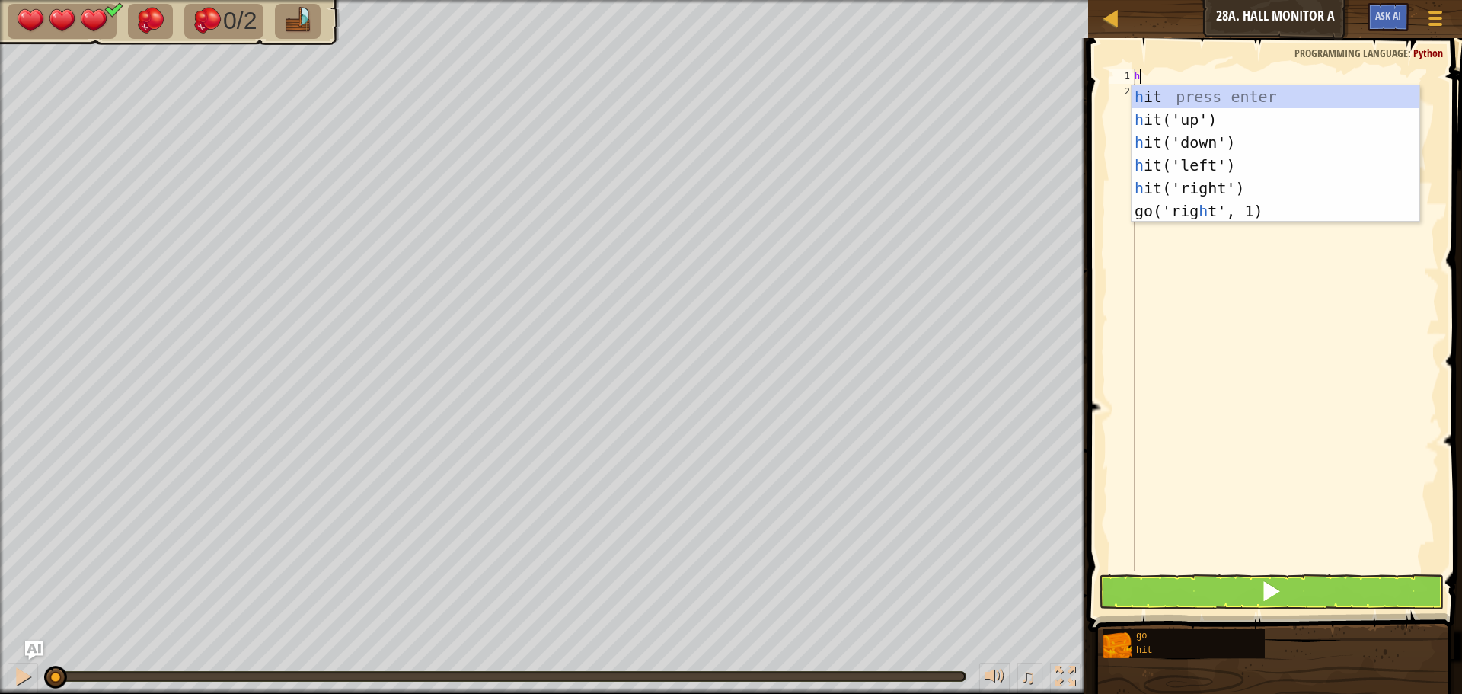
scroll to position [7, 0]
click at [1200, 120] on div "h it press enter h it('up') press enter h it('down') press enter h it('left') p…" at bounding box center [1276, 176] width 288 height 183
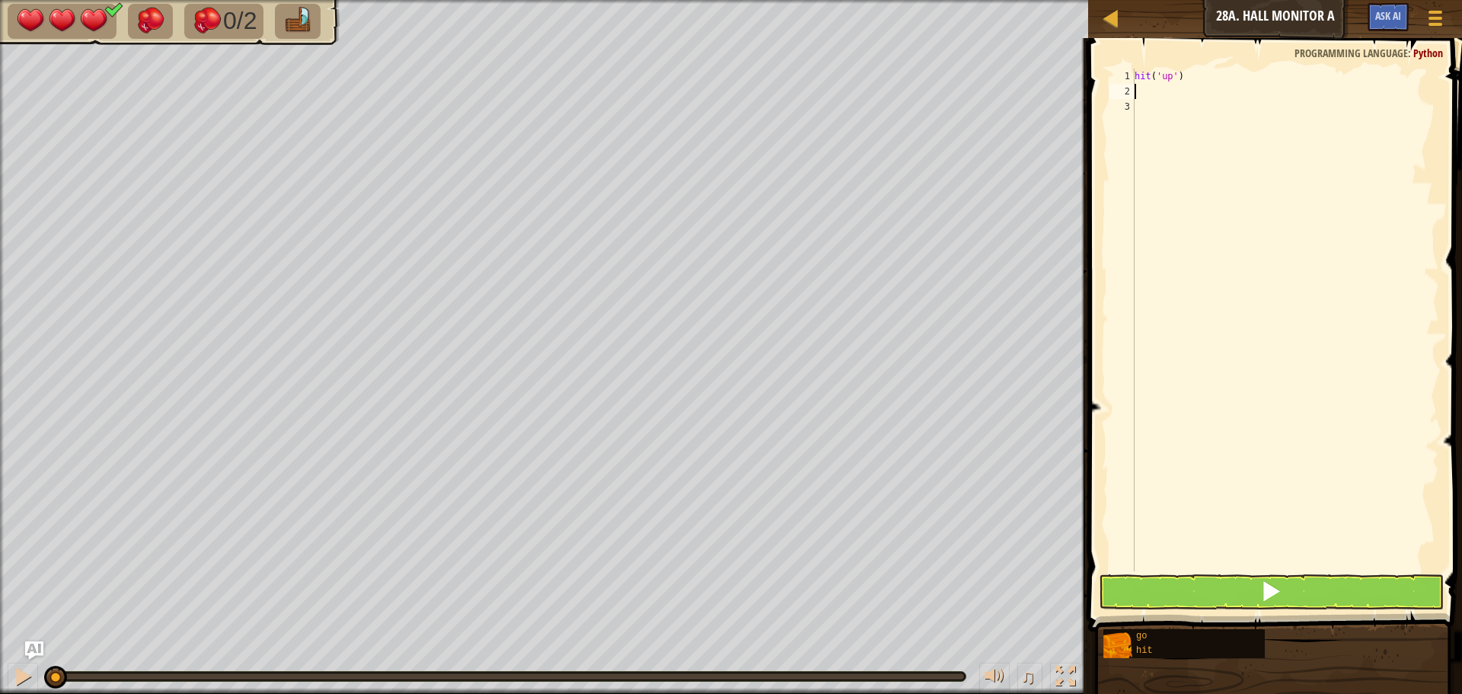
type textarea "g"
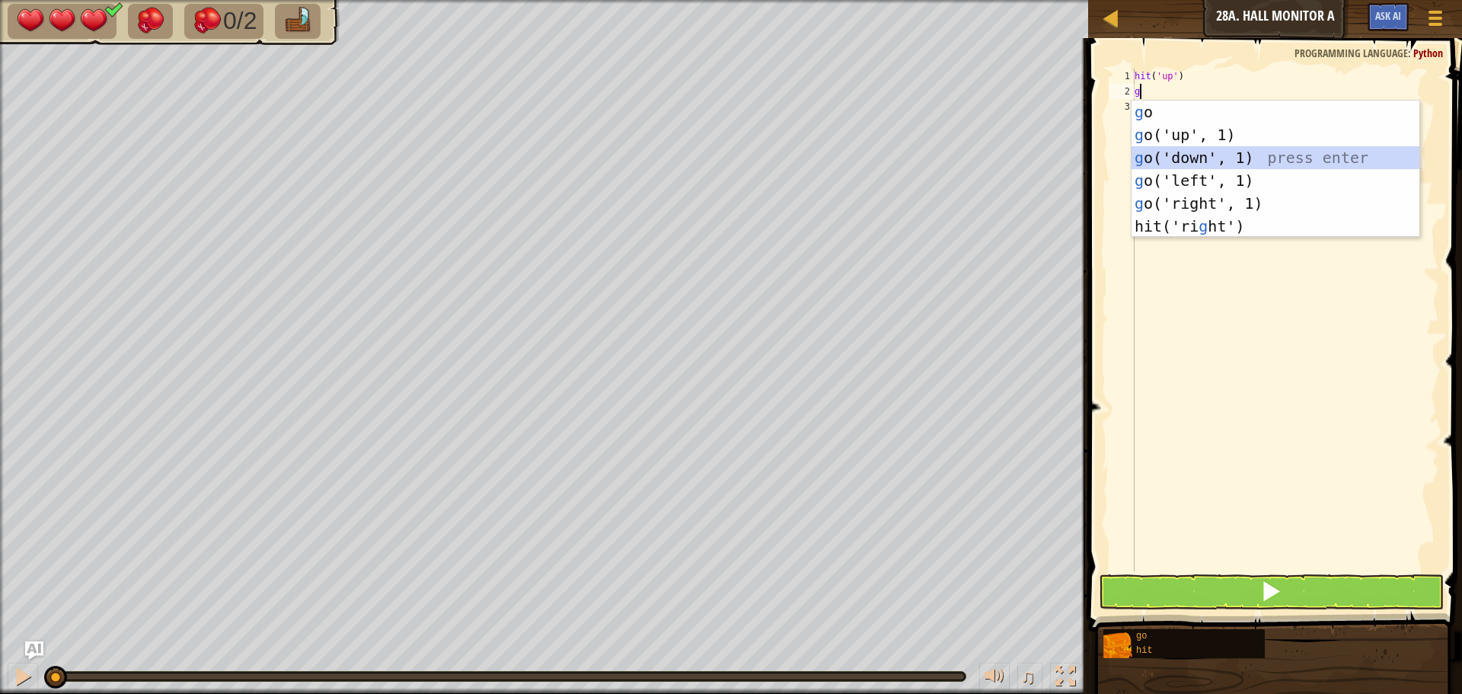
click at [1206, 150] on div "g o press enter g o('up', 1) press enter g o('down', 1) press enter g o('left',…" at bounding box center [1276, 192] width 288 height 183
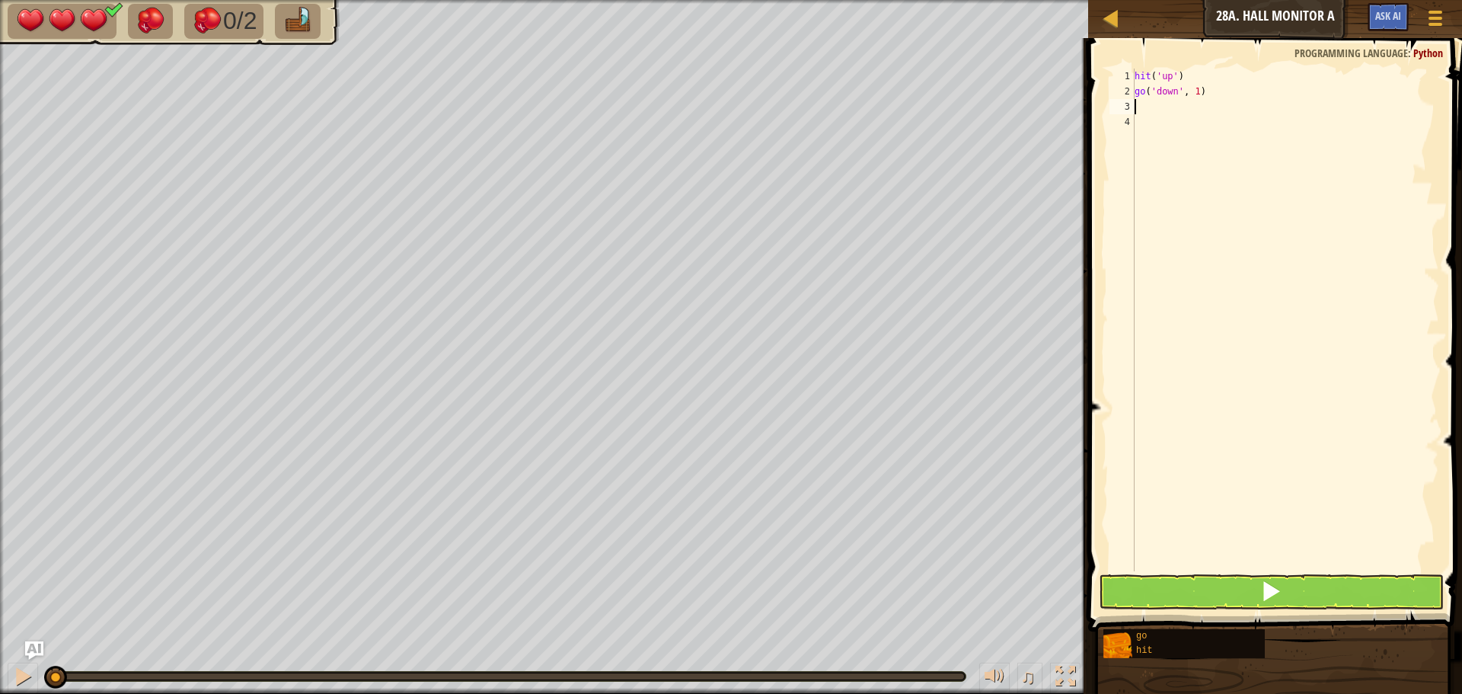
type textarea "h"
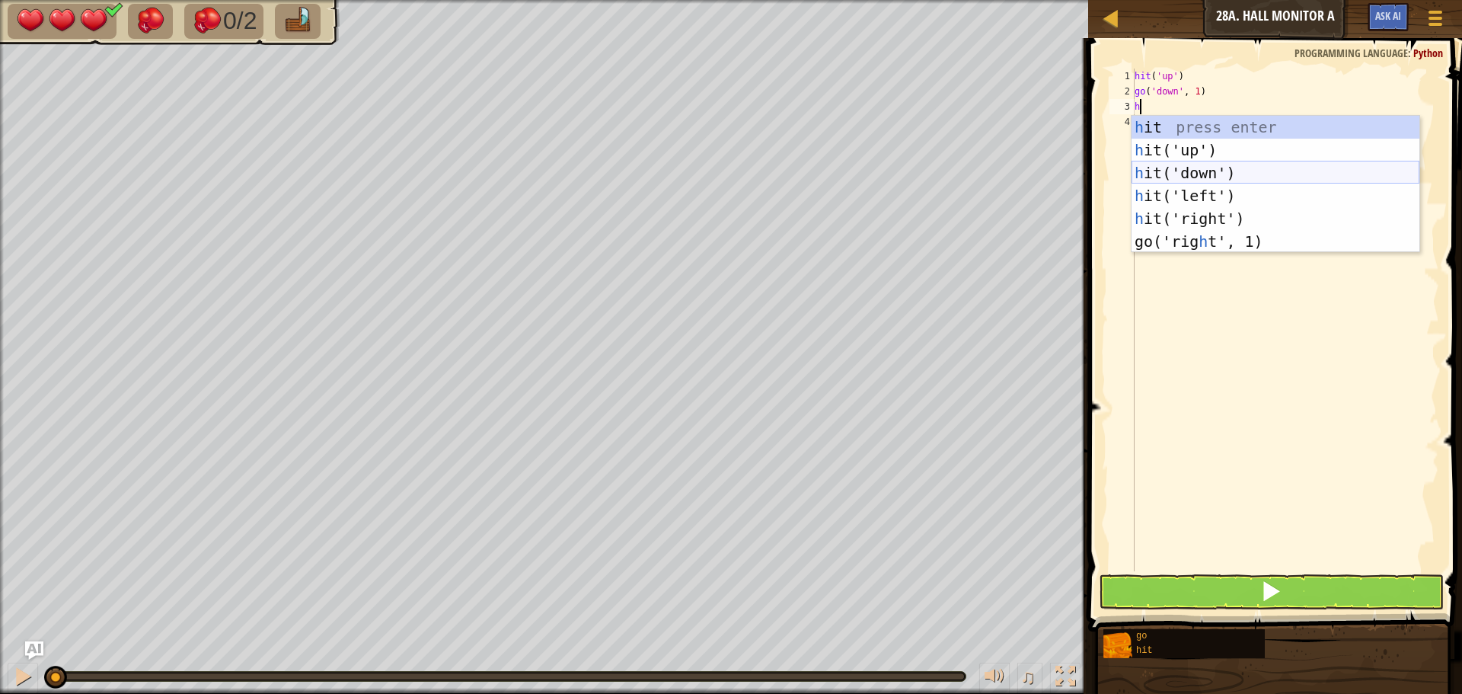
click at [1205, 173] on div "h it press enter h it('up') press enter h it('down') press enter h it('left') p…" at bounding box center [1276, 207] width 288 height 183
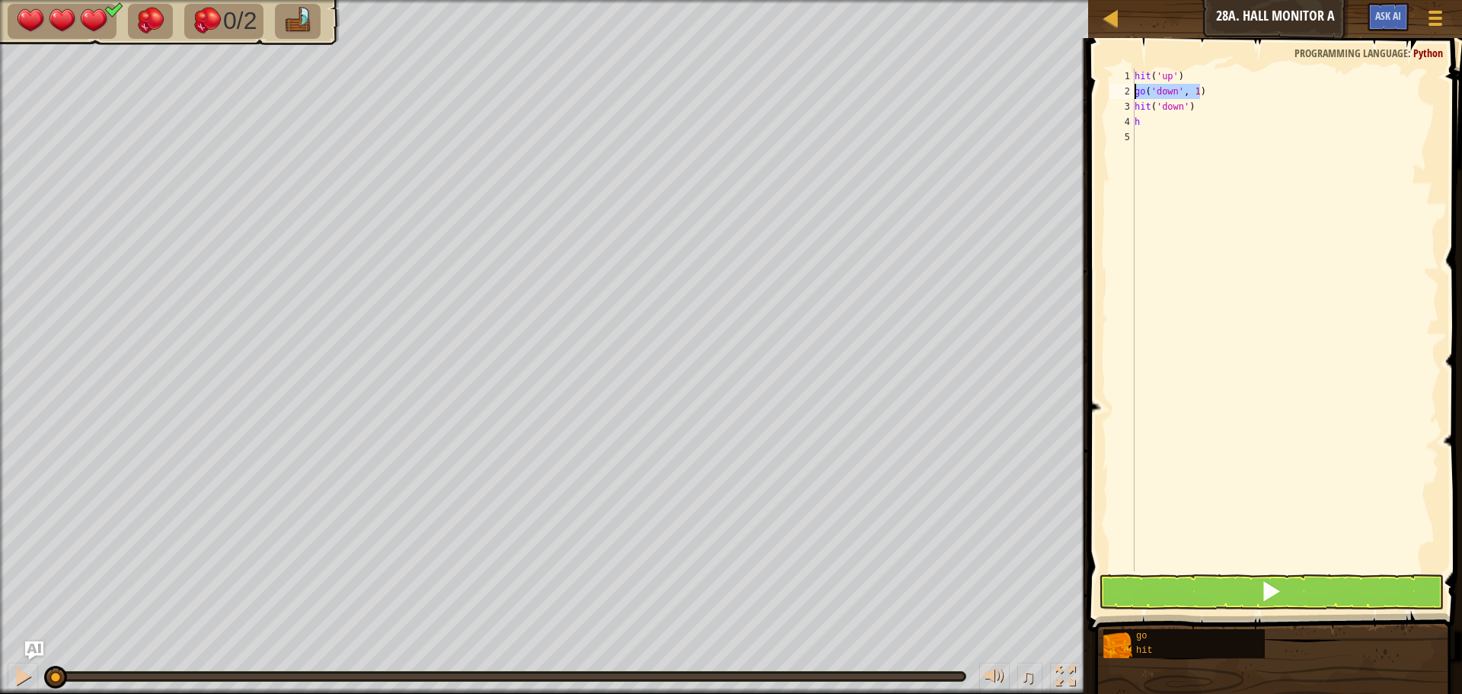
drag, startPoint x: 1202, startPoint y: 93, endPoint x: 1126, endPoint y: 98, distance: 76.3
click at [1126, 98] on div "h 1 2 3 4 5 hit ( 'up' ) go ( 'down' , 1 ) hit ( 'down' ) h ההההההההההההההההההה…" at bounding box center [1272, 320] width 333 height 503
click at [1142, 125] on div "hit ( 'up' ) go ( 'down' , 1 ) hit ( 'down' ) h" at bounding box center [1286, 335] width 308 height 533
click at [1137, 120] on div "hit ( 'up' ) go ( 'down' , 1 ) hit ( 'down' ) hgo ( 'down' , 1 )" at bounding box center [1286, 335] width 308 height 533
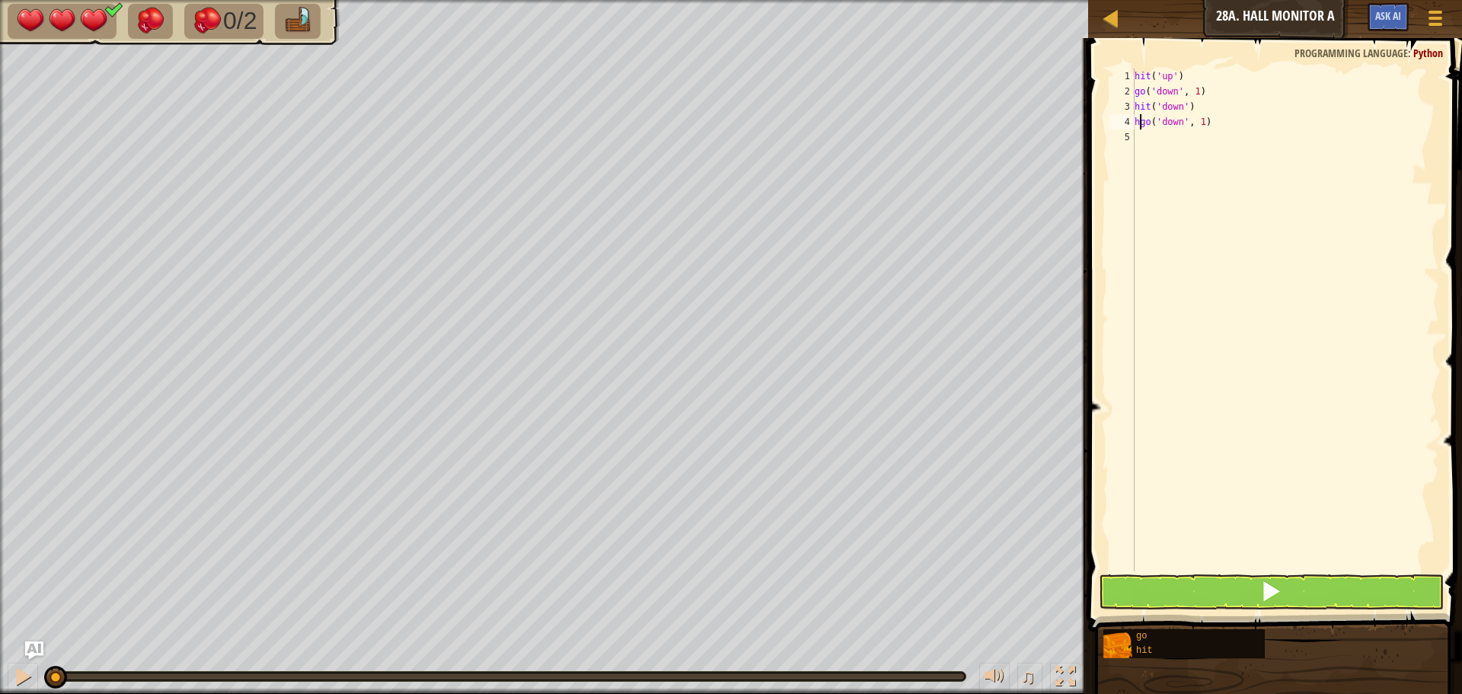
click at [1142, 120] on div "hit ( 'up' ) go ( 'down' , 1 ) hit ( 'down' ) hgo ( 'down' , 1 )" at bounding box center [1286, 335] width 308 height 533
click at [1195, 120] on div "hit ( 'up' ) go ( 'down' , 1 ) hit ( 'down' ) go ( 'down' , 1 )" at bounding box center [1286, 335] width 308 height 533
type textarea "go('down', 3)"
click at [1301, 604] on button at bounding box center [1271, 591] width 345 height 35
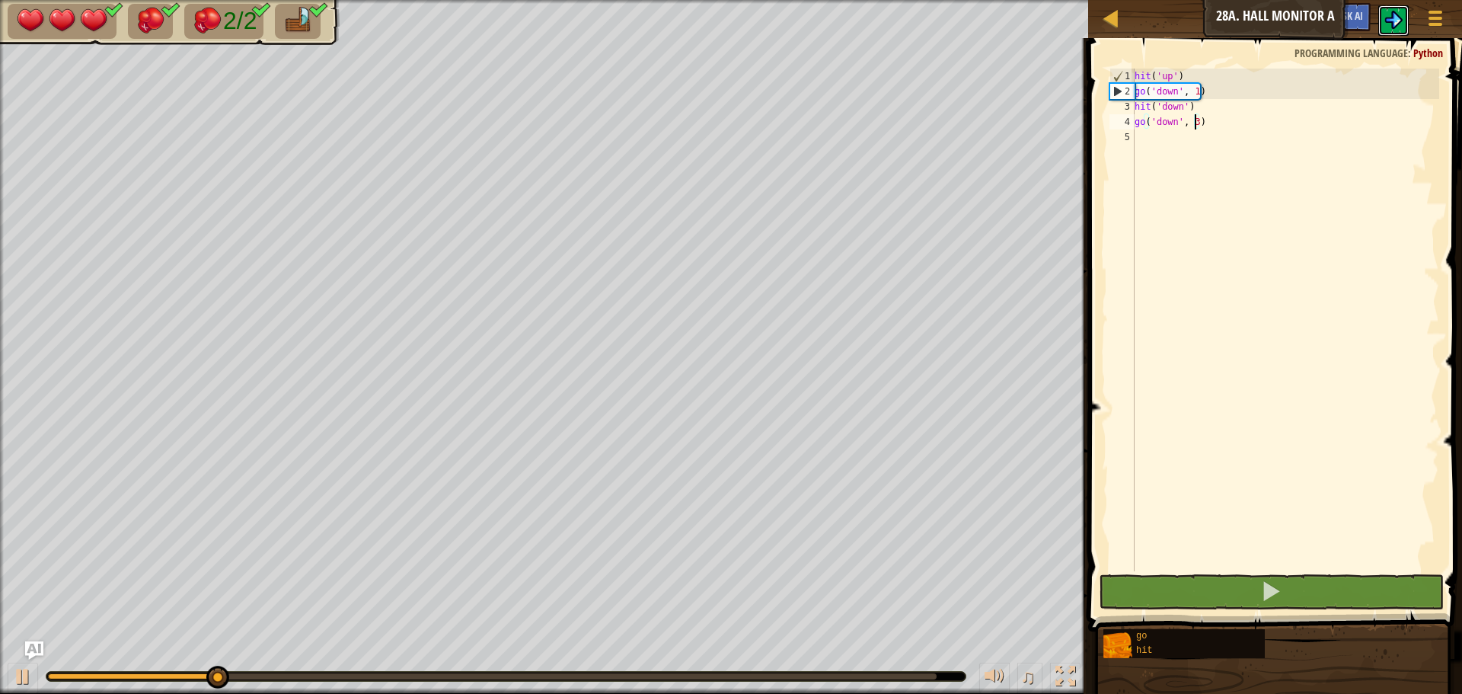
click at [1378, 15] on button at bounding box center [1393, 20] width 30 height 30
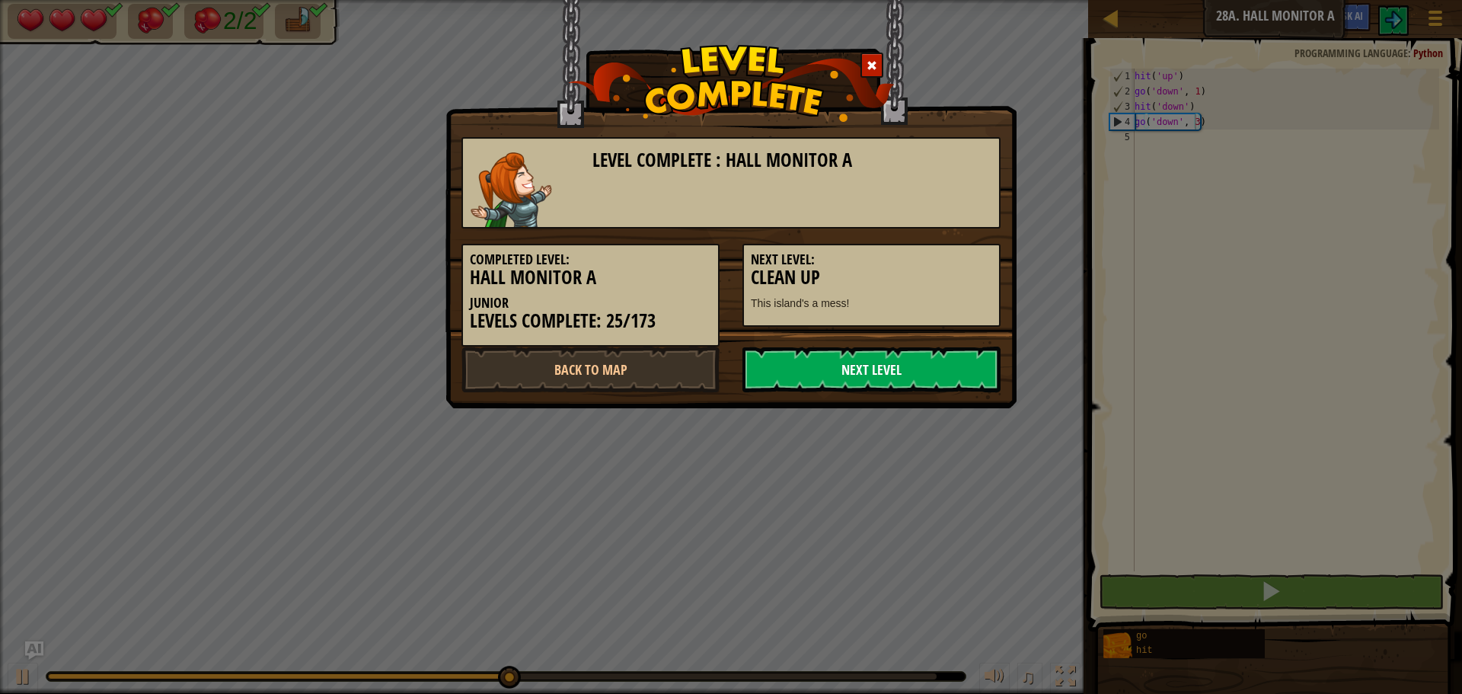
click at [948, 375] on link "Next Level" at bounding box center [871, 369] width 258 height 46
click at [926, 340] on div "Completed Level: Hall Monitor A Junior Levels Complete: 25/173 Next Level: Clea…" at bounding box center [731, 287] width 562 height 118
click at [938, 372] on link "Next Level" at bounding box center [871, 369] width 258 height 46
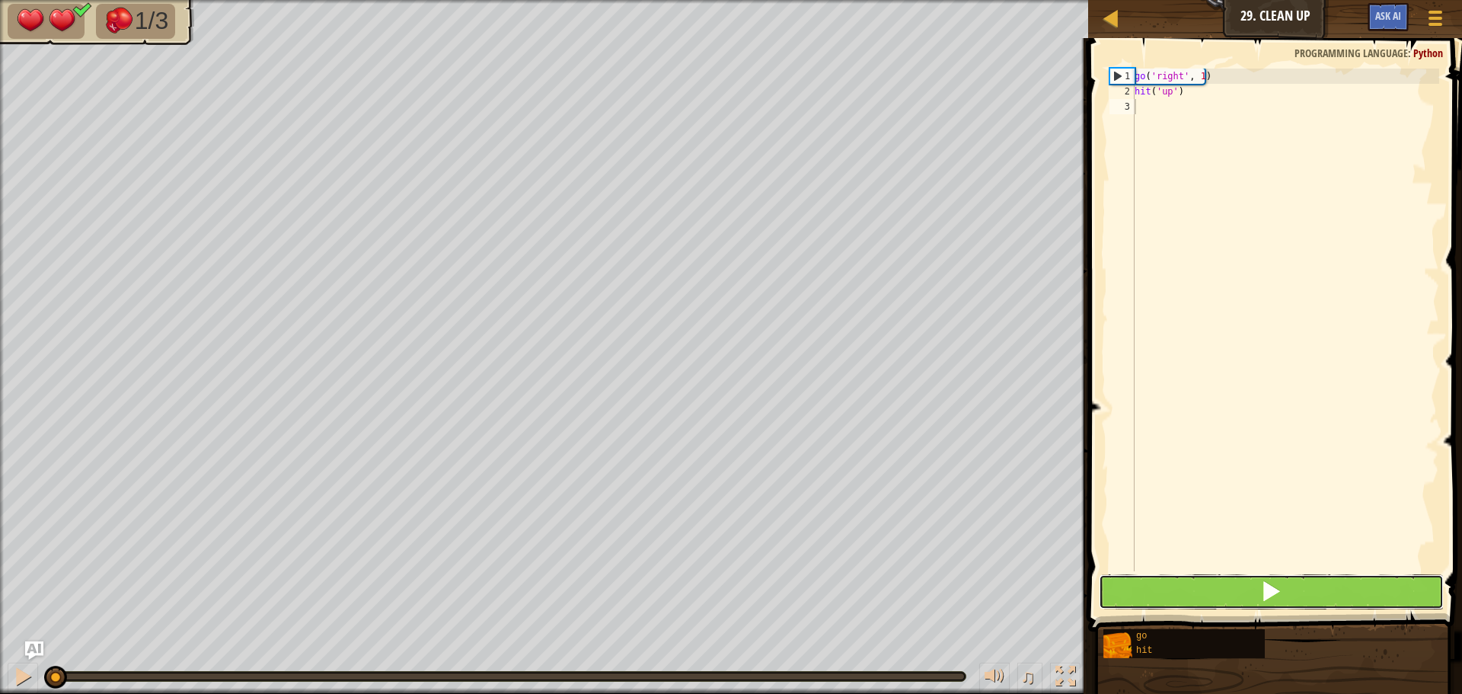
click at [1268, 586] on span at bounding box center [1270, 590] width 21 height 21
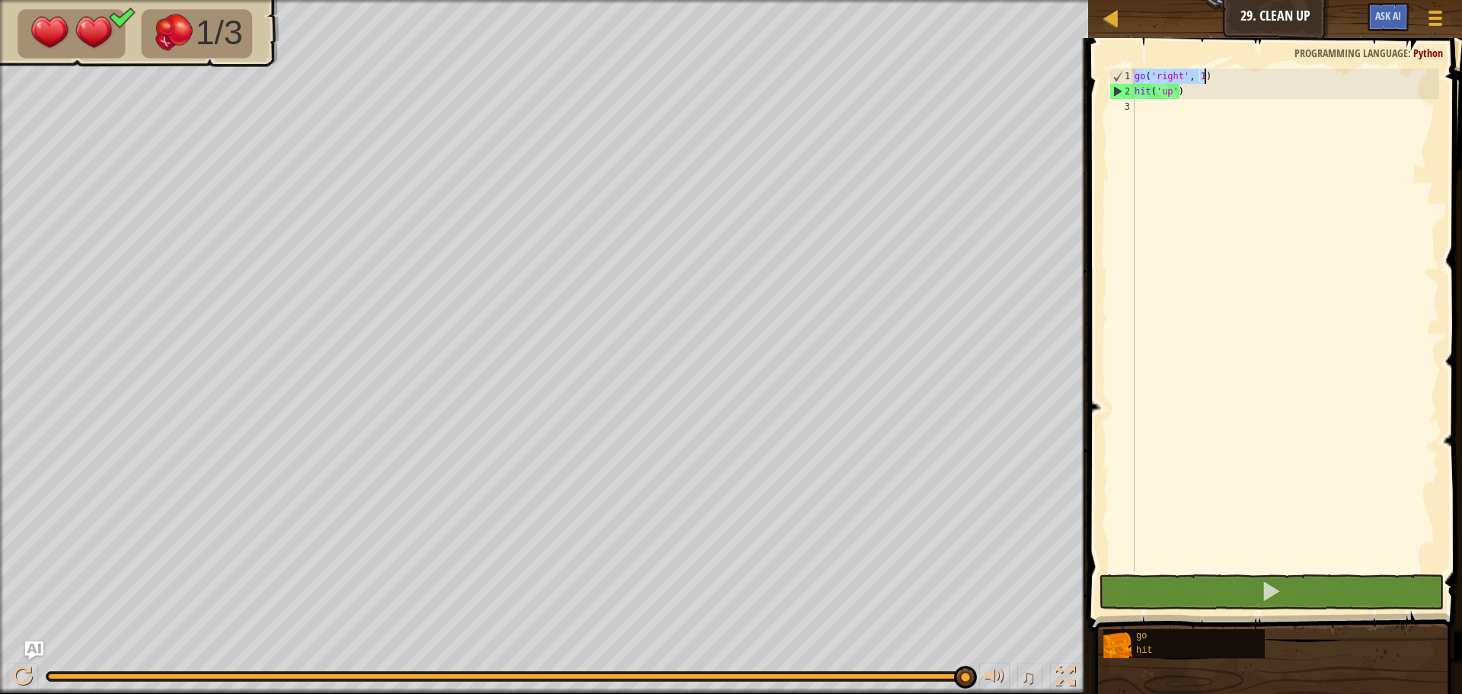
drag, startPoint x: 1135, startPoint y: 74, endPoint x: 1205, endPoint y: 73, distance: 69.3
click at [1205, 73] on div "go ( 'right' , 1 ) hit ( 'up' )" at bounding box center [1286, 335] width 308 height 533
type textarea "go('right', 1)"
click at [1155, 106] on div "go ( 'right' , 1 ) hit ( 'up' )" at bounding box center [1286, 335] width 308 height 533
paste textarea "go('right', 1)"
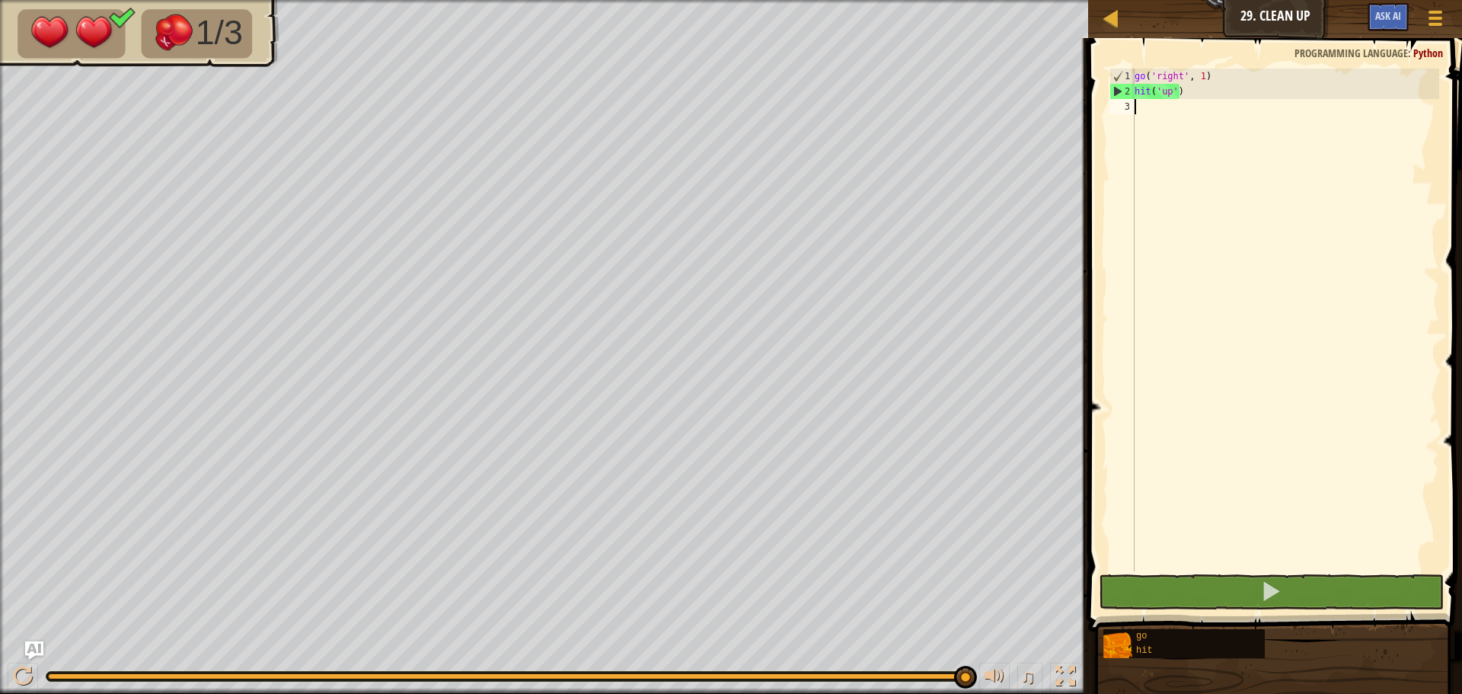
type textarea "go('right', 1)"
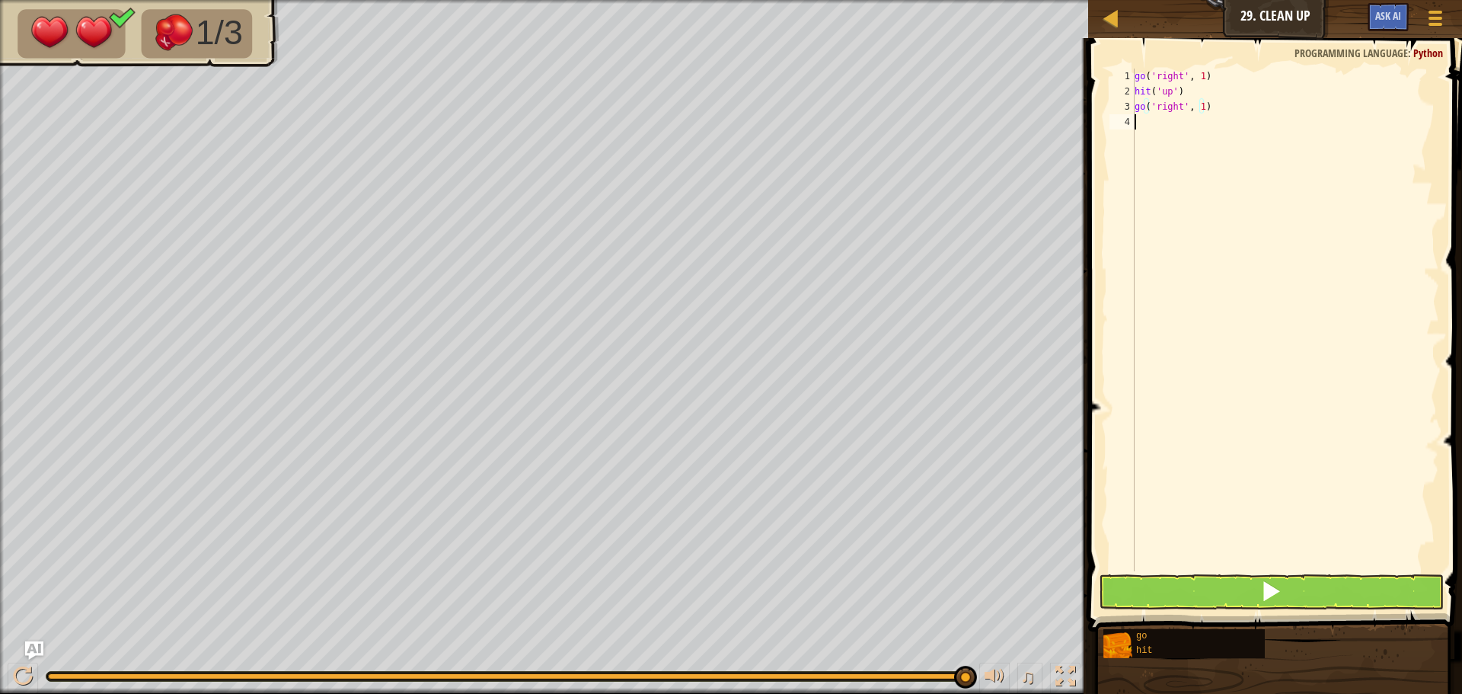
click at [1141, 125] on div "go ( 'right' , 1 ) hit ( 'up' ) go ( 'right' , 1 )" at bounding box center [1286, 335] width 308 height 533
type textarea "h"
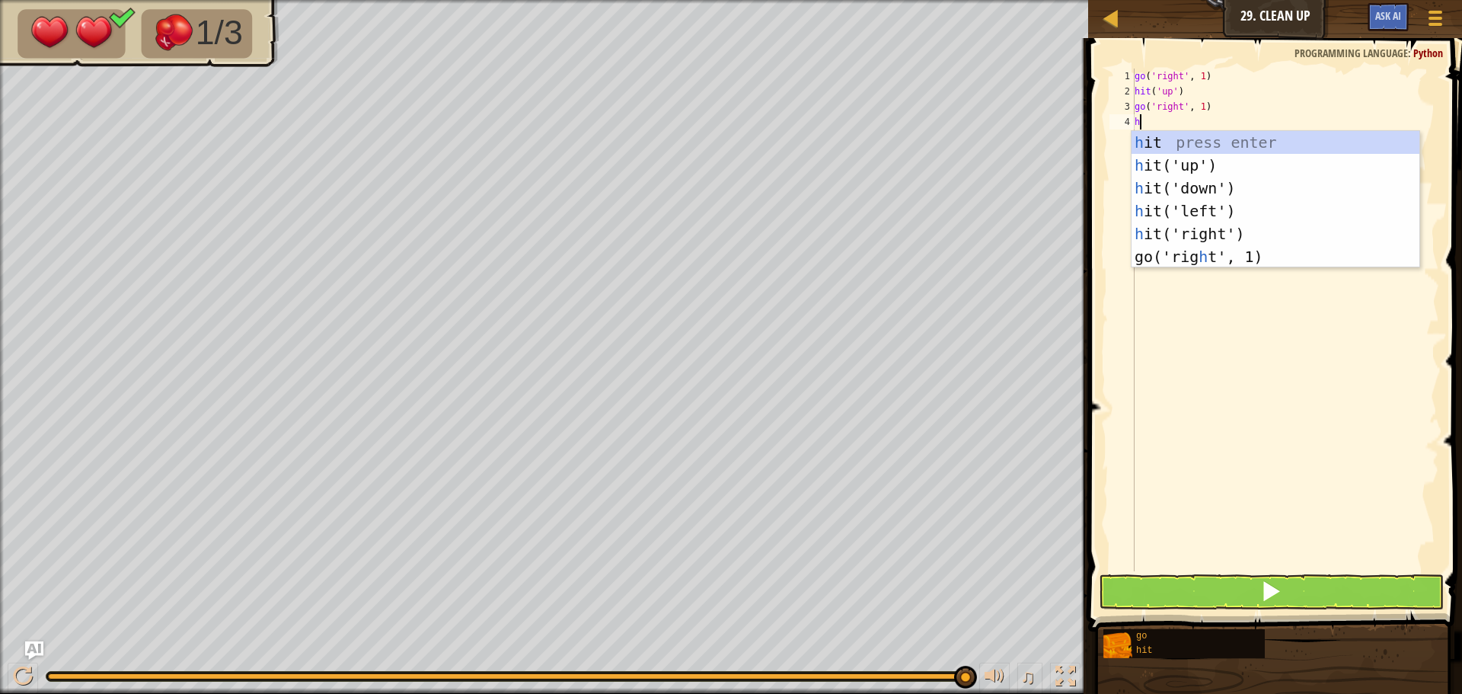
scroll to position [7, 0]
click at [1179, 180] on div "h it press enter h it('up') press enter h it('down') press enter h it('left') p…" at bounding box center [1276, 222] width 288 height 183
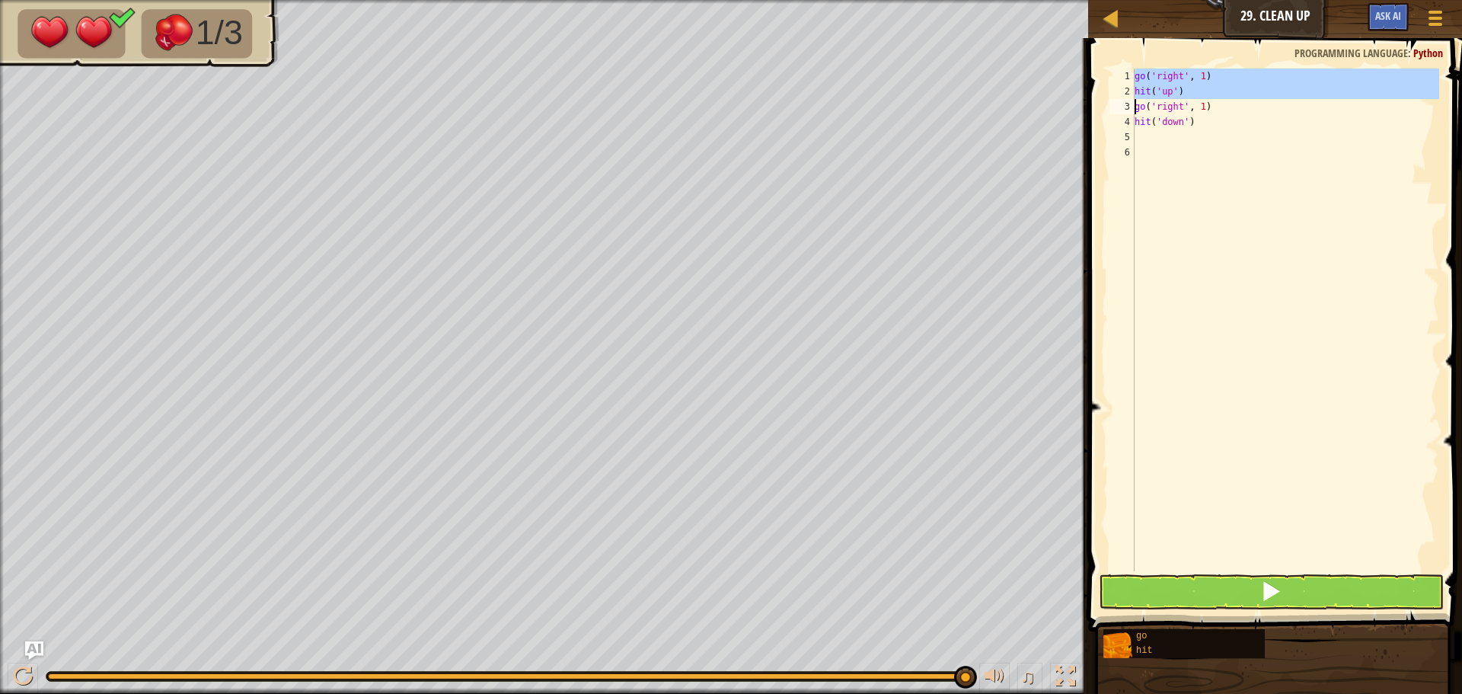
drag, startPoint x: 1134, startPoint y: 74, endPoint x: 1144, endPoint y: 93, distance: 21.5
click at [1144, 93] on div "1 2 3 4 5 6 go ( 'right' , 1 ) hit ( 'up' ) go ( 'right' , 1 ) hit ( 'down' ) ה…" at bounding box center [1272, 320] width 333 height 503
type textarea "hit('up') go('right', 1)"
click at [1135, 141] on div "go ( 'right' , 1 ) hit ( 'up' ) go ( 'right' , 1 ) hit ( 'down' )" at bounding box center [1286, 335] width 308 height 533
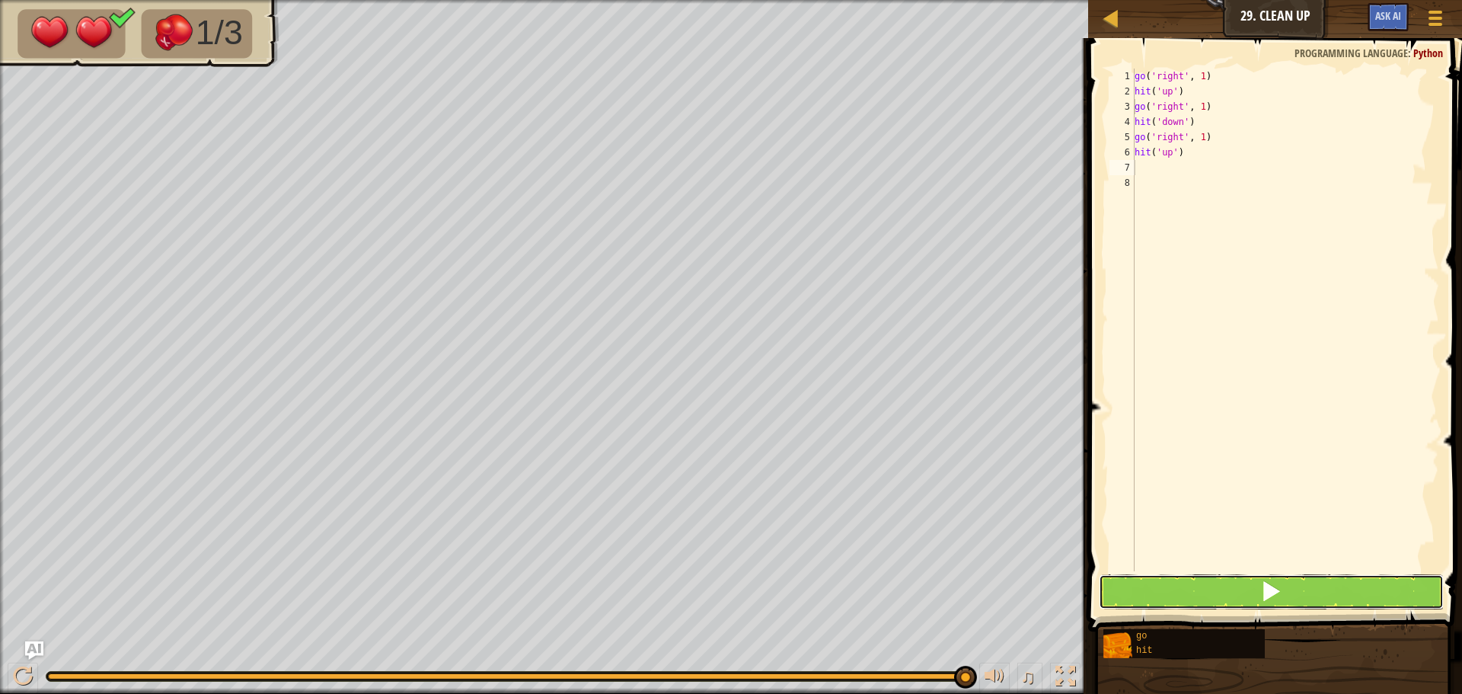
click at [1274, 587] on span at bounding box center [1270, 590] width 21 height 21
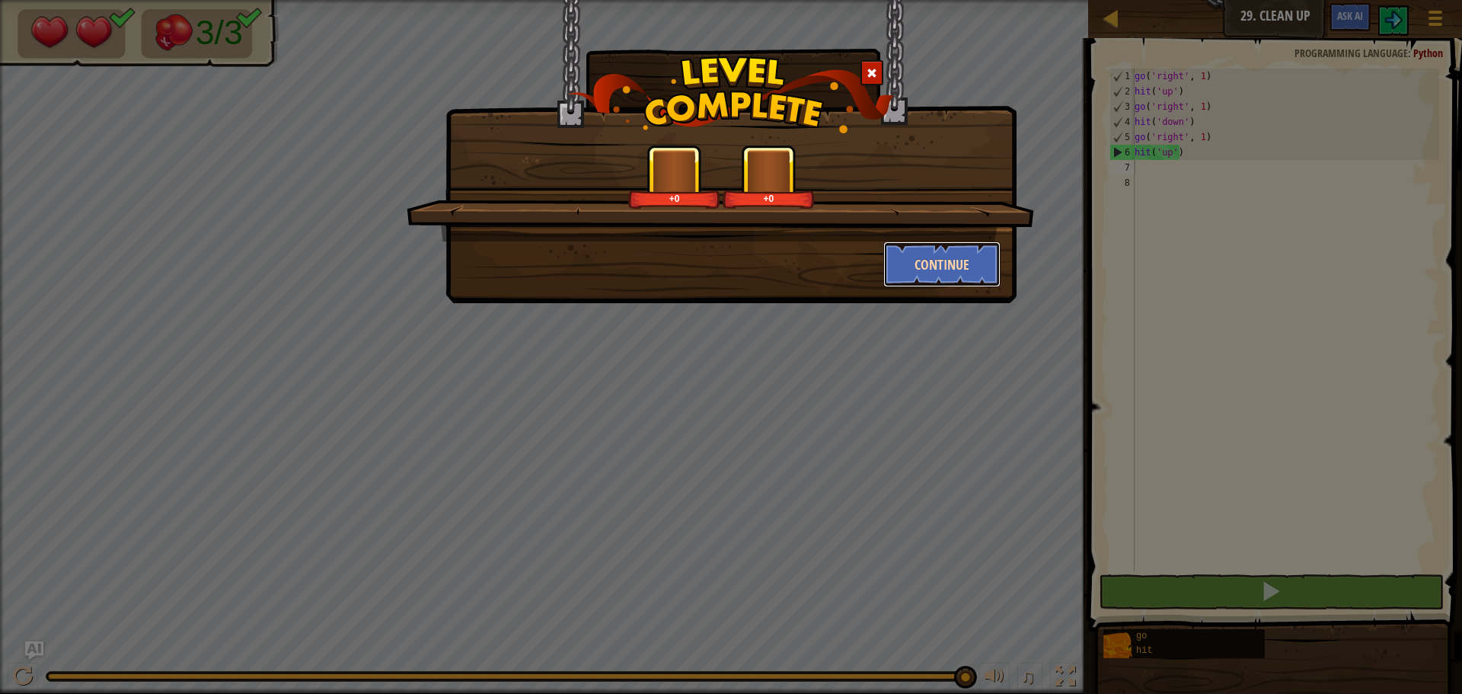
click at [921, 255] on button "Continue" at bounding box center [942, 264] width 118 height 46
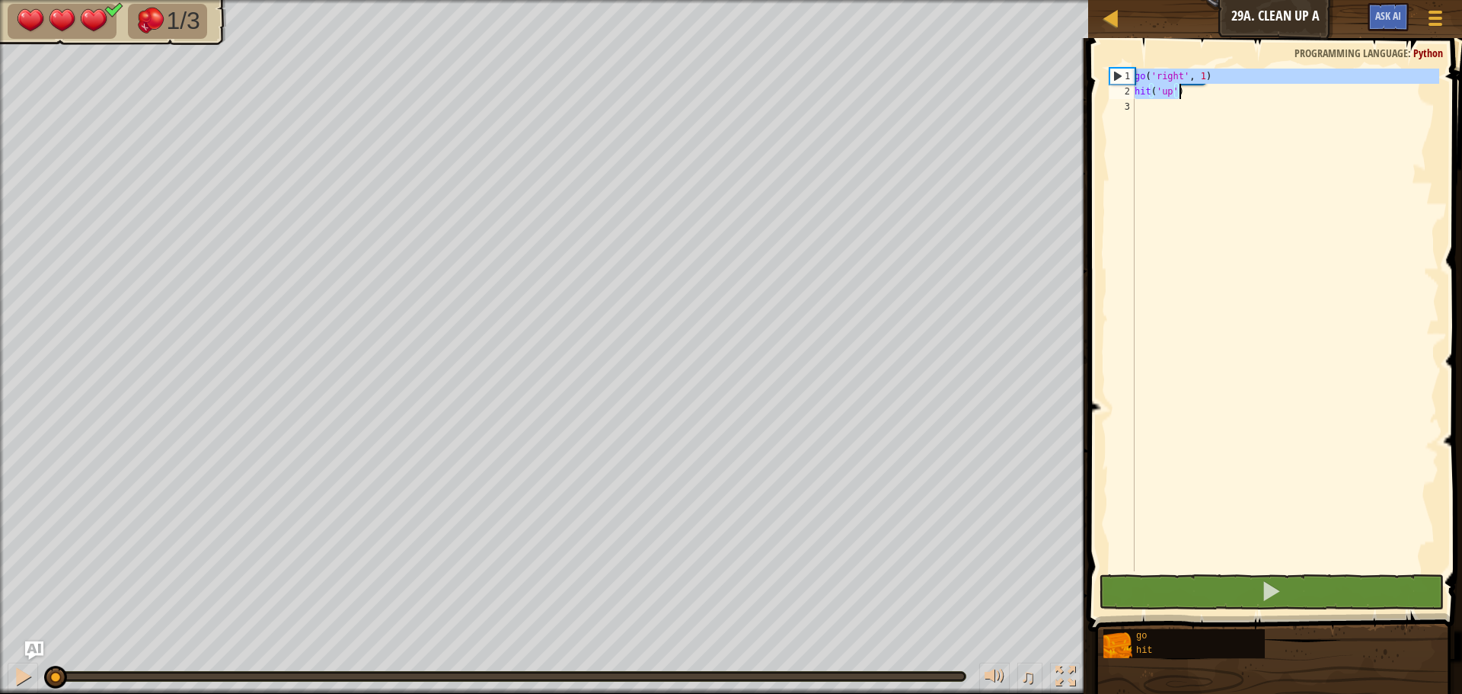
drag, startPoint x: 1135, startPoint y: 79, endPoint x: 1189, endPoint y: 91, distance: 54.5
click at [1189, 91] on div "go ( 'right' , 1 ) hit ( 'up' )" at bounding box center [1286, 335] width 308 height 533
type textarea "go('right', 1) hit('up')"
click at [1150, 110] on div "go ( 'right' , 1 ) hit ( 'up' )" at bounding box center [1286, 335] width 308 height 533
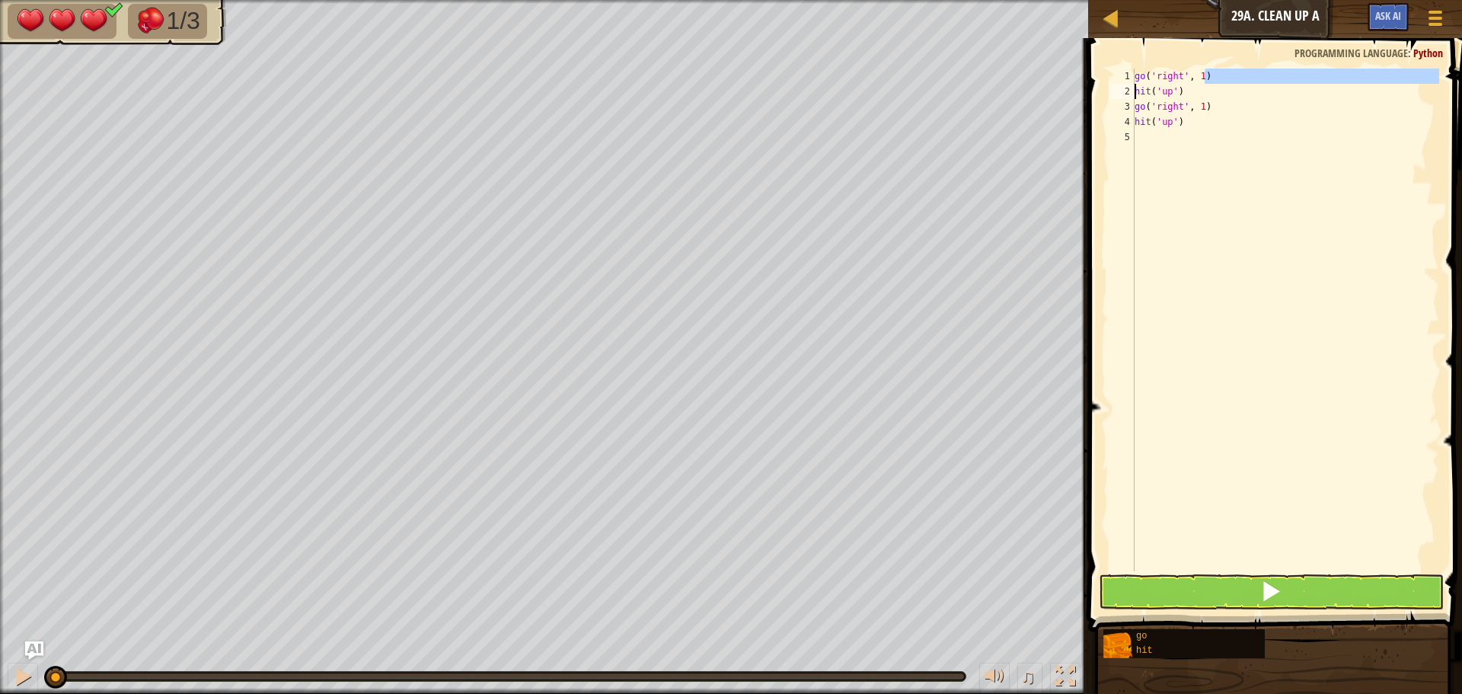
drag, startPoint x: 1205, startPoint y: 78, endPoint x: 1132, endPoint y: 84, distance: 73.4
click at [1132, 84] on div "hit('up') 1 2 3 4 5 go ( 'right' , 1 ) hit ( 'up' ) go ( 'right' , 1 ) hit ( 'u…" at bounding box center [1272, 320] width 333 height 503
drag, startPoint x: 1136, startPoint y: 71, endPoint x: 1212, endPoint y: 73, distance: 76.2
click at [1212, 73] on div "go ( 'right' , 1 ) hit ( 'up' ) go ( 'right' , 1 ) hit ( 'up' )" at bounding box center [1286, 335] width 308 height 533
type textarea "go('right', 1)"
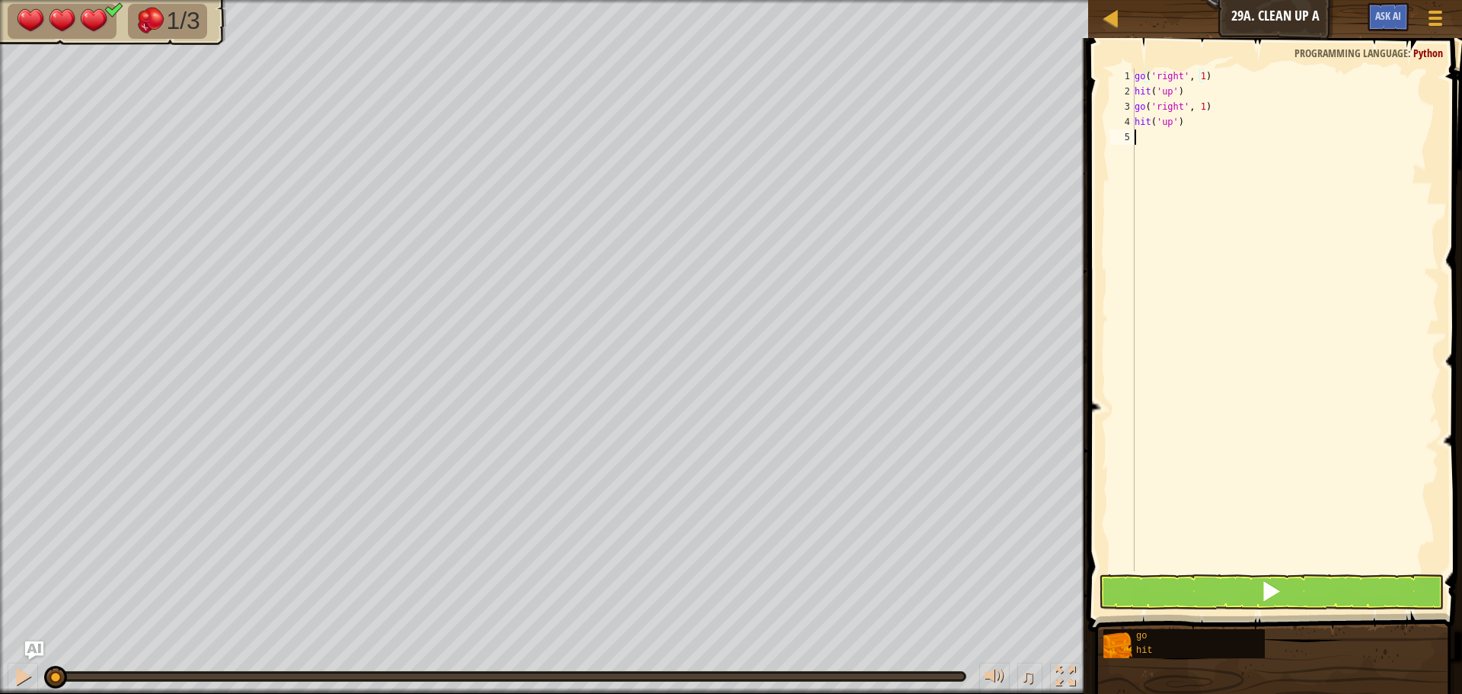
click at [1139, 138] on div "go ( 'right' , 1 ) hit ( 'up' ) go ( 'right' , 1 ) hit ( 'up' )" at bounding box center [1286, 335] width 308 height 533
type textarea "go('right', 1)"
type textarea "h"
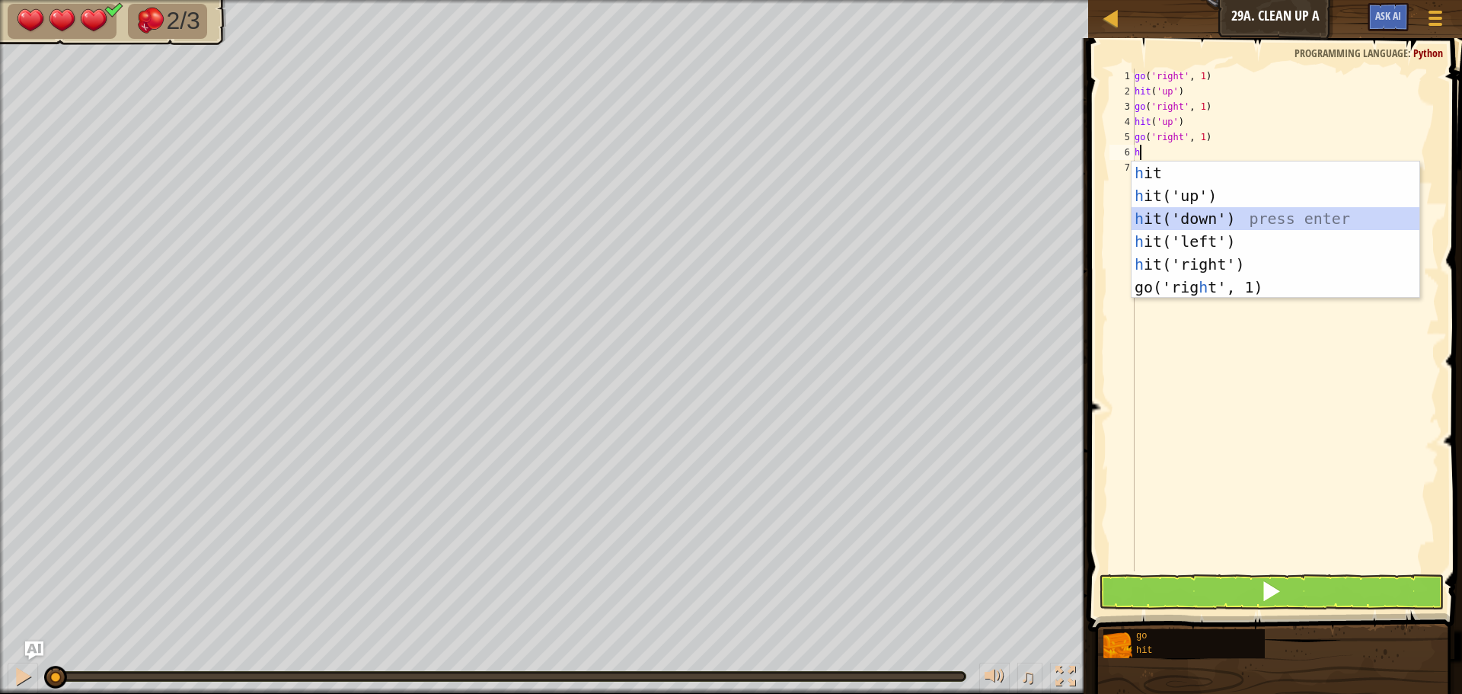
click at [1198, 211] on div "h it press enter h it('up') press enter h it('down') press enter h it('left') p…" at bounding box center [1276, 252] width 288 height 183
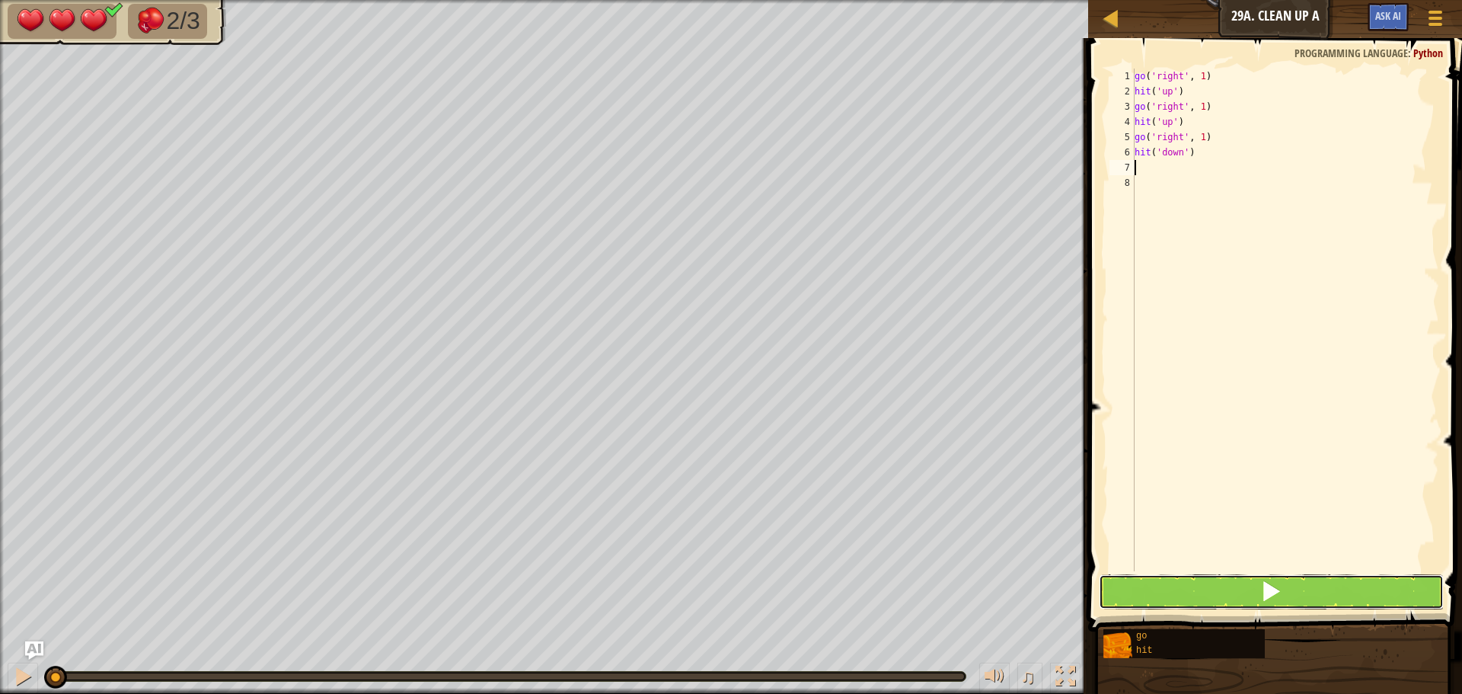
click at [1250, 595] on button at bounding box center [1271, 591] width 345 height 35
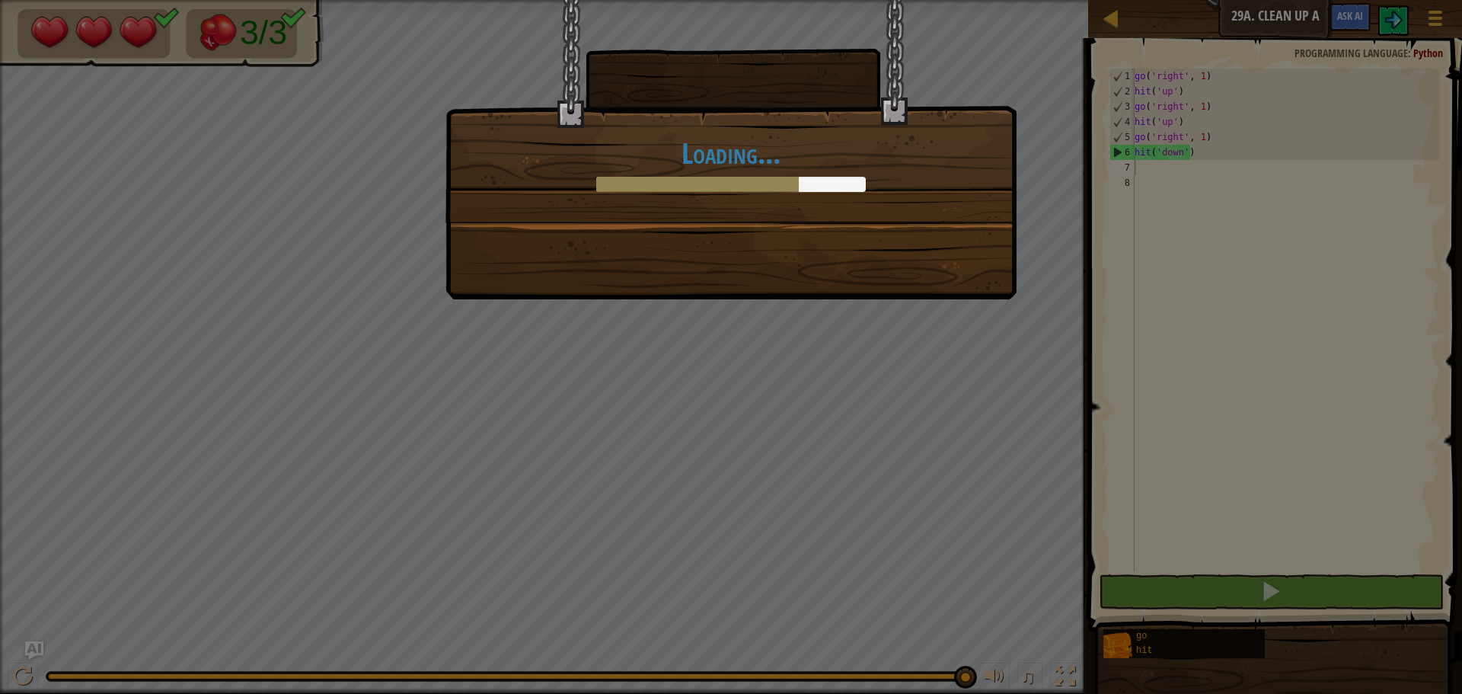
click at [1393, 2] on body "Map Junior 29a. Clean Up A Game Menu Ask AI 1 ההההההההההההההההההההההההההההההההה…" at bounding box center [731, 1] width 1462 height 2
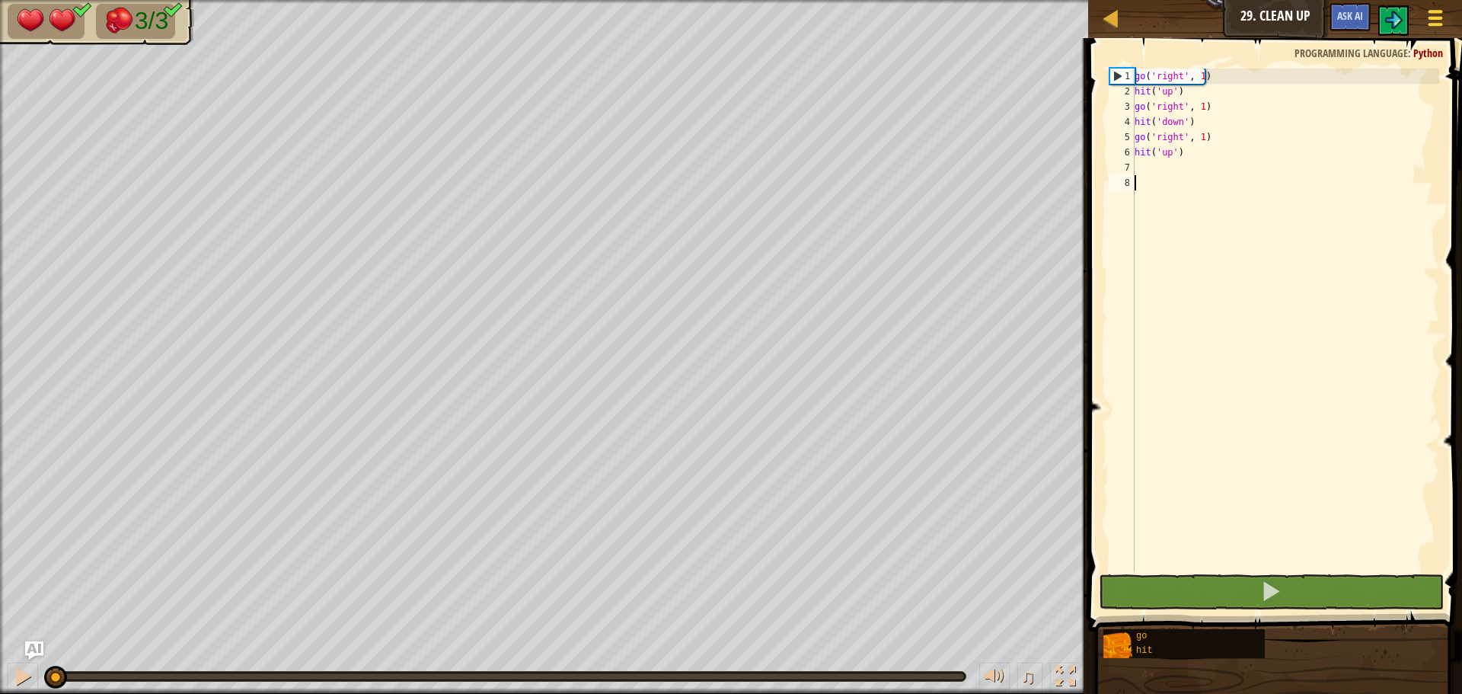
click at [1432, 12] on span at bounding box center [1436, 11] width 14 height 3
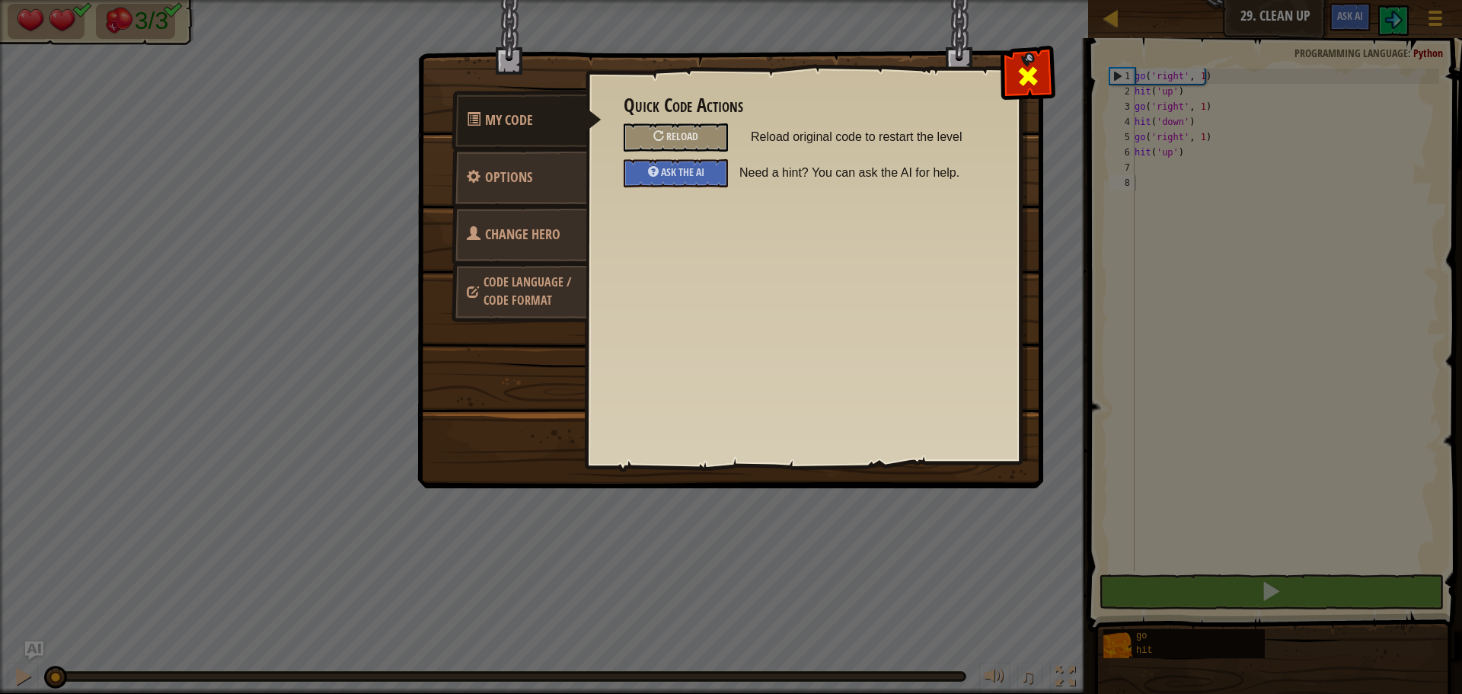
click at [1030, 72] on span at bounding box center [1028, 76] width 24 height 24
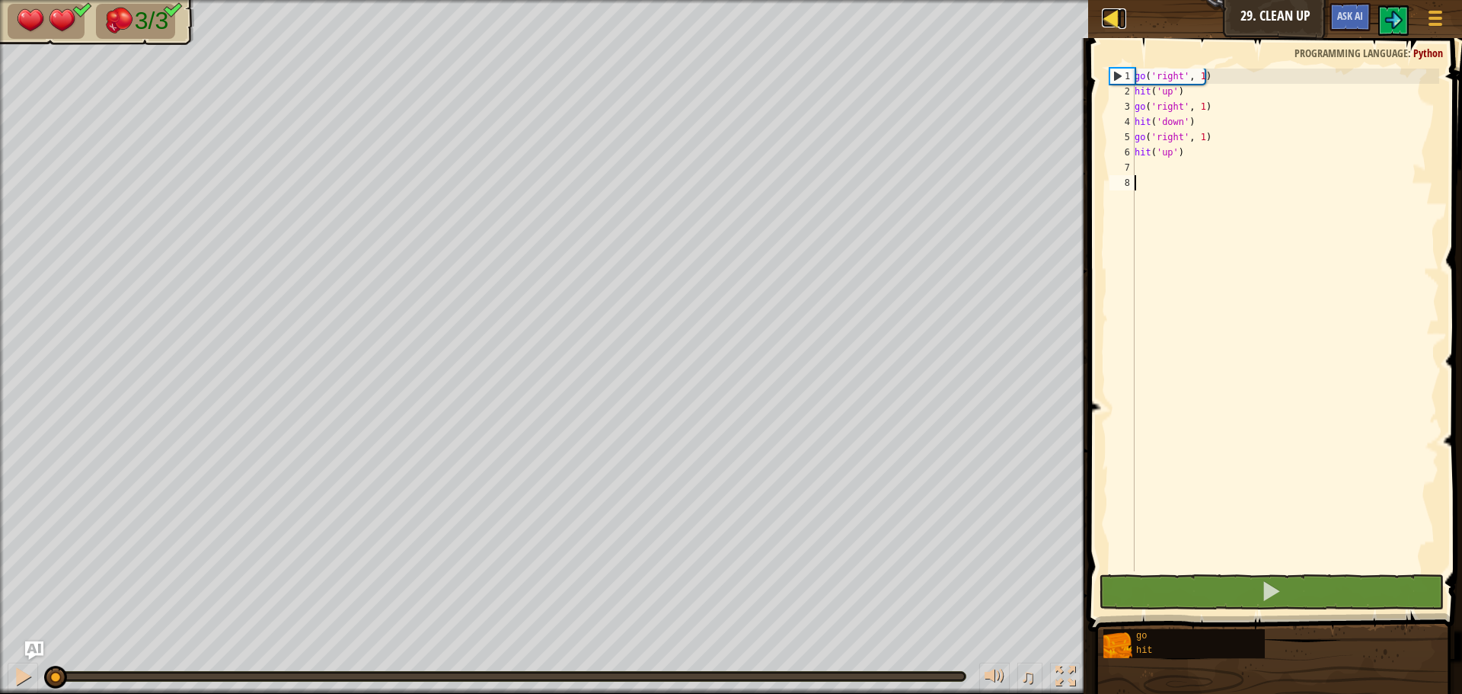
click at [1113, 22] on div at bounding box center [1111, 17] width 19 height 19
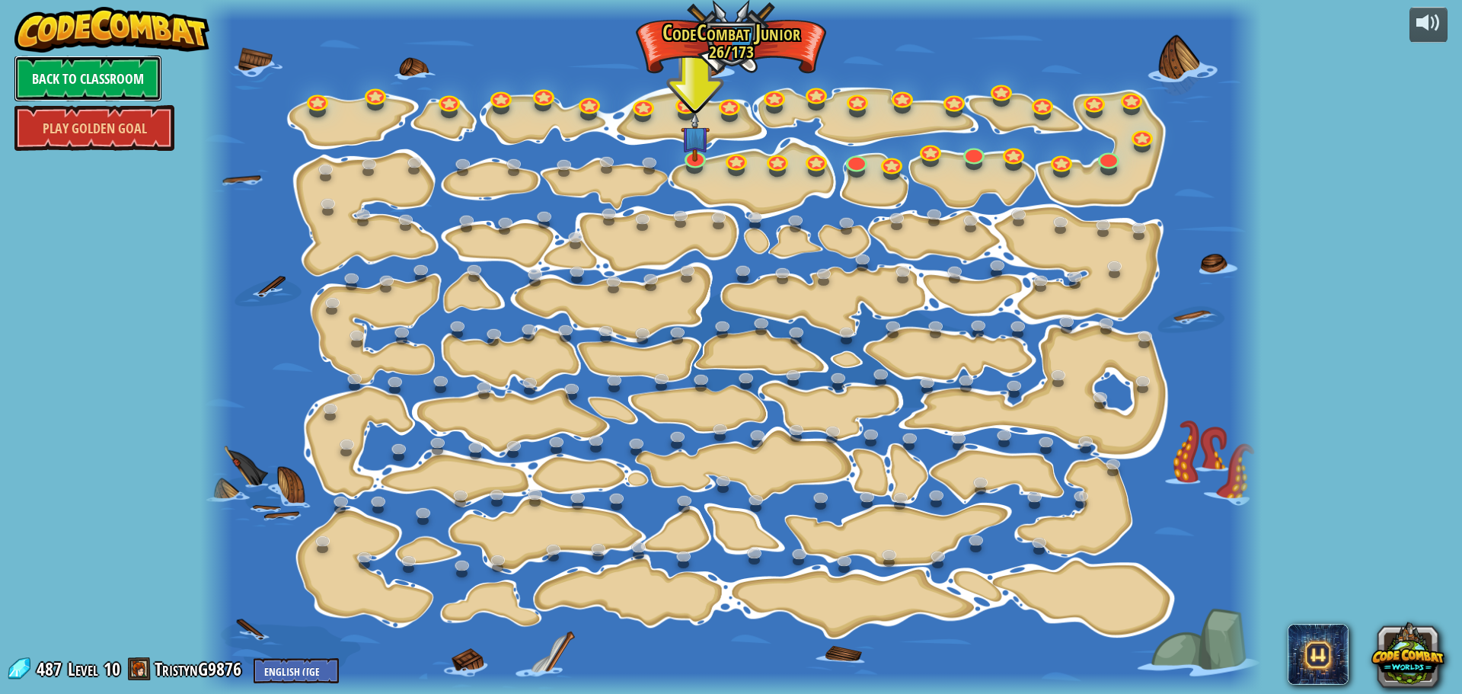
click at [117, 79] on link "Back to Classroom" at bounding box center [87, 79] width 147 height 46
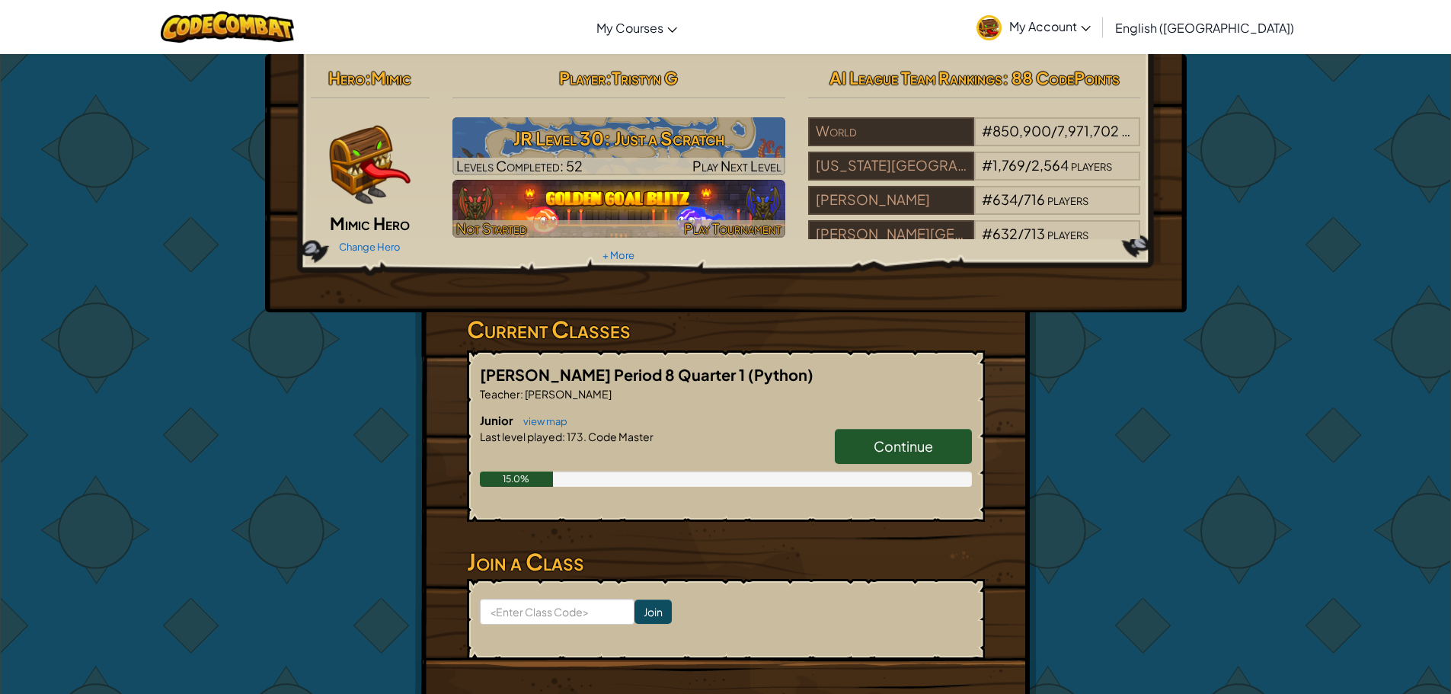
click at [720, 202] on img at bounding box center [618, 209] width 333 height 58
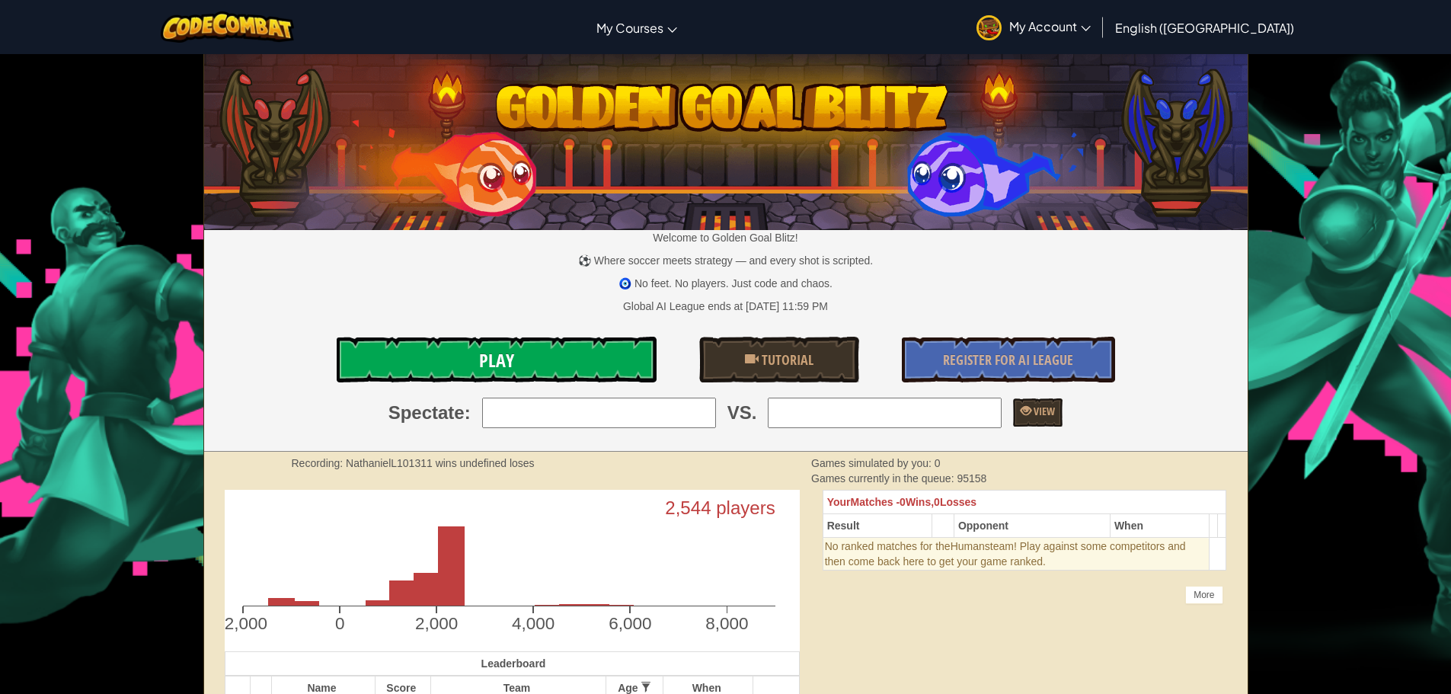
click at [618, 356] on link "Play" at bounding box center [497, 360] width 320 height 46
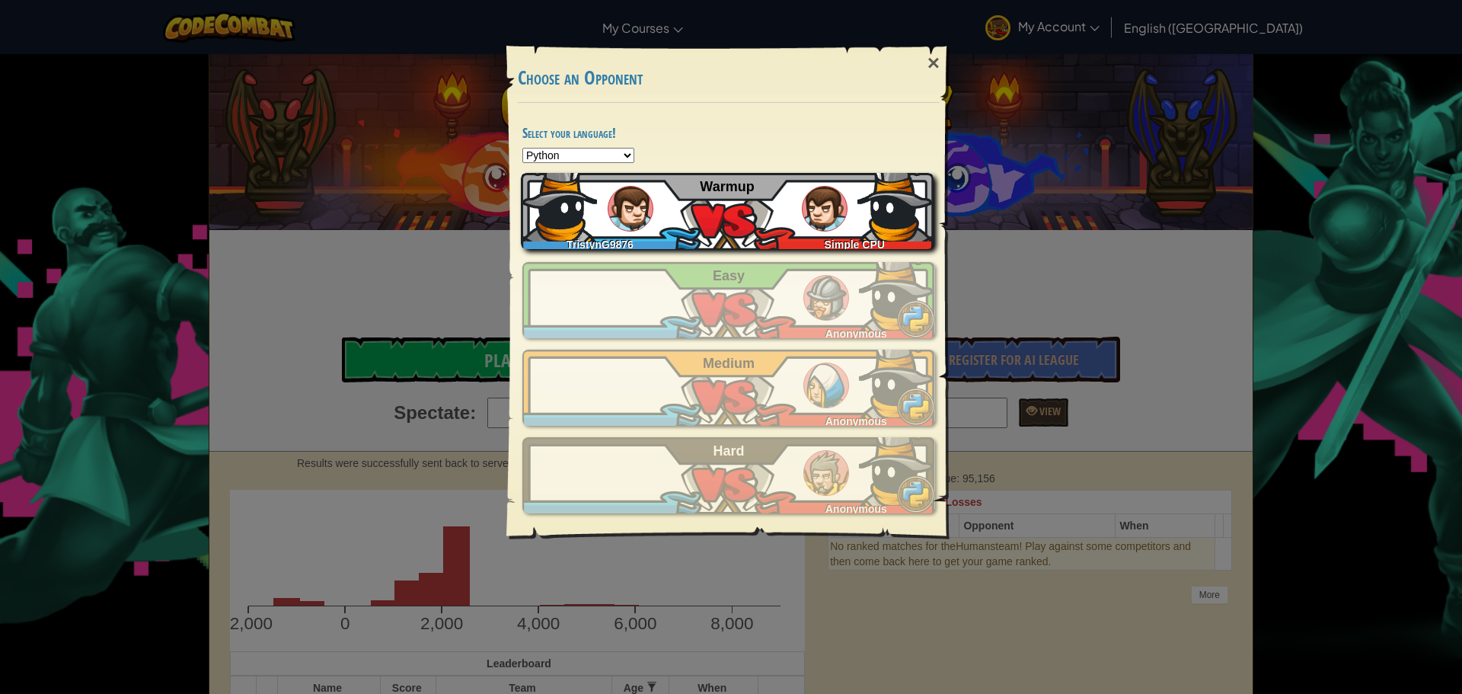
click at [685, 214] on div "TristynG9876 Simple CPU Warmup" at bounding box center [727, 211] width 413 height 76
